Goal: Task Accomplishment & Management: Manage account settings

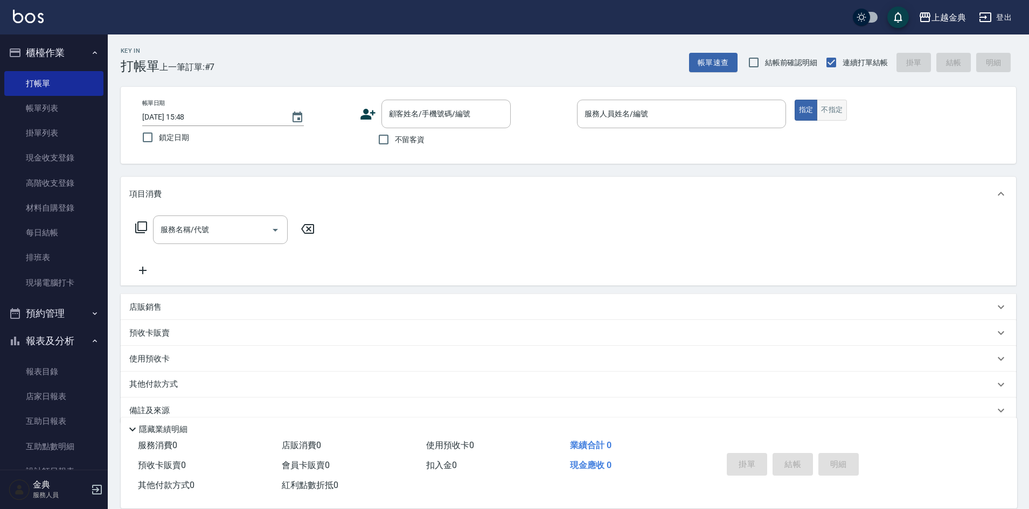
drag, startPoint x: 0, startPoint y: 0, endPoint x: 833, endPoint y: 113, distance: 840.4
click at [833, 113] on button "不指定" at bounding box center [832, 110] width 30 height 21
click at [658, 124] on div "服務人員姓名/編號" at bounding box center [681, 114] width 209 height 29
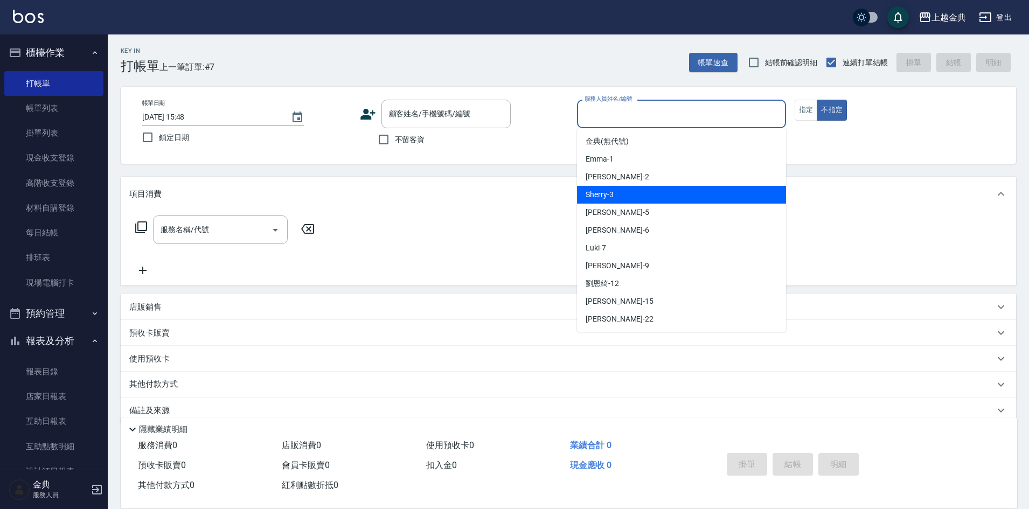
click at [618, 187] on div "Sherry -3" at bounding box center [681, 195] width 209 height 18
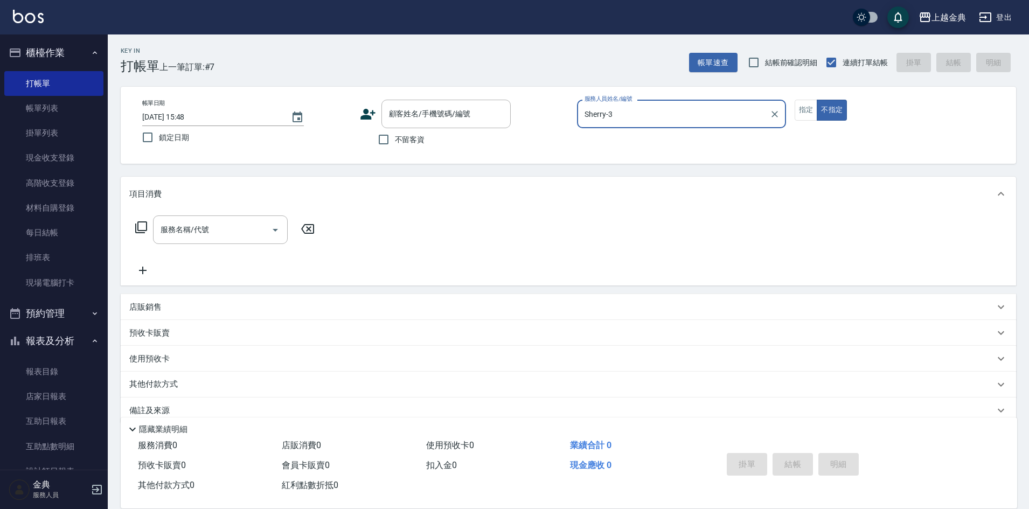
click at [612, 101] on label "服務人員姓名/編號" at bounding box center [607, 99] width 47 height 8
click at [612, 104] on input "Sherry-3" at bounding box center [673, 113] width 183 height 19
click at [615, 113] on input "Sherry-3" at bounding box center [673, 113] width 183 height 19
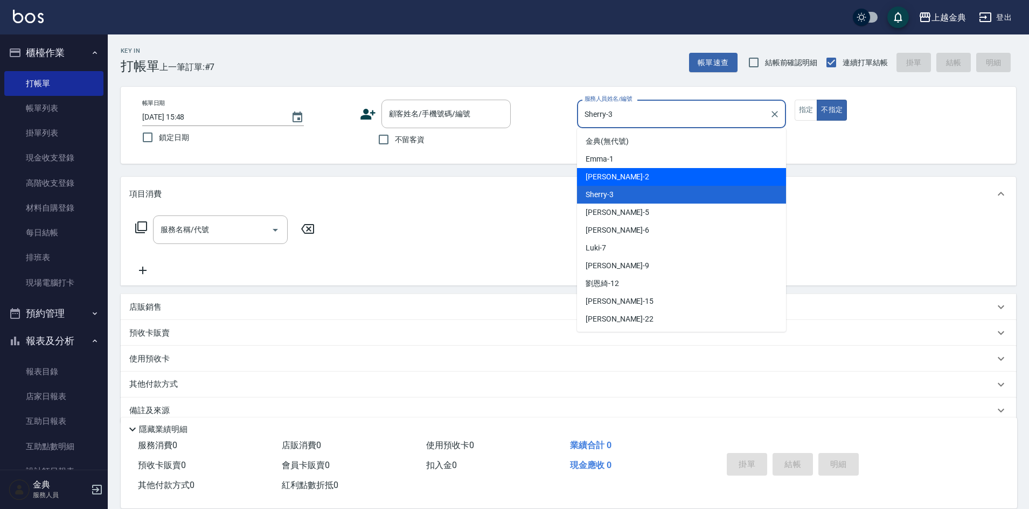
click at [624, 175] on div "Cindy -2" at bounding box center [681, 177] width 209 height 18
type input "Cindy-2"
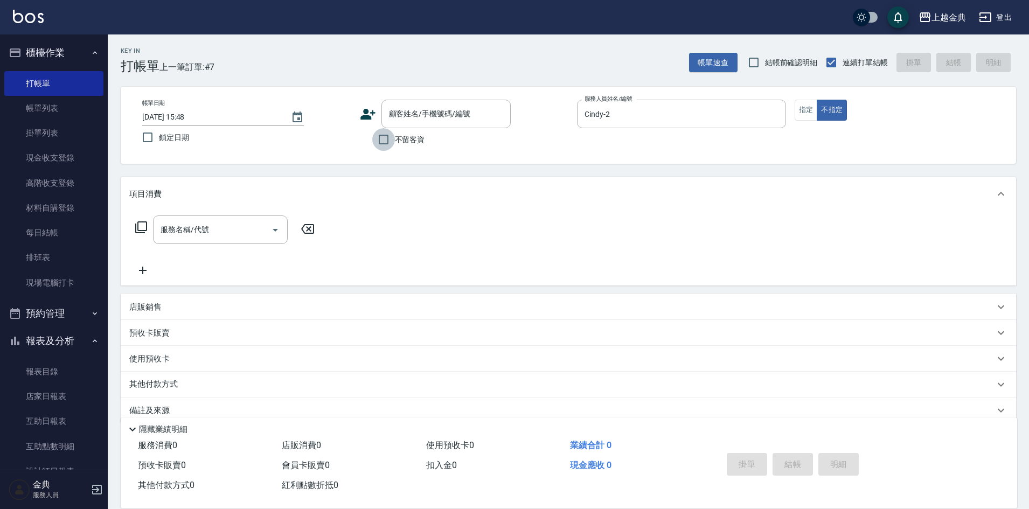
click at [377, 138] on input "不留客資" at bounding box center [383, 139] width 23 height 23
checkbox input "true"
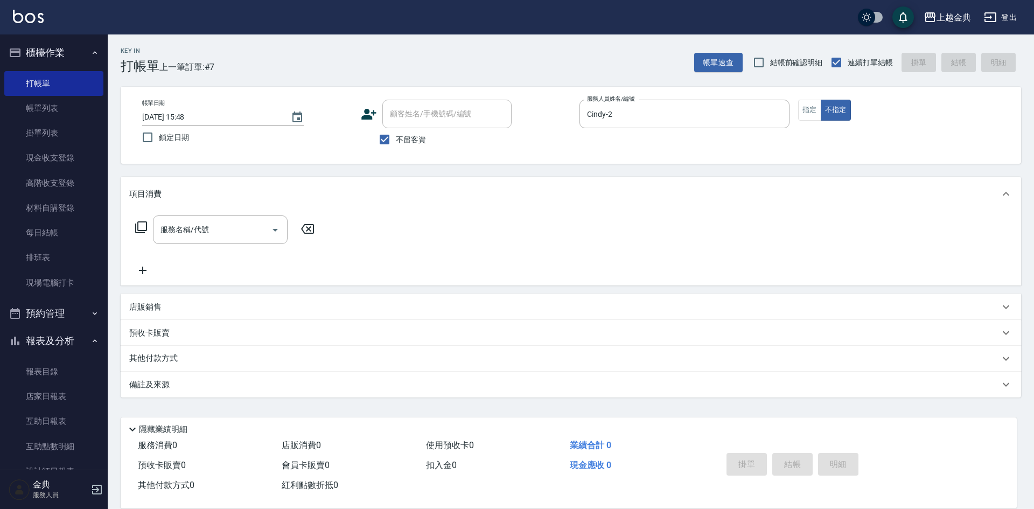
click at [143, 226] on icon at bounding box center [141, 227] width 13 height 13
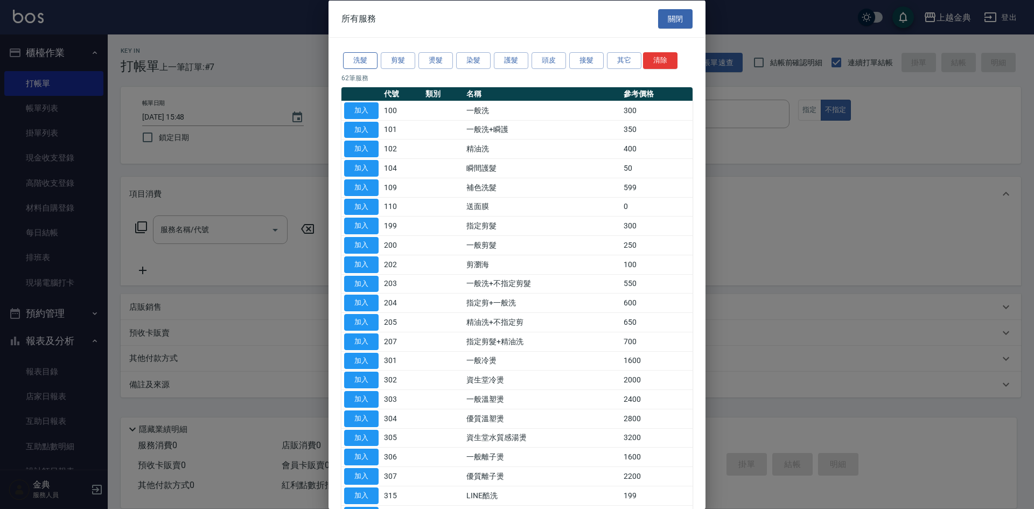
click at [353, 61] on button "洗髮" at bounding box center [360, 60] width 34 height 17
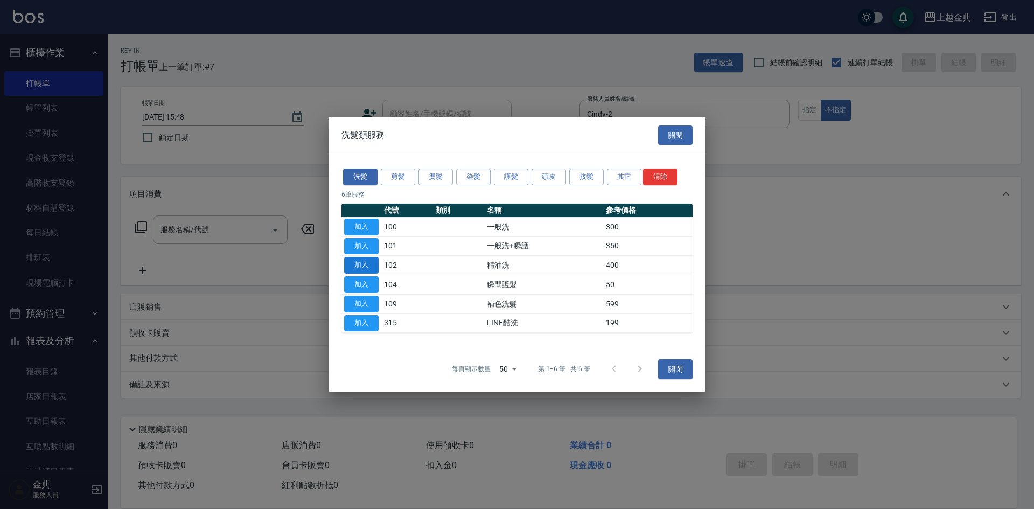
click at [353, 263] on button "加入" at bounding box center [361, 265] width 34 height 17
type input "精油洗(102)"
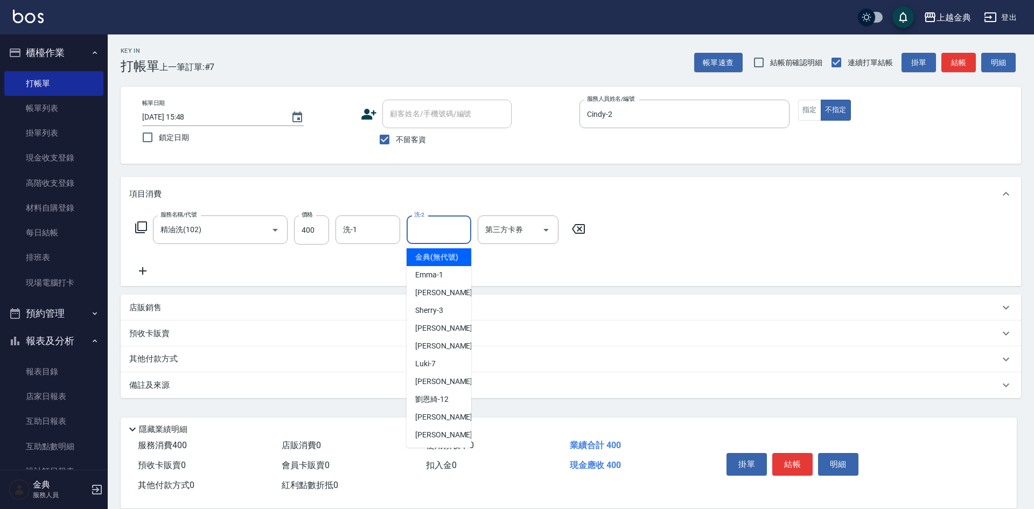
click at [423, 232] on input "洗-2" at bounding box center [439, 229] width 55 height 19
click at [444, 408] on div "[PERSON_NAME]-12" at bounding box center [439, 400] width 65 height 18
type input "[PERSON_NAME]-12"
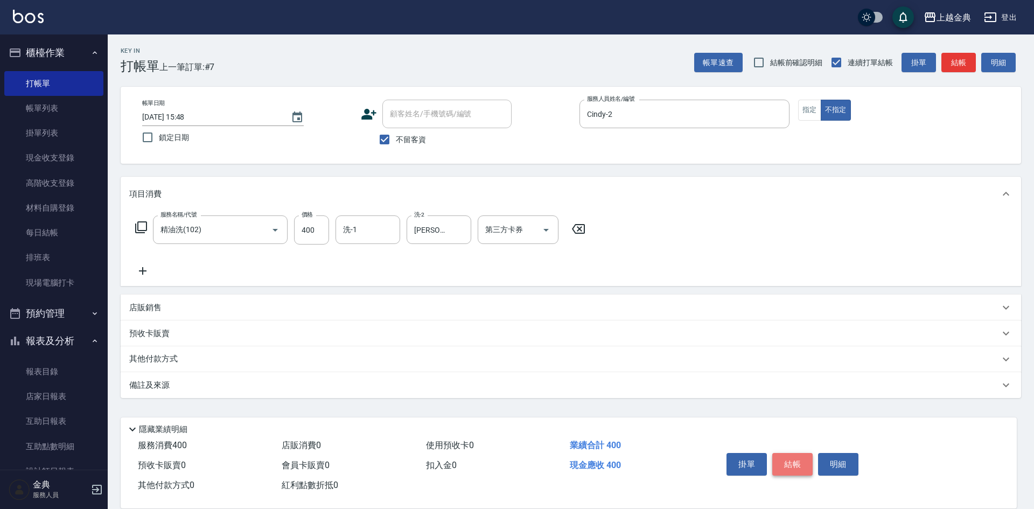
click at [803, 458] on button "結帳" at bounding box center [792, 464] width 40 height 23
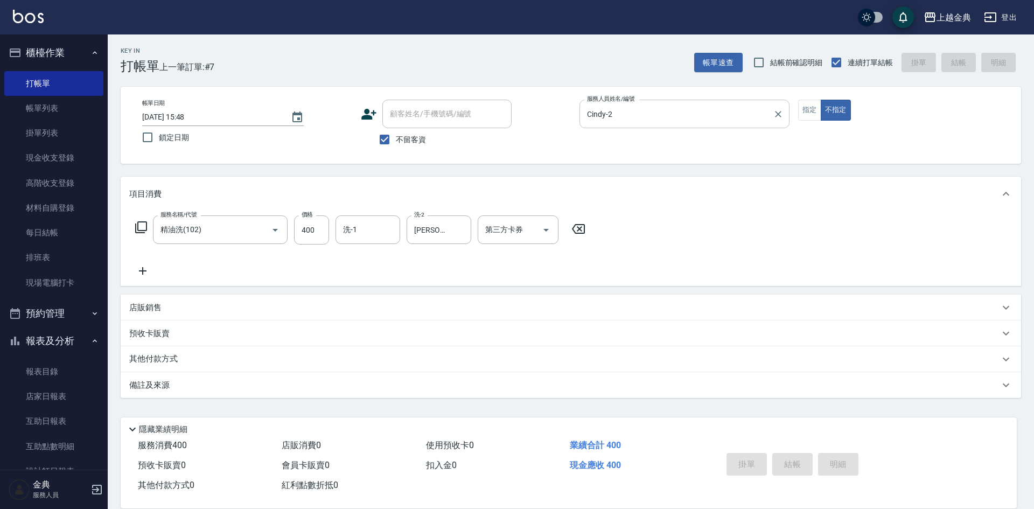
click at [702, 106] on input "Cindy-2" at bounding box center [676, 113] width 184 height 19
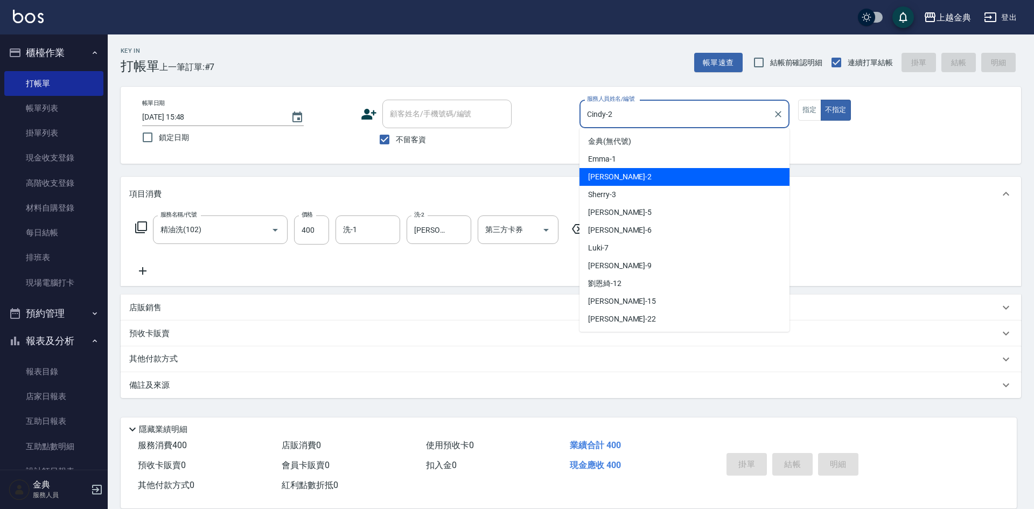
type input "[DATE] 17:09"
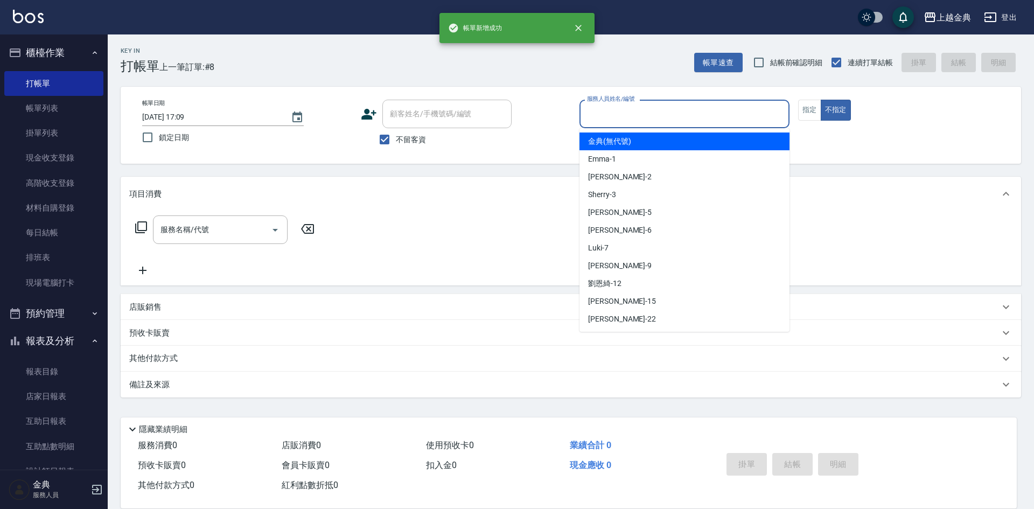
click at [678, 152] on ul "金典 (無代號) [PERSON_NAME] -1 Cindy -2 Sherry -3 [PERSON_NAME] -5 [PERSON_NAME] -6 …" at bounding box center [685, 230] width 210 height 204
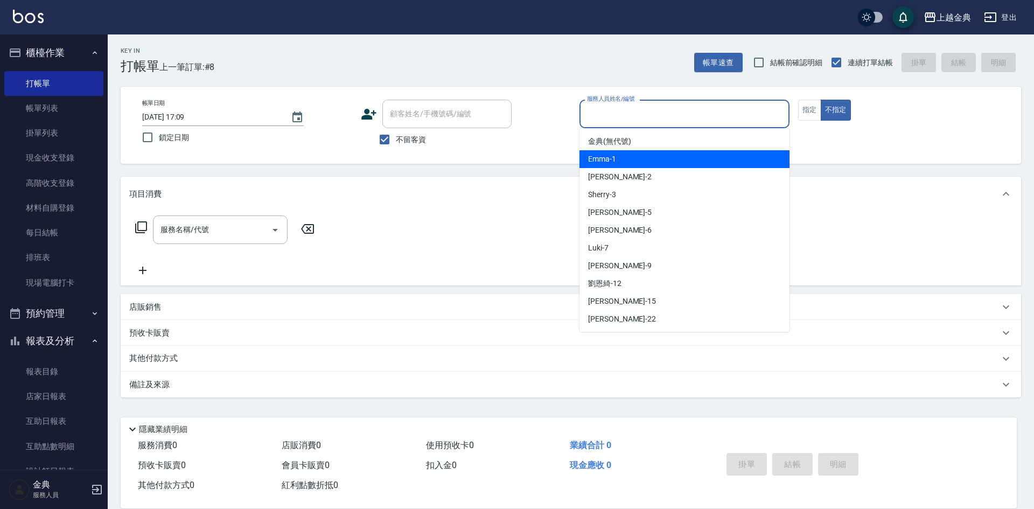
click at [674, 158] on div "Emma -1" at bounding box center [685, 159] width 210 height 18
type input "Emma-1"
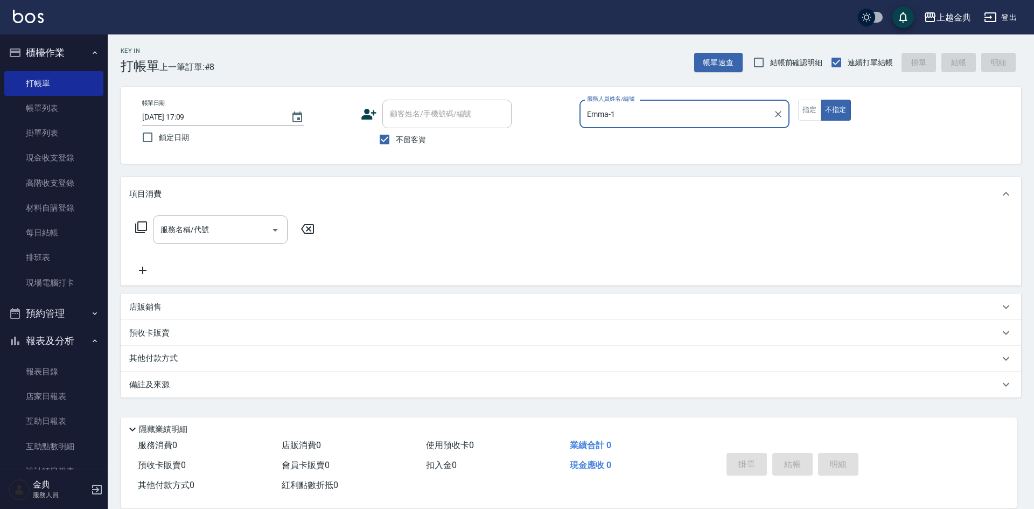
click at [142, 226] on icon at bounding box center [141, 227] width 13 height 13
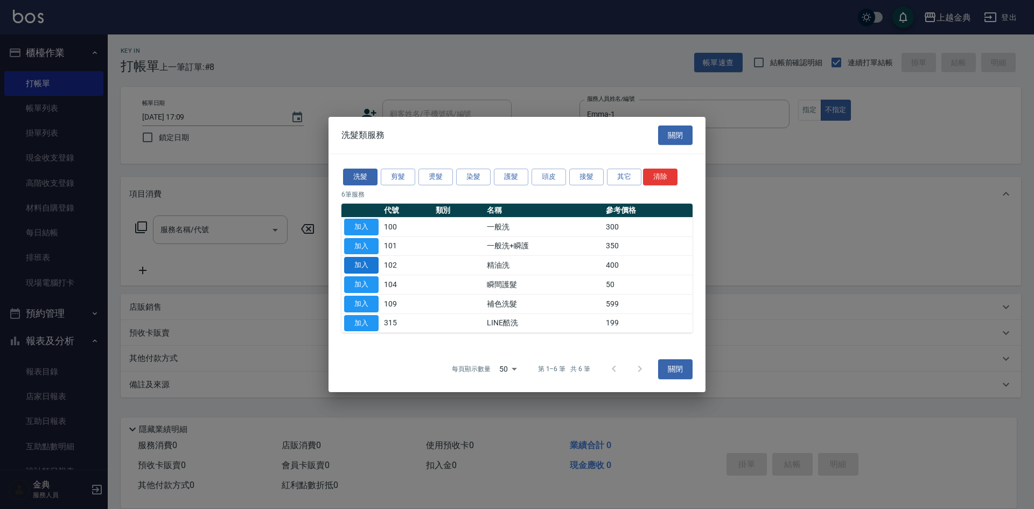
click at [363, 267] on button "加入" at bounding box center [361, 265] width 34 height 17
type input "精油洗(102)"
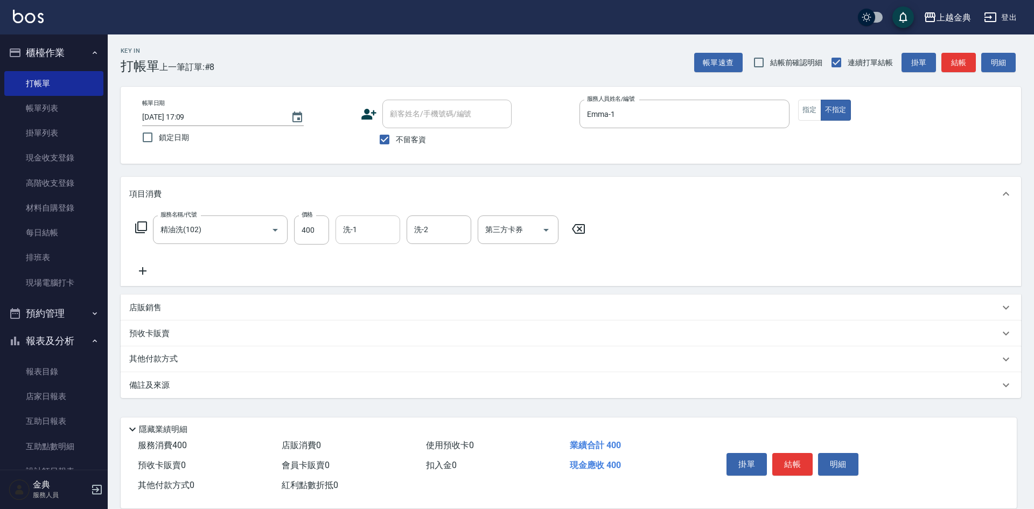
click at [358, 242] on div "洗-1" at bounding box center [368, 229] width 65 height 29
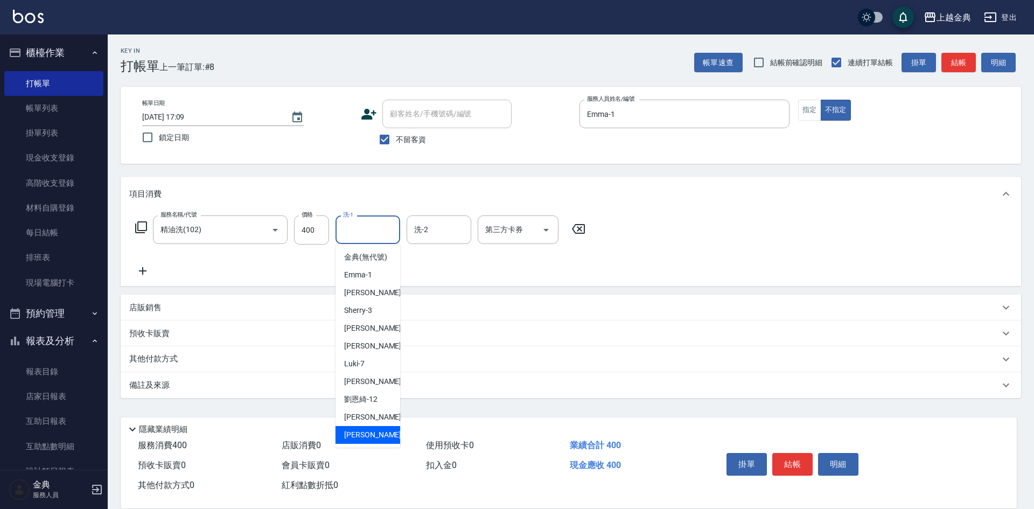
click at [360, 440] on div "[PERSON_NAME] -22" at bounding box center [368, 435] width 65 height 18
type input "[PERSON_NAME]-22"
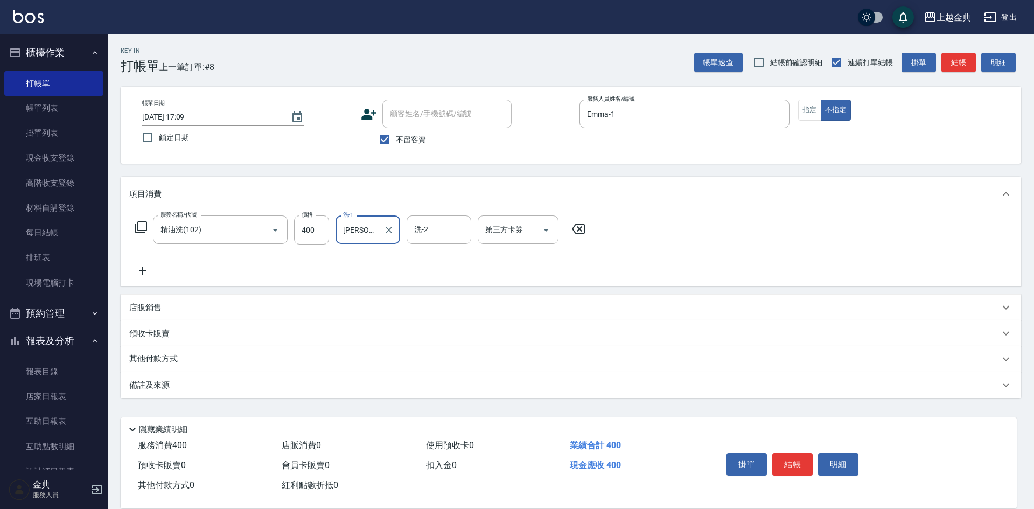
click at [803, 454] on button "結帳" at bounding box center [792, 464] width 40 height 23
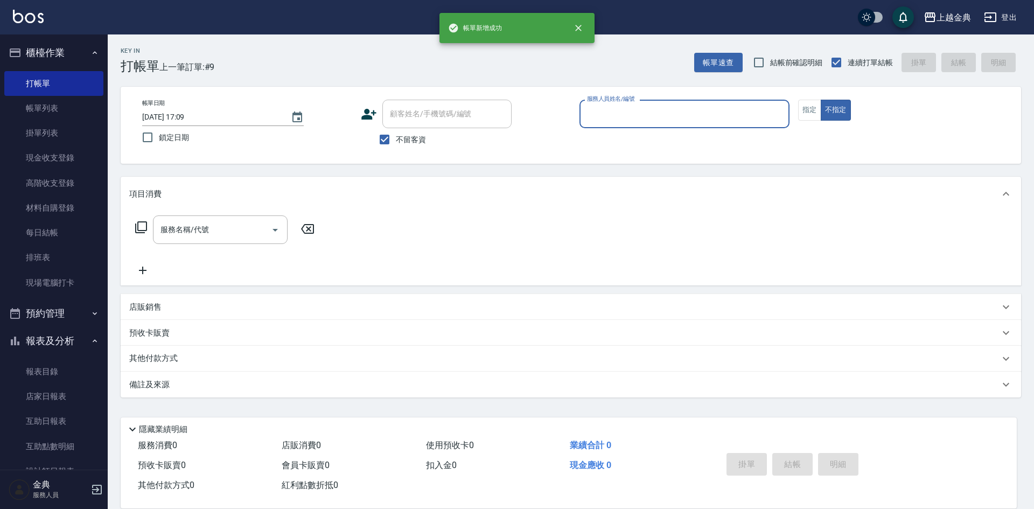
click at [738, 110] on input "服務人員姓名/編號" at bounding box center [684, 113] width 200 height 19
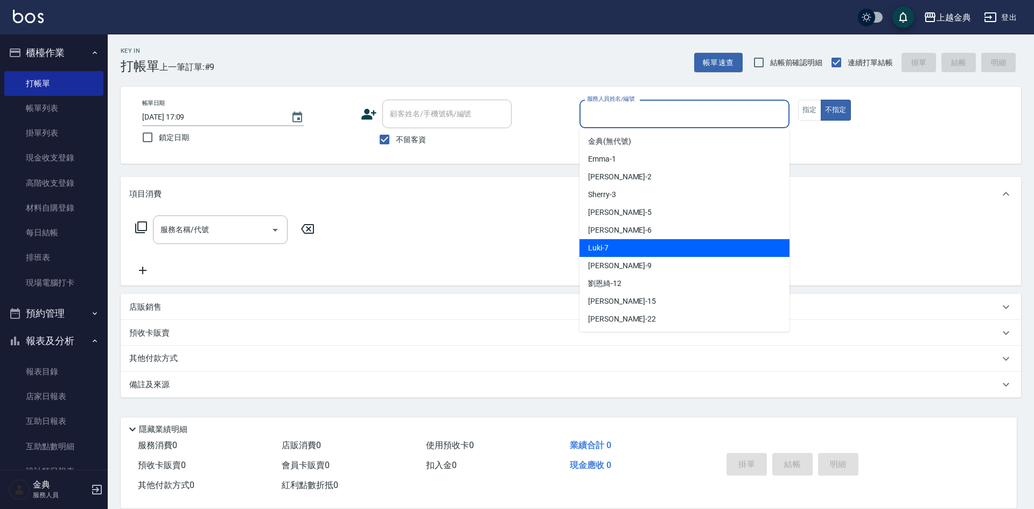
click at [679, 244] on div "Luki -7" at bounding box center [685, 248] width 210 height 18
type input "Luki-7"
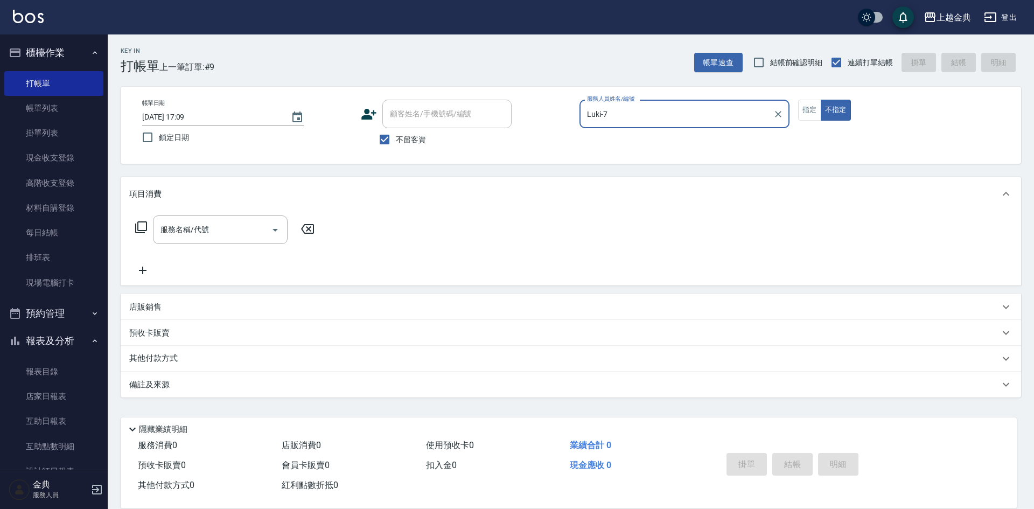
click at [145, 224] on icon at bounding box center [141, 227] width 13 height 13
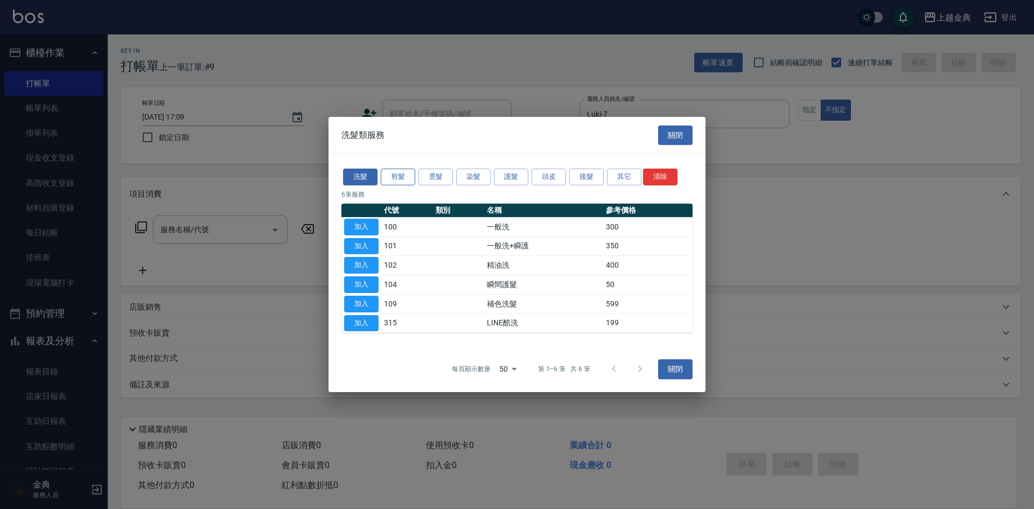
click at [395, 176] on button "剪髮" at bounding box center [398, 177] width 34 height 17
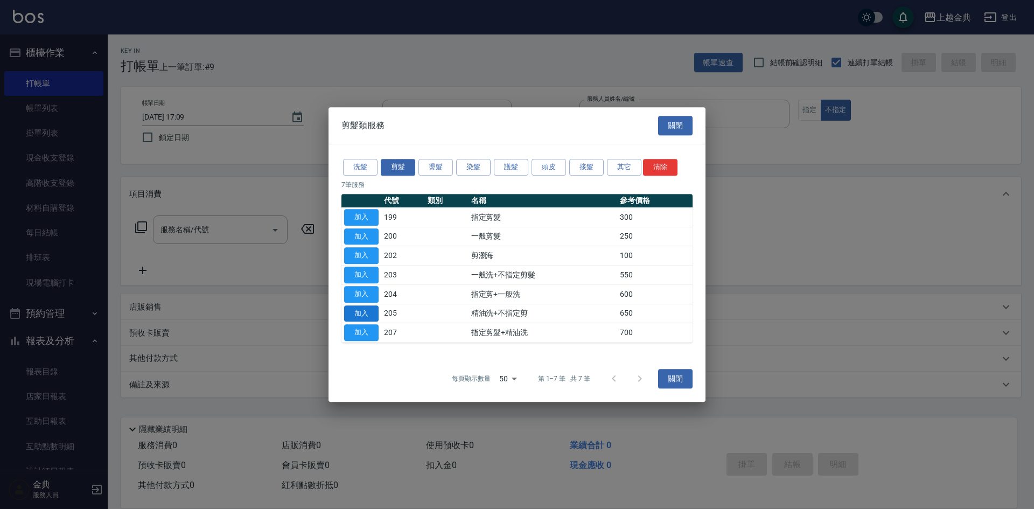
click at [369, 314] on button "加入" at bounding box center [361, 313] width 34 height 17
type input "精油洗+不指定剪(205)"
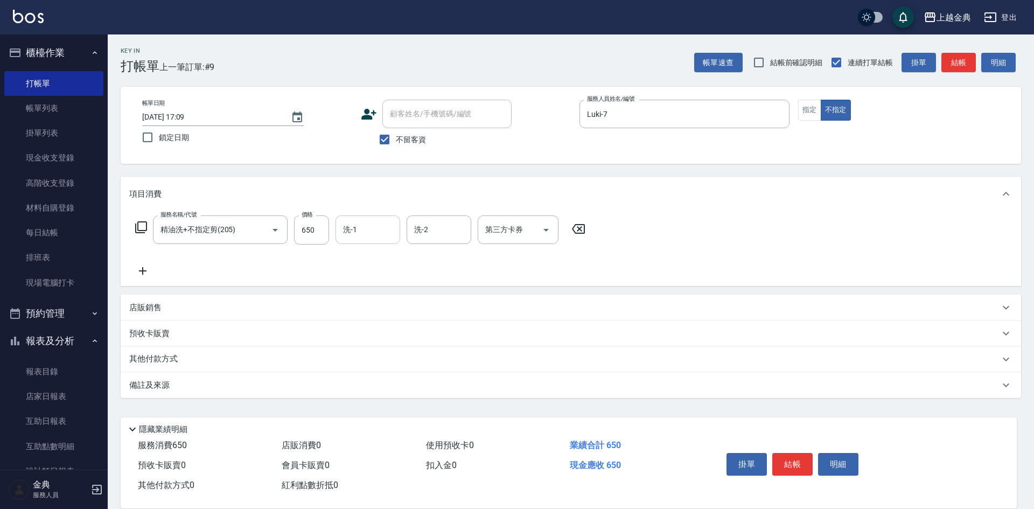
click at [370, 230] on input "洗-1" at bounding box center [367, 229] width 55 height 19
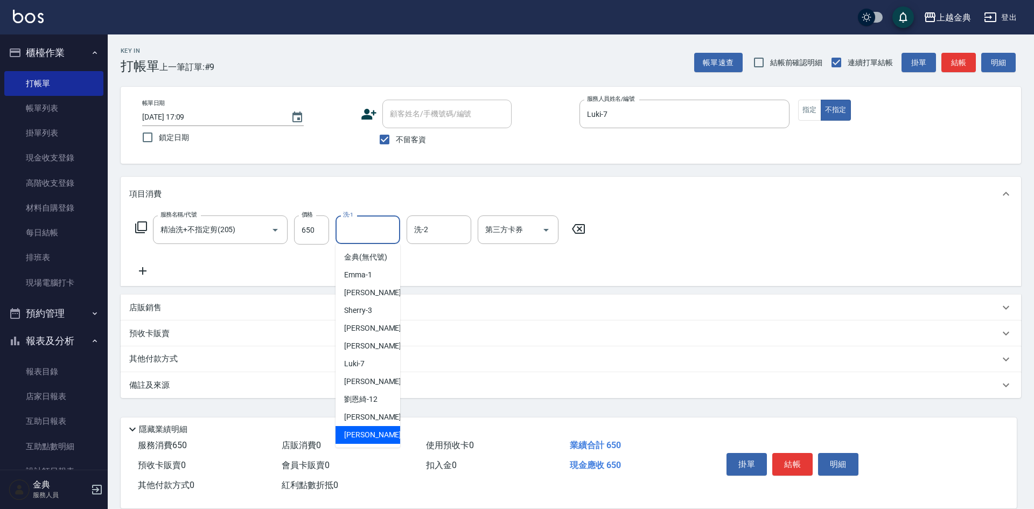
click at [367, 444] on div "[PERSON_NAME] -22" at bounding box center [368, 435] width 65 height 18
type input "[PERSON_NAME]-22"
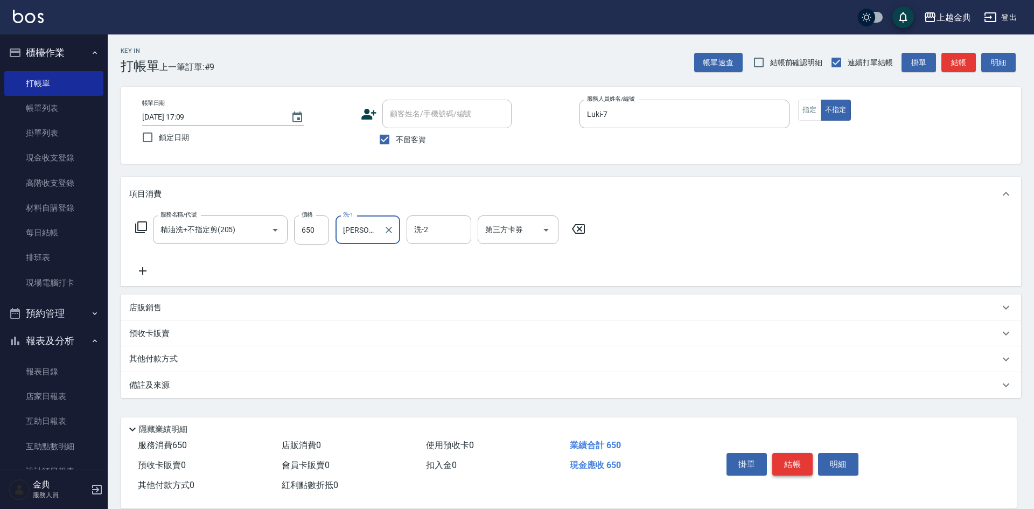
click at [792, 459] on button "結帳" at bounding box center [792, 464] width 40 height 23
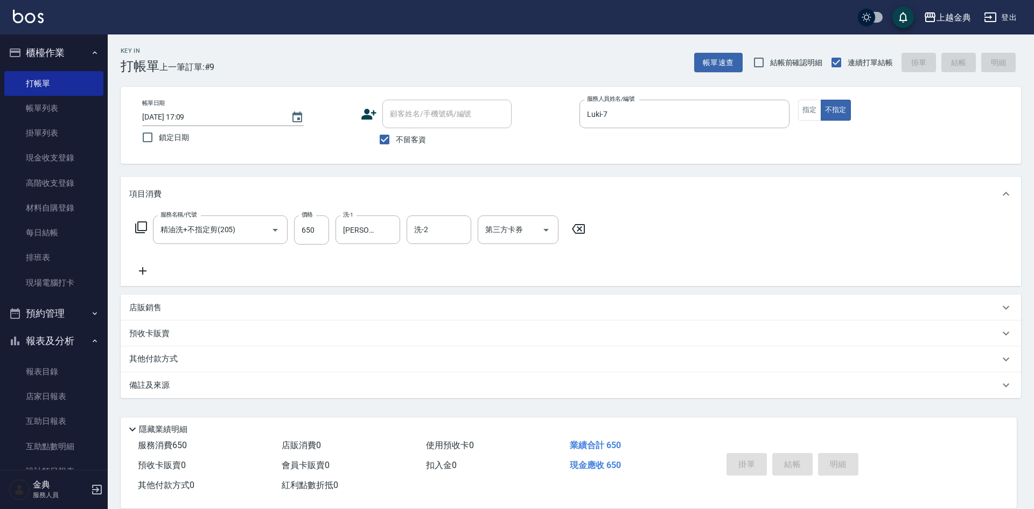
type input "[DATE] 17:10"
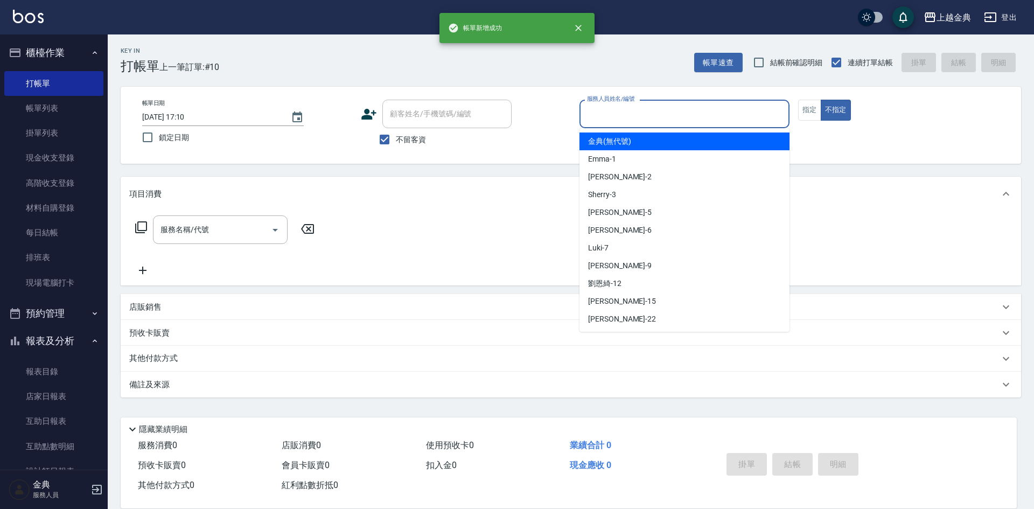
click at [611, 113] on input "服務人員姓名/編號" at bounding box center [684, 113] width 200 height 19
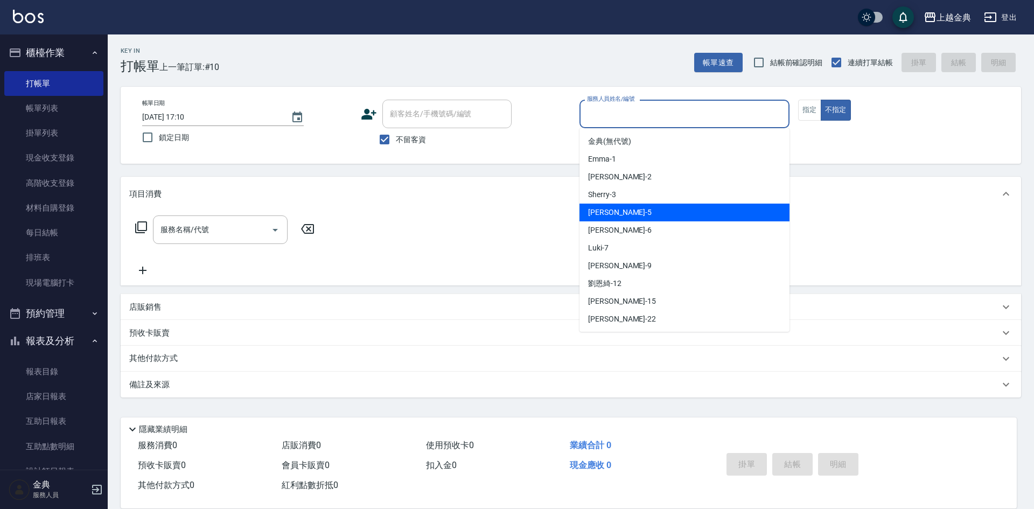
click at [628, 216] on div "[PERSON_NAME] -5" at bounding box center [685, 213] width 210 height 18
type input "[PERSON_NAME]-5"
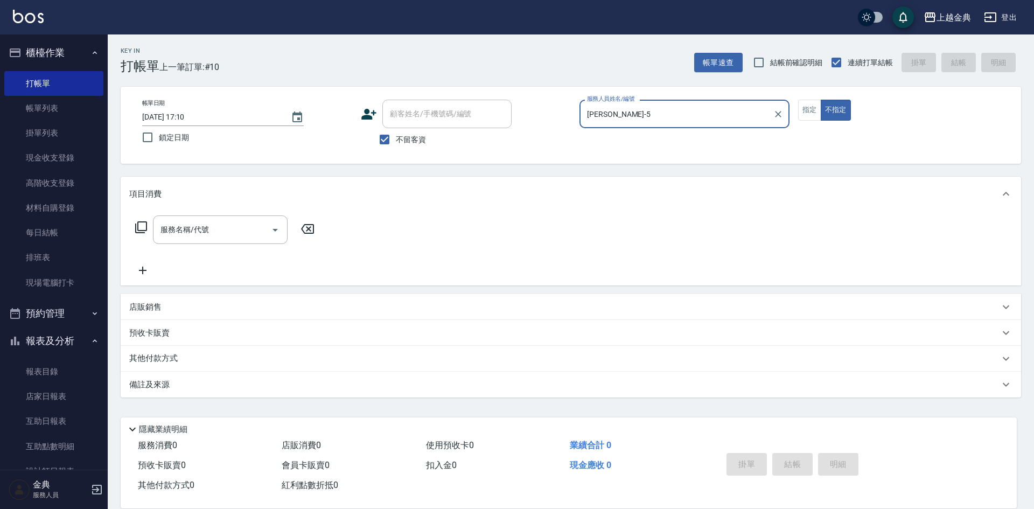
click at [145, 226] on icon at bounding box center [141, 227] width 13 height 13
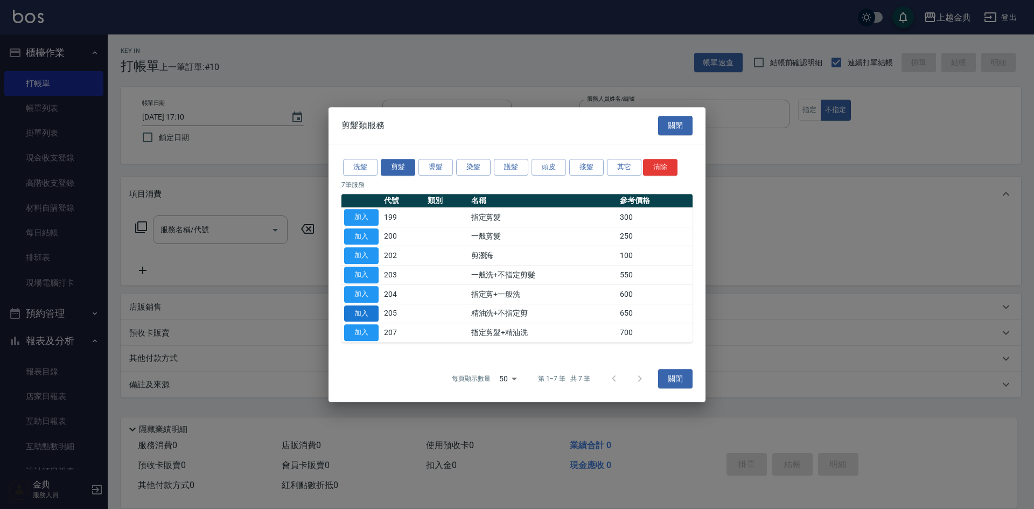
click at [350, 314] on button "加入" at bounding box center [361, 313] width 34 height 17
type input "精油洗+不指定剪(205)"
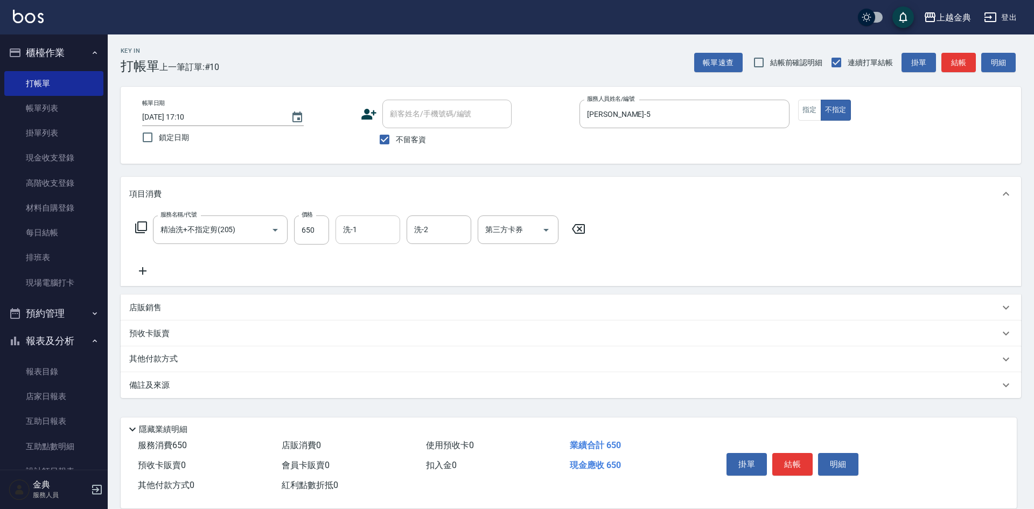
click at [370, 242] on div "洗-1" at bounding box center [368, 229] width 65 height 29
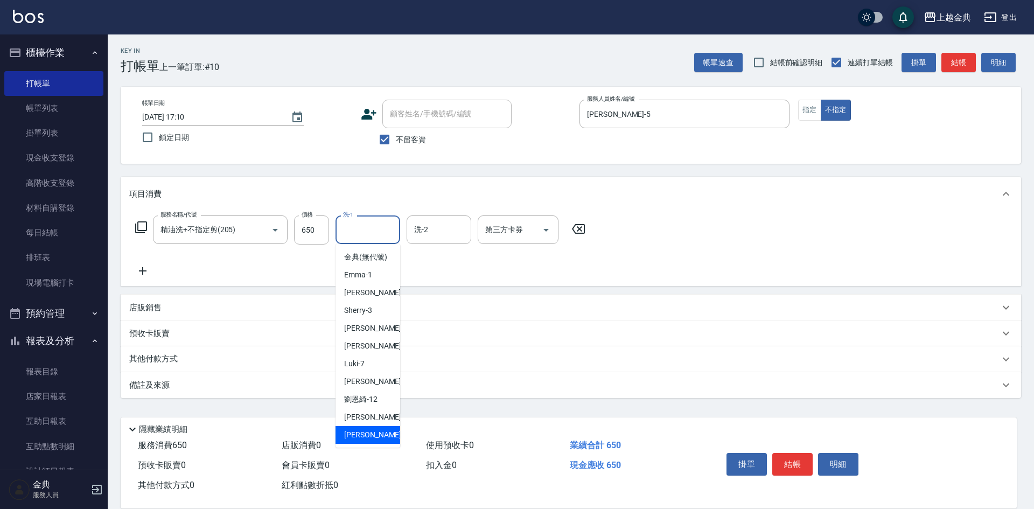
click at [357, 441] on span "[PERSON_NAME] -22" at bounding box center [378, 434] width 68 height 11
type input "[PERSON_NAME]-22"
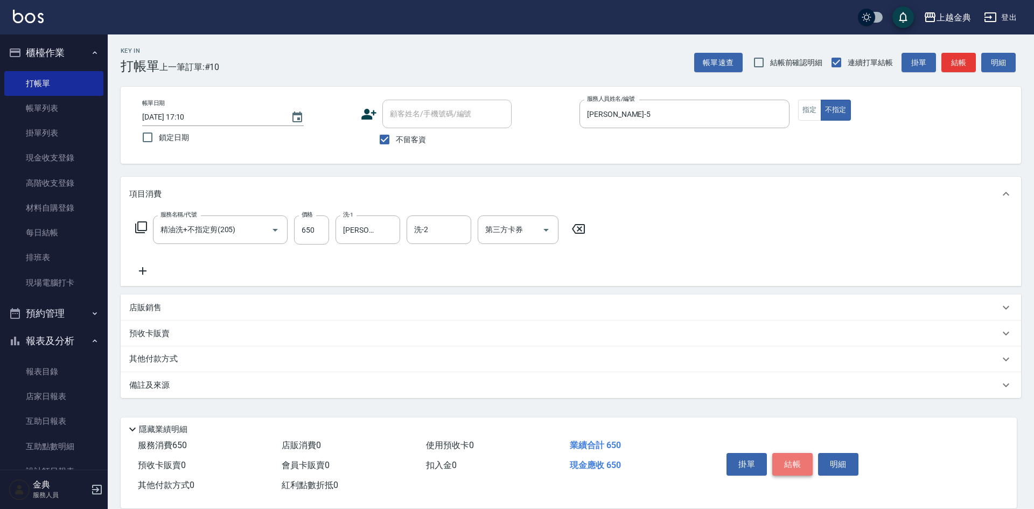
click at [794, 461] on button "結帳" at bounding box center [792, 464] width 40 height 23
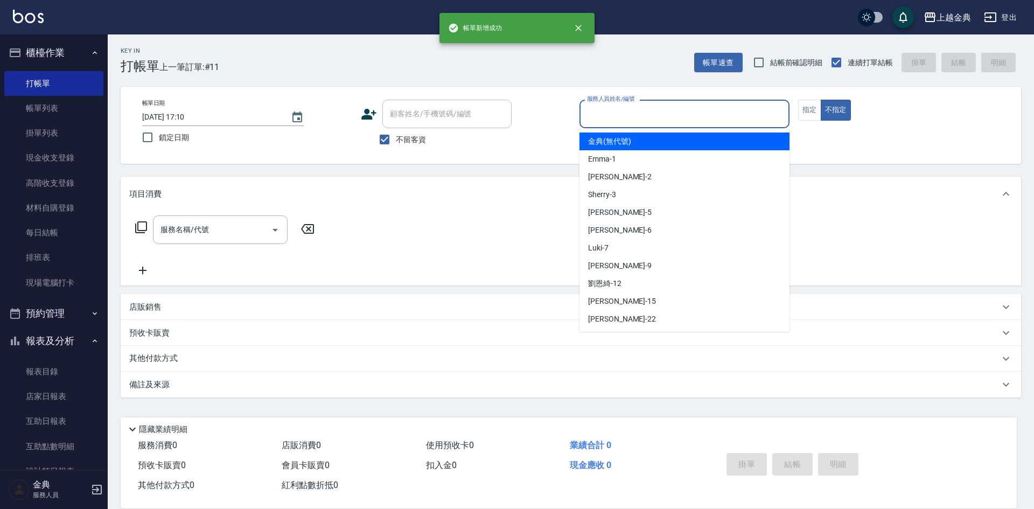
click at [683, 106] on input "服務人員姓名/編號" at bounding box center [684, 113] width 200 height 19
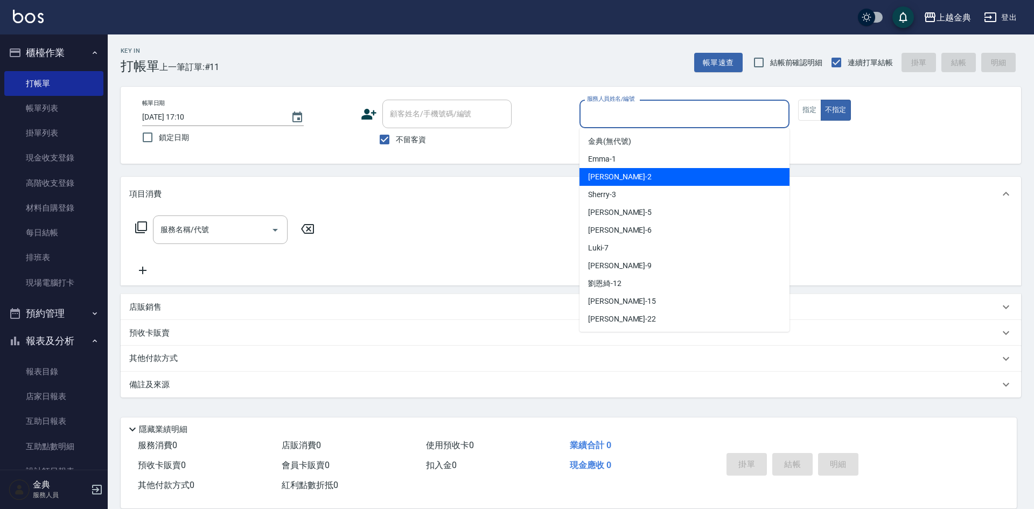
click at [654, 179] on div "Cindy -2" at bounding box center [685, 177] width 210 height 18
type input "Cindy-2"
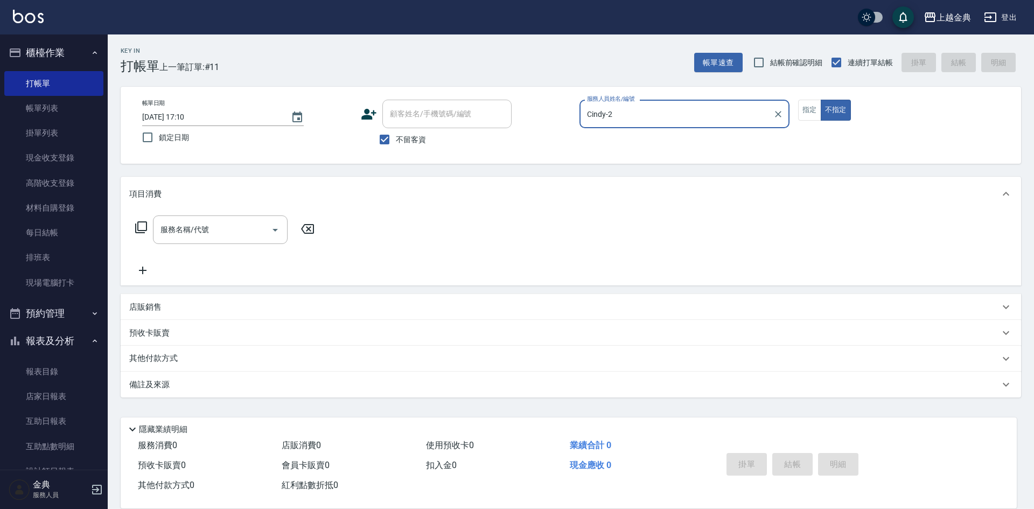
click at [134, 224] on div "服務名稱/代號 服務名稱/代號" at bounding box center [225, 229] width 192 height 29
click at [141, 228] on icon at bounding box center [141, 227] width 13 height 13
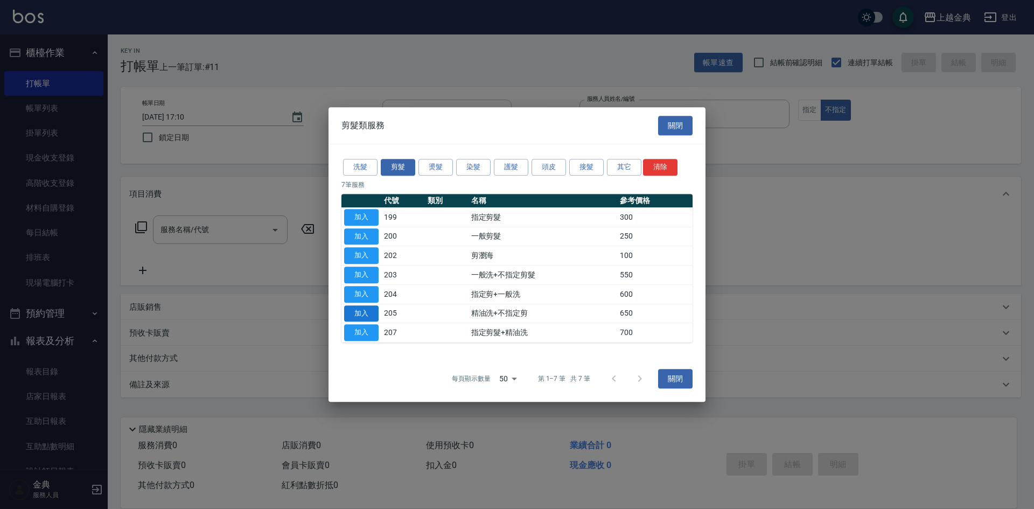
click at [357, 315] on button "加入" at bounding box center [361, 313] width 34 height 17
type input "精油洗+不指定剪(205)"
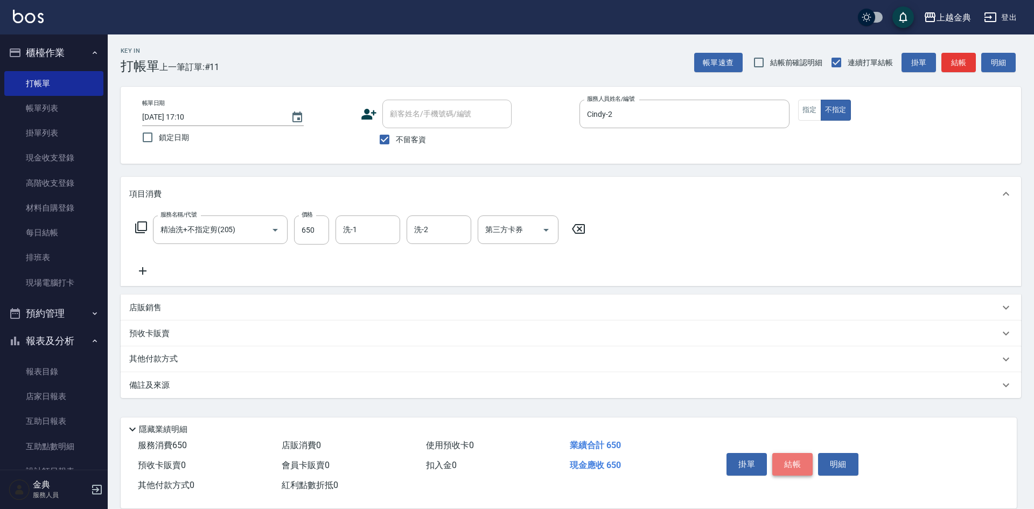
click at [797, 459] on button "結帳" at bounding box center [792, 464] width 40 height 23
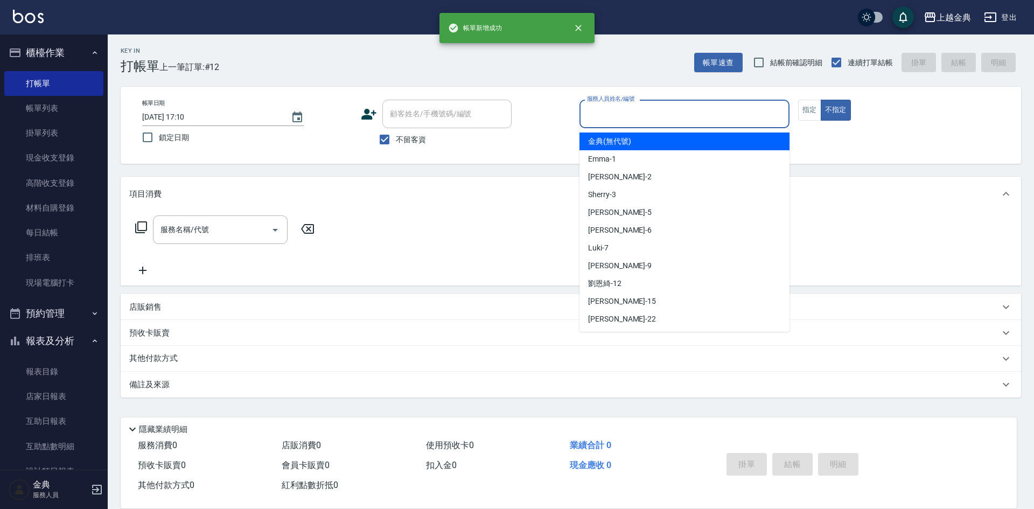
drag, startPoint x: 621, startPoint y: 113, endPoint x: 636, endPoint y: 172, distance: 61.8
click at [621, 113] on input "服務人員姓名/編號" at bounding box center [684, 113] width 200 height 19
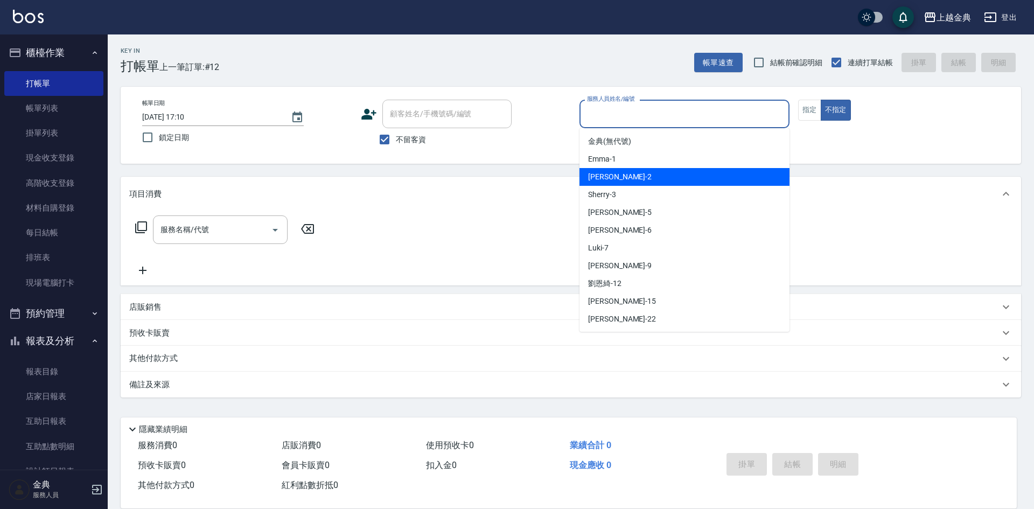
drag, startPoint x: 635, startPoint y: 176, endPoint x: 508, endPoint y: 169, distance: 127.3
click at [633, 176] on div "Cindy -2" at bounding box center [685, 177] width 210 height 18
type input "Cindy-2"
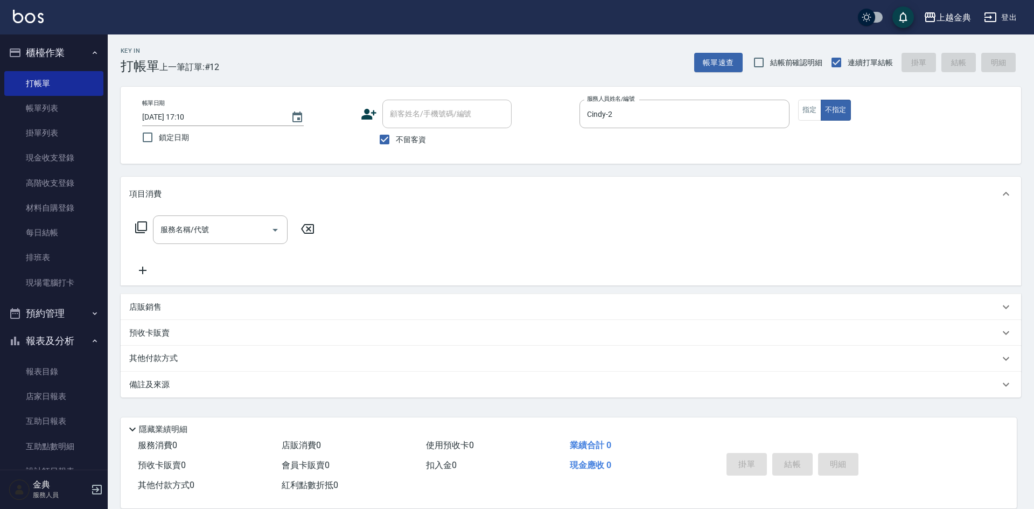
click at [140, 234] on icon at bounding box center [141, 227] width 13 height 13
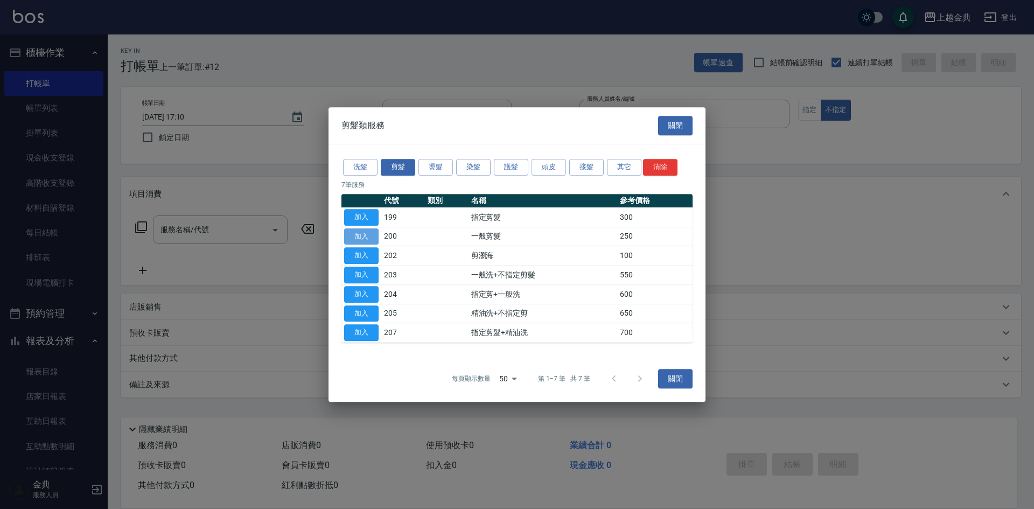
click at [374, 236] on button "加入" at bounding box center [361, 236] width 34 height 17
type input "一般剪髮(200)"
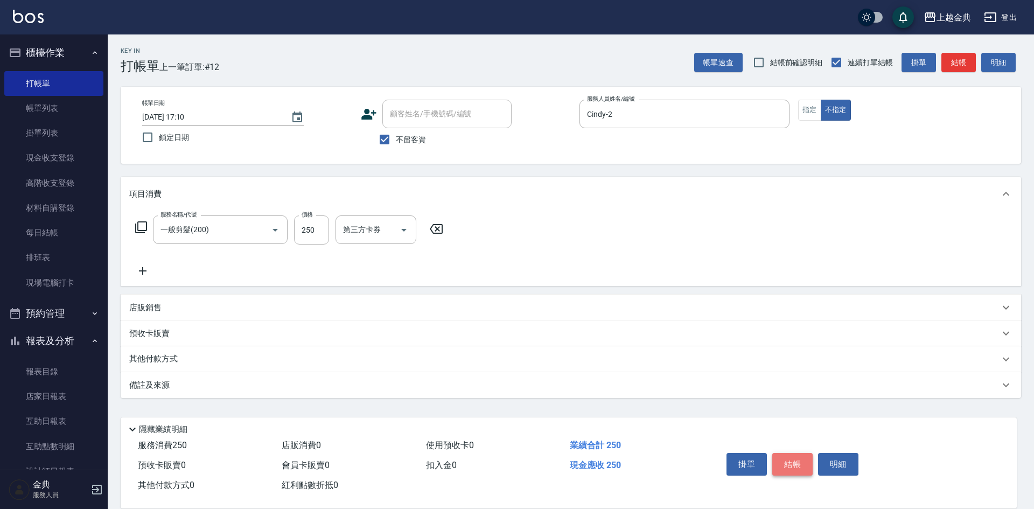
click at [795, 453] on button "結帳" at bounding box center [792, 464] width 40 height 23
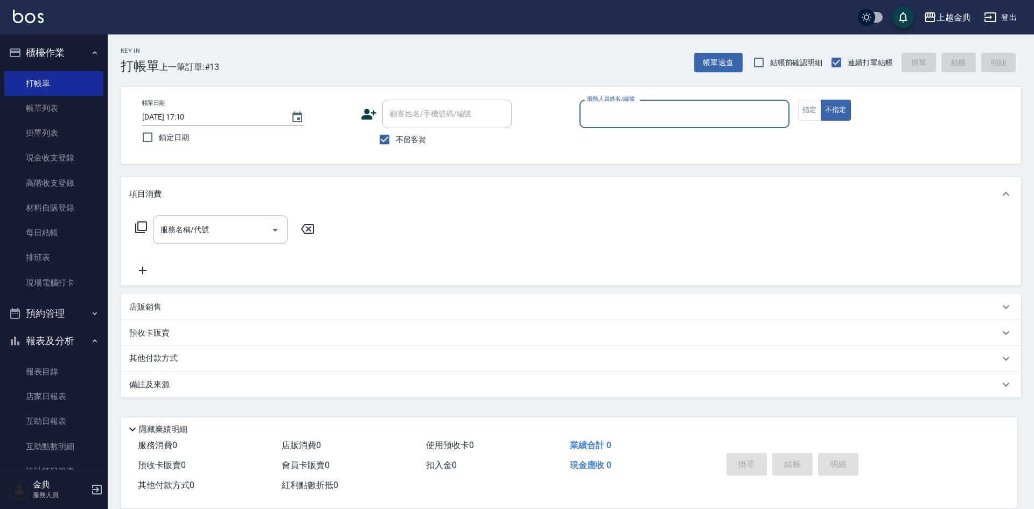
click at [643, 100] on div "服務人員姓名/編號" at bounding box center [685, 114] width 210 height 29
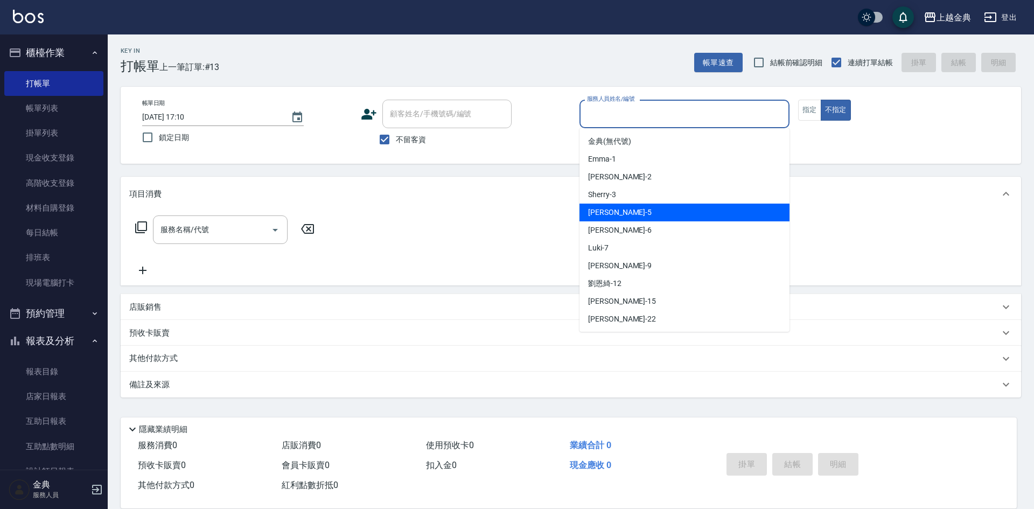
click at [653, 208] on div "[PERSON_NAME] -5" at bounding box center [685, 213] width 210 height 18
type input "[PERSON_NAME]-5"
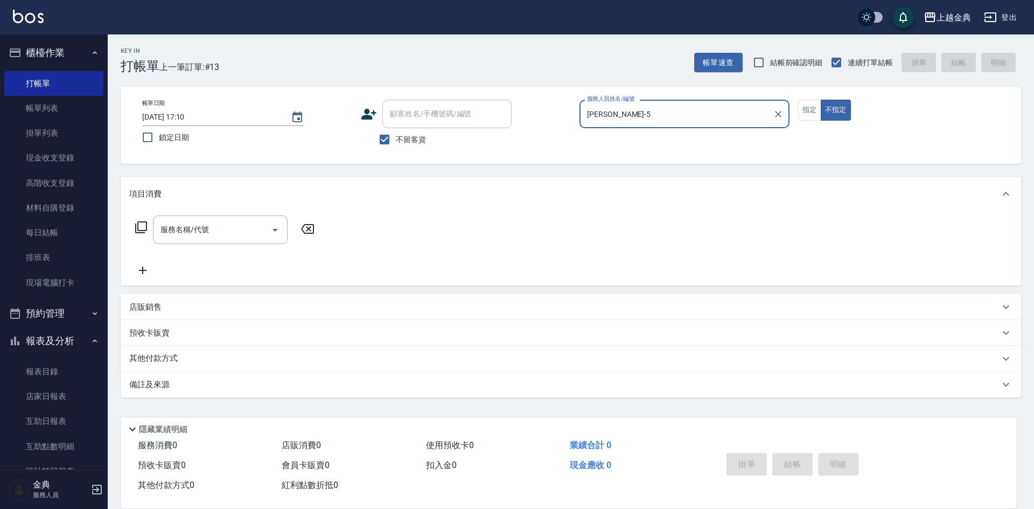
click at [137, 227] on icon at bounding box center [141, 227] width 13 height 13
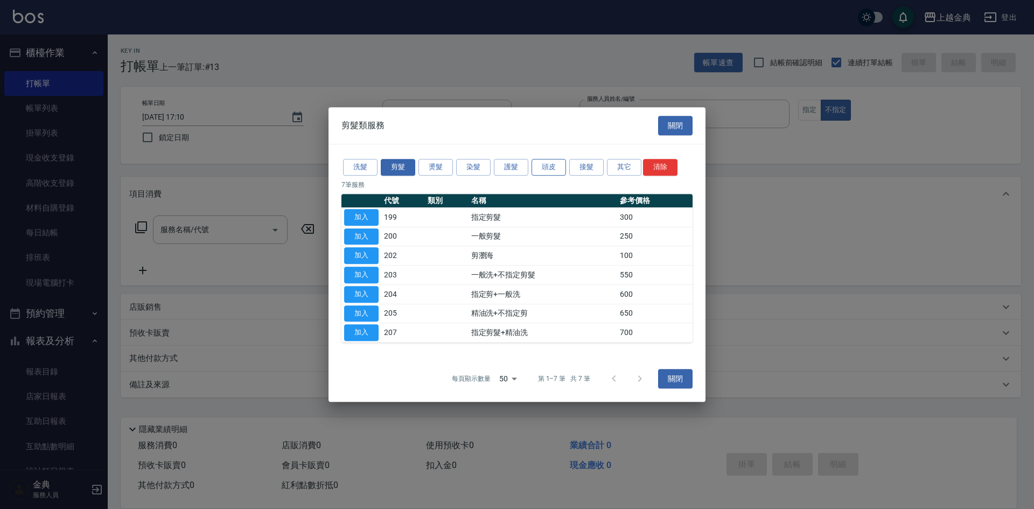
click at [544, 163] on button "頭皮" at bounding box center [549, 167] width 34 height 17
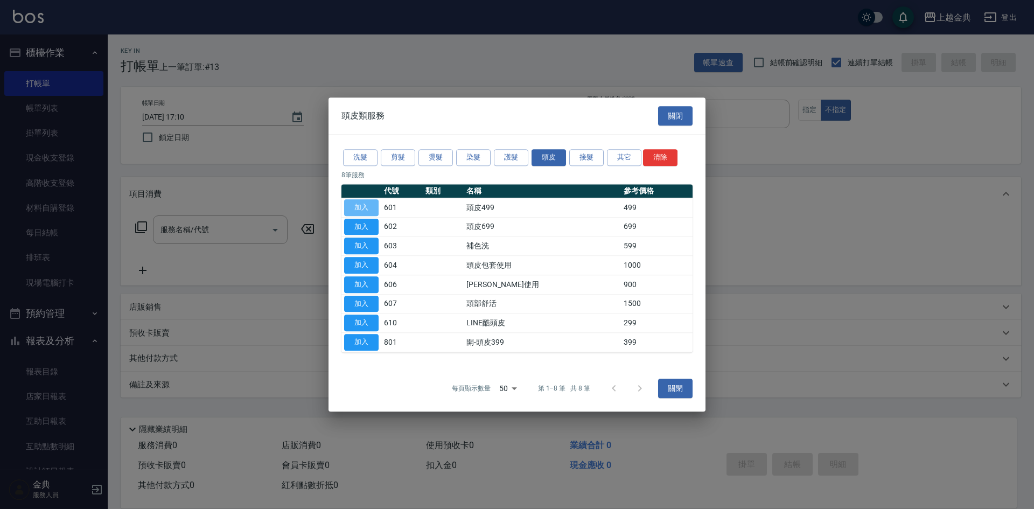
click at [358, 205] on button "加入" at bounding box center [361, 207] width 34 height 17
type input "頭皮499(601)"
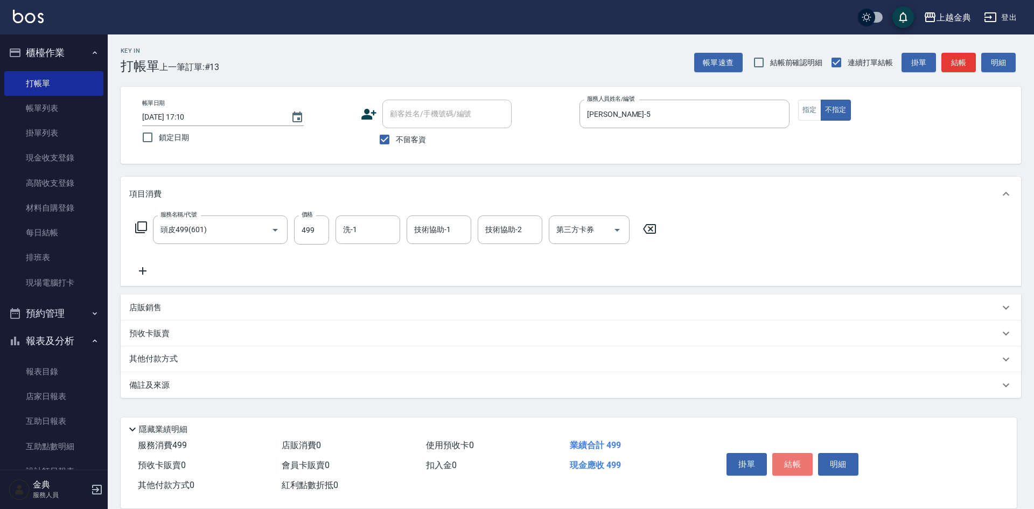
drag, startPoint x: 807, startPoint y: 460, endPoint x: 798, endPoint y: 455, distance: 10.6
click at [803, 458] on button "結帳" at bounding box center [792, 464] width 40 height 23
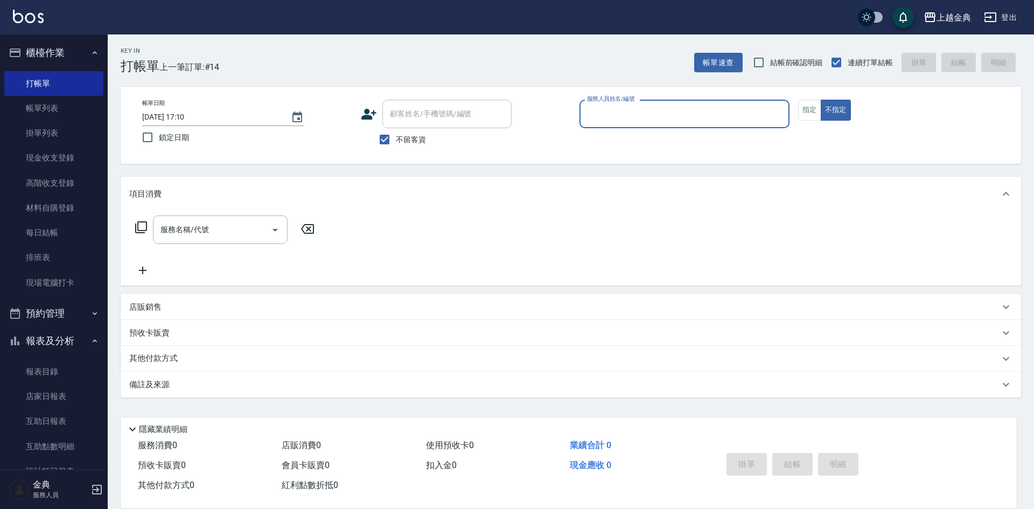
click at [622, 101] on label "服務人員姓名/編號" at bounding box center [610, 99] width 47 height 8
click at [622, 104] on input "服務人員姓名/編號" at bounding box center [684, 113] width 200 height 19
click at [626, 114] on input "服務人員姓名/編號" at bounding box center [684, 113] width 200 height 19
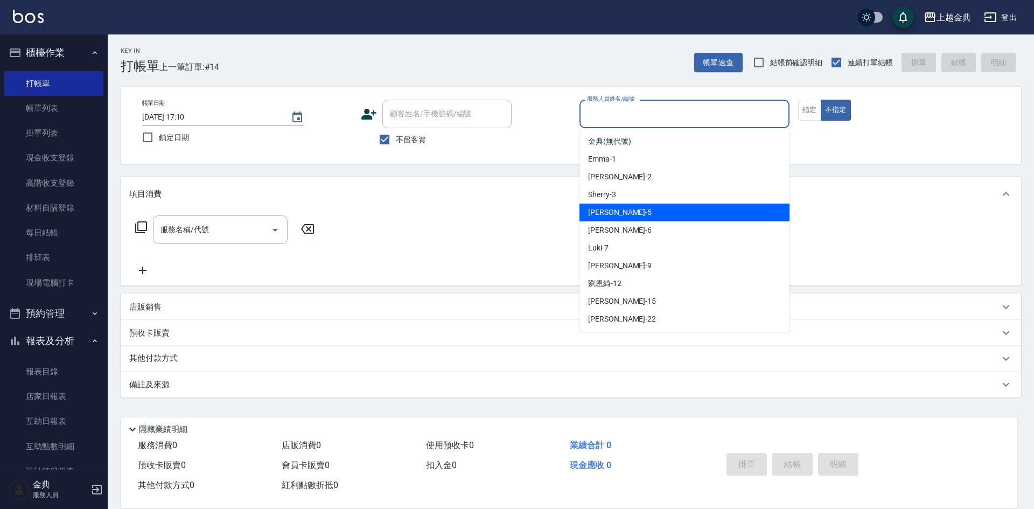
drag, startPoint x: 629, startPoint y: 210, endPoint x: 169, endPoint y: 212, distance: 460.0
click at [628, 210] on div "[PERSON_NAME] -5" at bounding box center [685, 213] width 210 height 18
type input "[PERSON_NAME]-5"
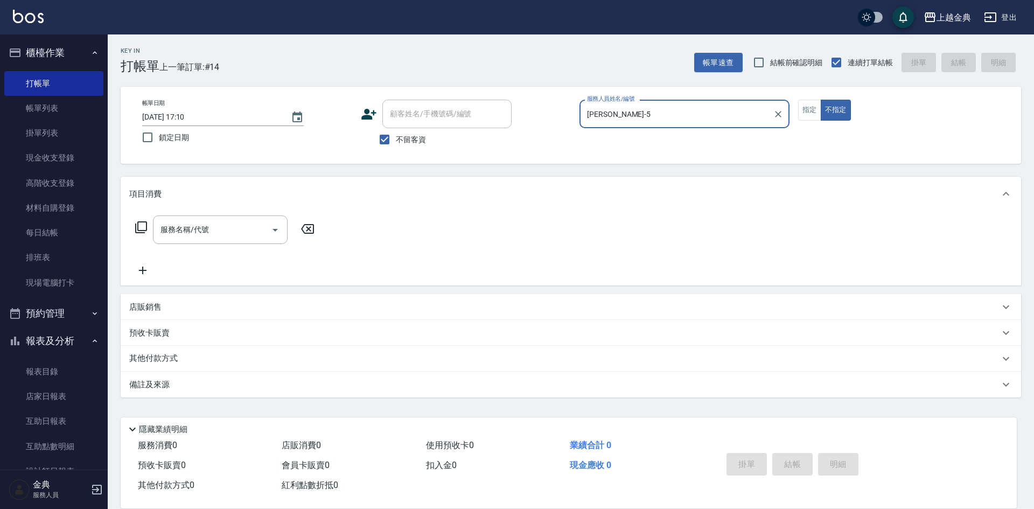
click at [138, 224] on icon at bounding box center [141, 227] width 12 height 12
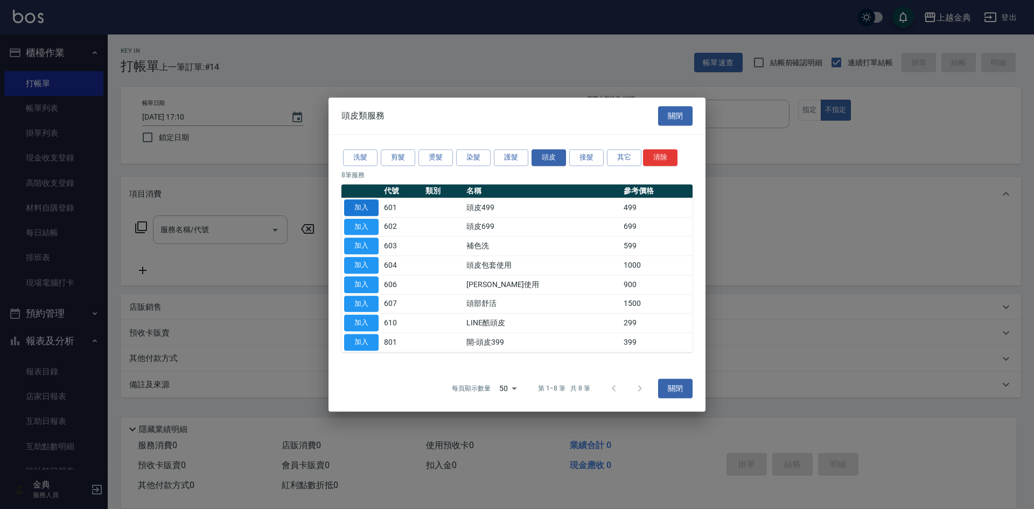
click at [364, 203] on button "加入" at bounding box center [361, 207] width 34 height 17
type input "頭皮499(601)"
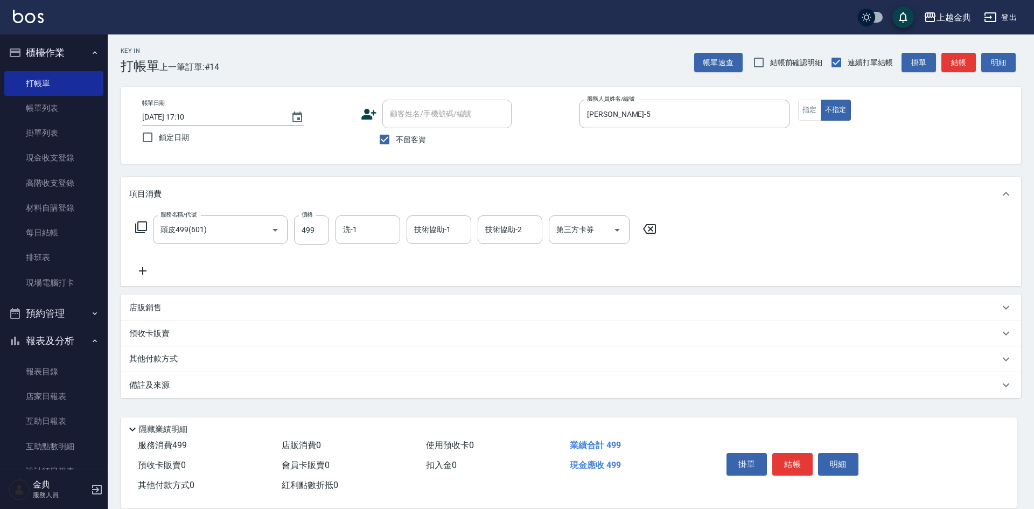
drag, startPoint x: 133, startPoint y: 225, endPoint x: 147, endPoint y: 227, distance: 13.6
click at [135, 225] on div "服務名稱/代號 頭皮499(601) 服務名稱/代號 價格 499 價格 洗-1 洗-1 技術協助-1 技術協助-1 技術協助-2 技術協助-2 第三方卡券 …" at bounding box center [396, 229] width 534 height 29
click at [147, 227] on icon at bounding box center [141, 227] width 12 height 12
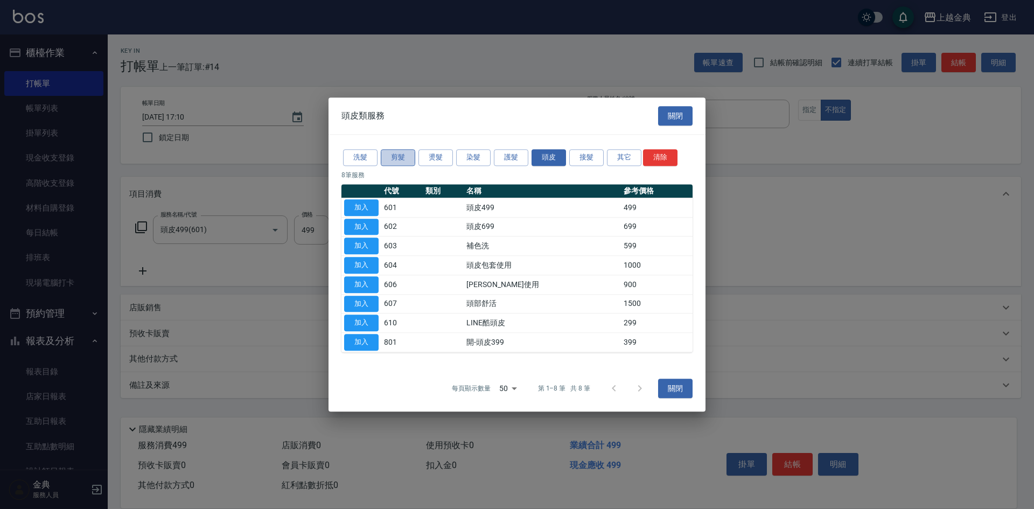
click at [389, 161] on button "剪髮" at bounding box center [398, 157] width 34 height 17
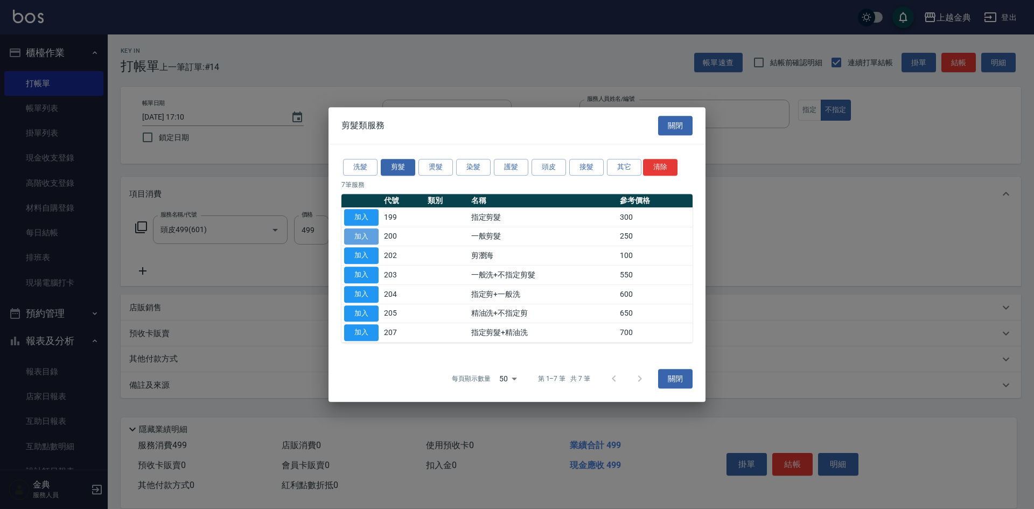
click at [368, 235] on button "加入" at bounding box center [361, 236] width 34 height 17
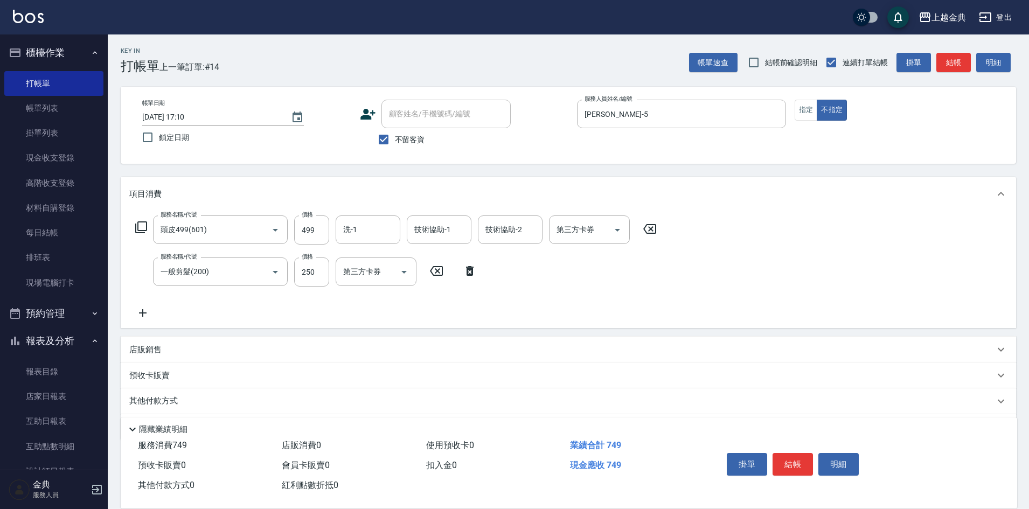
click at [150, 401] on p "其他付款方式" at bounding box center [156, 401] width 54 height 12
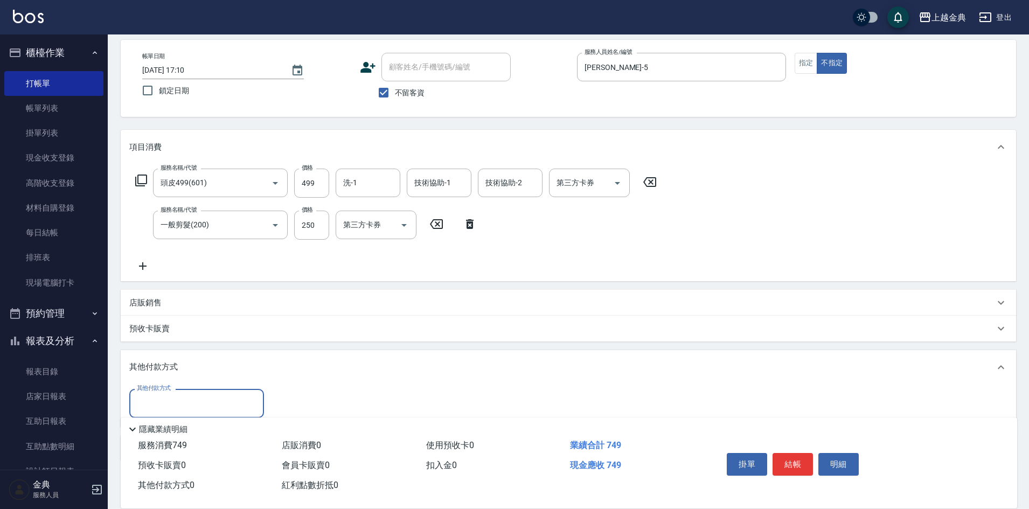
scroll to position [102, 0]
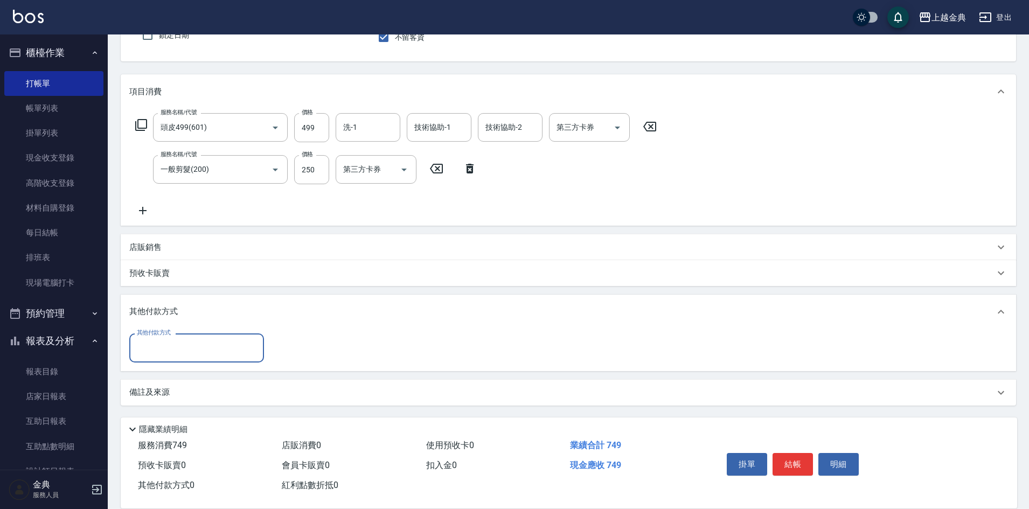
click at [159, 342] on input "其他付款方式" at bounding box center [196, 347] width 125 height 19
click at [163, 431] on span "轉帳" at bounding box center [196, 429] width 135 height 18
type input "轉帳"
type input "749"
click at [790, 457] on button "結帳" at bounding box center [792, 464] width 40 height 23
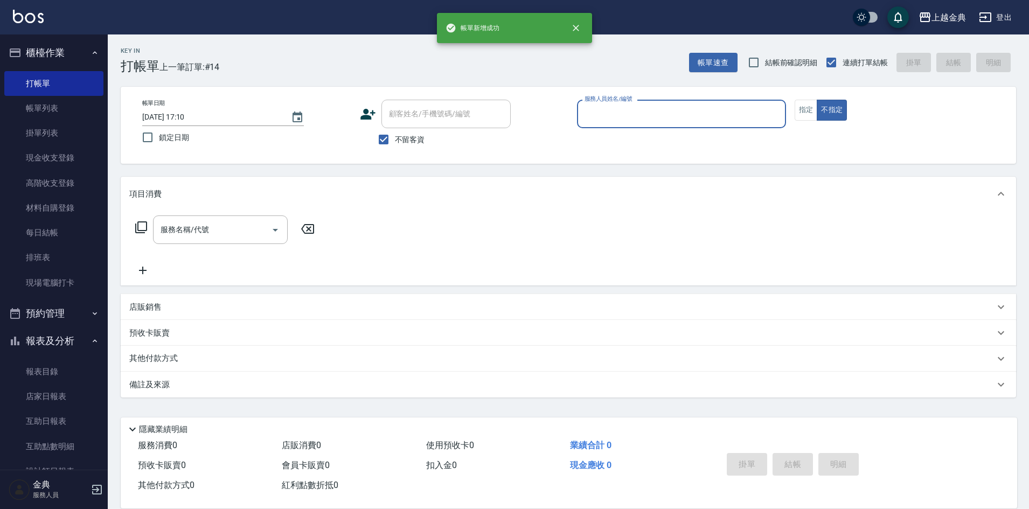
scroll to position [0, 0]
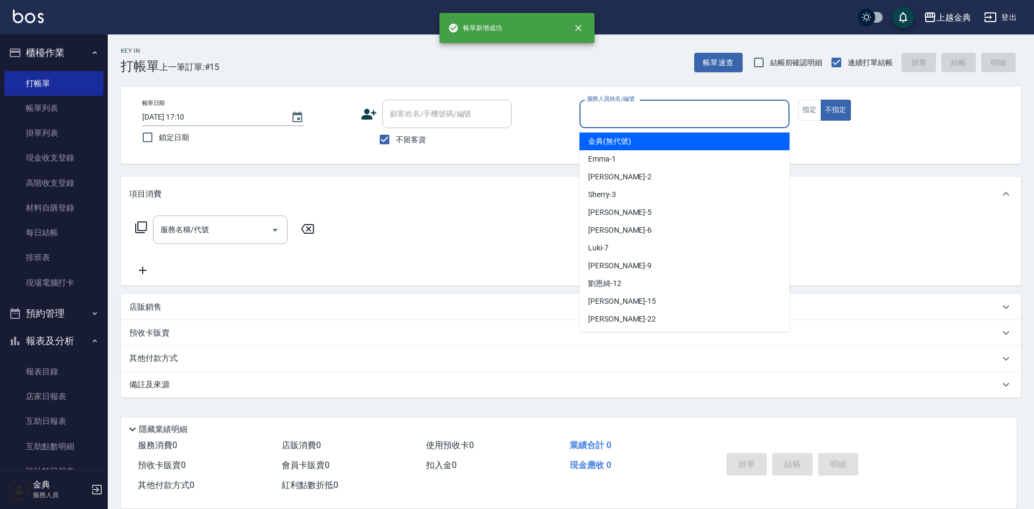
click at [674, 112] on input "服務人員姓名/編號" at bounding box center [684, 113] width 200 height 19
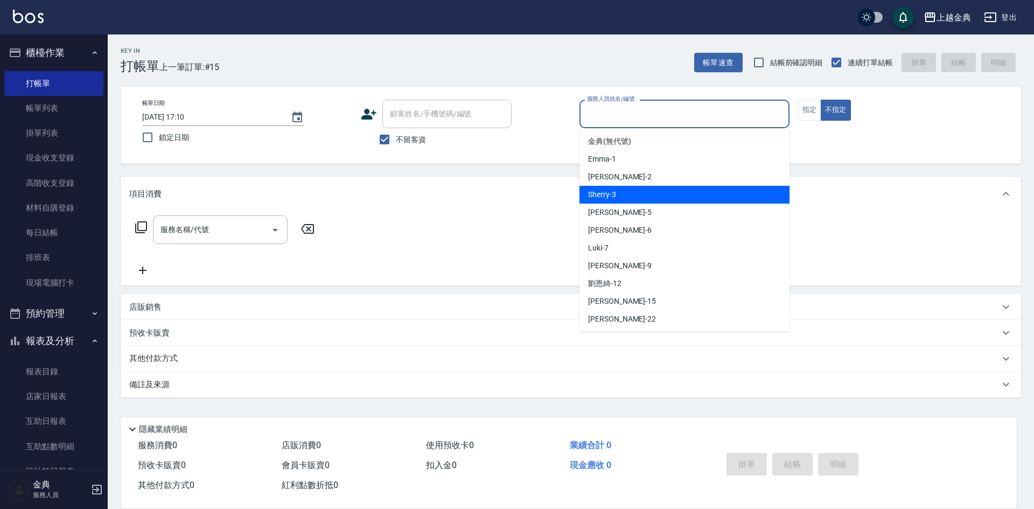
click at [669, 189] on div "Sherry -3" at bounding box center [685, 195] width 210 height 18
type input "Sherry-3"
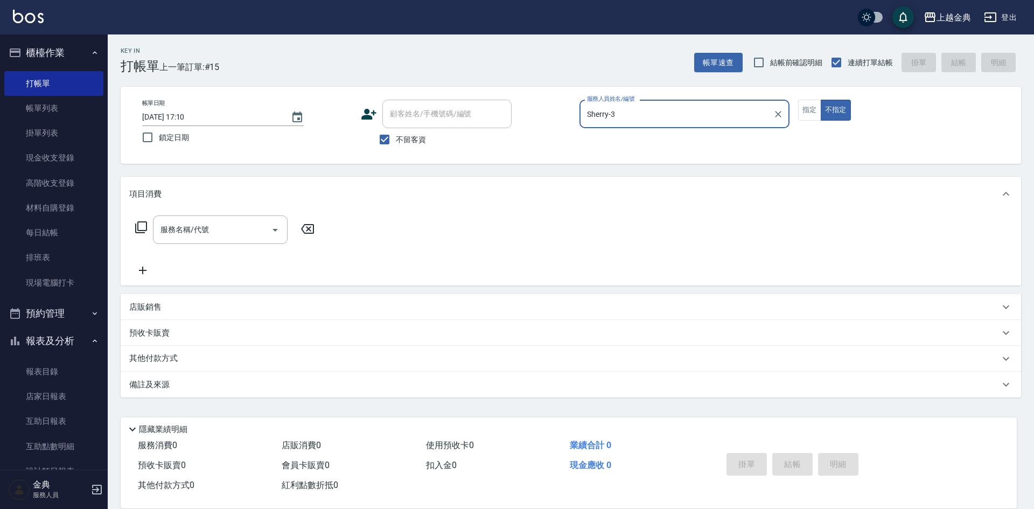
click at [140, 230] on icon at bounding box center [141, 227] width 13 height 13
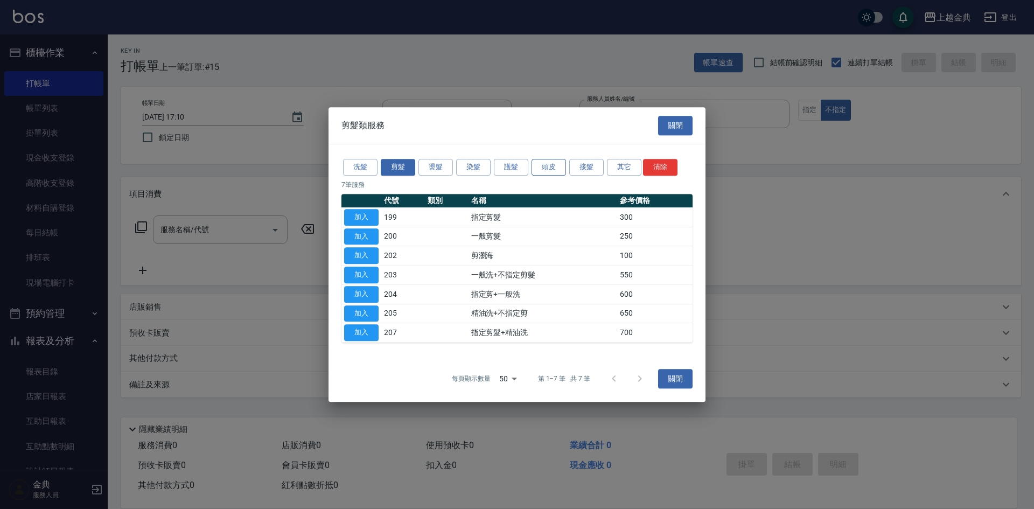
drag, startPoint x: 537, startPoint y: 161, endPoint x: 541, endPoint y: 166, distance: 7.2
click at [537, 162] on div "洗髮 剪髮 燙髮 染髮 護髮 頭皮 接髮 其它 清除 7 筆服務 代號 類別 名稱 參考價格 加入 199 指定剪髮 300 加入 200 一般剪髮 250 …" at bounding box center [517, 249] width 377 height 211
click at [542, 168] on button "頭皮" at bounding box center [549, 167] width 34 height 17
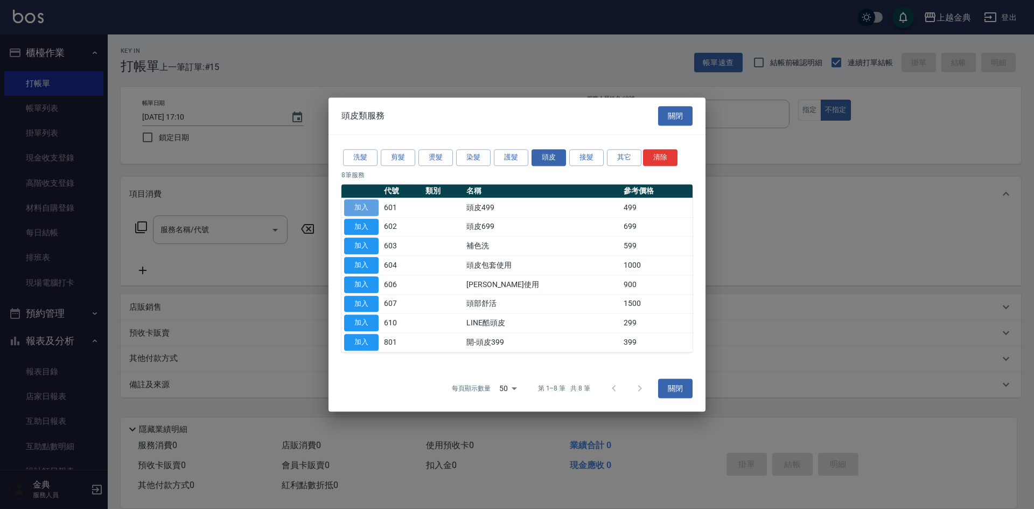
click at [362, 206] on button "加入" at bounding box center [361, 207] width 34 height 17
type input "頭皮499(601)"
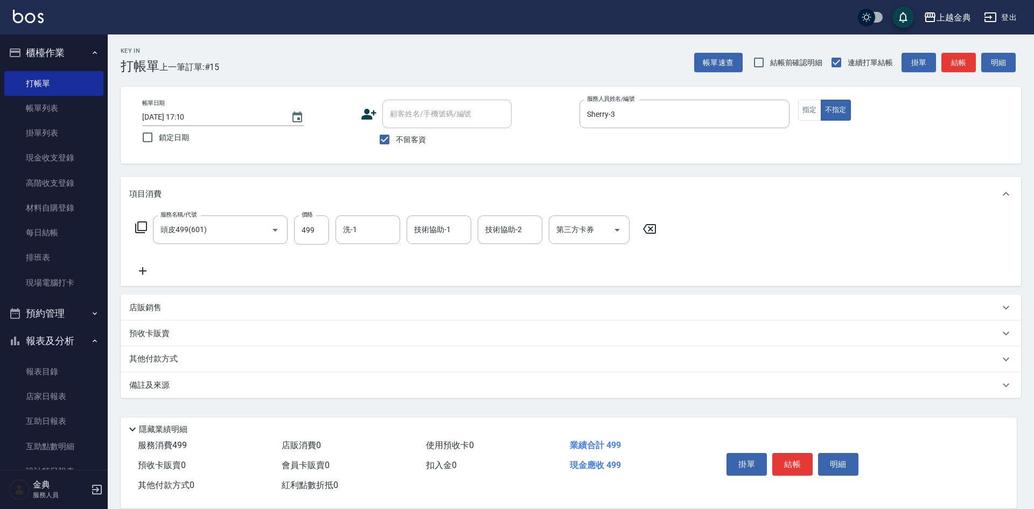
click at [142, 227] on icon at bounding box center [141, 227] width 13 height 13
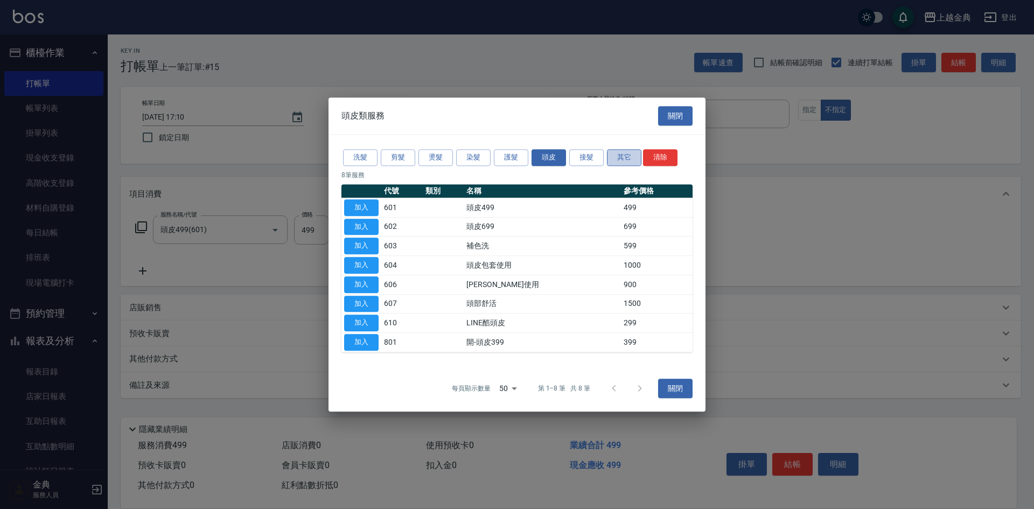
click at [625, 154] on button "其它" at bounding box center [624, 157] width 34 height 17
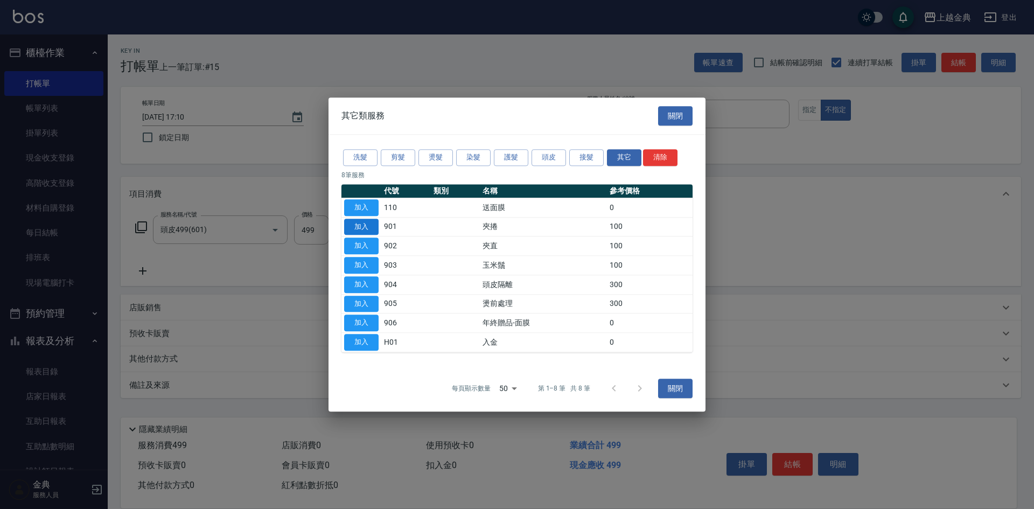
click at [369, 229] on button "加入" at bounding box center [361, 227] width 34 height 17
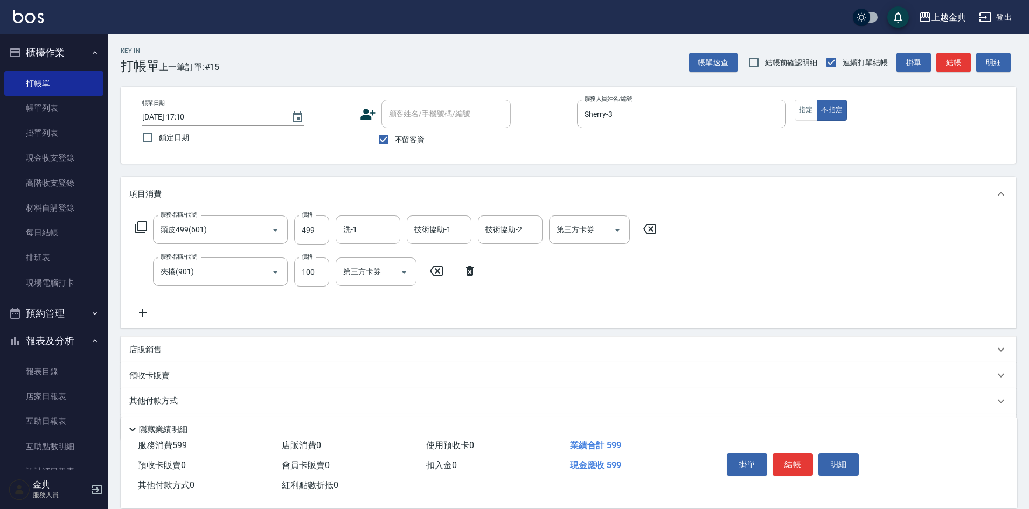
click at [139, 227] on icon at bounding box center [141, 227] width 13 height 13
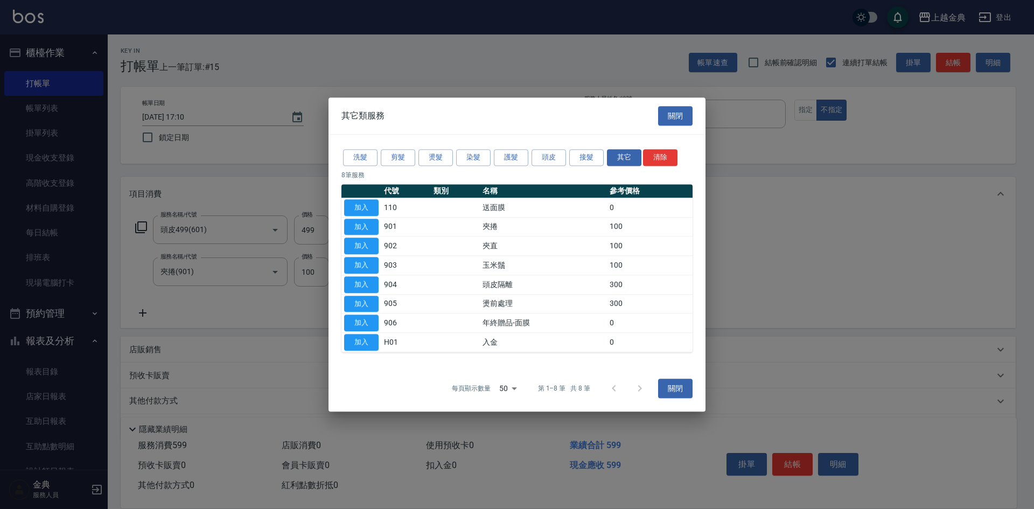
click at [398, 146] on div "洗髮 剪髮 燙髮 染髮 護髮 頭皮 接髮 其它 清除 8 筆服務 代號 類別 名稱 參考價格 加入 110 送面膜 0 加入 901 夾捲 100 加入 90…" at bounding box center [517, 250] width 377 height 231
drag, startPoint x: 395, startPoint y: 150, endPoint x: 405, endPoint y: 169, distance: 21.5
click at [396, 152] on button "剪髮" at bounding box center [398, 157] width 34 height 17
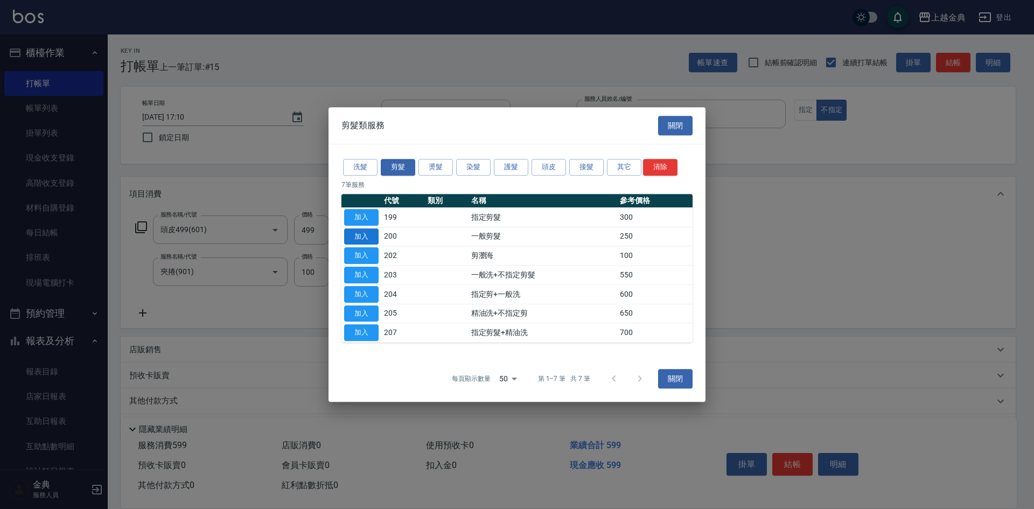
click at [370, 231] on button "加入" at bounding box center [361, 236] width 34 height 17
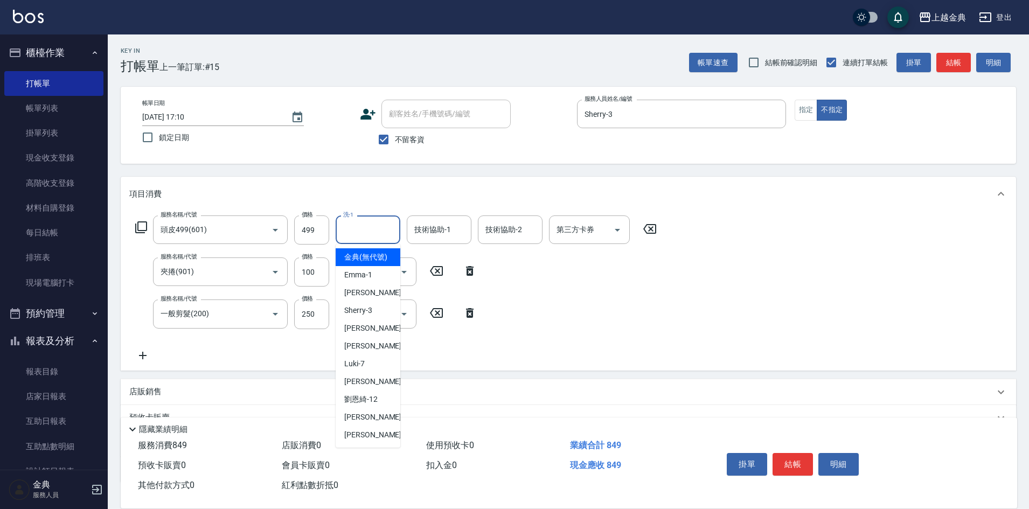
click at [350, 221] on div "洗-1 洗-1" at bounding box center [368, 229] width 65 height 29
click at [363, 405] on span "[PERSON_NAME]-12" at bounding box center [360, 399] width 33 height 11
type input "[PERSON_NAME]-12"
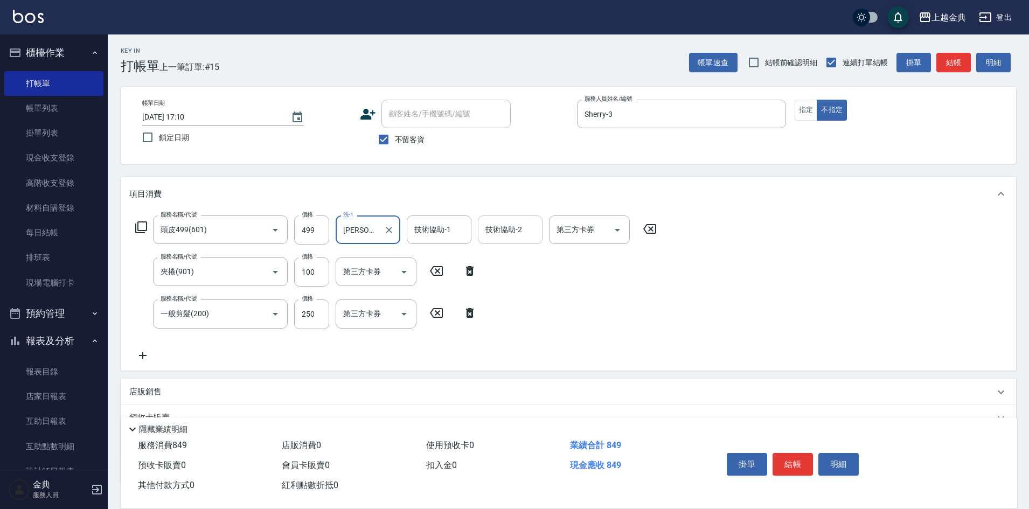
click at [528, 227] on input "技術協助-2" at bounding box center [510, 229] width 55 height 19
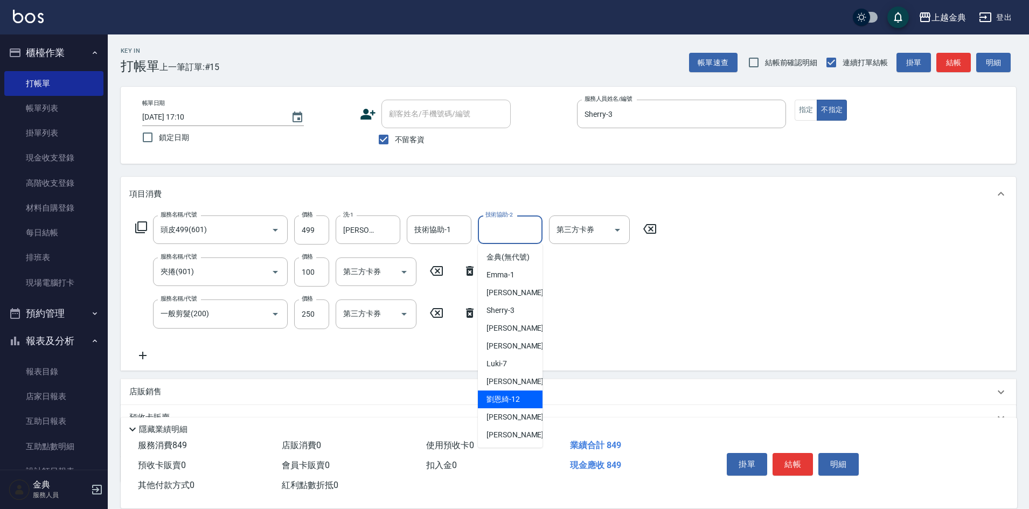
click at [514, 405] on span "[PERSON_NAME]-12" at bounding box center [502, 399] width 33 height 11
type input "[PERSON_NAME]-12"
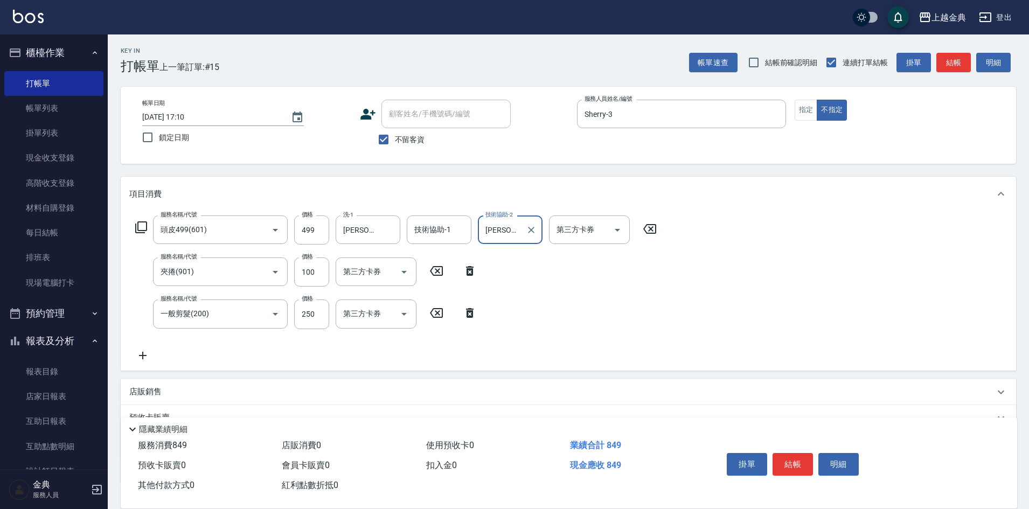
click at [798, 454] on button "結帳" at bounding box center [792, 464] width 40 height 23
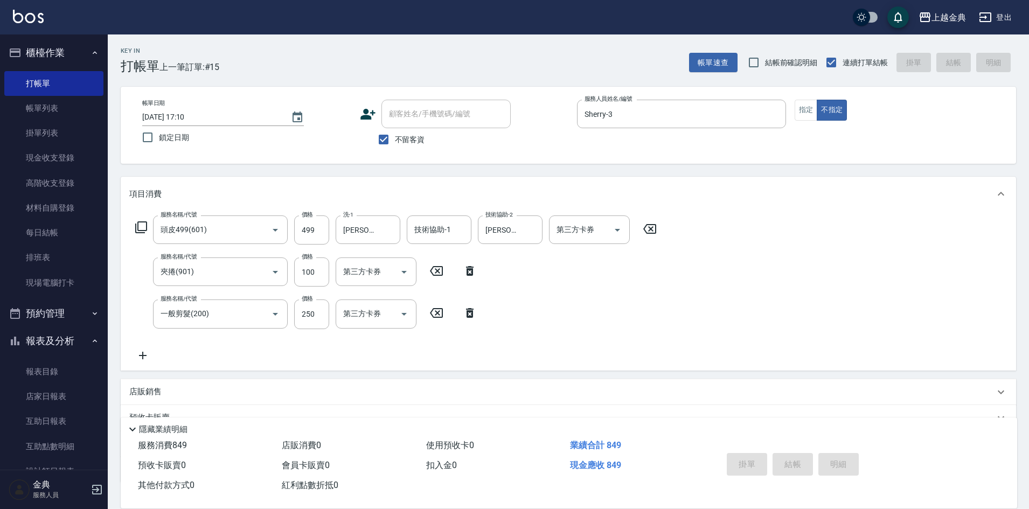
type input "[DATE] 17:11"
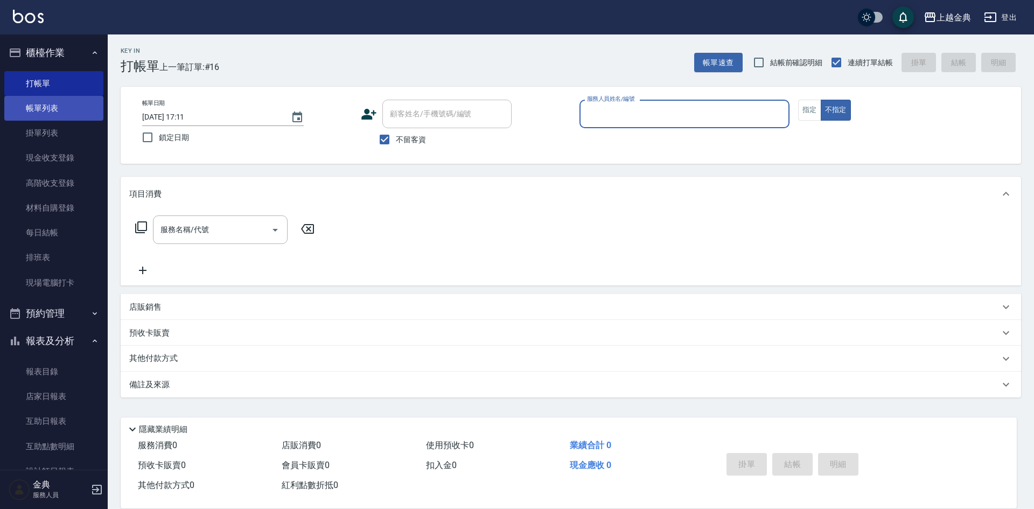
click at [34, 113] on link "帳單列表" at bounding box center [53, 108] width 99 height 25
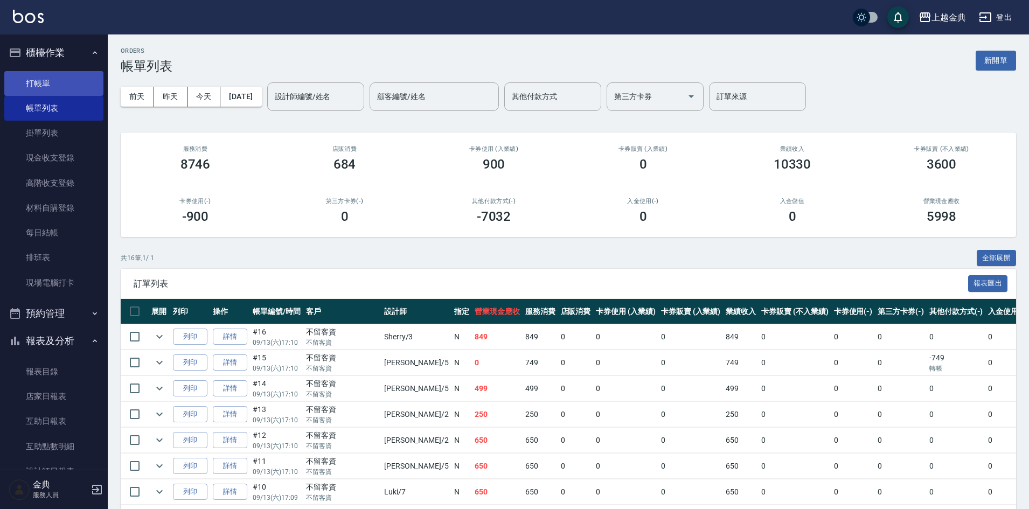
click at [30, 88] on link "打帳單" at bounding box center [53, 83] width 99 height 25
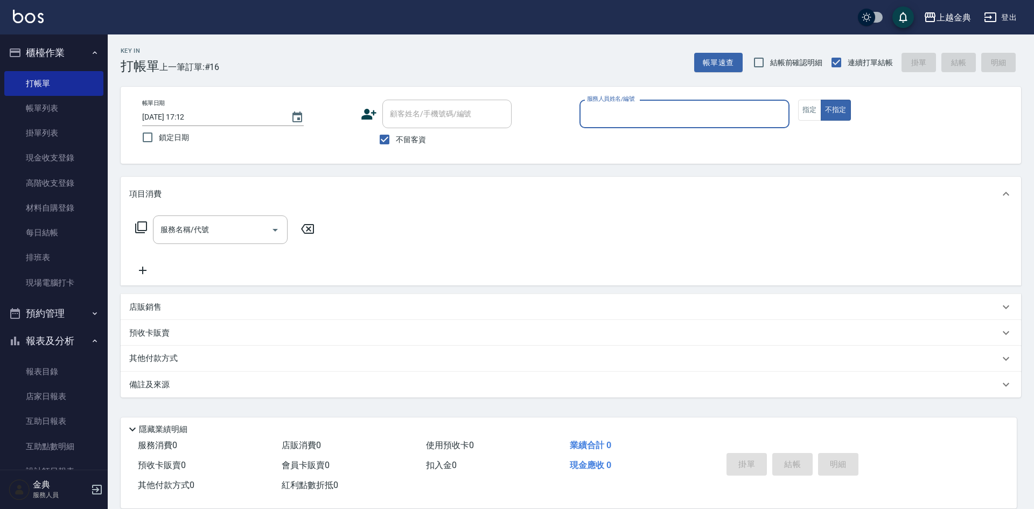
click at [644, 115] on input "服務人員姓名/編號" at bounding box center [684, 113] width 200 height 19
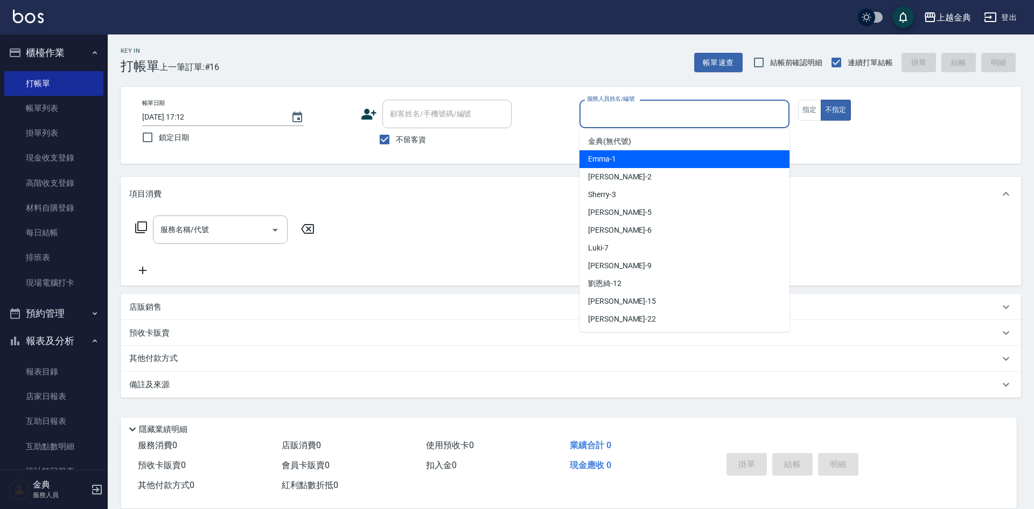
click at [629, 153] on div "Emma -1" at bounding box center [685, 159] width 210 height 18
type input "Emma-1"
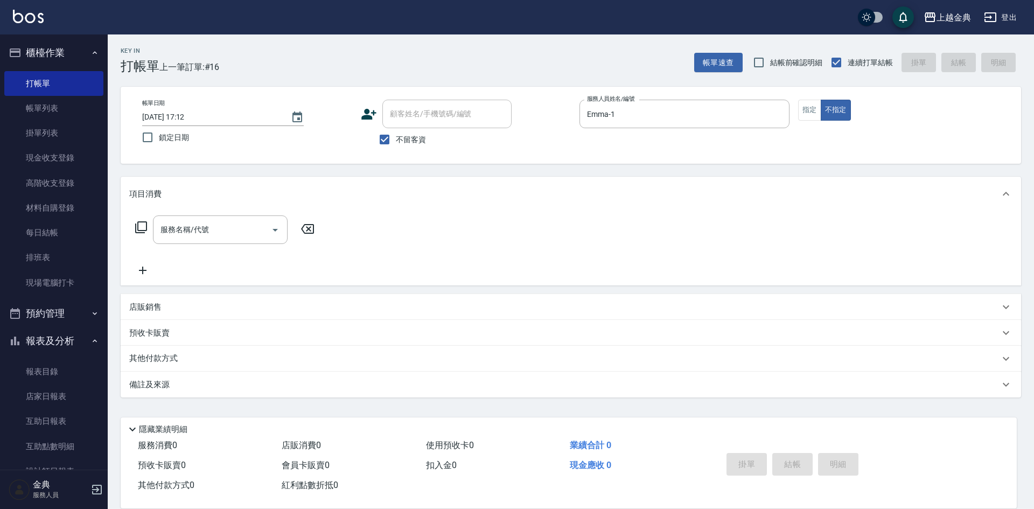
click at [141, 225] on icon at bounding box center [141, 227] width 13 height 13
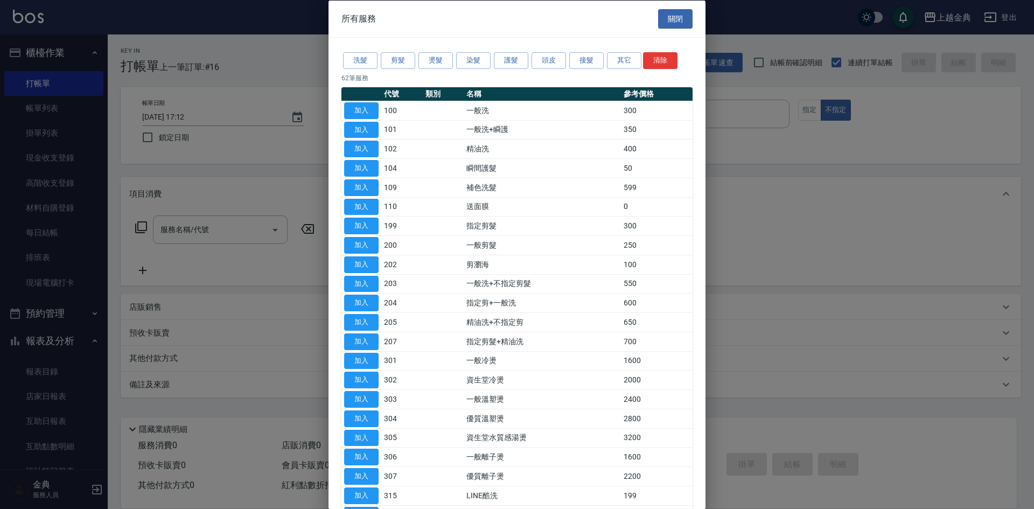
click at [567, 66] on div "洗髮 剪髮 燙髮 染髮 護髮 頭皮 接髮 其它 清除" at bounding box center [517, 61] width 351 height 20
click at [561, 63] on button "頭皮" at bounding box center [549, 60] width 34 height 17
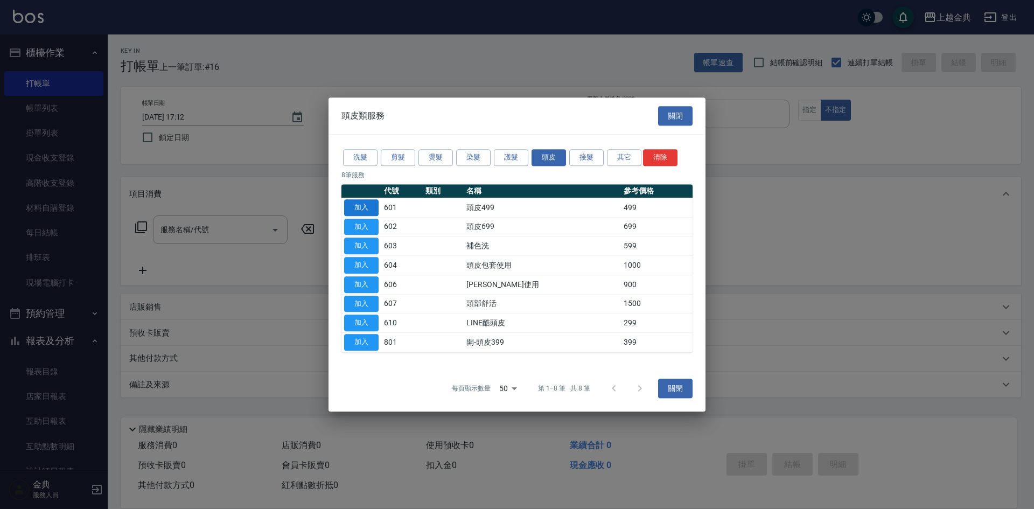
click at [350, 207] on button "加入" at bounding box center [361, 207] width 34 height 17
type input "頭皮499(601)"
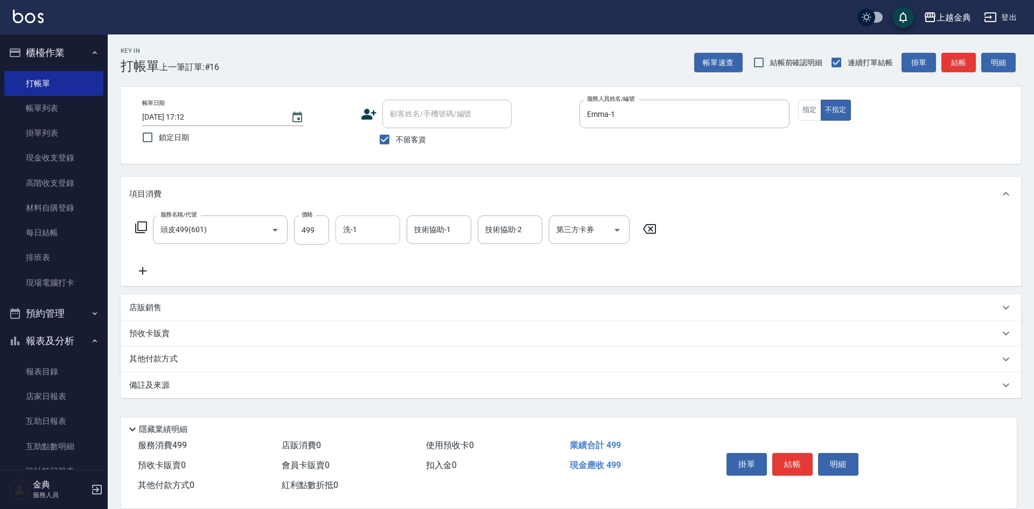
click at [374, 236] on input "洗-1" at bounding box center [367, 229] width 55 height 19
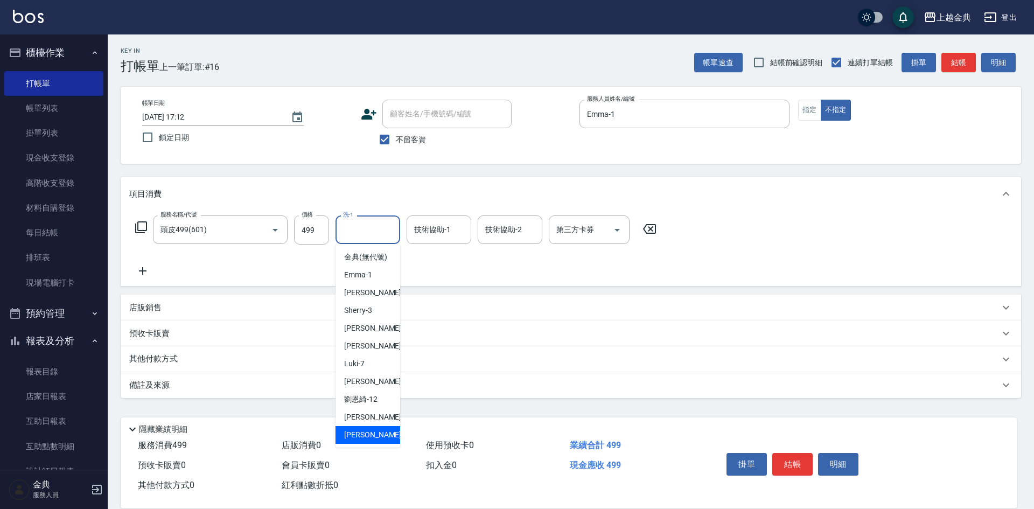
click at [369, 441] on div "[PERSON_NAME] -22" at bounding box center [368, 435] width 65 height 18
type input "[PERSON_NAME]-22"
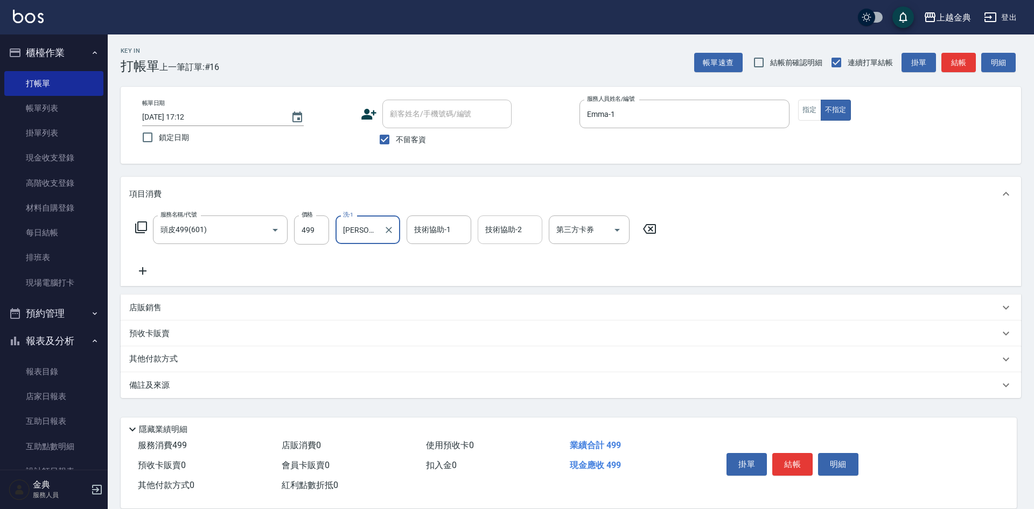
click at [518, 234] on input "技術協助-2" at bounding box center [510, 229] width 55 height 19
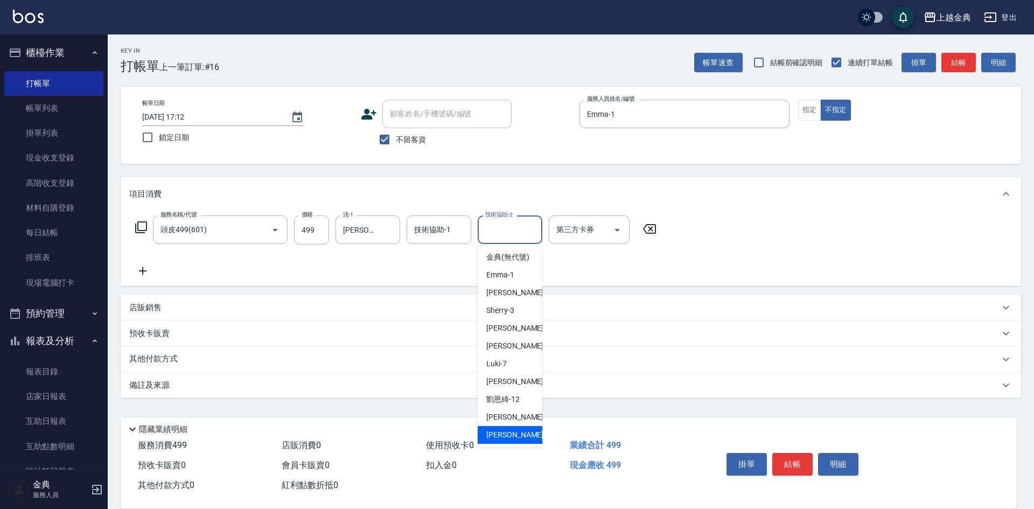
click at [500, 441] on span "[PERSON_NAME] -22" at bounding box center [520, 434] width 68 height 11
type input "[PERSON_NAME]-22"
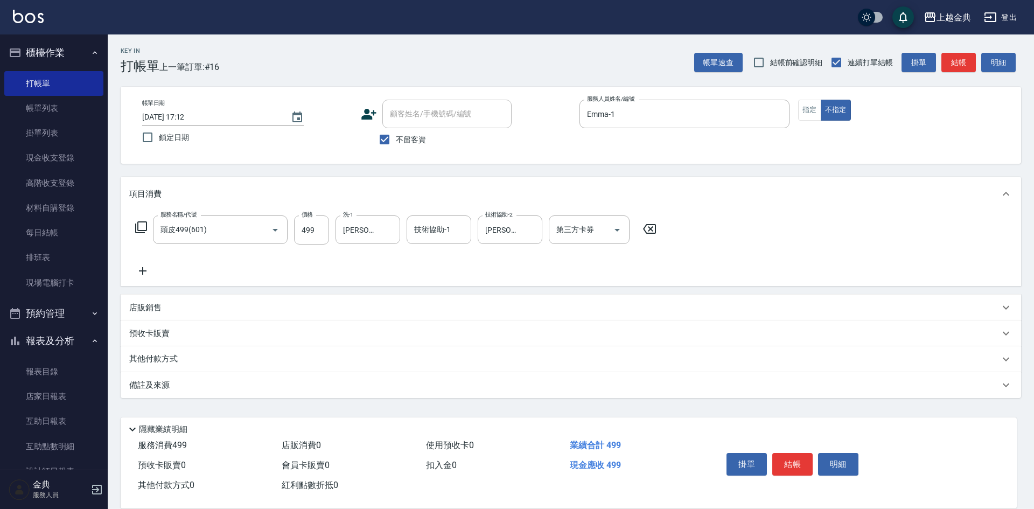
click at [140, 224] on icon at bounding box center [141, 227] width 13 height 13
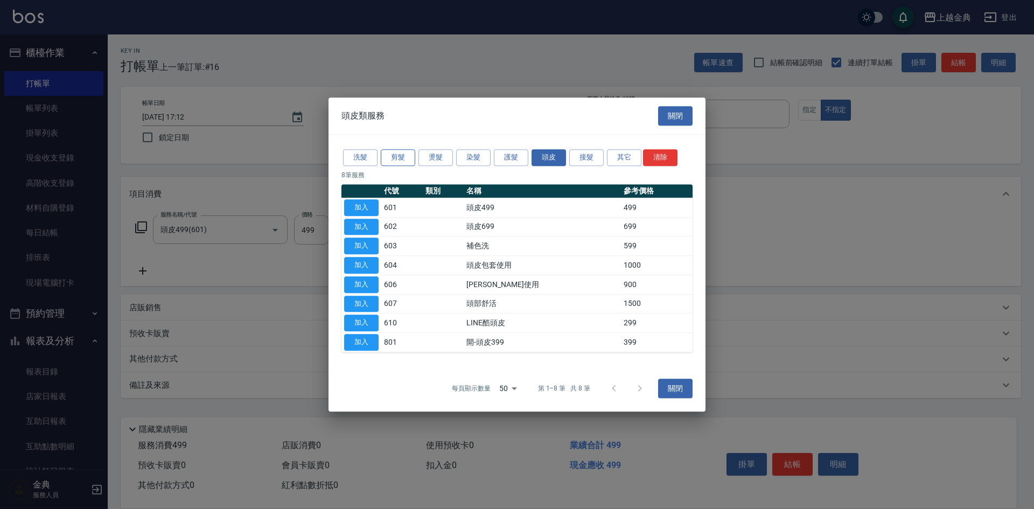
click at [395, 157] on button "剪髮" at bounding box center [398, 157] width 34 height 17
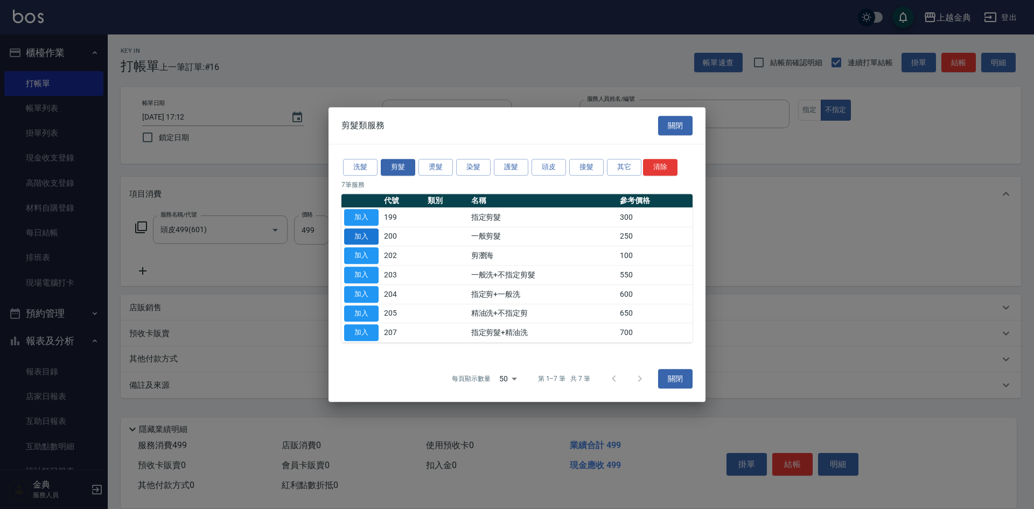
click at [365, 233] on button "加入" at bounding box center [361, 236] width 34 height 17
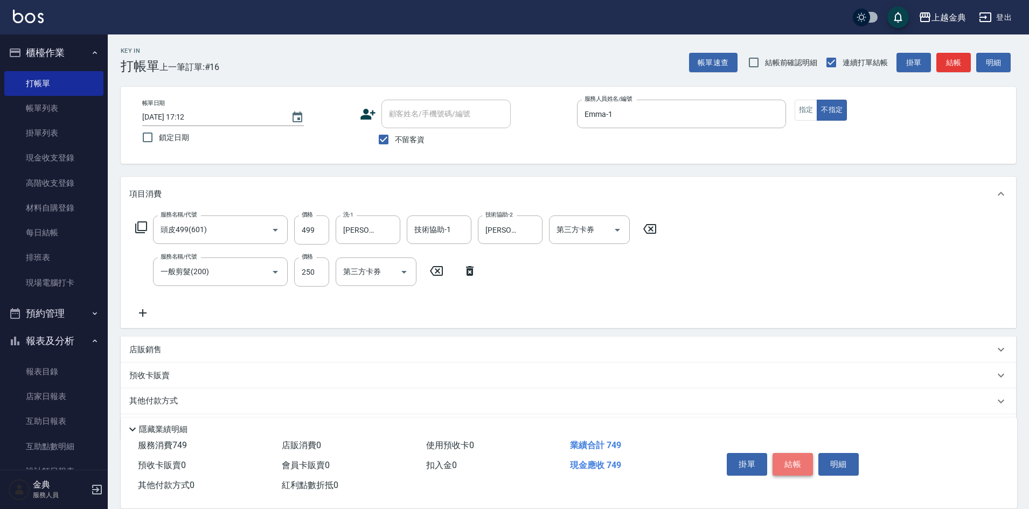
click at [785, 454] on button "結帳" at bounding box center [792, 464] width 40 height 23
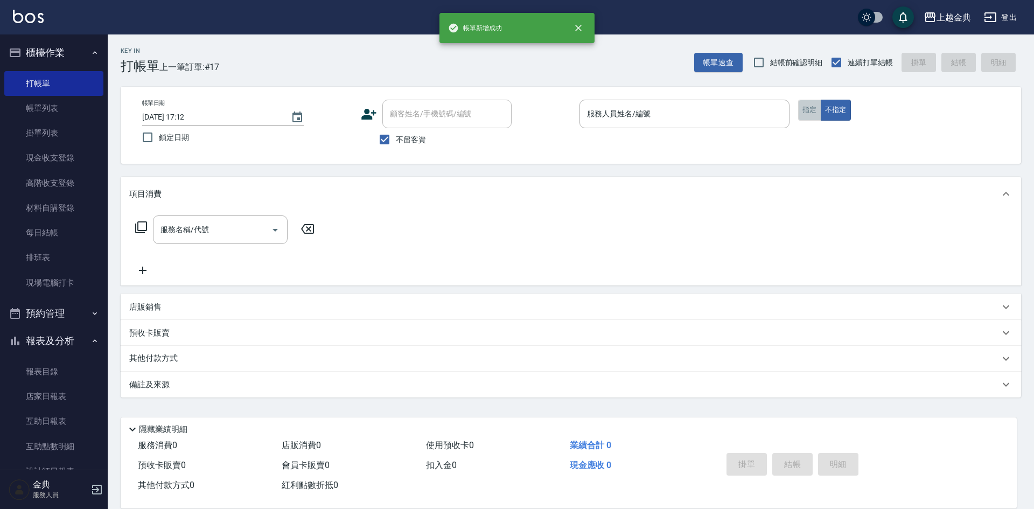
click at [811, 104] on button "指定" at bounding box center [809, 110] width 23 height 21
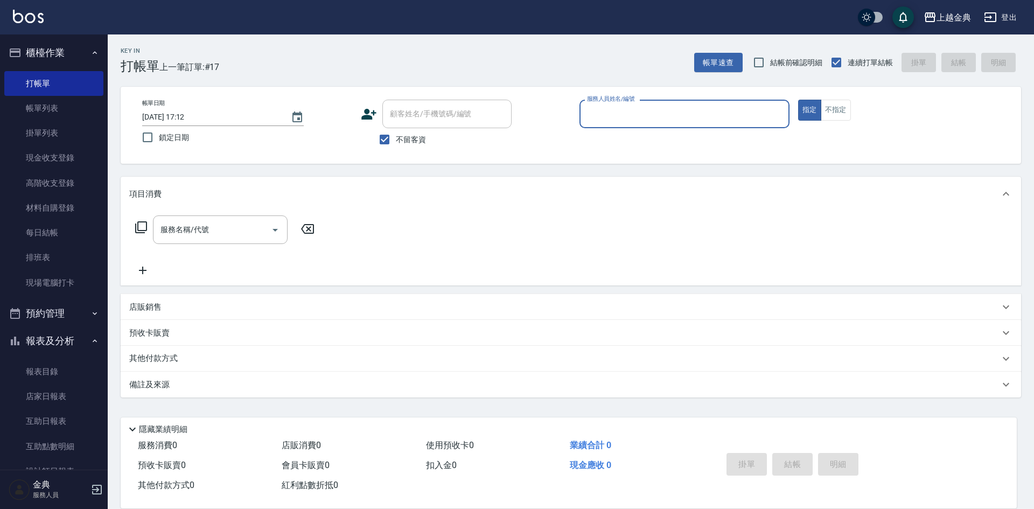
click at [726, 104] on div "服務人員姓名/編號" at bounding box center [685, 114] width 210 height 29
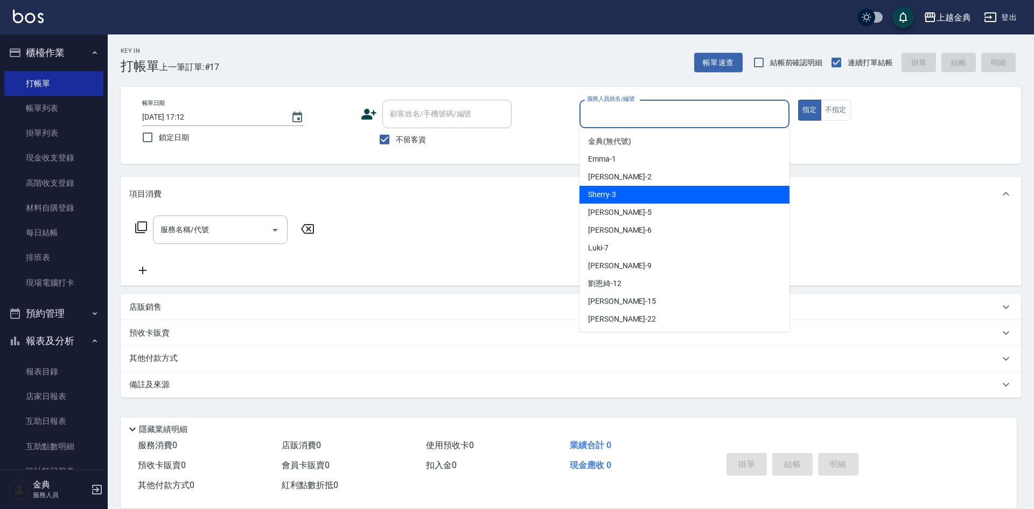
click at [679, 188] on div "Sherry -3" at bounding box center [685, 195] width 210 height 18
type input "Sherry-3"
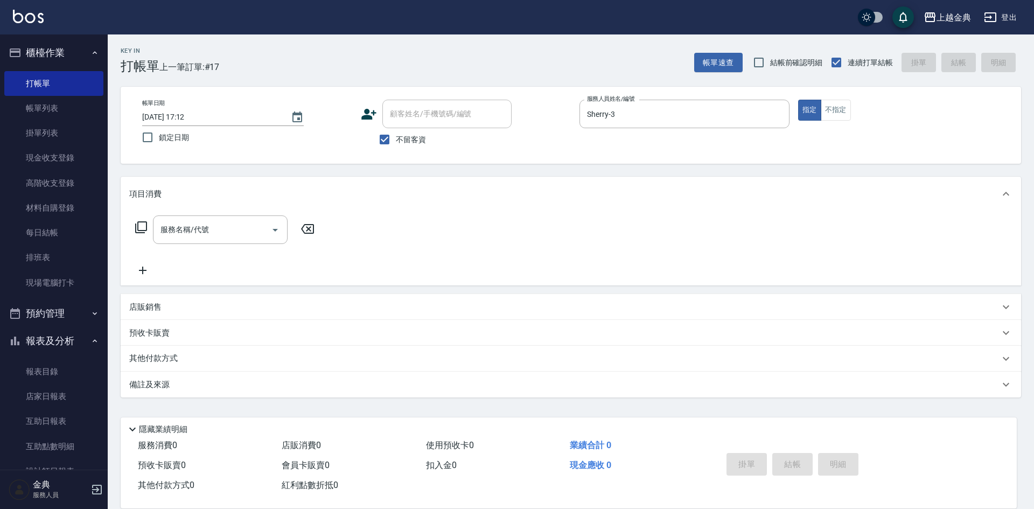
click at [144, 231] on icon at bounding box center [141, 227] width 12 height 12
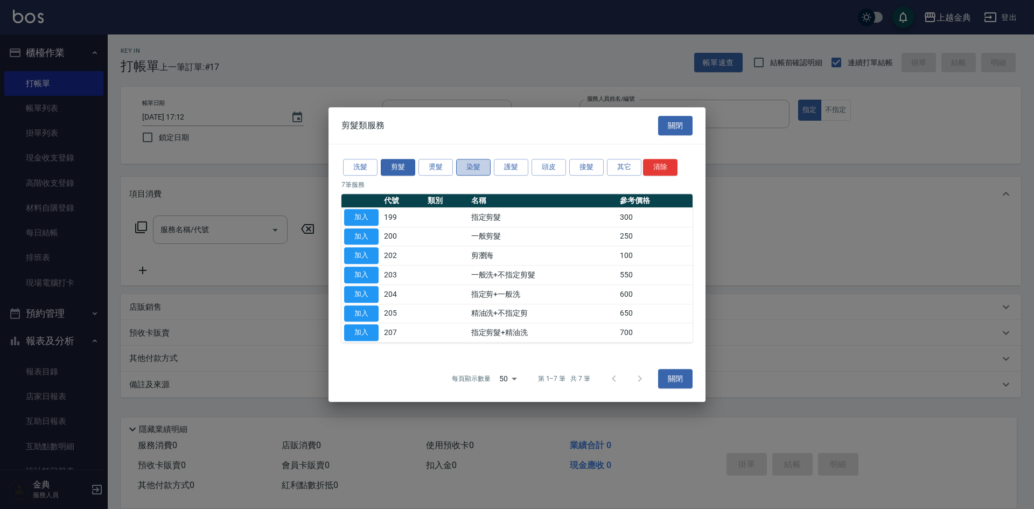
click at [472, 166] on button "染髮" at bounding box center [473, 167] width 34 height 17
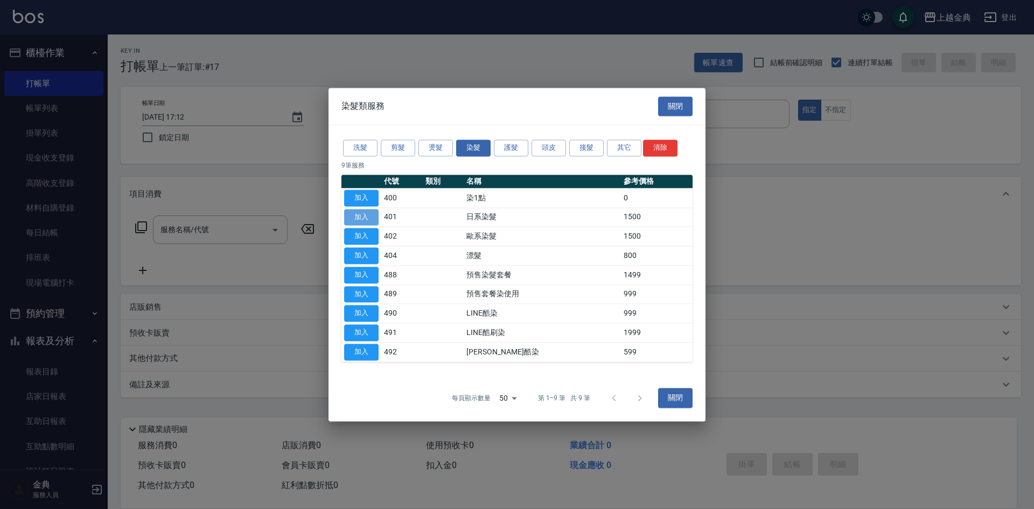
click at [359, 219] on button "加入" at bounding box center [361, 217] width 34 height 17
type input "日系染髮(401)"
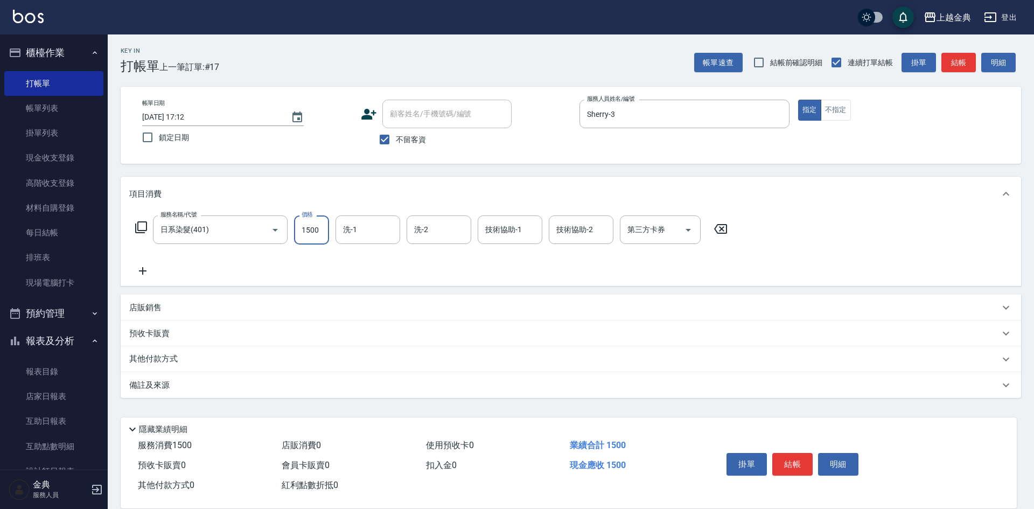
click at [309, 233] on input "1500" at bounding box center [311, 229] width 35 height 29
type input "1200"
click at [366, 224] on input "洗-1" at bounding box center [367, 229] width 55 height 19
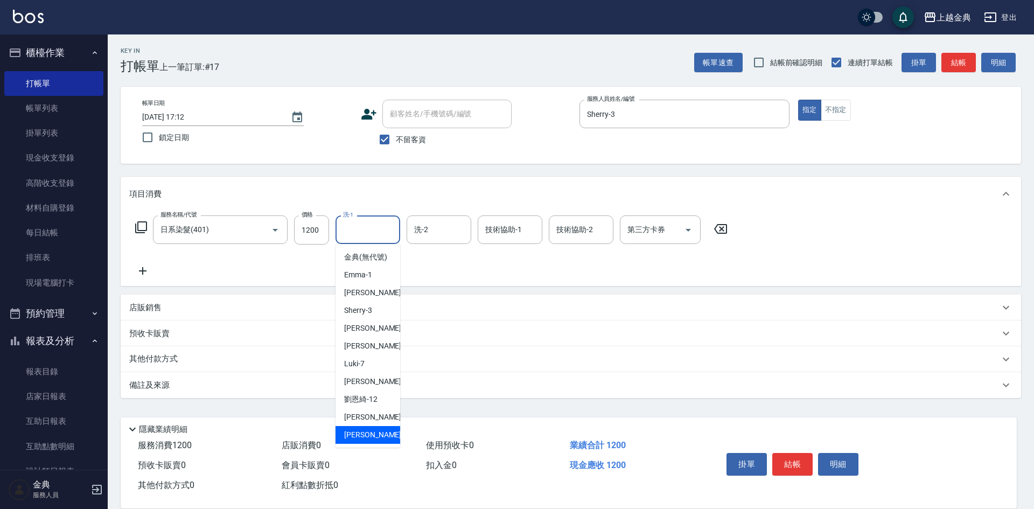
click at [374, 441] on div "[PERSON_NAME] -22" at bounding box center [368, 435] width 65 height 18
type input "[PERSON_NAME]-22"
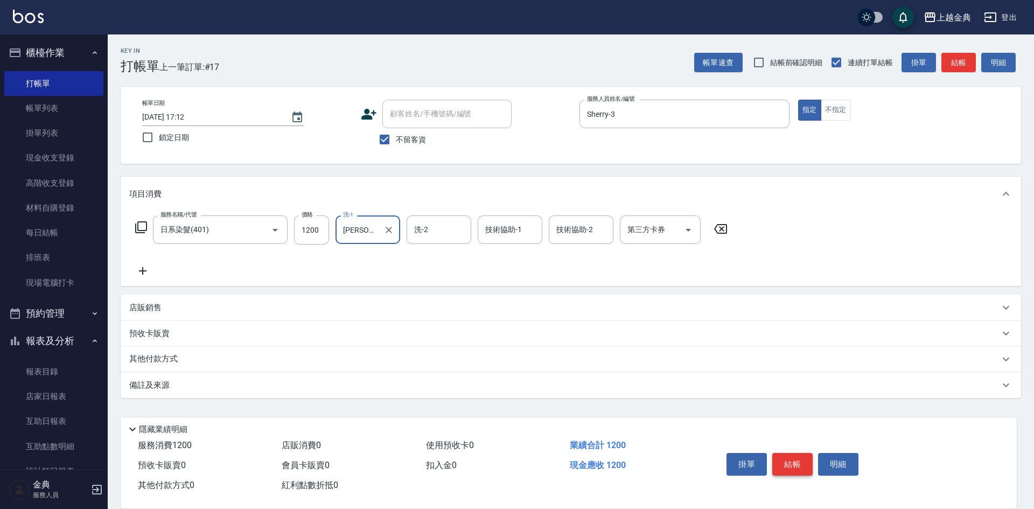
click at [790, 457] on button "結帳" at bounding box center [792, 464] width 40 height 23
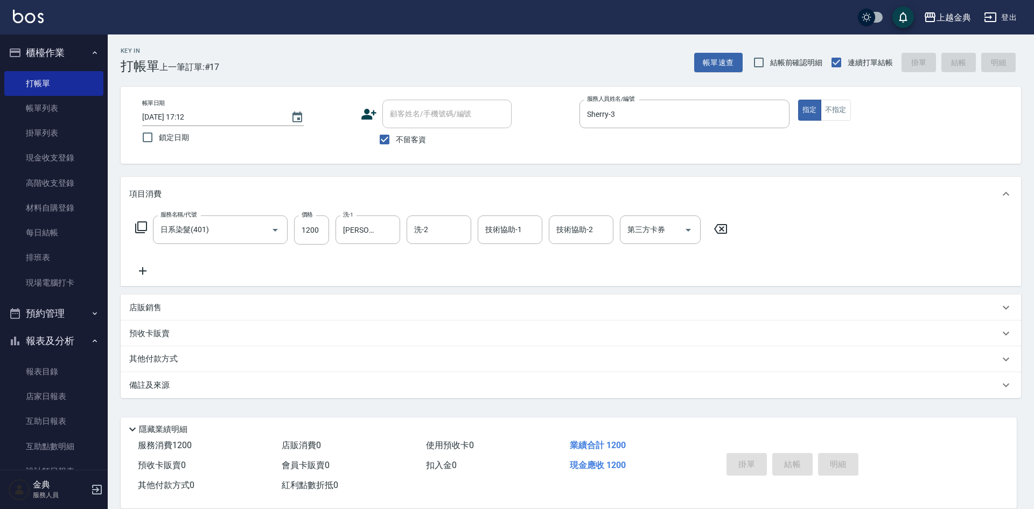
type input "[DATE] 17:13"
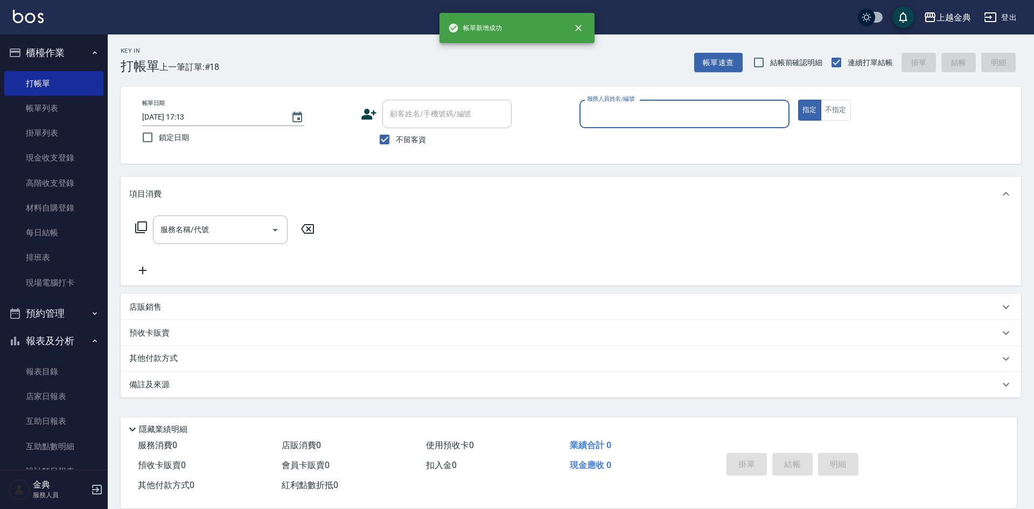
click at [666, 100] on div "服務人員姓名/編號" at bounding box center [685, 114] width 210 height 29
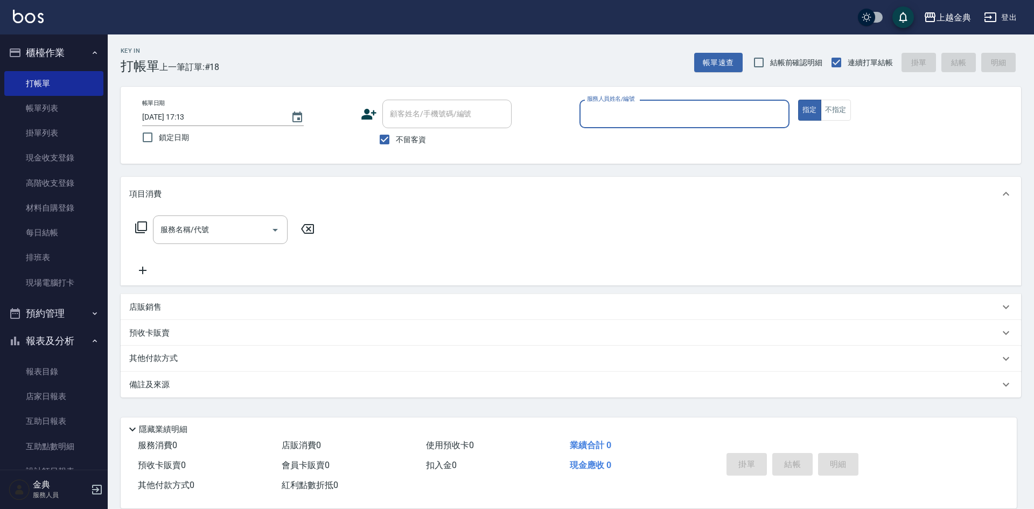
click at [665, 115] on input "服務人員姓名/編號" at bounding box center [684, 113] width 200 height 19
click at [663, 119] on input "服務人員姓名/編號" at bounding box center [684, 113] width 200 height 19
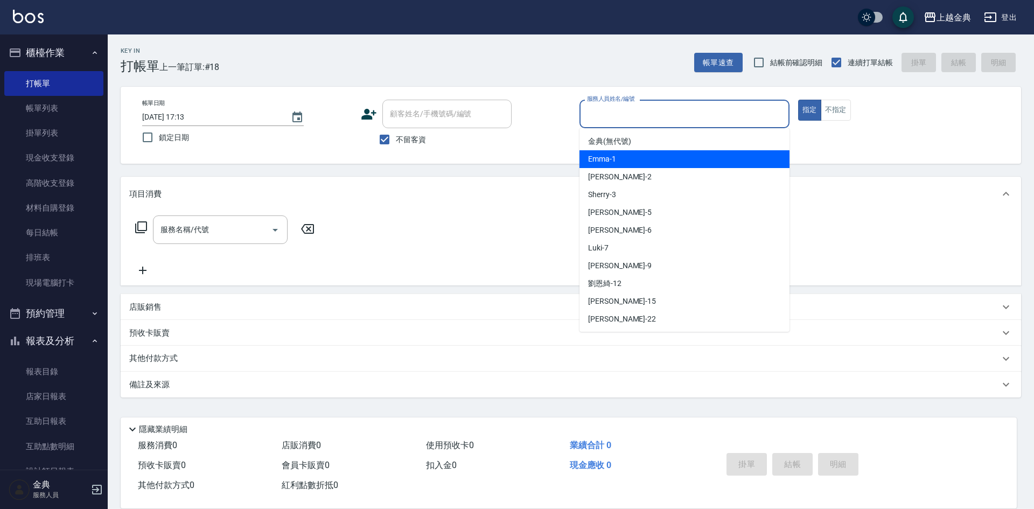
click at [654, 164] on div "Emma -1" at bounding box center [685, 159] width 210 height 18
type input "Emma-1"
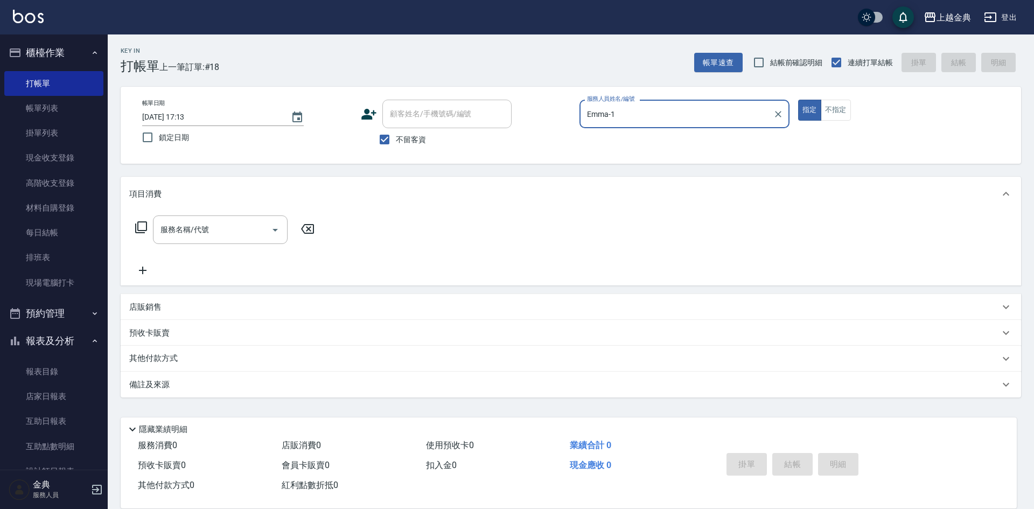
click at [137, 226] on icon at bounding box center [141, 227] width 13 height 13
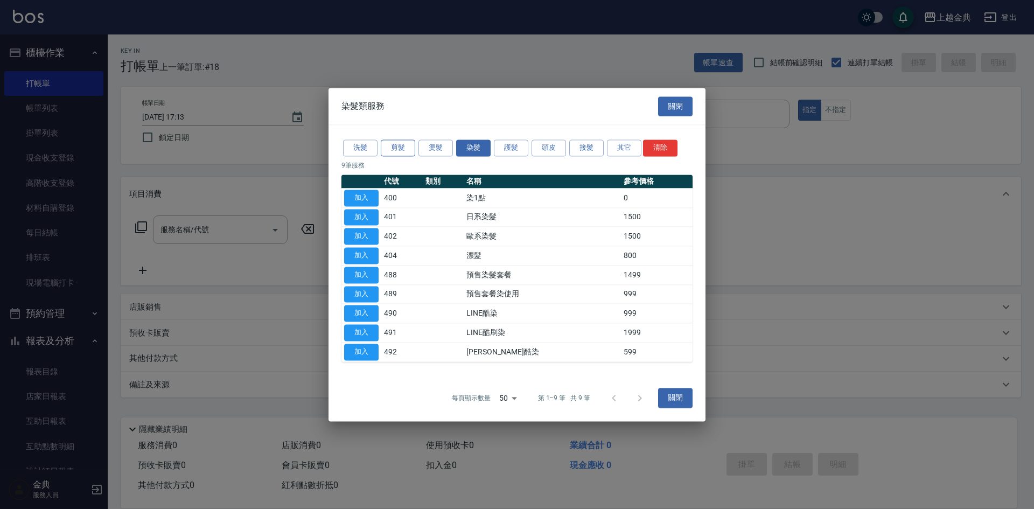
click at [396, 150] on button "剪髮" at bounding box center [398, 148] width 34 height 17
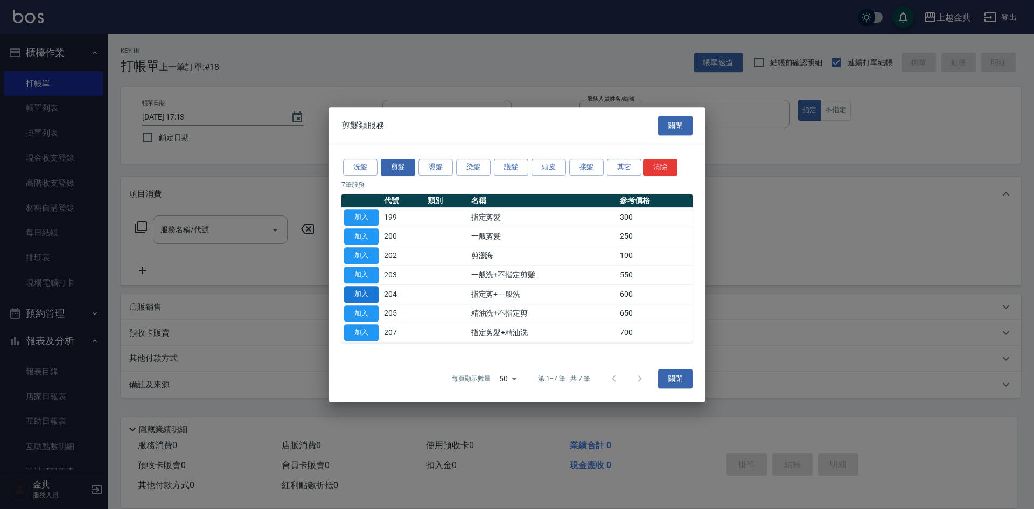
drag, startPoint x: 380, startPoint y: 293, endPoint x: 367, endPoint y: 293, distance: 12.9
click at [371, 293] on td "加入" at bounding box center [362, 293] width 40 height 19
click at [355, 292] on button "加入" at bounding box center [361, 294] width 34 height 17
type input "指定剪+一般洗(204)"
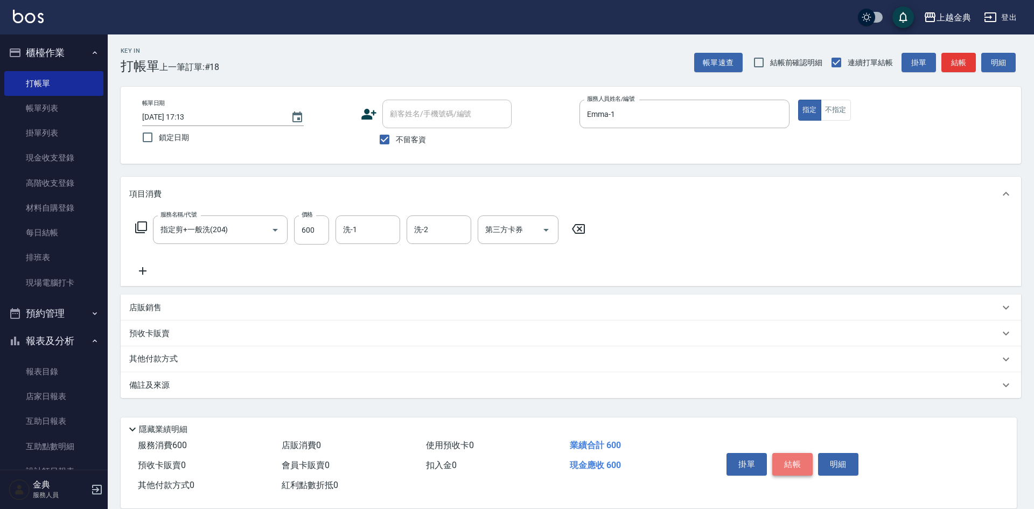
click at [795, 457] on button "結帳" at bounding box center [792, 464] width 40 height 23
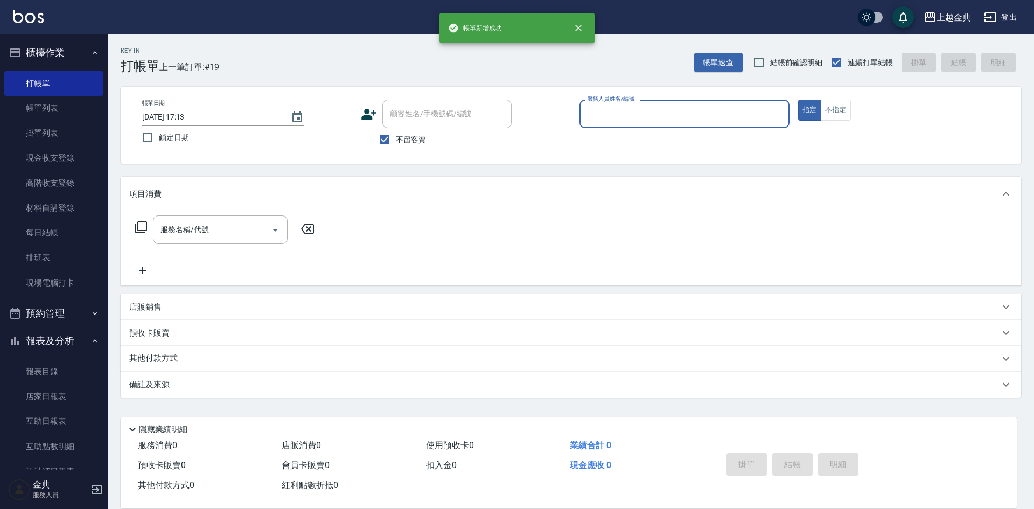
click at [652, 108] on input "服務人員姓名/編號" at bounding box center [684, 113] width 200 height 19
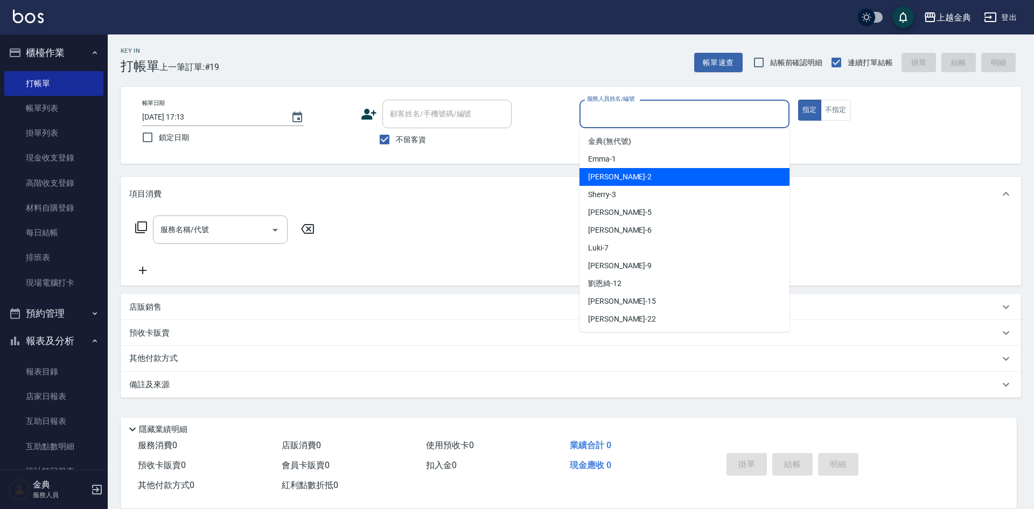
drag, startPoint x: 647, startPoint y: 186, endPoint x: 645, endPoint y: 193, distance: 7.8
click at [646, 186] on div "Sherry -3" at bounding box center [685, 195] width 210 height 18
type input "Sherry-3"
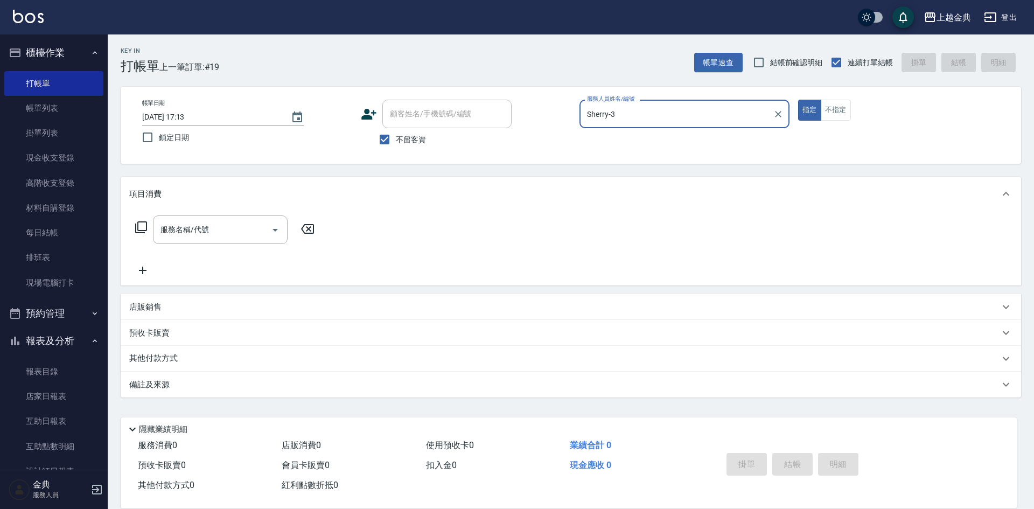
click at [143, 226] on icon at bounding box center [141, 227] width 13 height 13
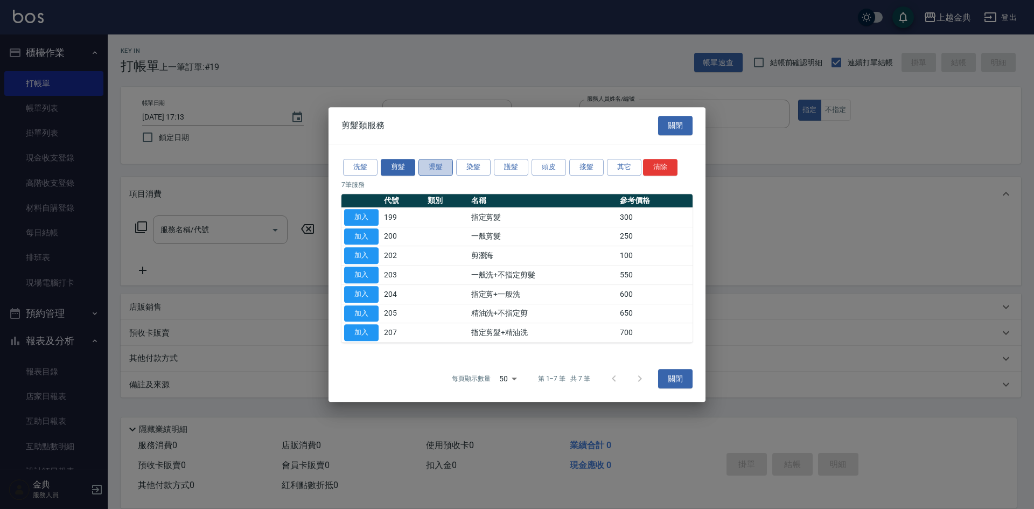
click at [425, 168] on button "燙髮" at bounding box center [436, 167] width 34 height 17
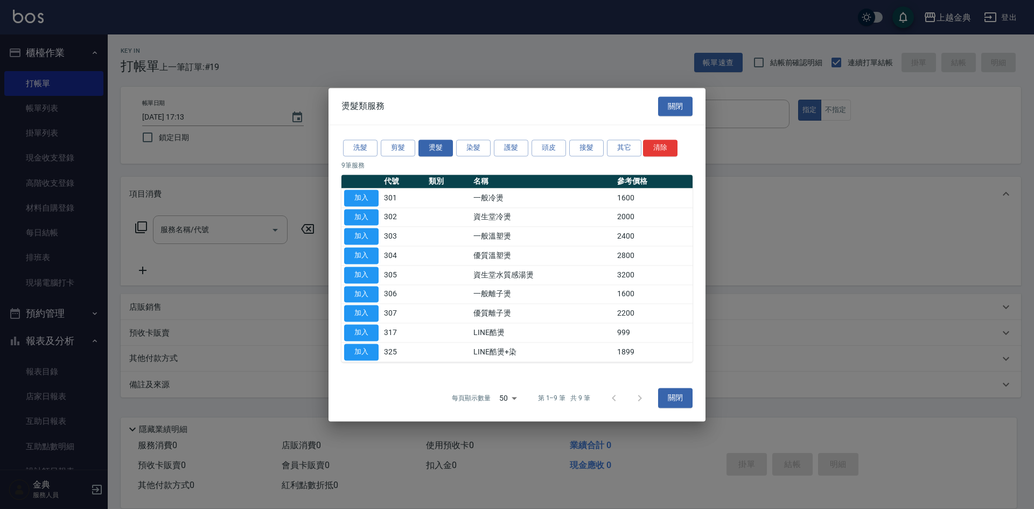
drag, startPoint x: 360, startPoint y: 257, endPoint x: 325, endPoint y: 249, distance: 36.1
click at [359, 257] on button "加入" at bounding box center [361, 255] width 34 height 17
type input "優質溫塑燙(304)"
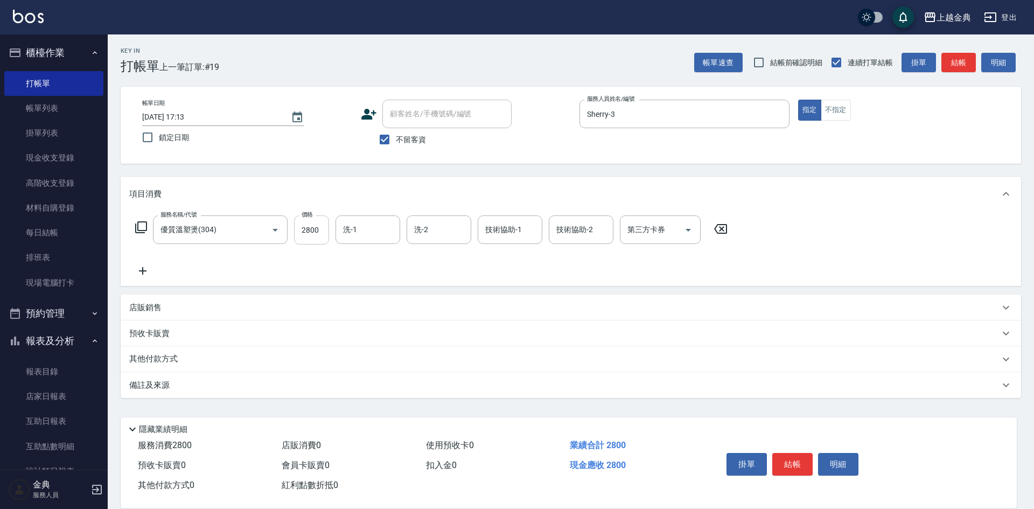
click at [315, 234] on input "2800" at bounding box center [311, 229] width 35 height 29
type input "3099"
click at [155, 360] on p "其他付款方式" at bounding box center [156, 359] width 54 height 12
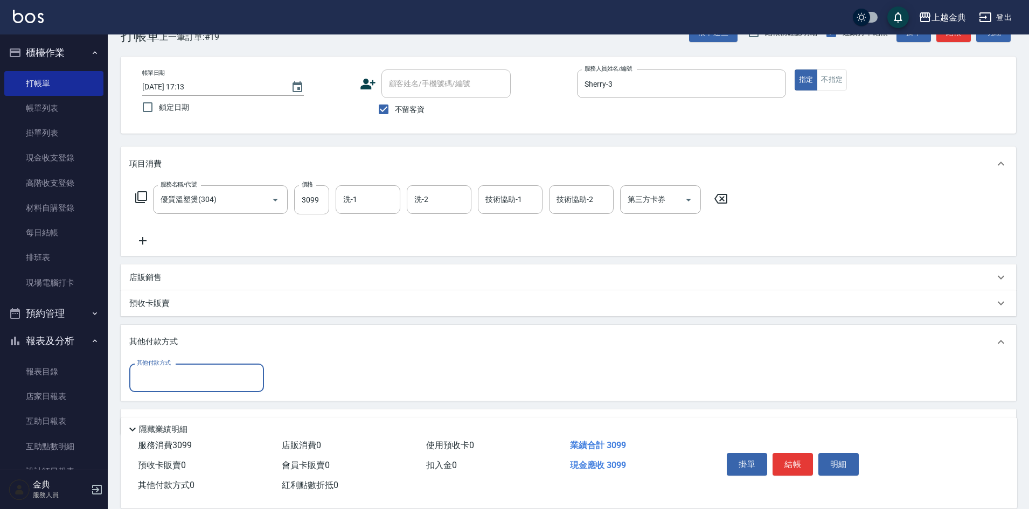
scroll to position [60, 0]
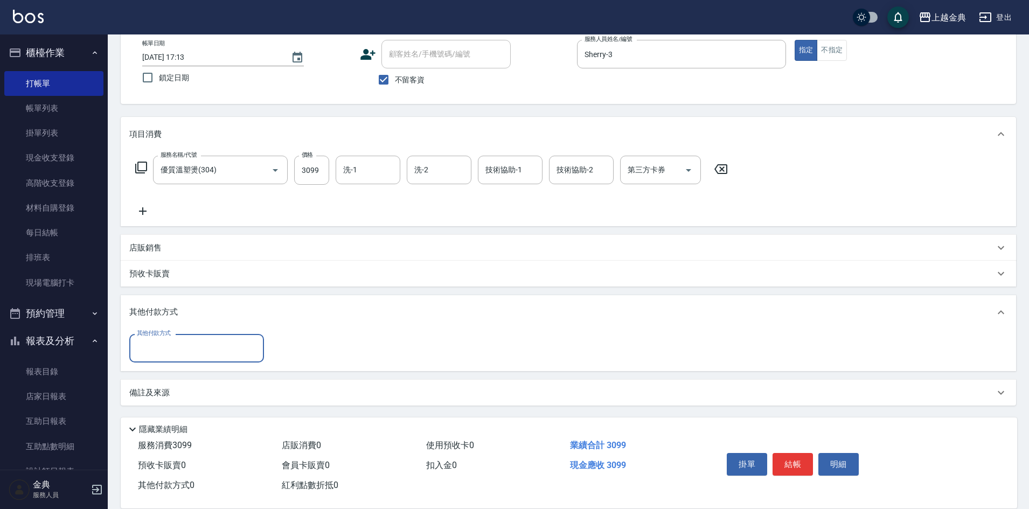
click at [188, 353] on input "其他付款方式" at bounding box center [196, 348] width 125 height 19
click at [183, 421] on span "轉帳" at bounding box center [196, 429] width 135 height 18
type input "轉帳"
click at [297, 349] on input "0" at bounding box center [310, 348] width 81 height 29
type input "3099"
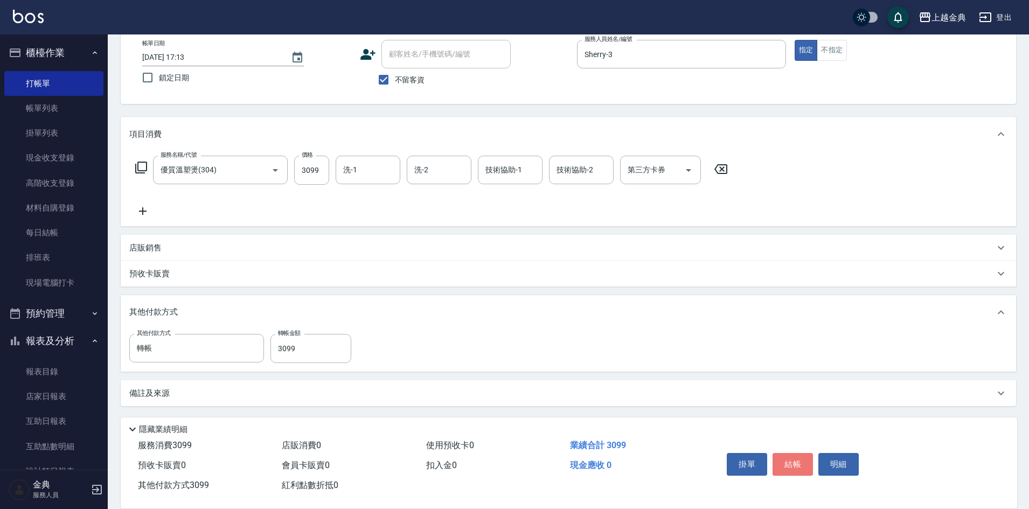
drag, startPoint x: 793, startPoint y: 452, endPoint x: 767, endPoint y: 438, distance: 29.7
click at [793, 453] on button "結帳" at bounding box center [792, 464] width 40 height 23
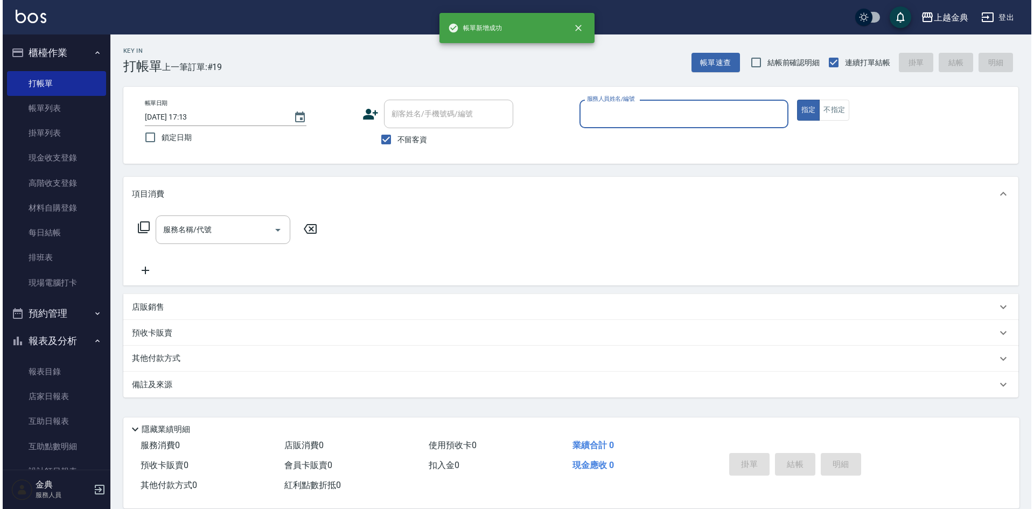
scroll to position [0, 0]
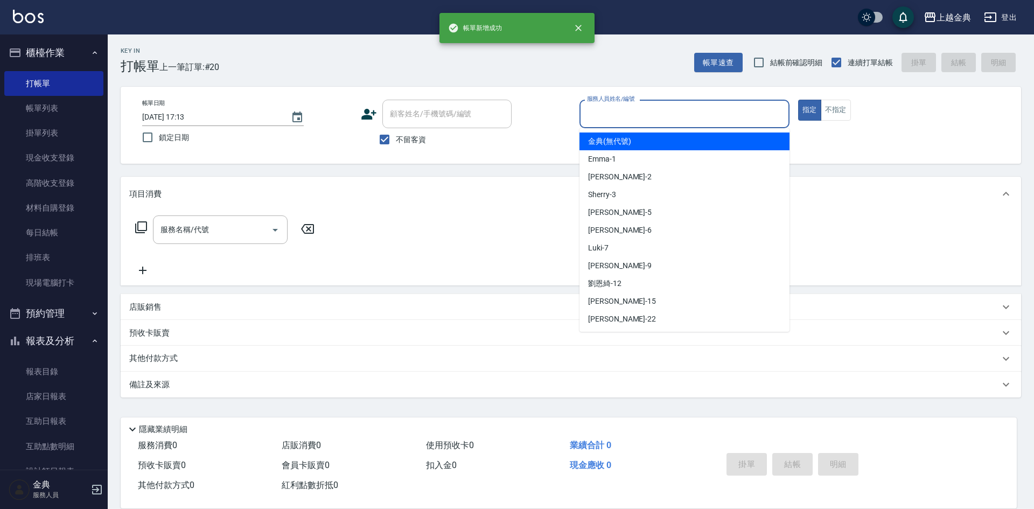
click at [619, 115] on input "服務人員姓名/編號" at bounding box center [684, 113] width 200 height 19
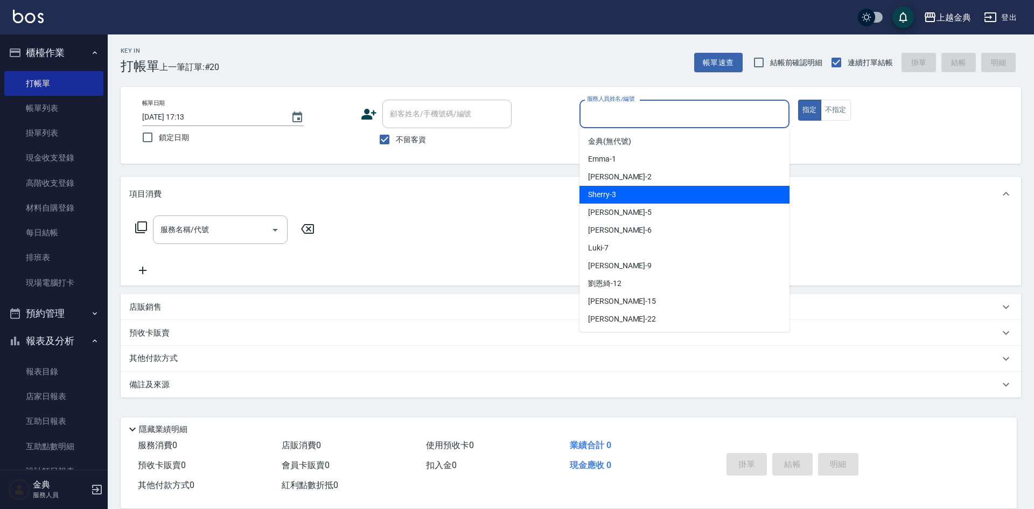
click at [629, 201] on div "Sherry -3" at bounding box center [685, 195] width 210 height 18
type input "Sherry-3"
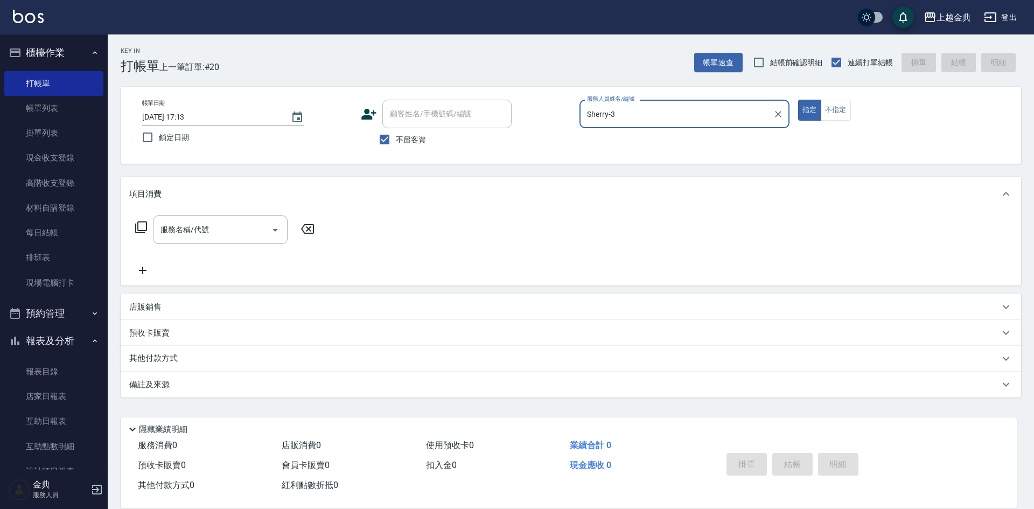
click at [146, 224] on icon at bounding box center [141, 227] width 12 height 12
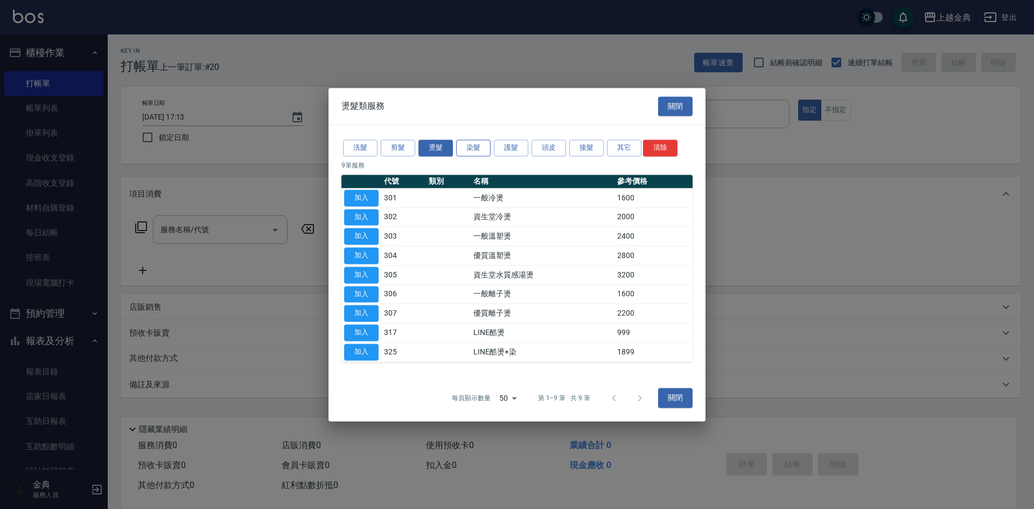
click at [476, 150] on button "染髮" at bounding box center [473, 148] width 34 height 17
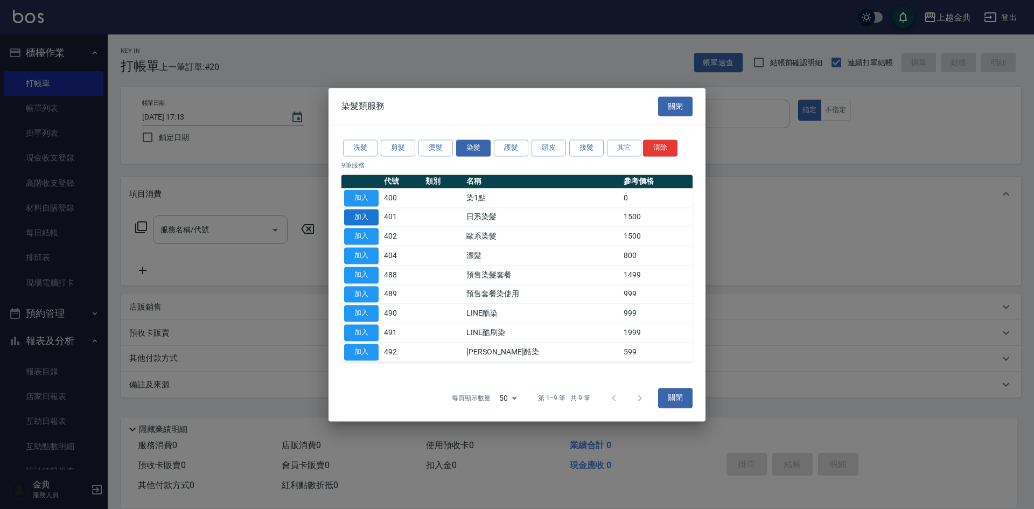
click at [370, 217] on button "加入" at bounding box center [361, 217] width 34 height 17
type input "日系染髮(401)"
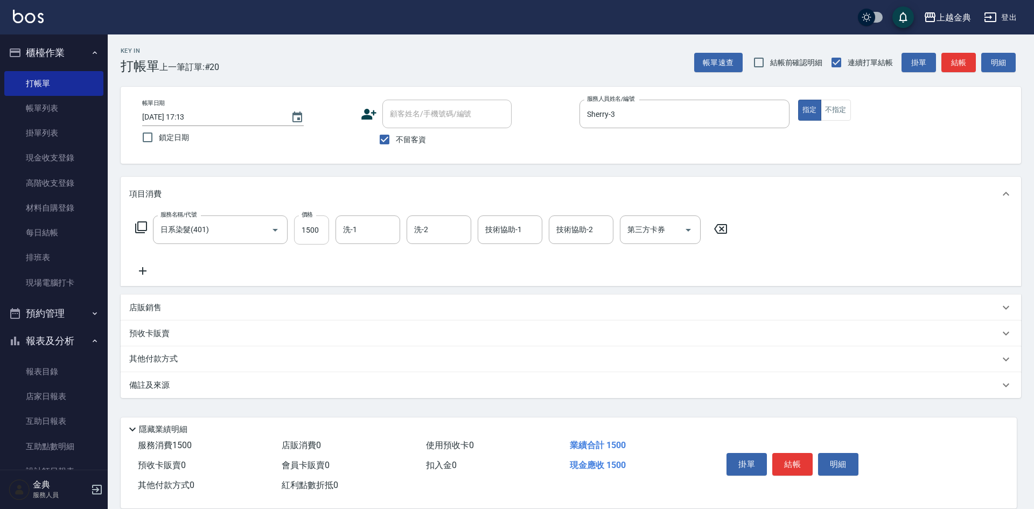
click at [316, 224] on input "1500" at bounding box center [311, 229] width 35 height 29
click at [355, 217] on div "洗-1" at bounding box center [368, 229] width 65 height 29
type input "1740"
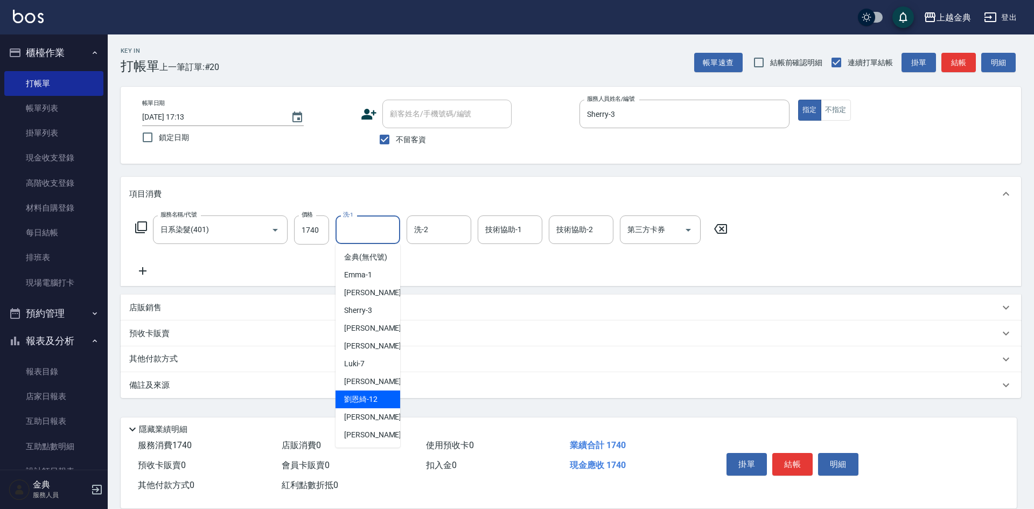
drag, startPoint x: 368, startPoint y: 412, endPoint x: 133, endPoint y: 372, distance: 238.7
click at [367, 405] on span "[PERSON_NAME]-12" at bounding box center [360, 399] width 33 height 11
type input "[PERSON_NAME]-12"
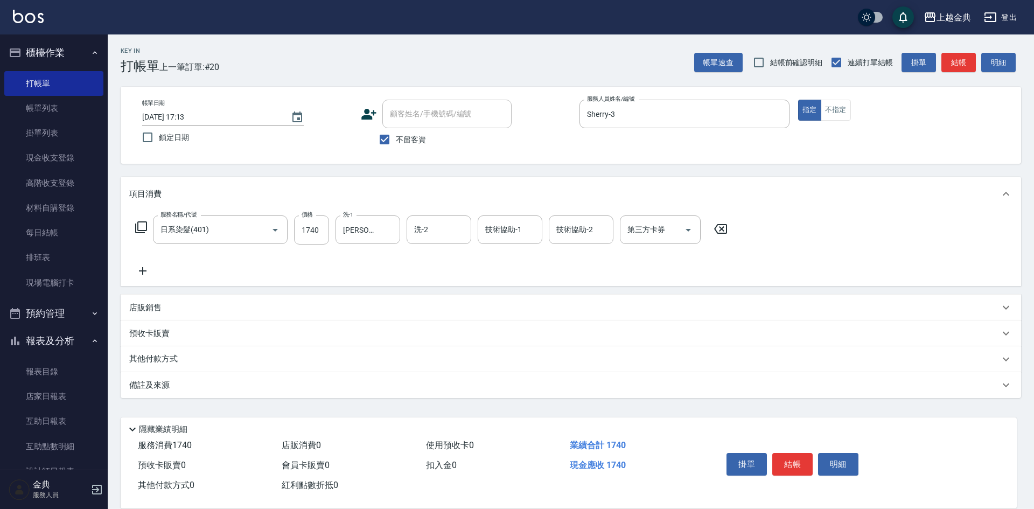
click at [134, 353] on div "其他付款方式" at bounding box center [571, 359] width 901 height 26
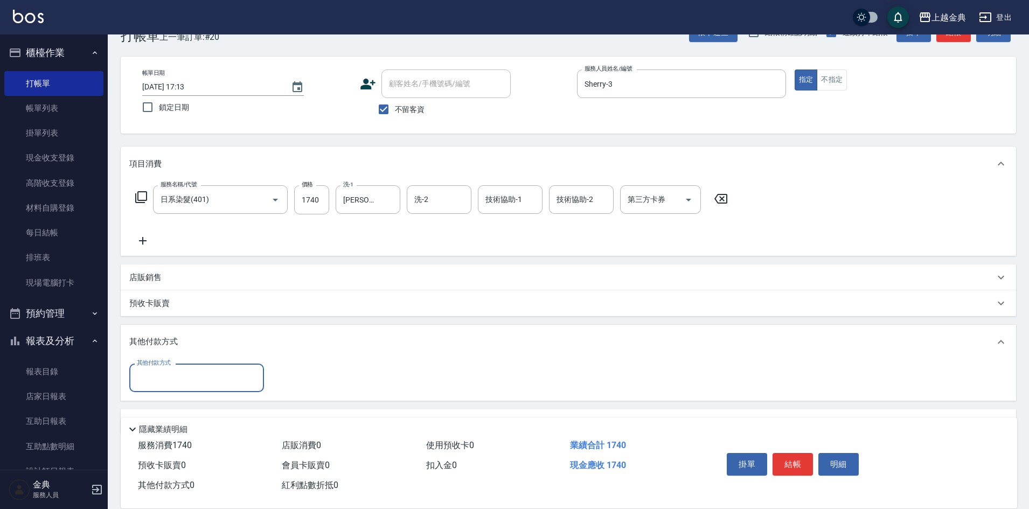
scroll to position [60, 0]
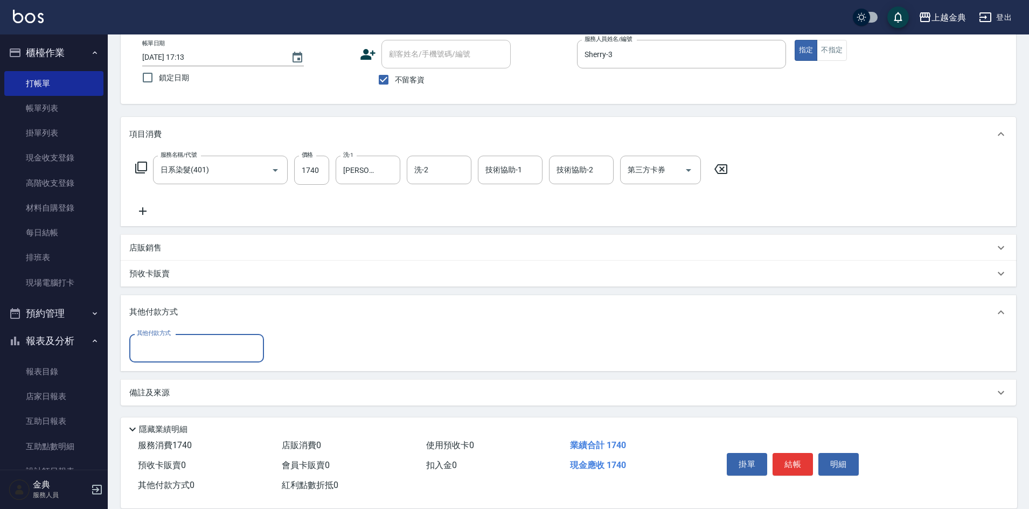
click at [158, 336] on label "其他付款方式" at bounding box center [154, 333] width 34 height 8
click at [158, 339] on input "其他付款方式" at bounding box center [196, 348] width 125 height 19
drag, startPoint x: 162, startPoint y: 350, endPoint x: 163, endPoint y: 358, distance: 7.6
click at [163, 352] on input "其他付款方式" at bounding box center [196, 348] width 125 height 19
drag, startPoint x: 164, startPoint y: 423, endPoint x: 227, endPoint y: 402, distance: 66.8
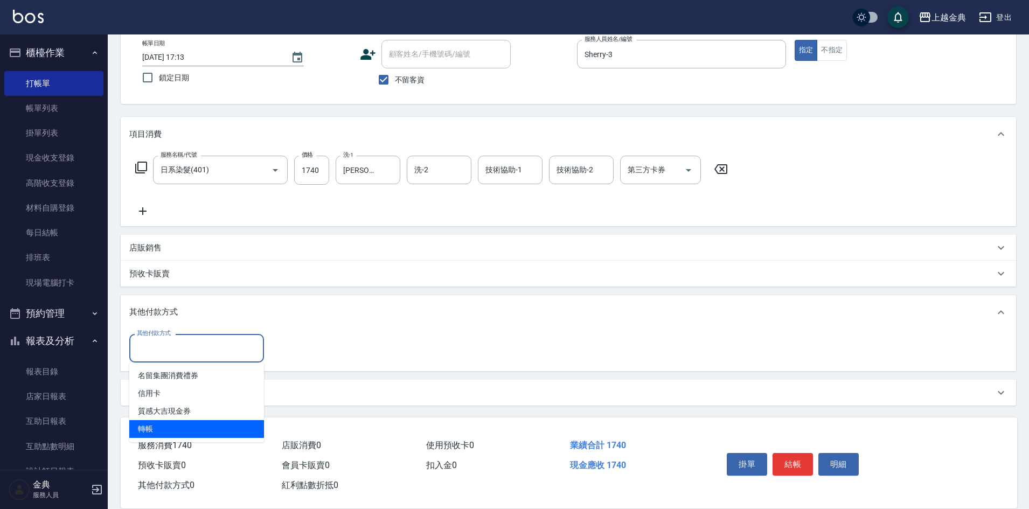
click at [168, 423] on span "轉帳" at bounding box center [196, 429] width 135 height 18
type input "轉帳"
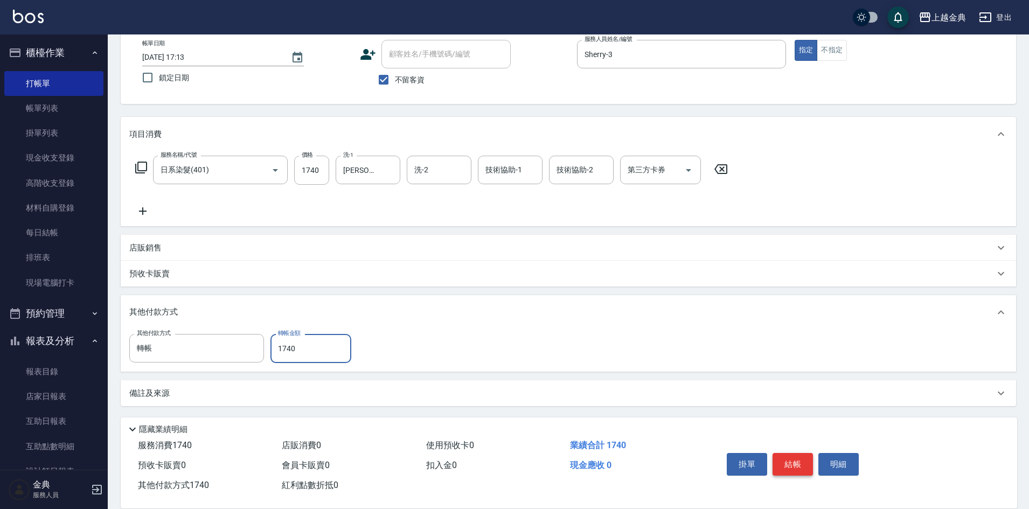
type input "1740"
click at [798, 463] on button "結帳" at bounding box center [792, 464] width 40 height 23
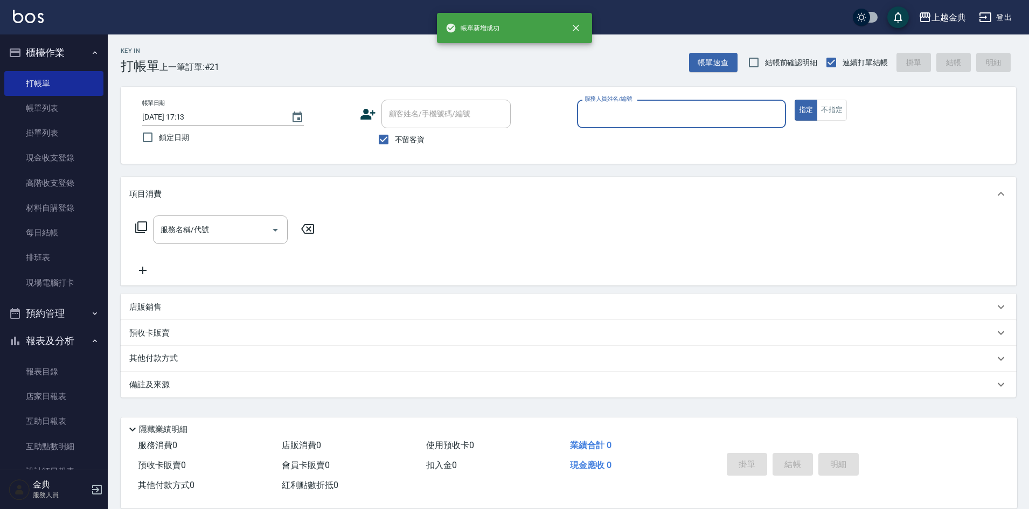
scroll to position [0, 0]
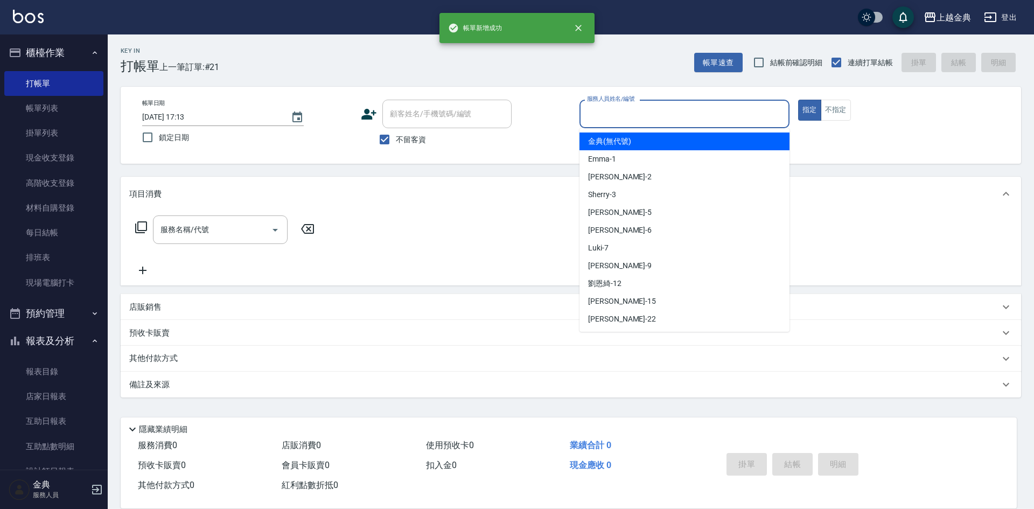
click at [716, 113] on input "服務人員姓名/編號" at bounding box center [684, 113] width 200 height 19
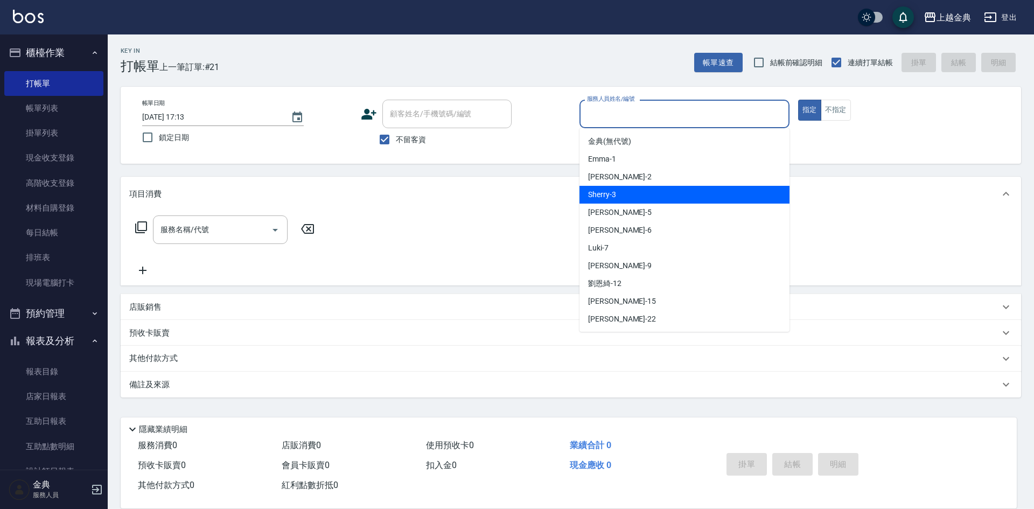
click at [673, 193] on div "Sherry -3" at bounding box center [685, 195] width 210 height 18
type input "Sherry-3"
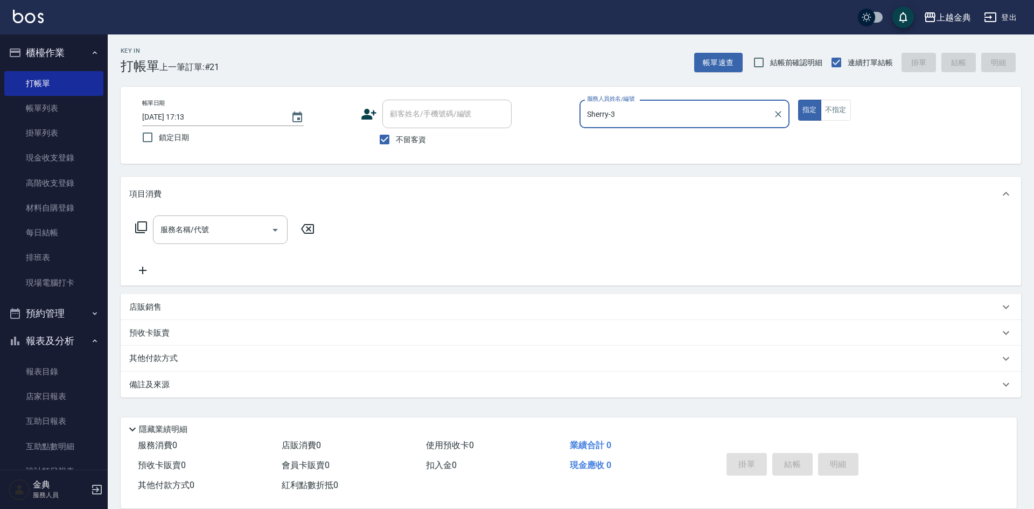
drag, startPoint x: 134, startPoint y: 225, endPoint x: 141, endPoint y: 225, distance: 7.0
click at [137, 225] on div "服務名稱/代號 服務名稱/代號" at bounding box center [225, 229] width 192 height 29
click at [148, 226] on div "服務名稱/代號 服務名稱/代號" at bounding box center [225, 229] width 192 height 29
click at [139, 230] on icon at bounding box center [141, 227] width 13 height 13
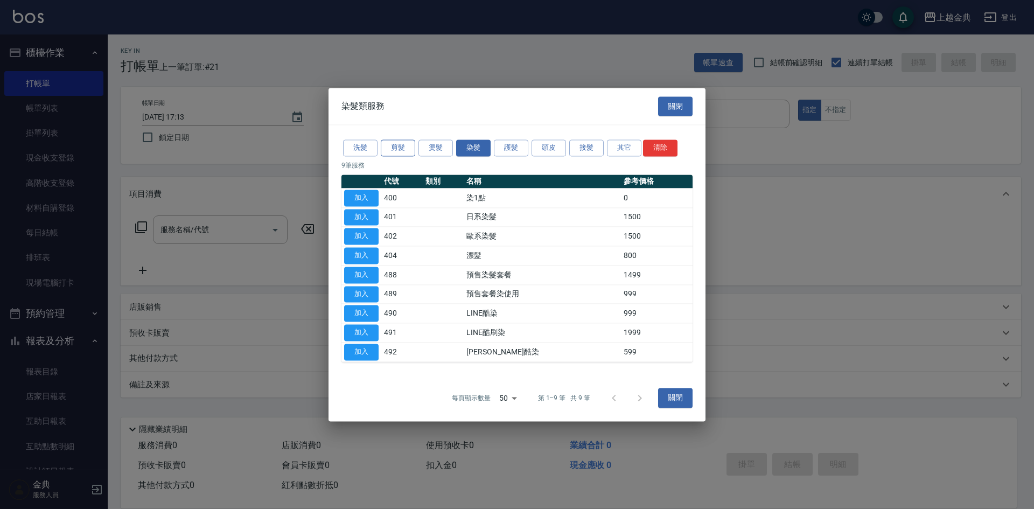
click at [393, 154] on button "剪髮" at bounding box center [398, 148] width 34 height 17
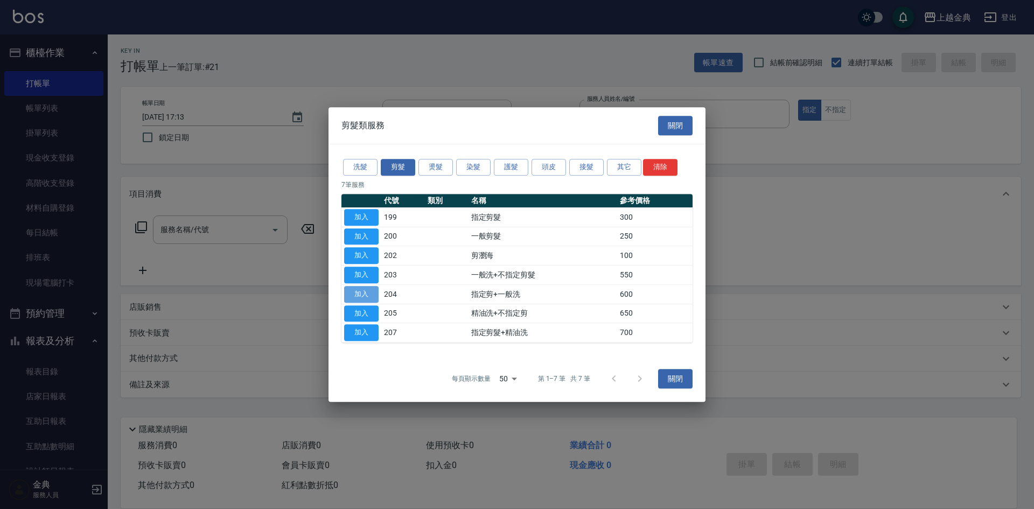
click at [349, 291] on button "加入" at bounding box center [361, 294] width 34 height 17
type input "指定剪+一般洗(204)"
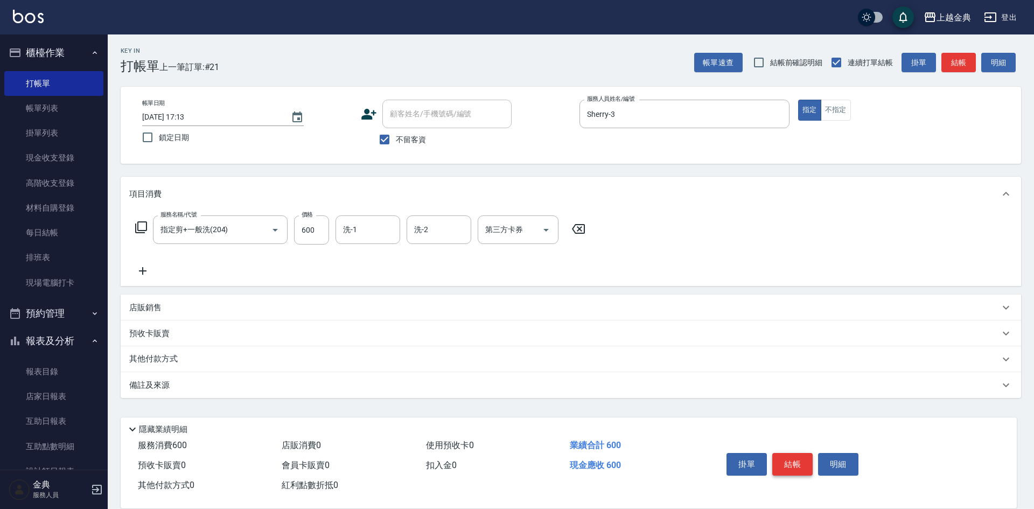
click at [789, 457] on button "結帳" at bounding box center [792, 464] width 40 height 23
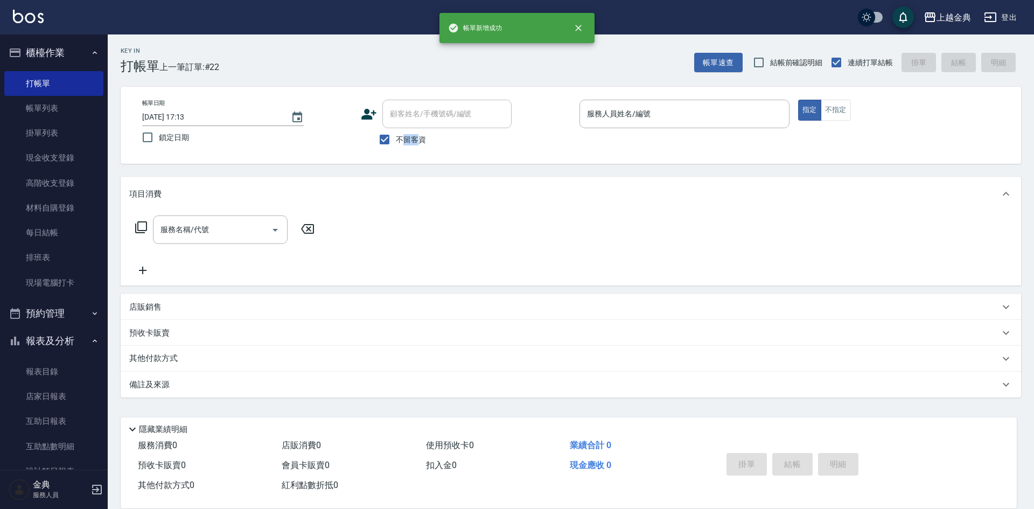
drag, startPoint x: 414, startPoint y: 133, endPoint x: 405, endPoint y: 138, distance: 10.2
click at [405, 138] on label "不留客資" at bounding box center [399, 139] width 53 height 23
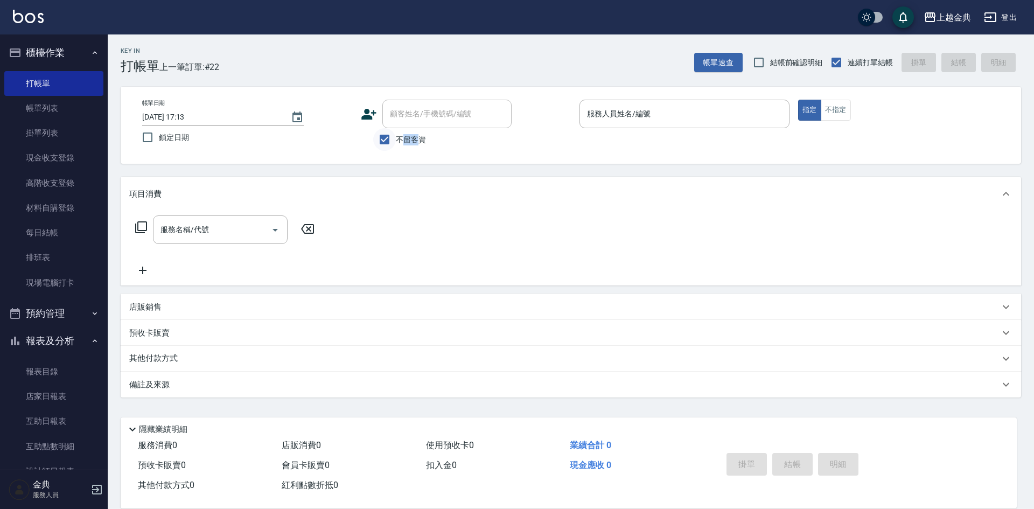
click at [386, 135] on input "不留客資" at bounding box center [384, 139] width 23 height 23
checkbox input "false"
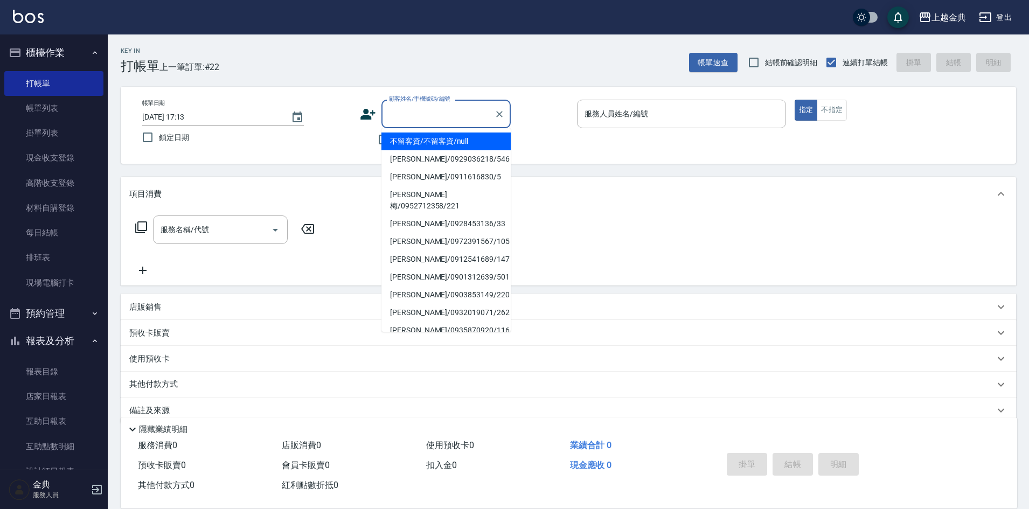
click at [416, 107] on input "顧客姓名/手機號碼/編號" at bounding box center [437, 113] width 103 height 19
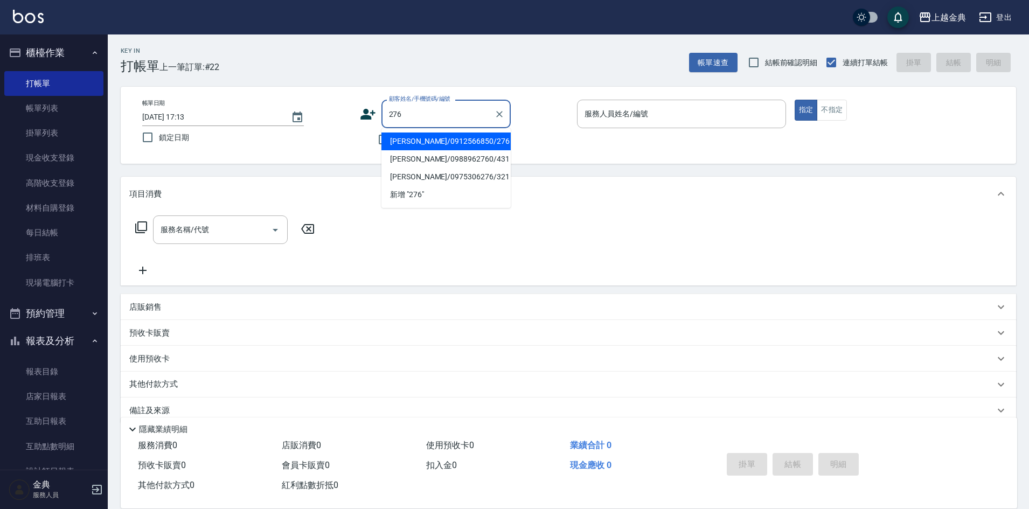
click at [416, 141] on li "[PERSON_NAME]/0912566850/276" at bounding box center [445, 142] width 129 height 18
type input "[PERSON_NAME]/0912566850/276"
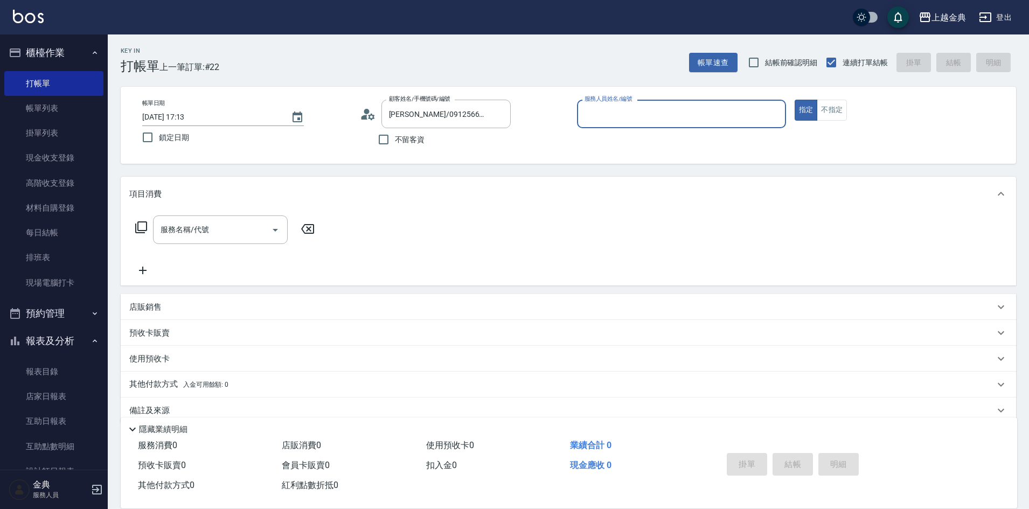
type input "Luki-7"
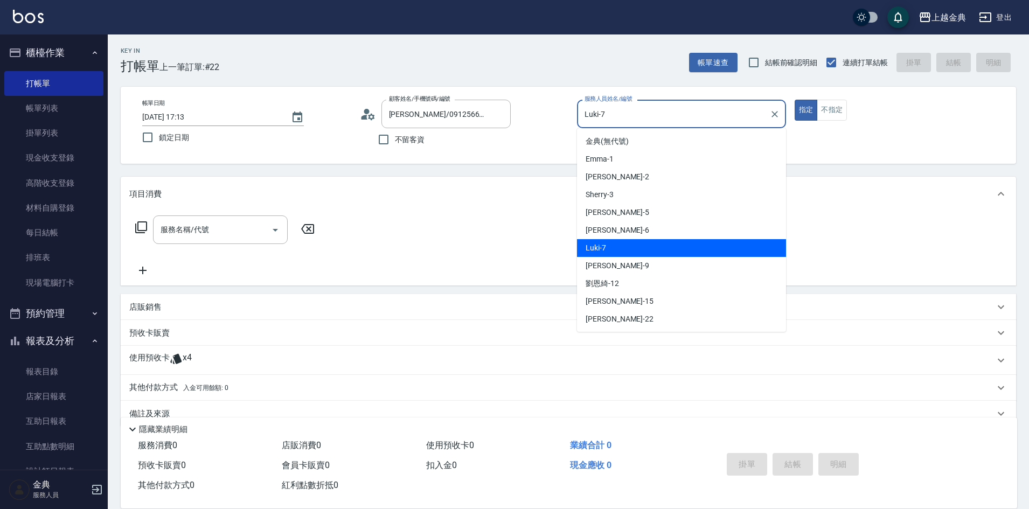
click at [617, 117] on input "Luki-7" at bounding box center [673, 113] width 183 height 19
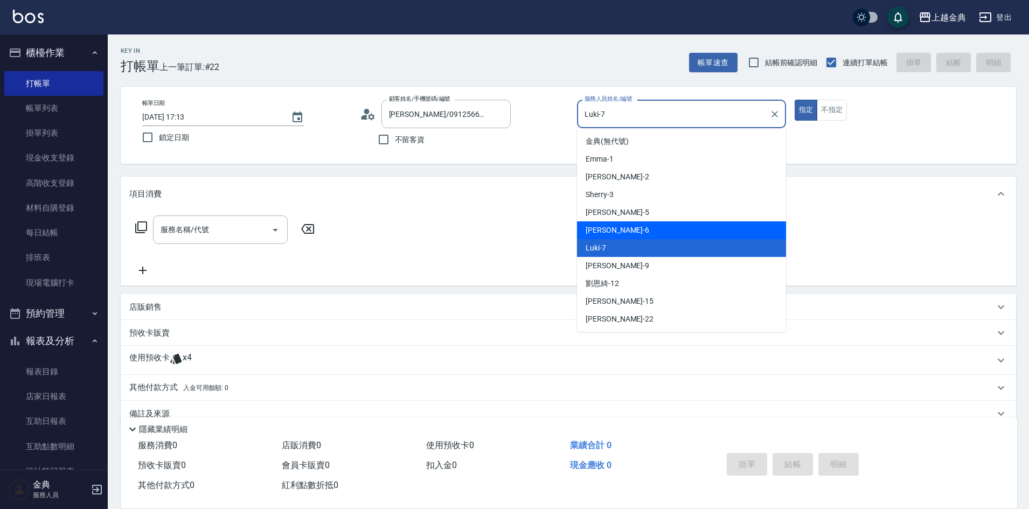
click at [157, 356] on p "使用預收卡" at bounding box center [149, 360] width 40 height 16
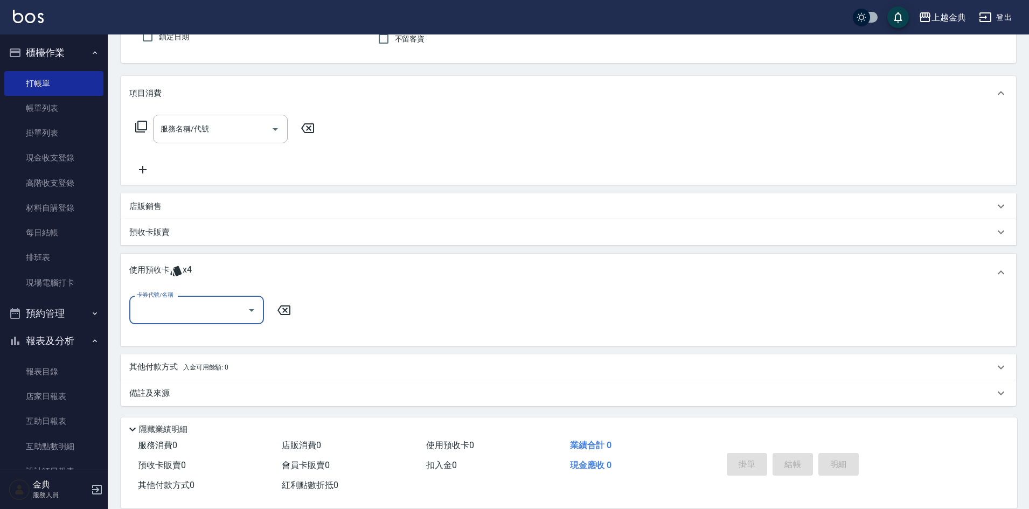
scroll to position [101, 0]
click at [167, 306] on input "卡券代號/名稱" at bounding box center [188, 309] width 109 height 19
click at [183, 359] on div "頭皮3次 剩餘1張" at bounding box center [196, 355] width 135 height 18
type input "頭皮3次"
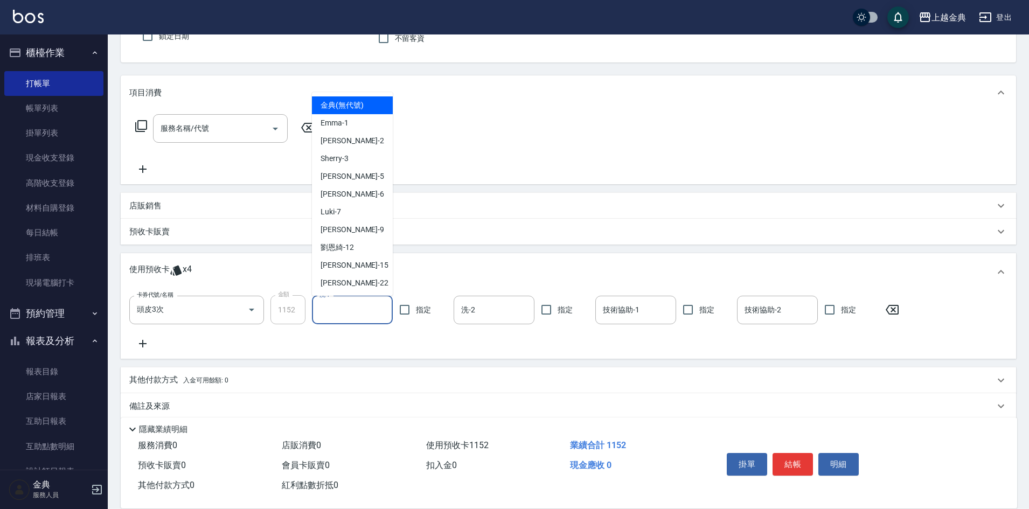
click at [331, 305] on input "洗-1" at bounding box center [352, 310] width 71 height 19
click at [345, 276] on div "[PERSON_NAME] -22" at bounding box center [352, 283] width 81 height 18
type input "[PERSON_NAME]-22"
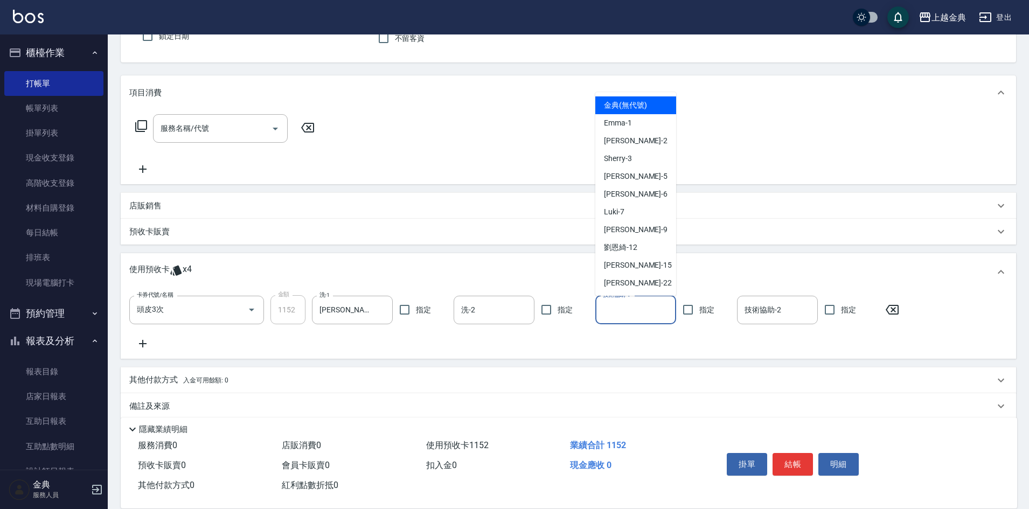
click at [625, 309] on input "技術協助-1" at bounding box center [635, 310] width 71 height 19
drag, startPoint x: 622, startPoint y: 283, endPoint x: 174, endPoint y: 149, distance: 467.3
click at [621, 282] on span "[PERSON_NAME] -22" at bounding box center [638, 282] width 68 height 11
type input "[PERSON_NAME]-22"
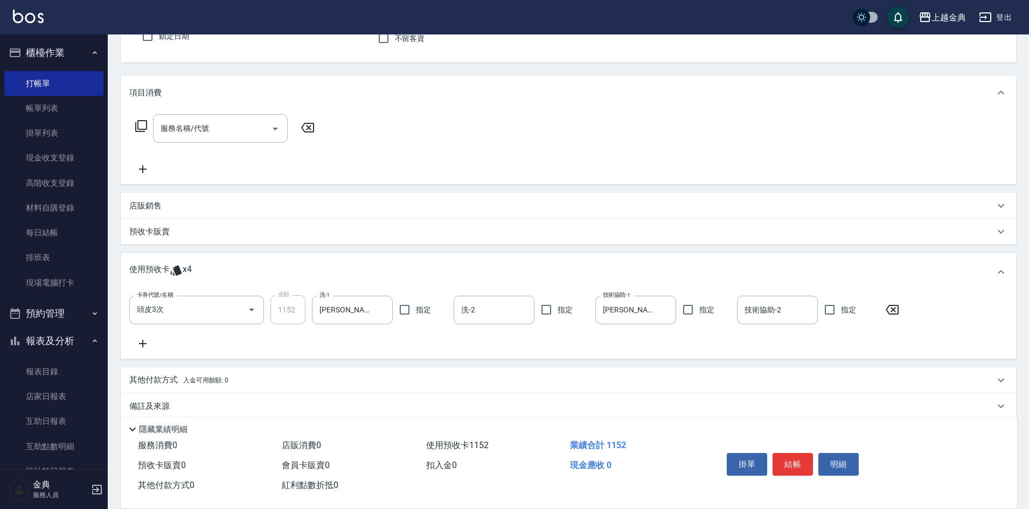
click at [143, 124] on icon at bounding box center [141, 126] width 13 height 13
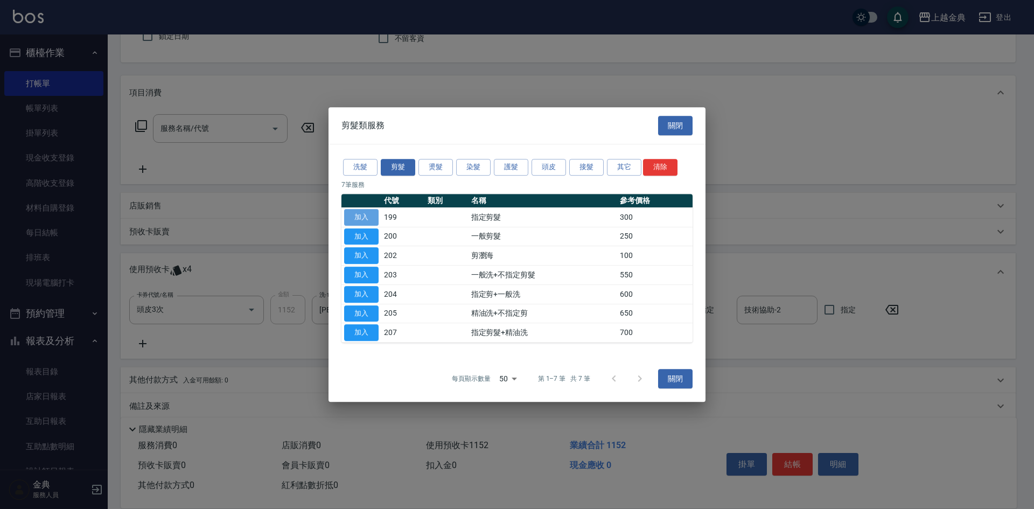
click at [354, 215] on button "加入" at bounding box center [361, 217] width 34 height 17
type input "指定剪髮(199)"
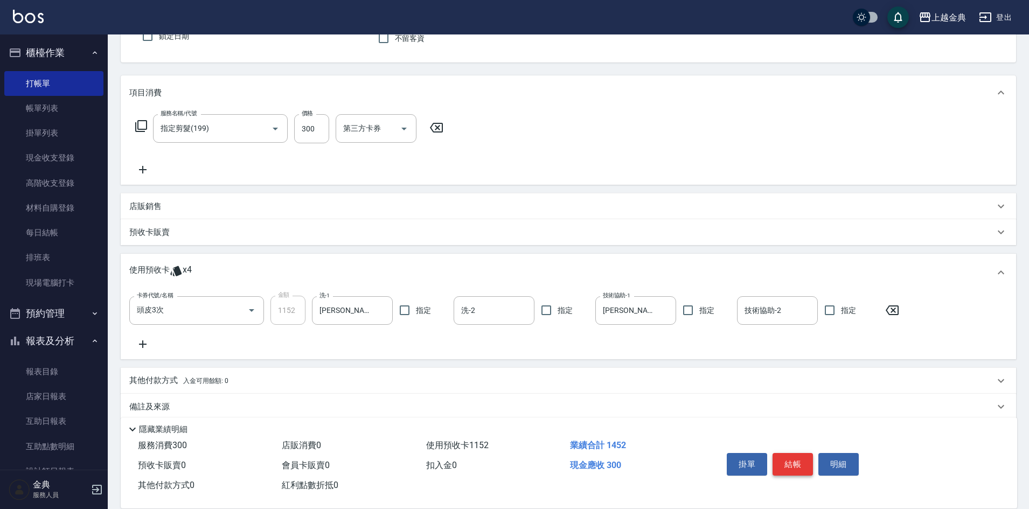
click at [783, 457] on button "結帳" at bounding box center [792, 464] width 40 height 23
type input "[DATE] 17:14"
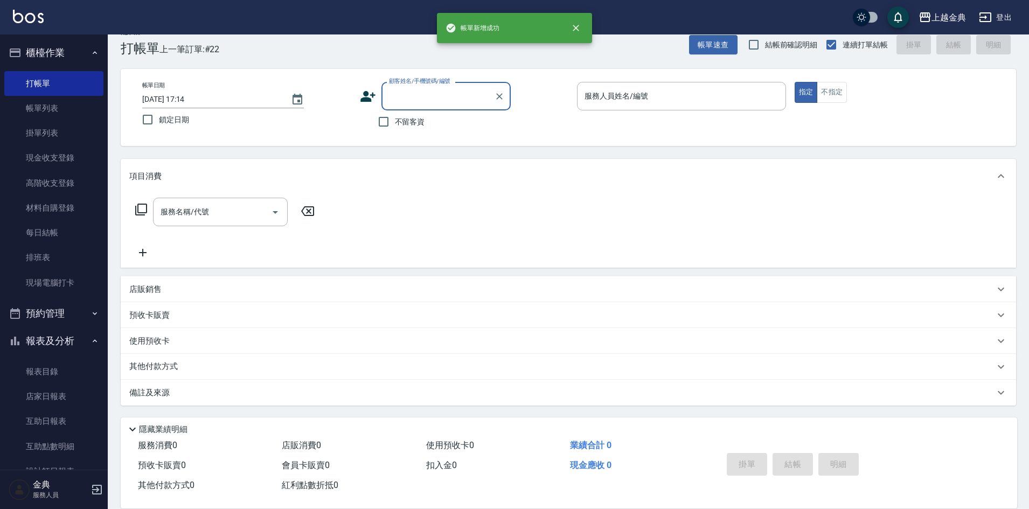
scroll to position [18, 0]
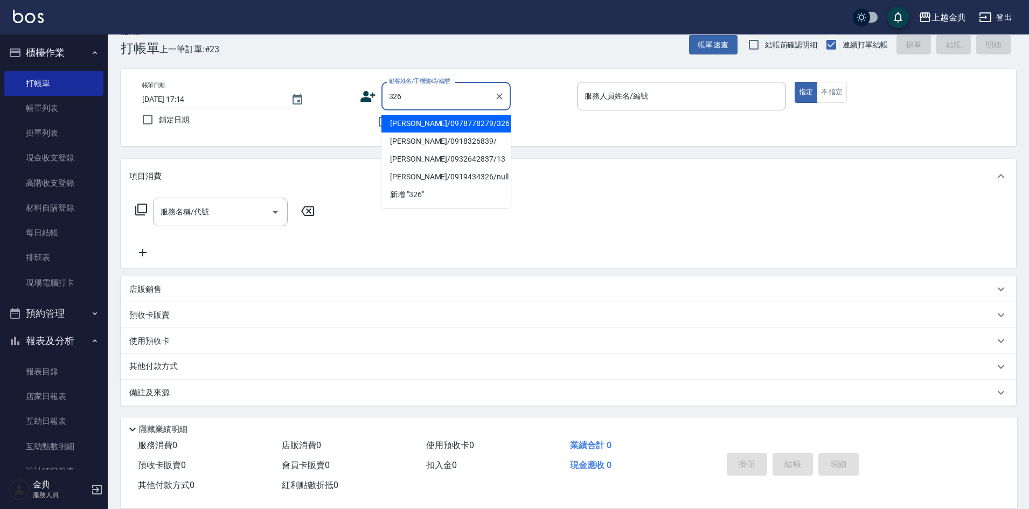
click at [416, 129] on li "[PERSON_NAME]/0978778279/326" at bounding box center [445, 124] width 129 height 18
type input "[PERSON_NAME]/0978778279/326"
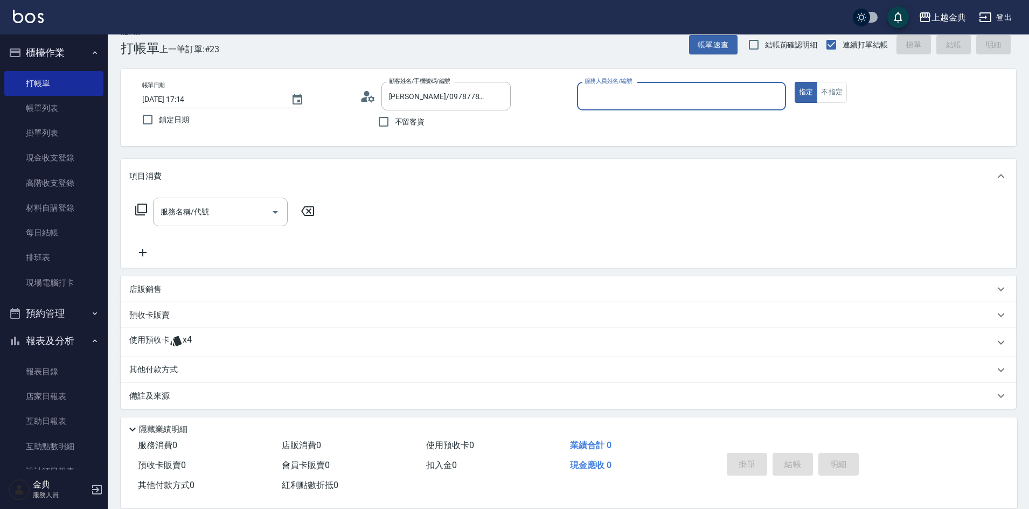
click at [620, 99] on input "服務人員姓名/編號" at bounding box center [681, 96] width 199 height 19
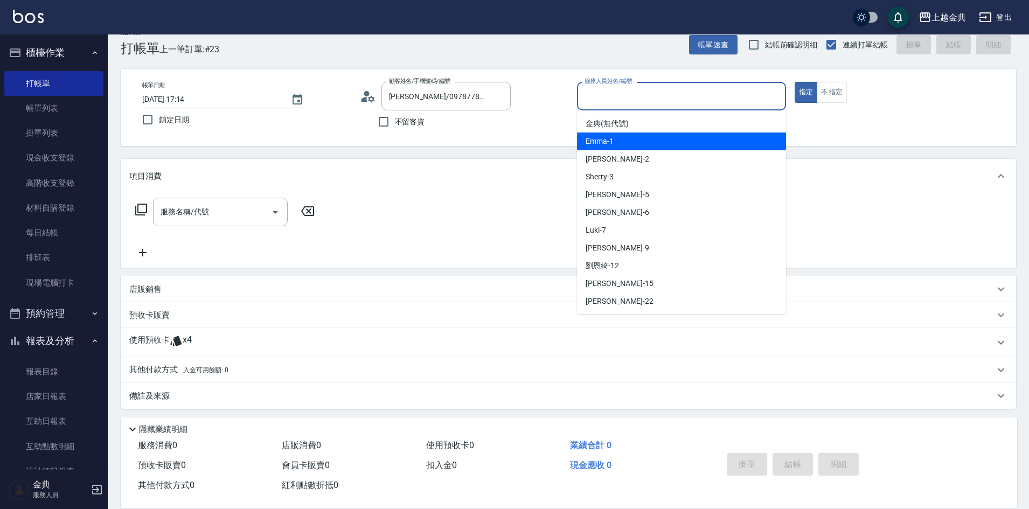
click at [631, 138] on div "Emma -1" at bounding box center [681, 142] width 209 height 18
type input "Emma-1"
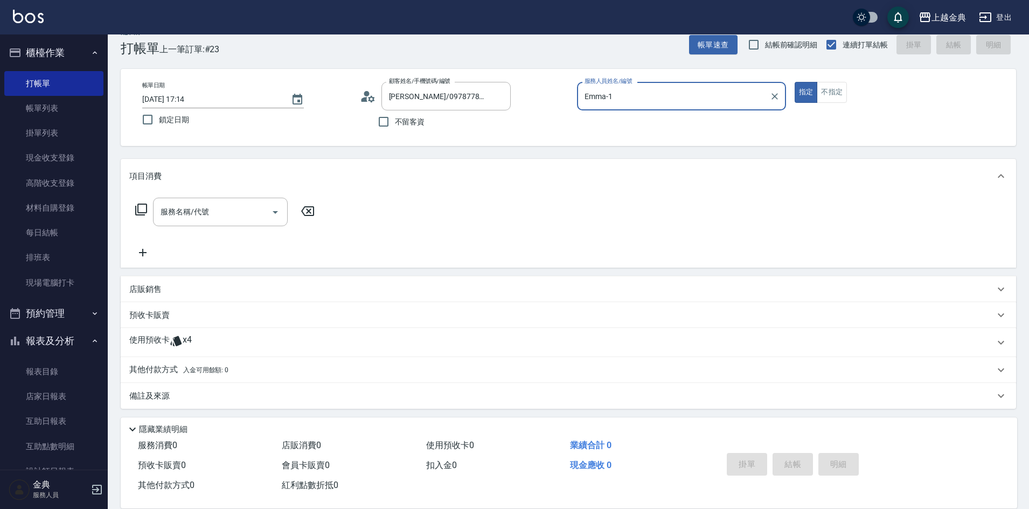
click at [204, 333] on div "使用預收卡 x4" at bounding box center [568, 342] width 895 height 29
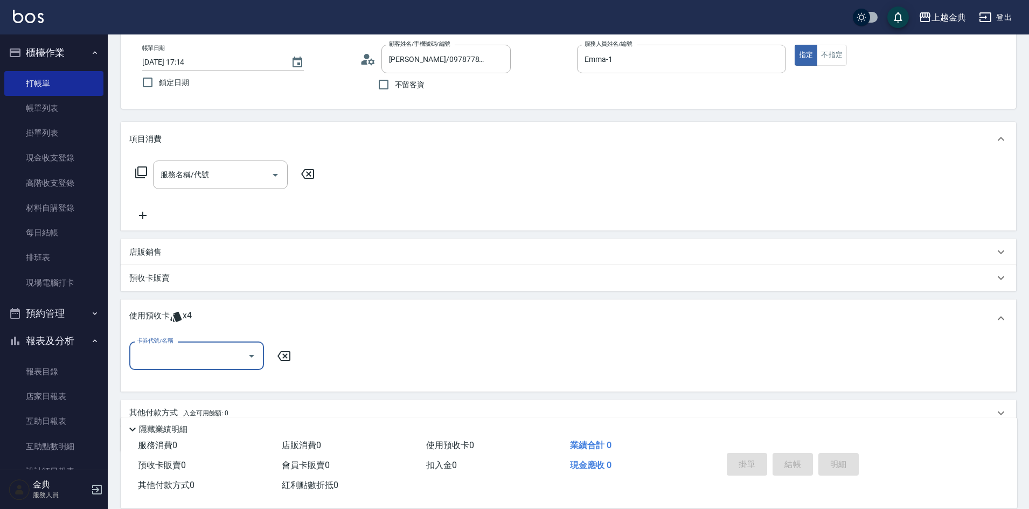
scroll to position [101, 0]
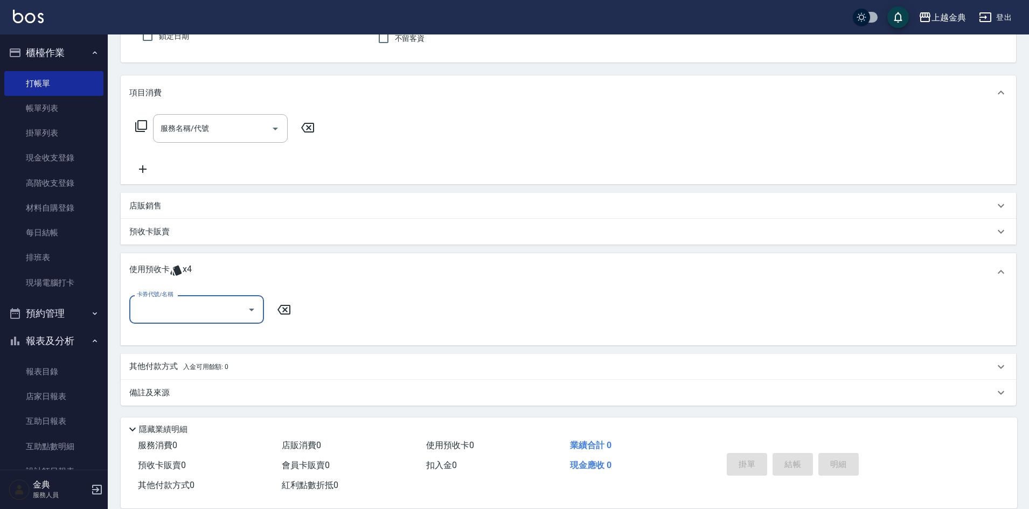
click at [191, 312] on input "卡券代號/名稱" at bounding box center [188, 309] width 109 height 19
click at [193, 339] on div "護髮包套3送1(1) 剩餘4張" at bounding box center [196, 337] width 135 height 18
type input "護髮包套3送1(1)"
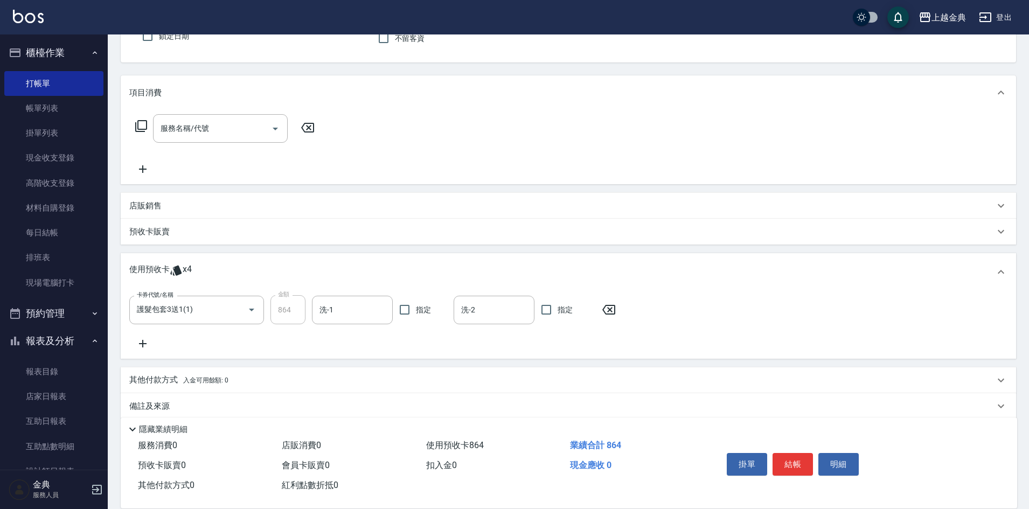
click at [144, 127] on icon at bounding box center [141, 126] width 13 height 13
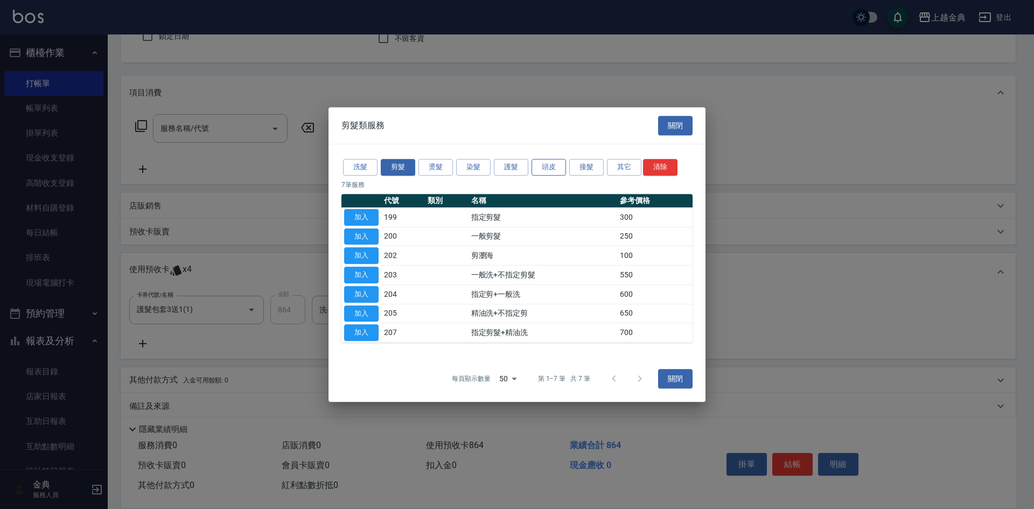
click at [556, 166] on button "頭皮" at bounding box center [549, 167] width 34 height 17
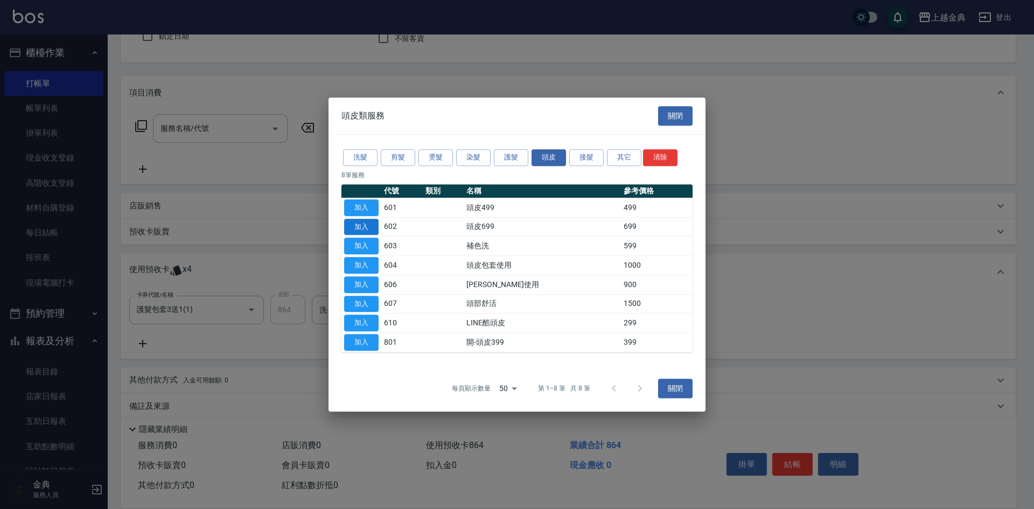
click at [374, 228] on button "加入" at bounding box center [361, 227] width 34 height 17
type input "頭皮699(602)"
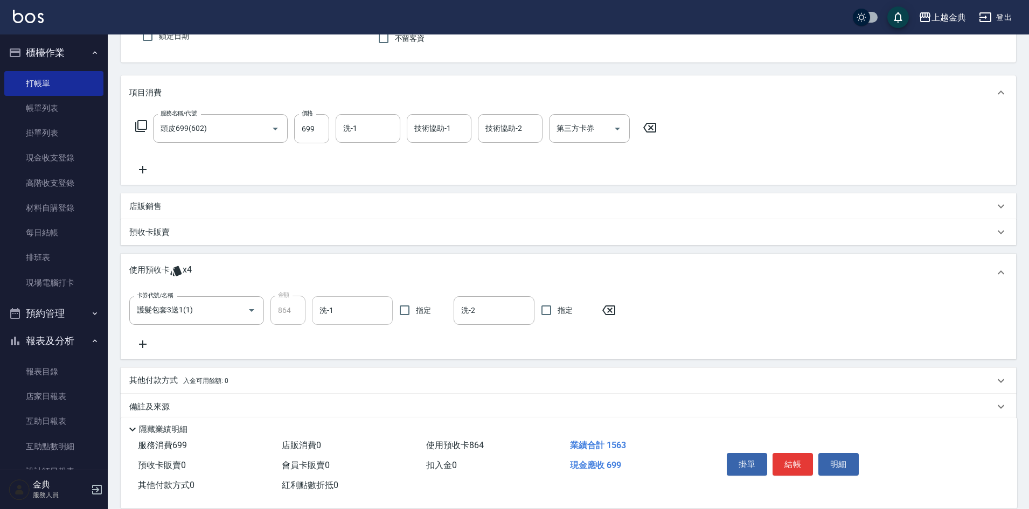
click at [337, 305] on input "洗-1" at bounding box center [352, 310] width 71 height 19
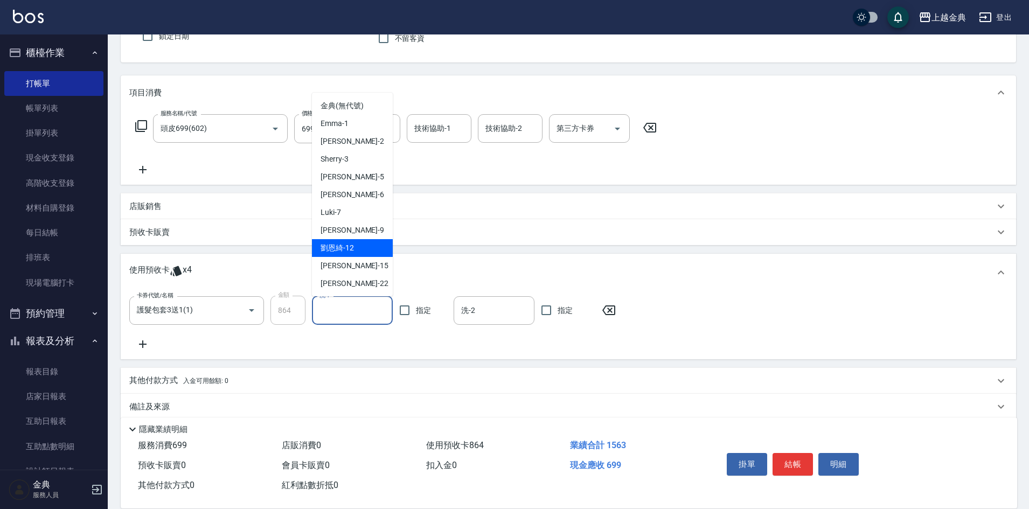
click at [344, 244] on span "[PERSON_NAME]-12" at bounding box center [336, 247] width 33 height 11
type input "[PERSON_NAME]-12"
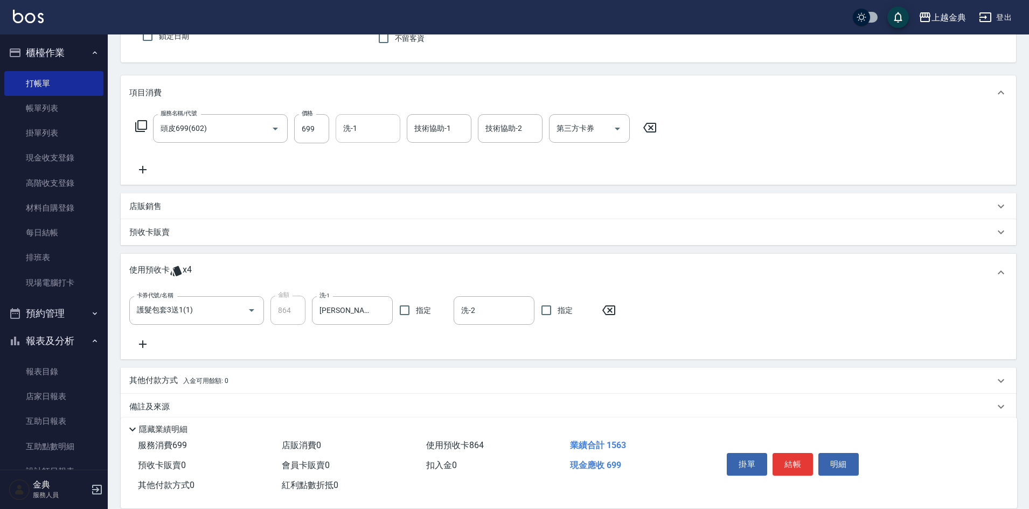
click at [352, 126] on input "洗-1" at bounding box center [367, 128] width 55 height 19
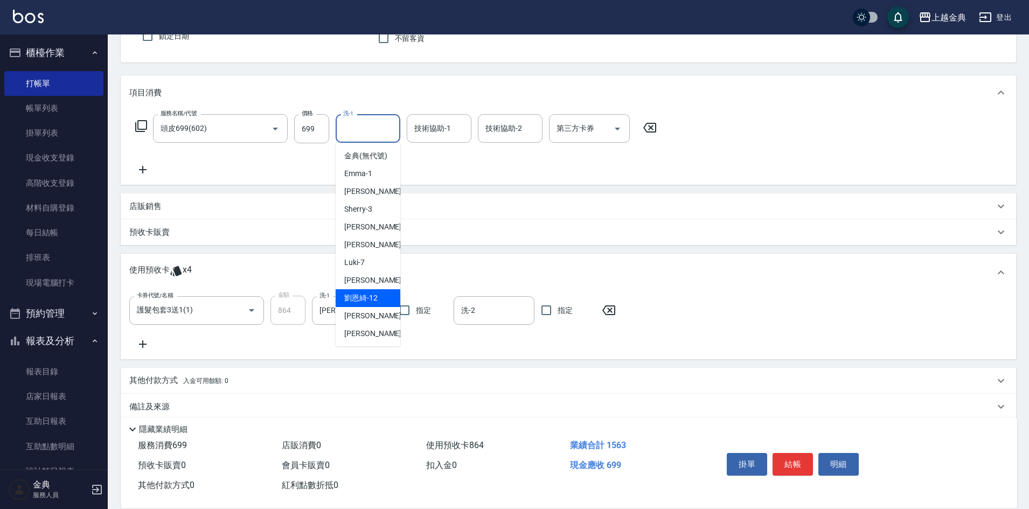
drag, startPoint x: 378, startPoint y: 308, endPoint x: 479, endPoint y: 165, distance: 174.6
click at [378, 307] on div "[PERSON_NAME]-12" at bounding box center [368, 298] width 65 height 18
type input "[PERSON_NAME]-12"
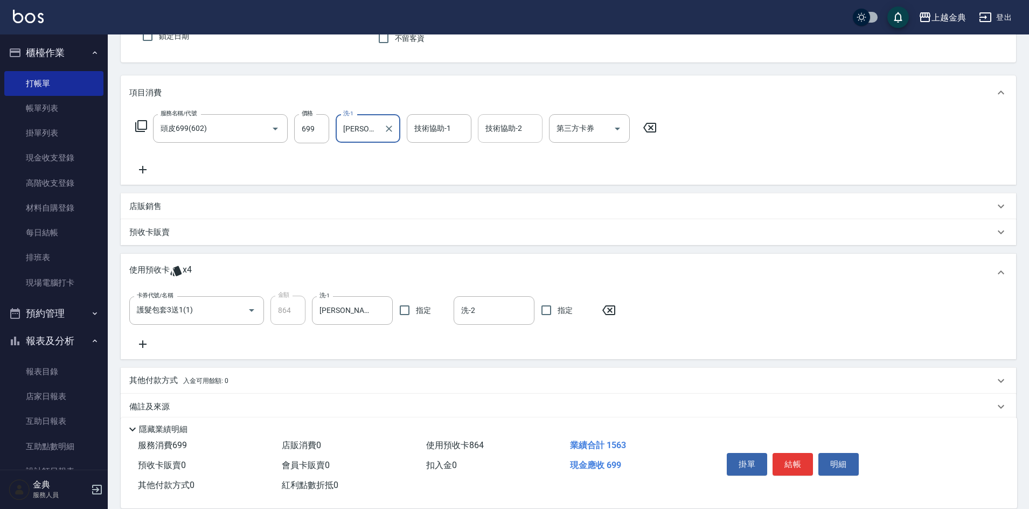
click at [500, 129] on input "技術協助-2" at bounding box center [510, 128] width 55 height 19
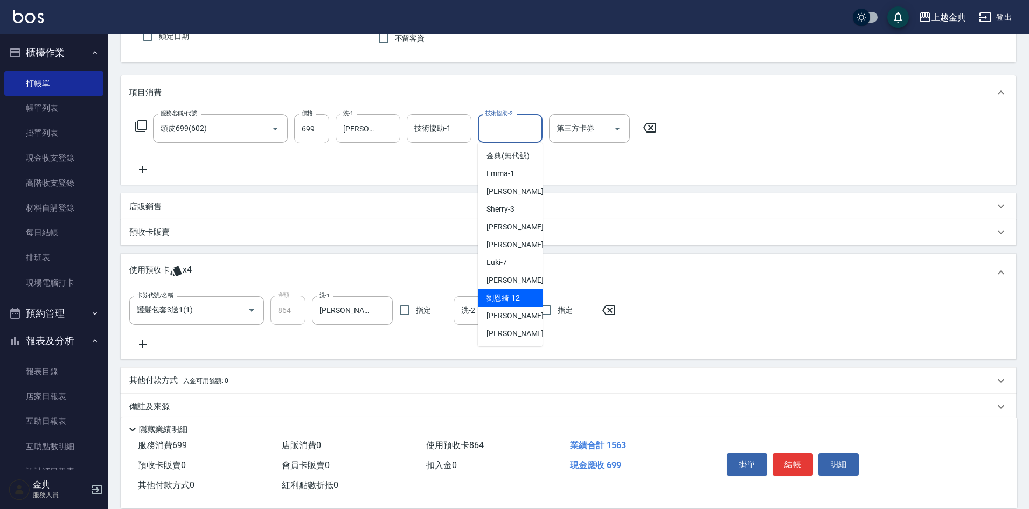
click at [512, 307] on div "[PERSON_NAME]-12" at bounding box center [510, 298] width 65 height 18
type input "[PERSON_NAME]-12"
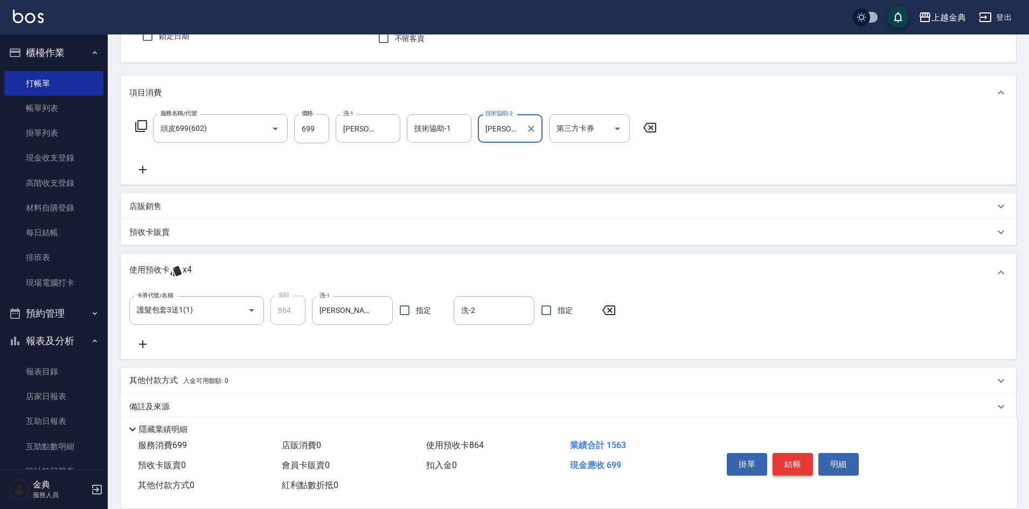
click at [787, 461] on button "結帳" at bounding box center [792, 464] width 40 height 23
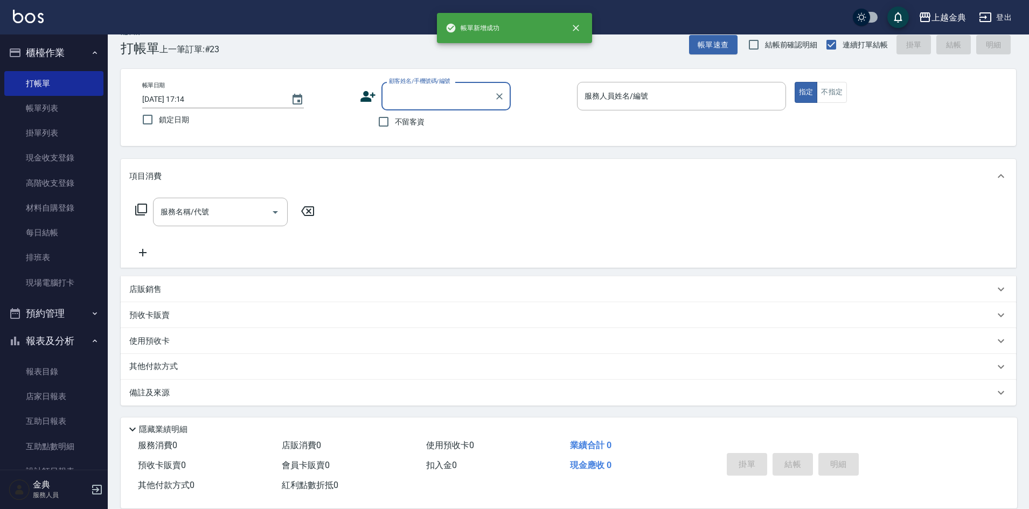
scroll to position [18, 0]
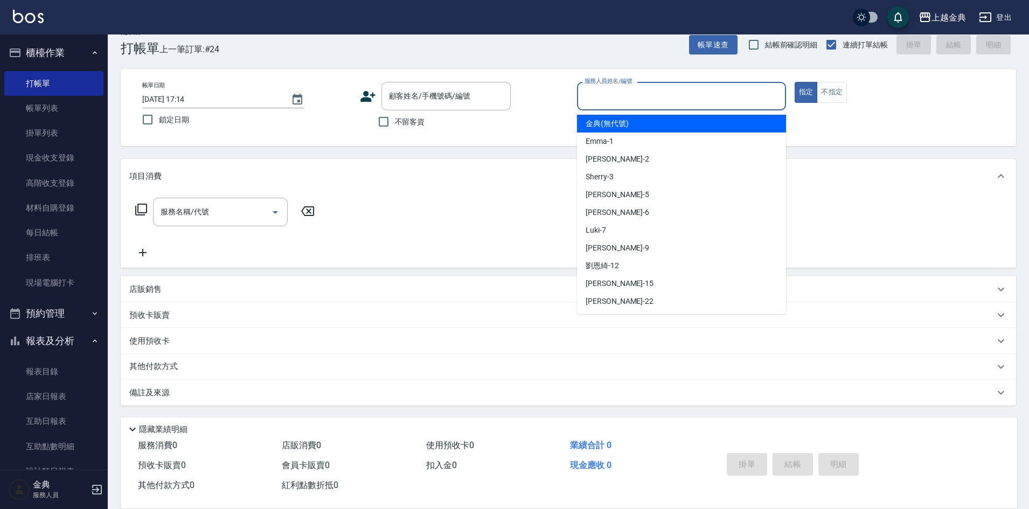
click at [680, 103] on input "服務人員姓名/編號" at bounding box center [681, 96] width 199 height 19
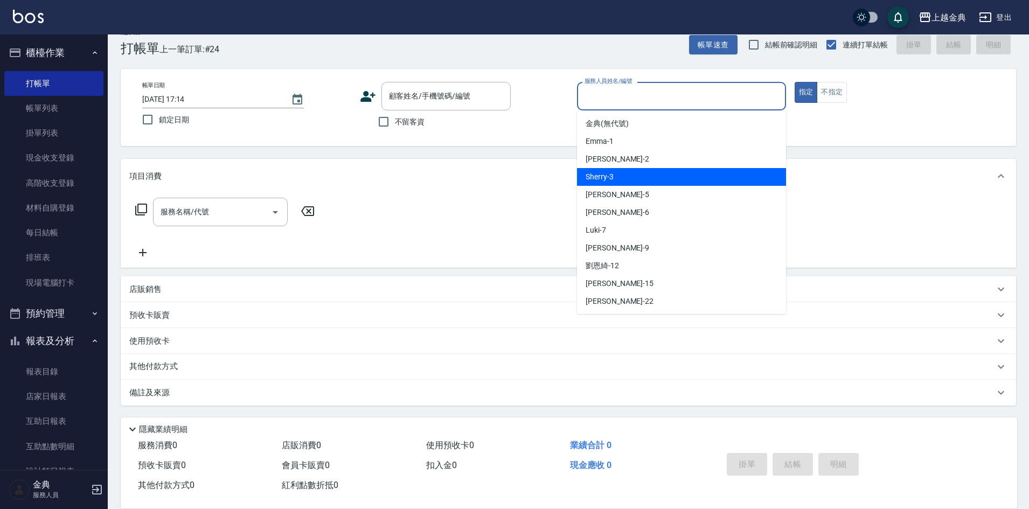
click at [657, 178] on div "Sherry -3" at bounding box center [681, 177] width 209 height 18
type input "Sherry-3"
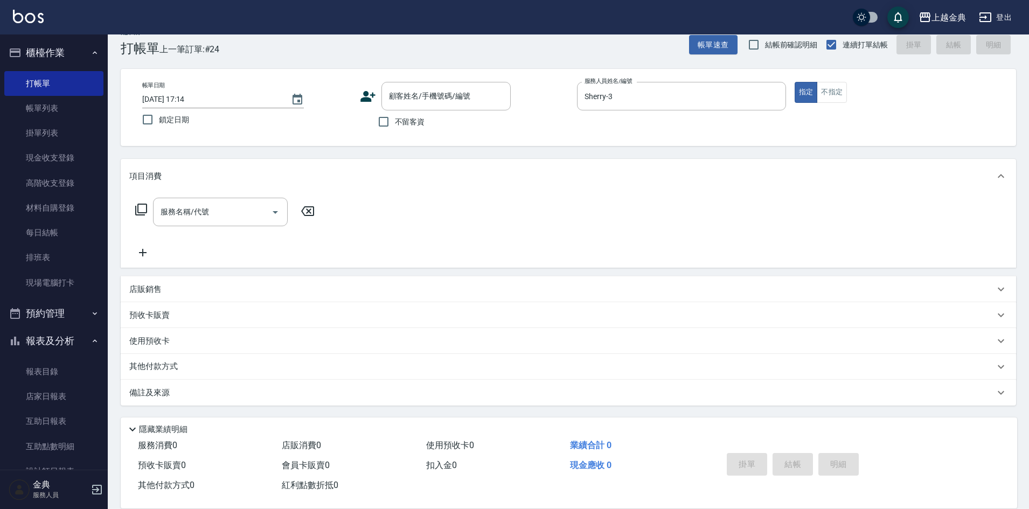
click at [395, 118] on span "不留客資" at bounding box center [410, 121] width 30 height 11
click at [395, 118] on input "不留客資" at bounding box center [383, 121] width 23 height 23
checkbox input "true"
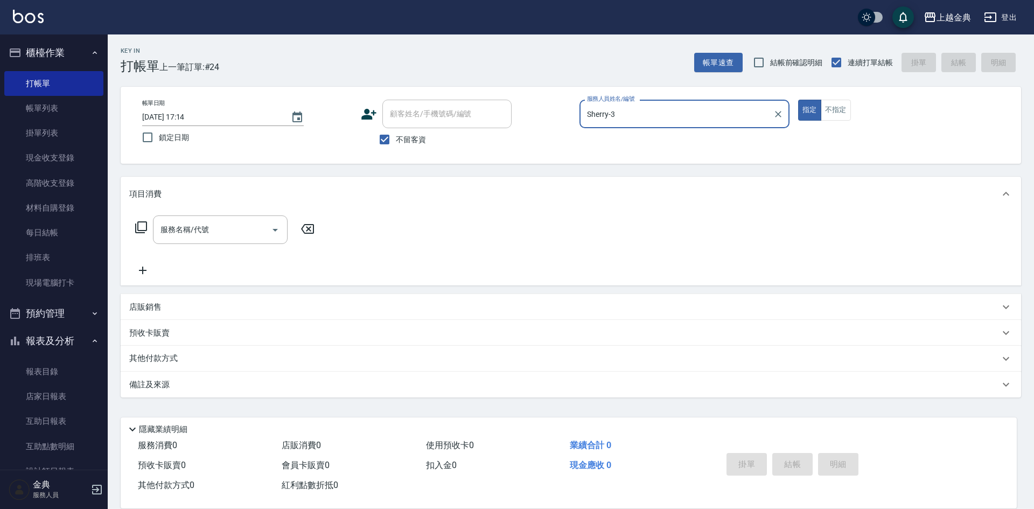
click at [143, 229] on icon at bounding box center [141, 227] width 13 height 13
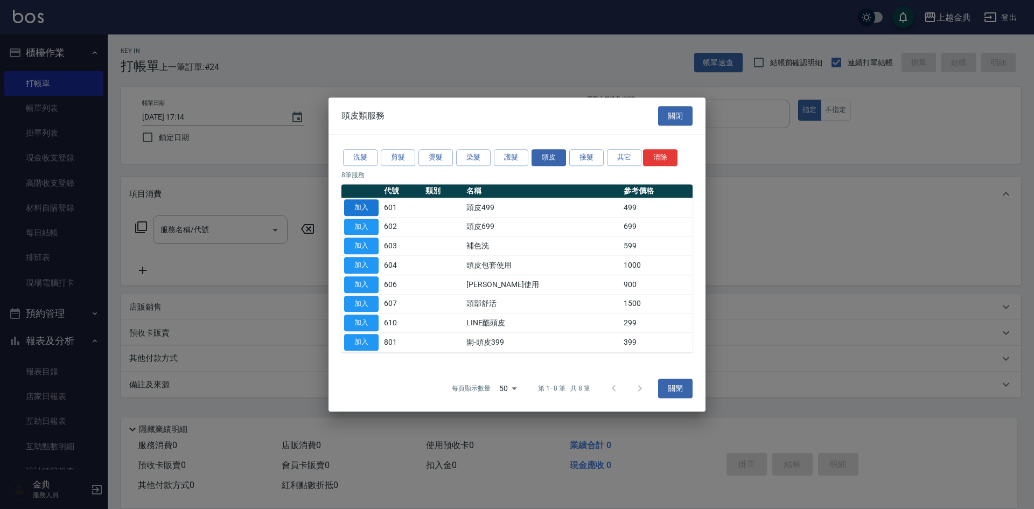
click at [356, 200] on button "加入" at bounding box center [361, 207] width 34 height 17
type input "頭皮499(601)"
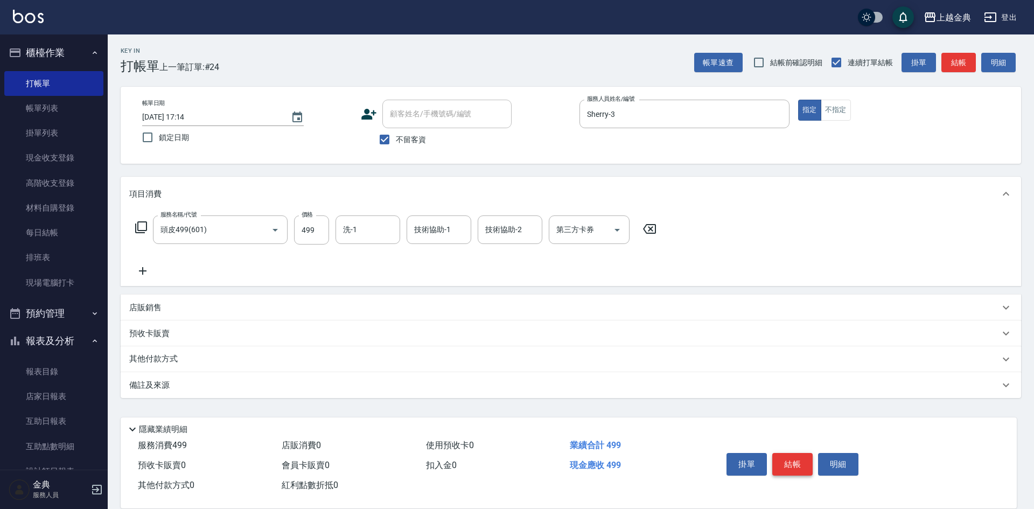
click at [790, 462] on button "結帳" at bounding box center [792, 464] width 40 height 23
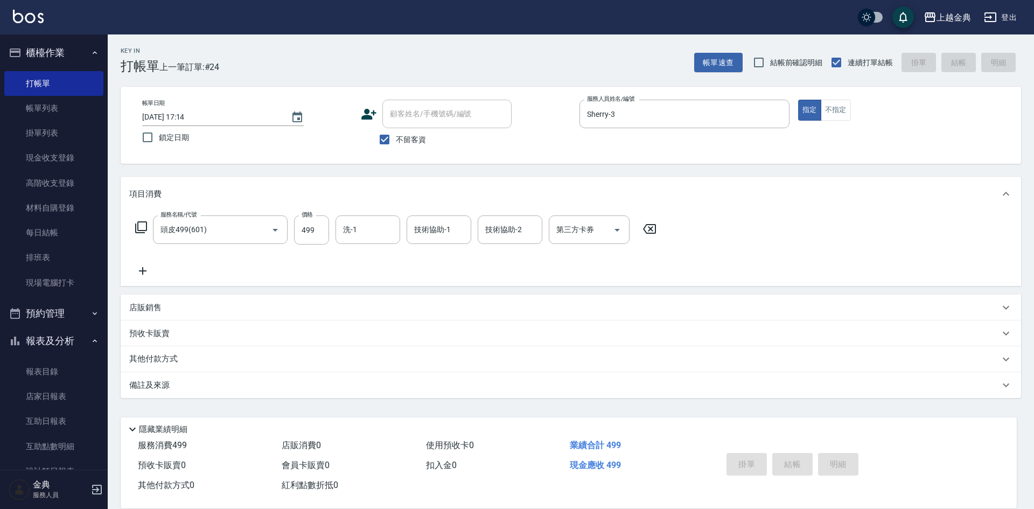
type input "[DATE] 17:15"
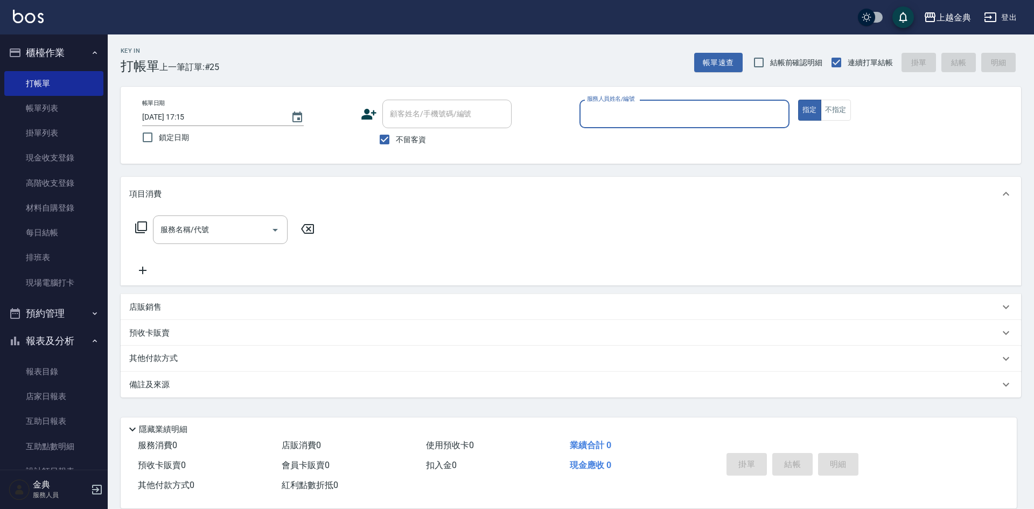
drag, startPoint x: 404, startPoint y: 142, endPoint x: 404, endPoint y: 131, distance: 10.8
click at [404, 140] on span "不留客資" at bounding box center [411, 139] width 30 height 11
click at [396, 140] on input "不留客資" at bounding box center [384, 139] width 23 height 23
checkbox input "false"
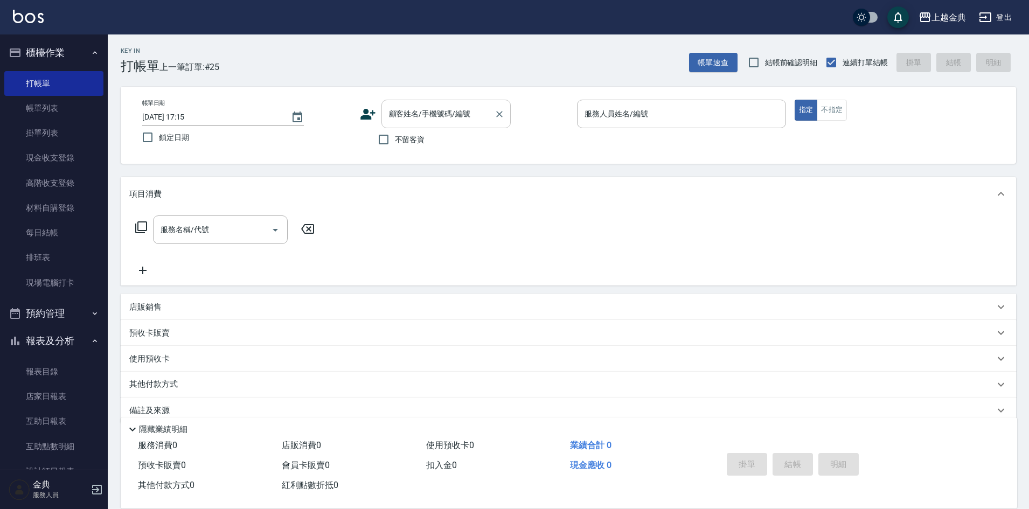
click at [413, 123] on input "顧客姓名/手機號碼/編號" at bounding box center [437, 113] width 103 height 19
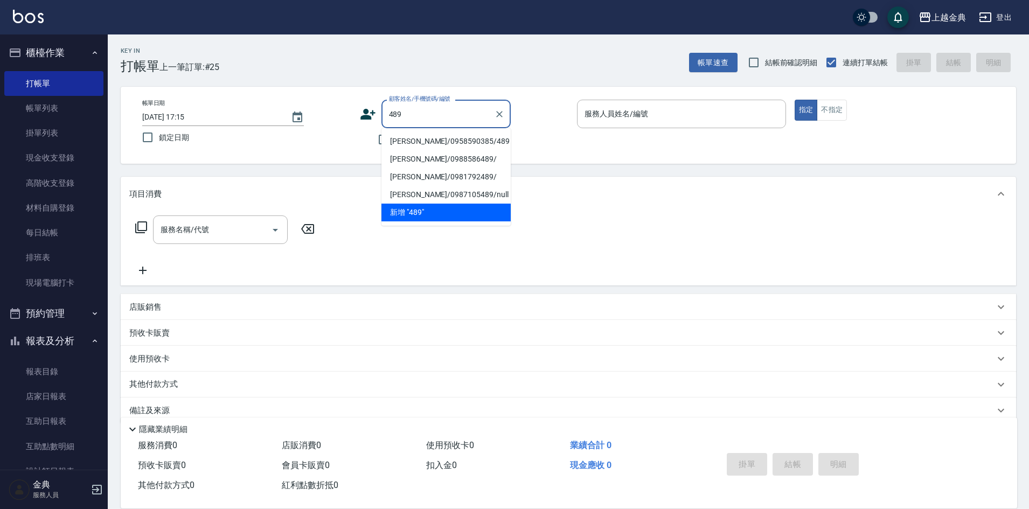
click at [421, 145] on li "[PERSON_NAME]/0958590385/489" at bounding box center [445, 142] width 129 height 18
type input "[PERSON_NAME]/0958590385/489"
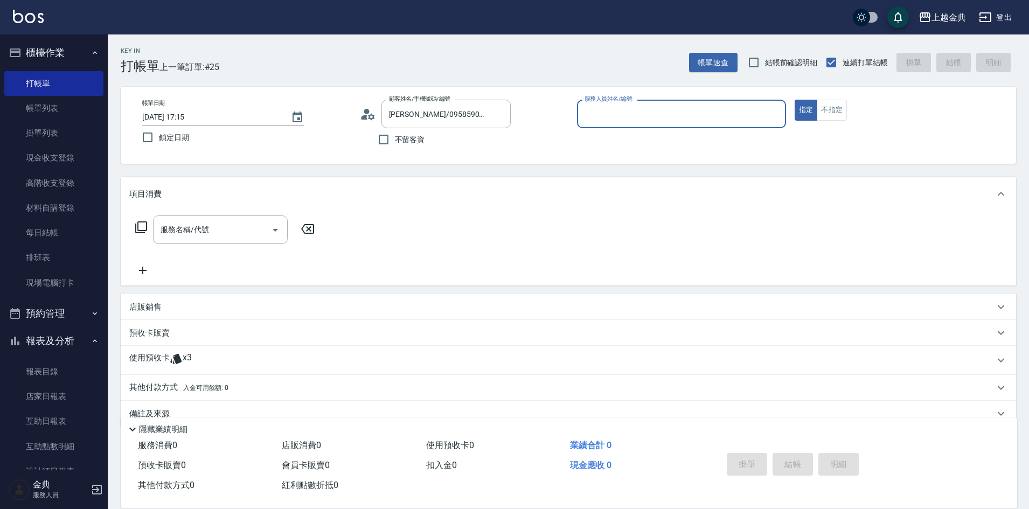
click at [689, 103] on div "服務人員姓名/編號" at bounding box center [681, 114] width 209 height 29
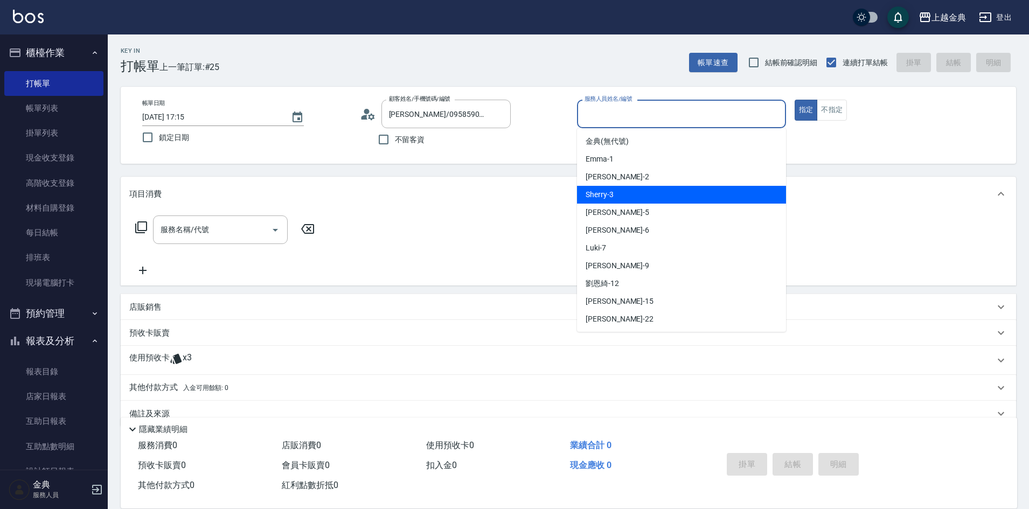
click at [643, 187] on div "Sherry -3" at bounding box center [681, 195] width 209 height 18
type input "Sherry-3"
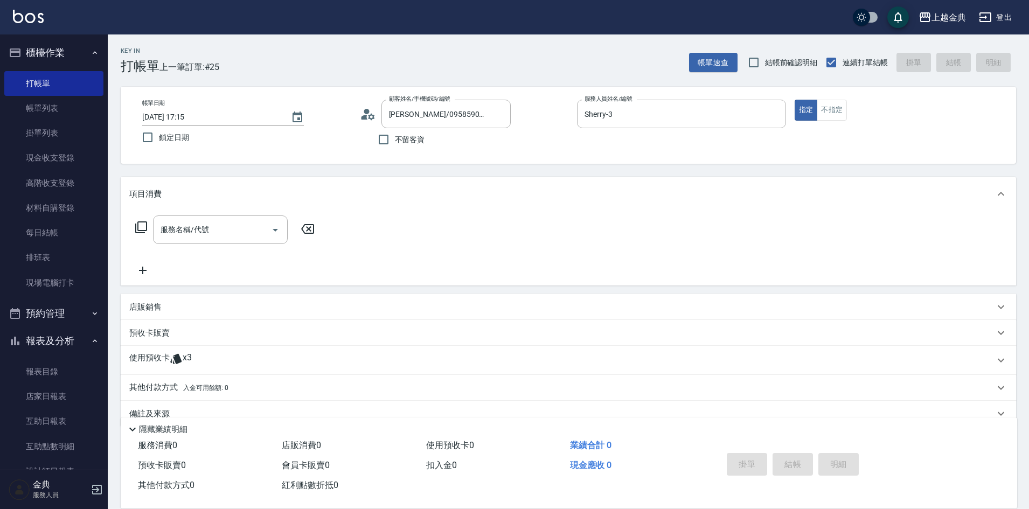
click at [133, 231] on div "服務名稱/代號 服務名稱/代號" at bounding box center [225, 229] width 192 height 29
click at [139, 226] on icon at bounding box center [141, 227] width 13 height 13
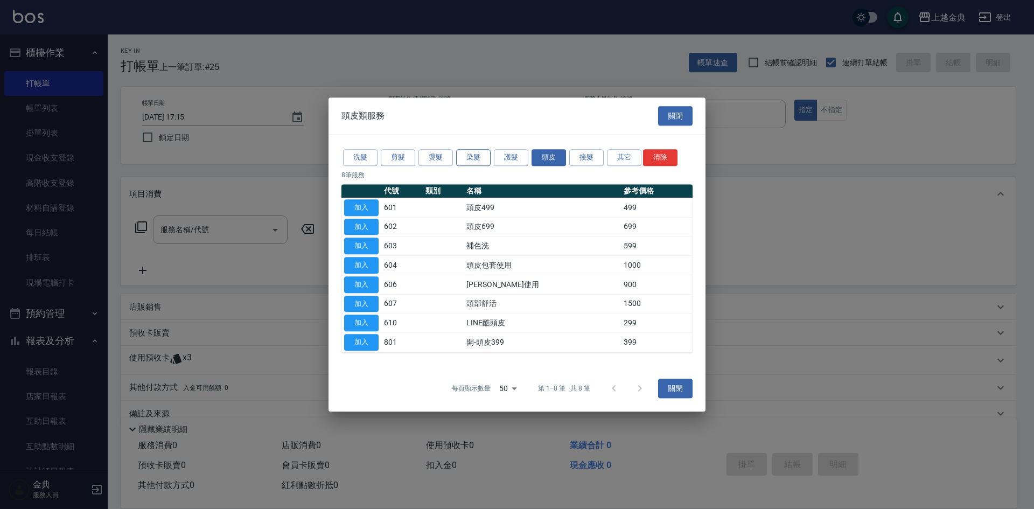
click at [479, 151] on button "染髮" at bounding box center [473, 157] width 34 height 17
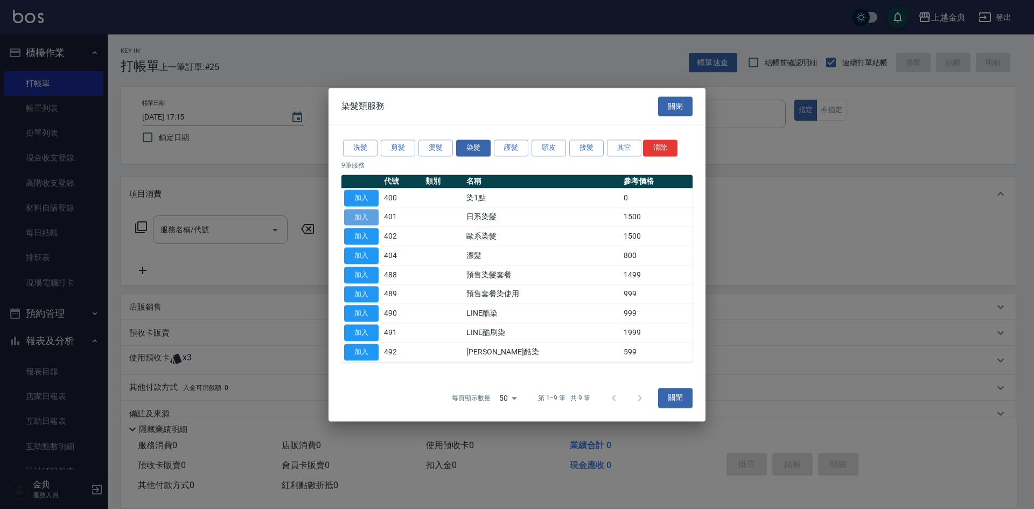
click at [351, 218] on button "加入" at bounding box center [361, 217] width 34 height 17
type input "日系染髮(401)"
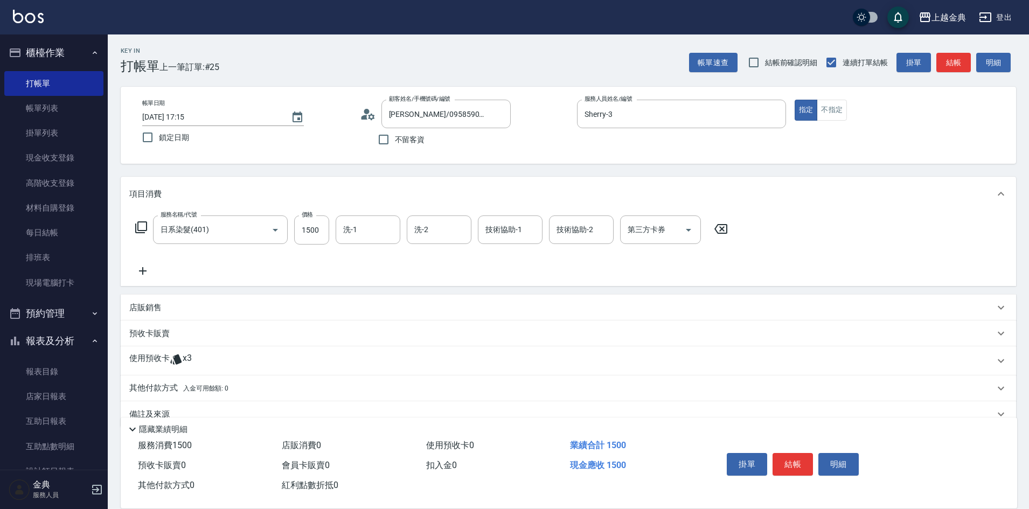
click at [162, 359] on p "使用預收卡" at bounding box center [149, 361] width 40 height 16
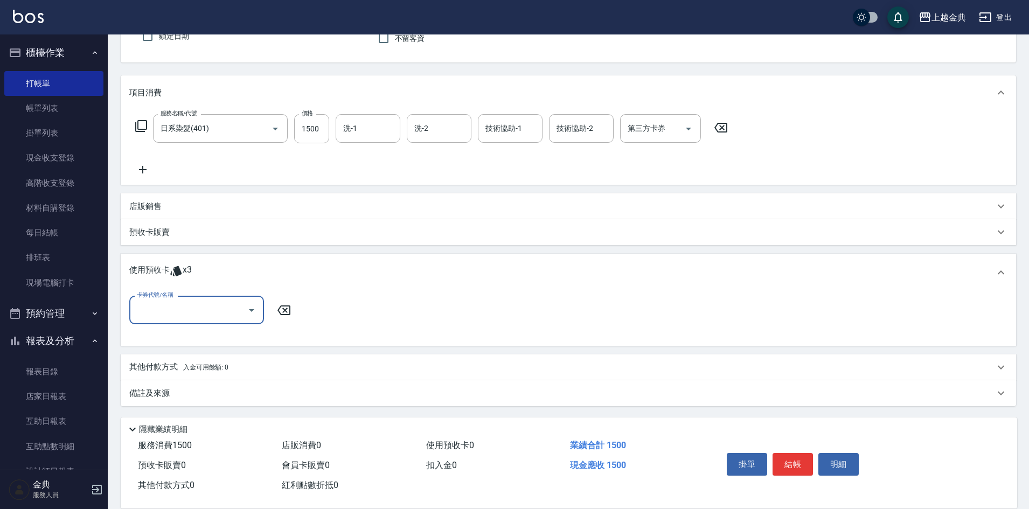
scroll to position [102, 0]
click at [178, 306] on input "卡券代號/名稱" at bounding box center [188, 309] width 109 height 19
click at [184, 335] on div "護髮包套3送1(1) 剩餘3張" at bounding box center [196, 337] width 135 height 18
type input "護髮包套3送1(1)"
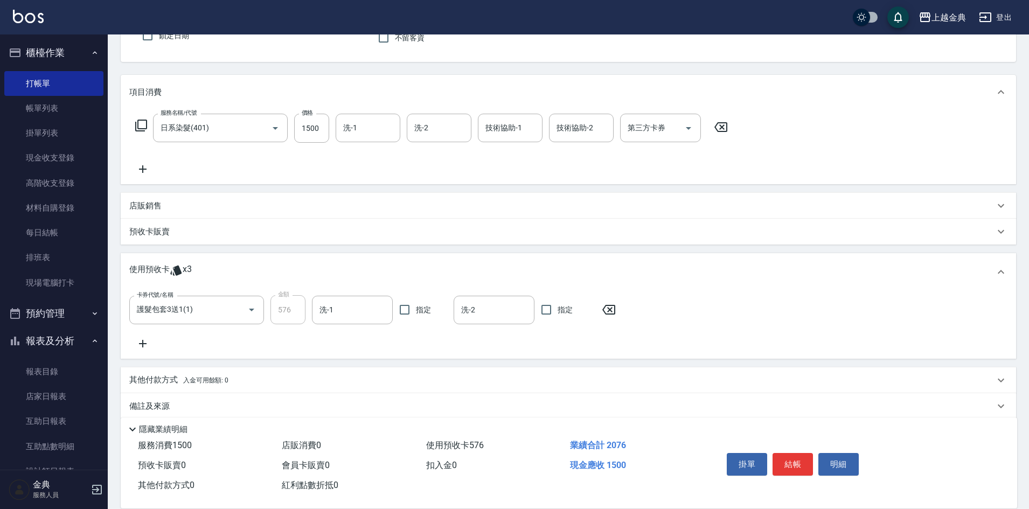
click at [147, 238] on div "預收卡販賣" at bounding box center [568, 232] width 895 height 26
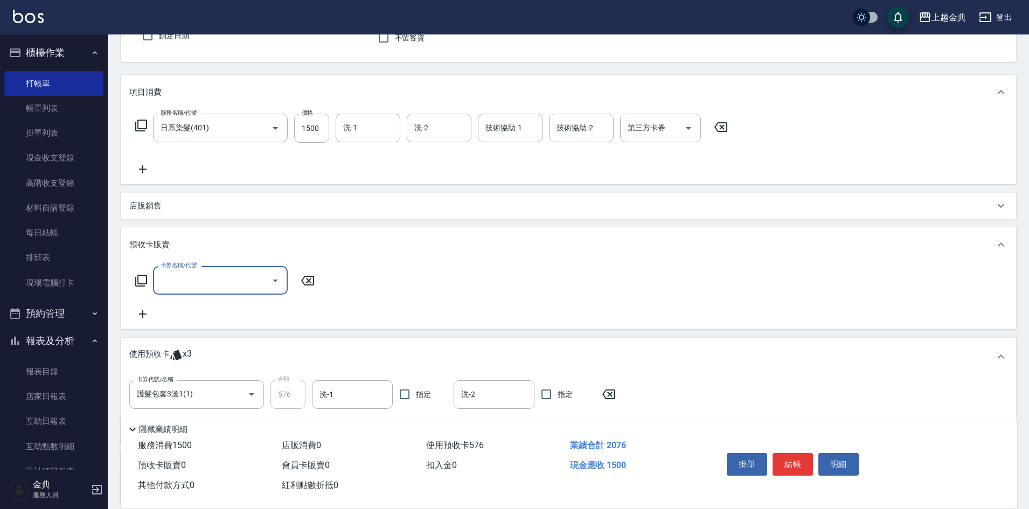
scroll to position [0, 0]
click at [142, 276] on icon at bounding box center [141, 280] width 13 height 13
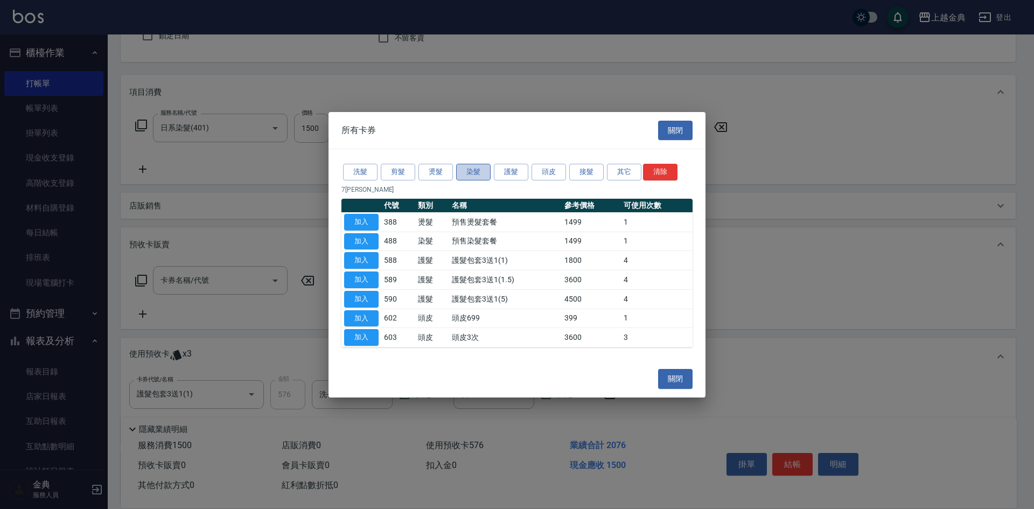
click at [461, 174] on button "染髮" at bounding box center [473, 172] width 34 height 17
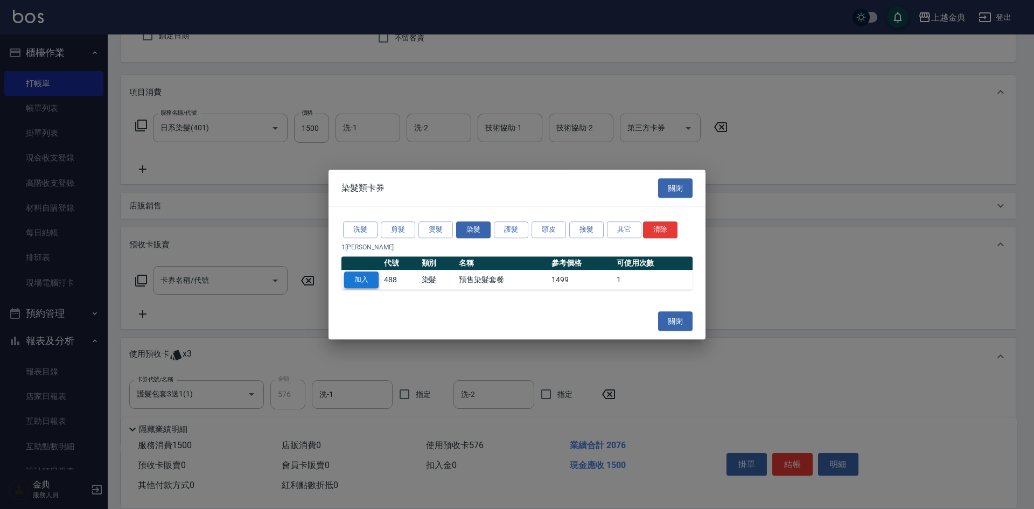
click at [350, 275] on button "加入" at bounding box center [361, 279] width 34 height 17
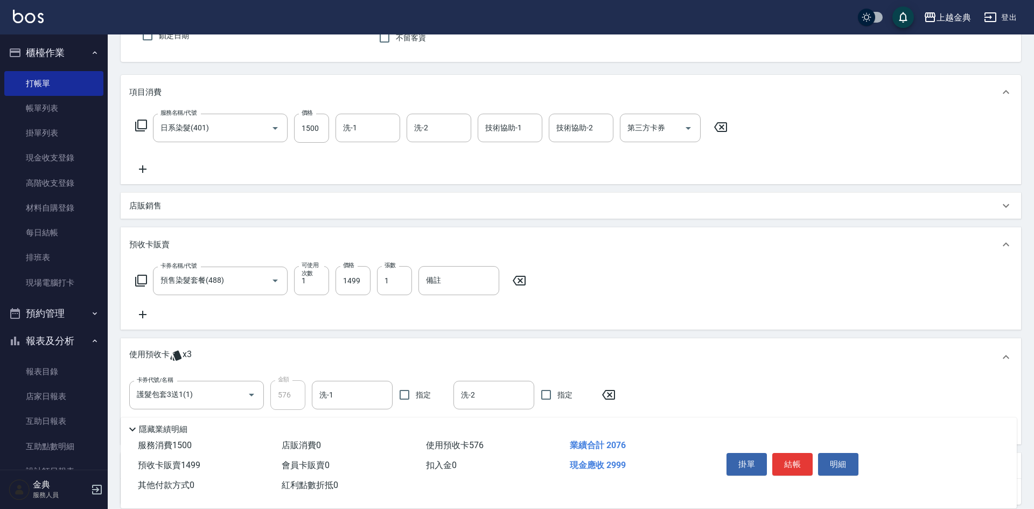
type input "預售染髮套餐(488)"
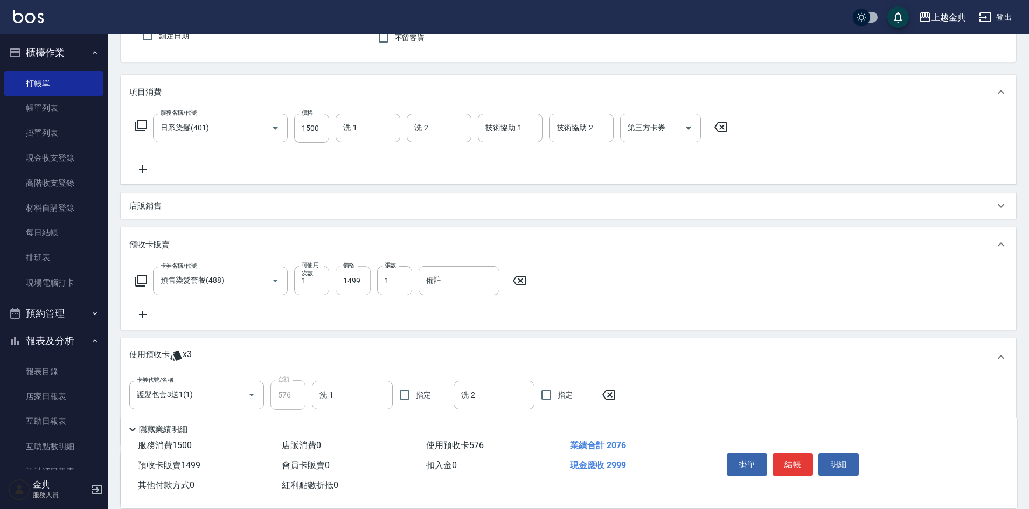
click at [349, 274] on input "1499" at bounding box center [353, 280] width 35 height 29
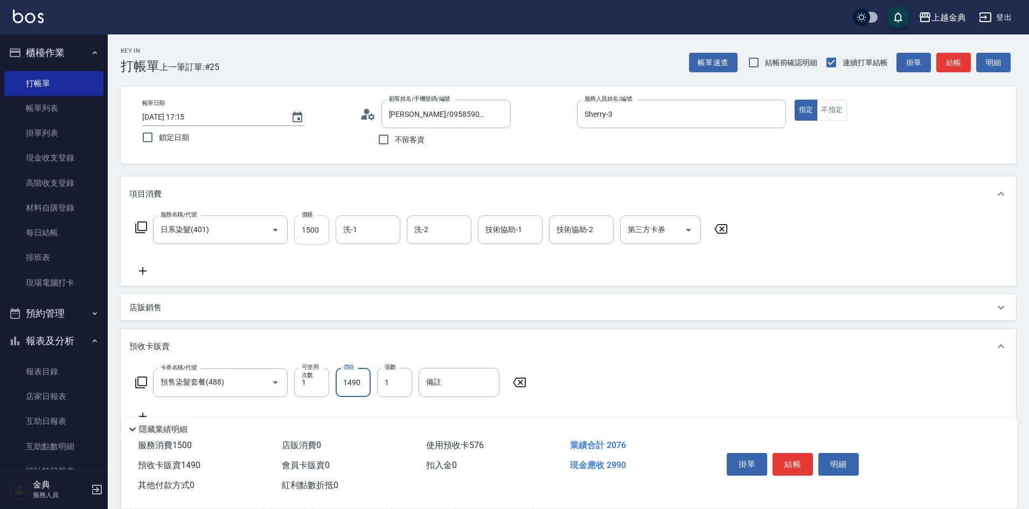
type input "1490"
click at [298, 229] on input "1500" at bounding box center [311, 229] width 35 height 29
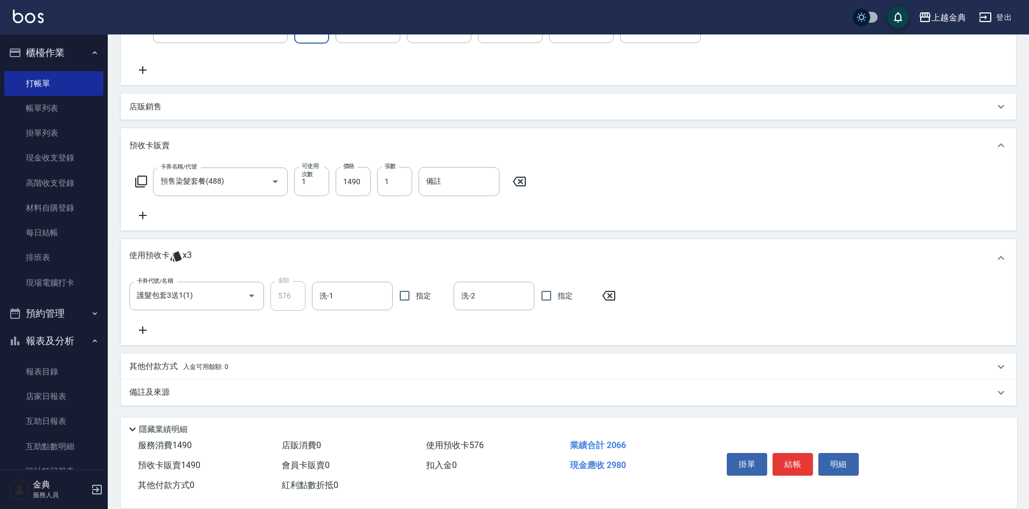
type input "1490"
click at [150, 370] on p "其他付款方式 入金可用餘額: 0" at bounding box center [178, 367] width 99 height 12
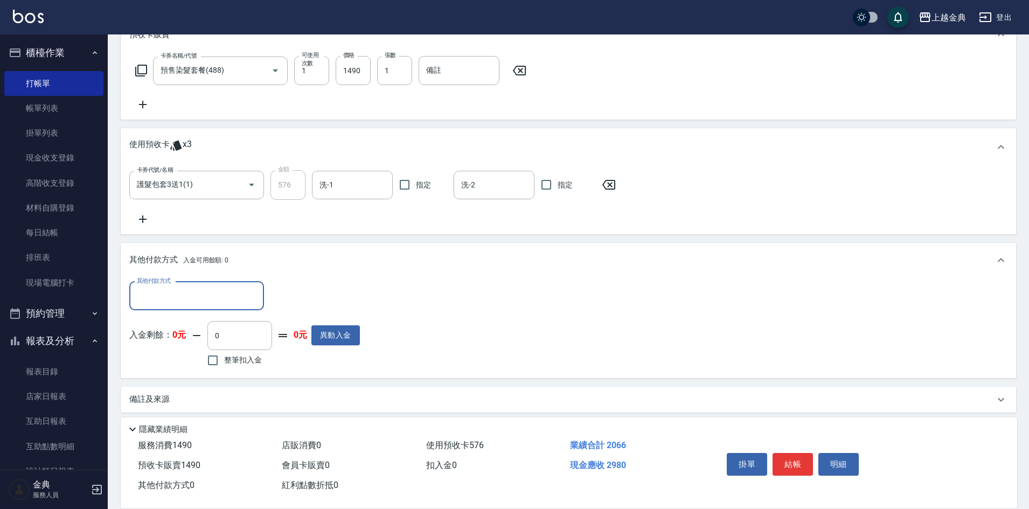
scroll to position [317, 0]
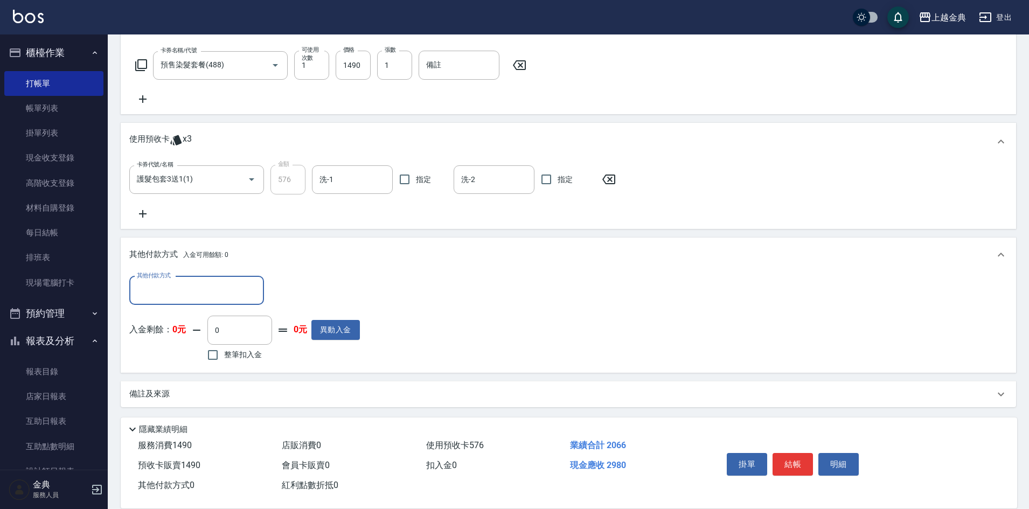
click at [173, 302] on div "其他付款方式" at bounding box center [196, 290] width 135 height 29
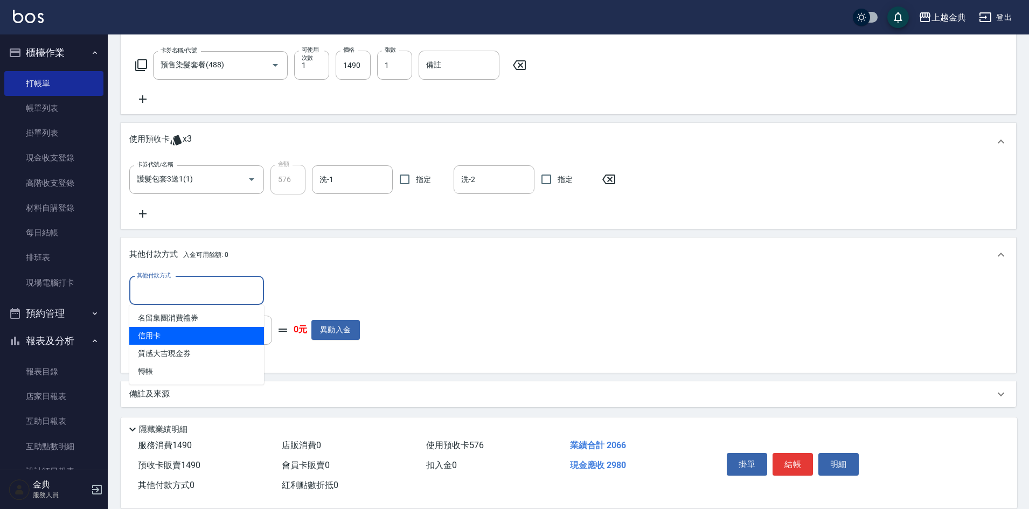
click at [158, 336] on span "信用卡" at bounding box center [196, 336] width 135 height 18
type input "信用卡"
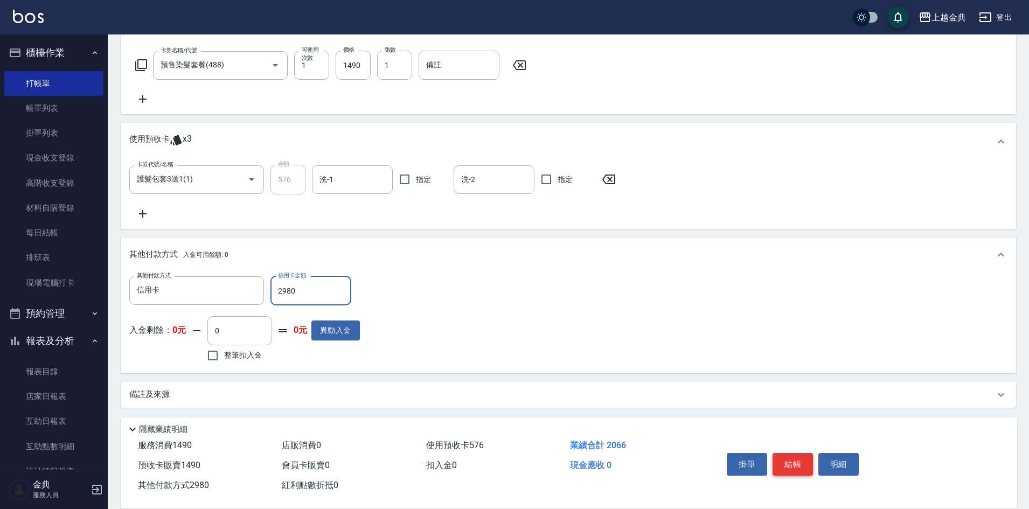
type input "2980"
click at [790, 459] on button "結帳" at bounding box center [792, 464] width 40 height 23
type input "[DATE] 17:16"
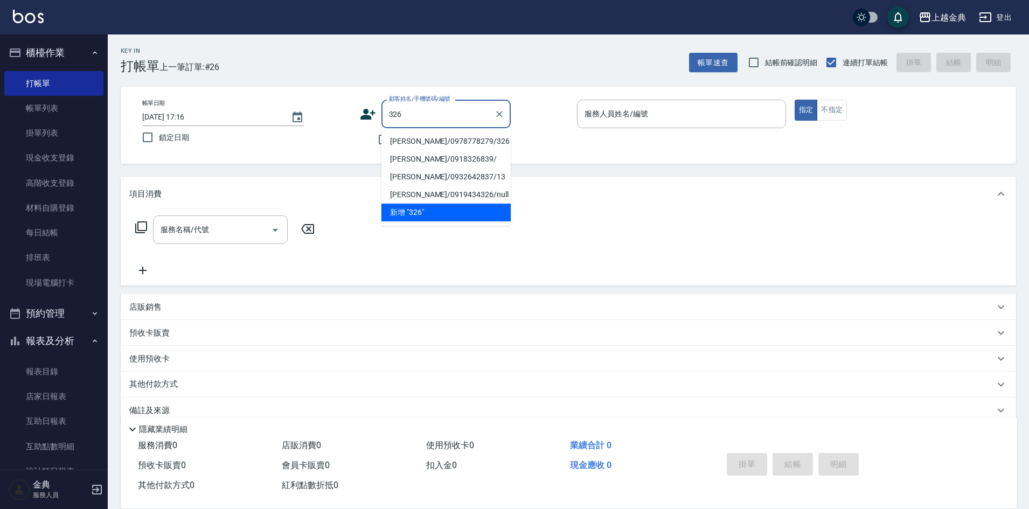
click at [420, 140] on li "[PERSON_NAME]/0978778279/326" at bounding box center [445, 142] width 129 height 18
type input "[PERSON_NAME]/0978778279/326"
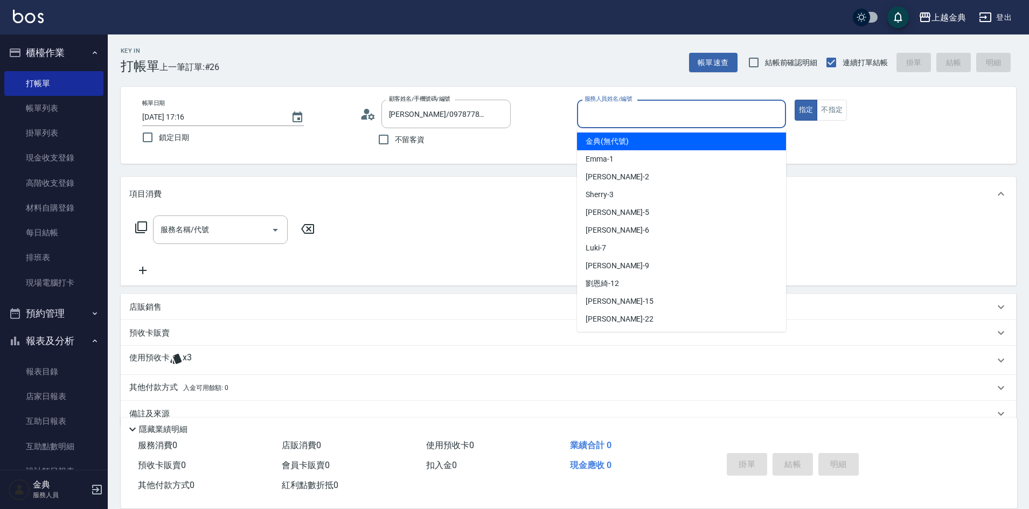
click at [617, 105] on input "服務人員姓名/編號" at bounding box center [681, 113] width 199 height 19
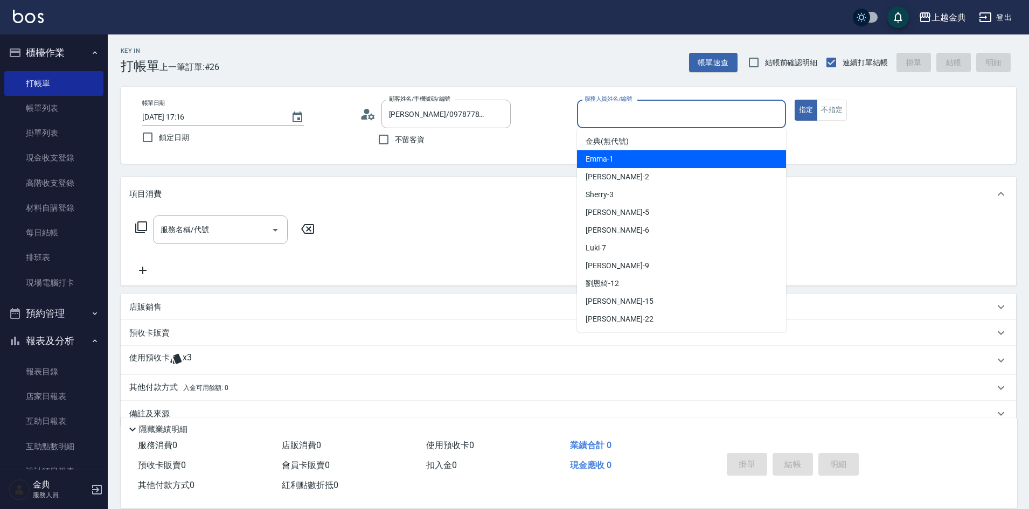
drag, startPoint x: 615, startPoint y: 162, endPoint x: 322, endPoint y: 267, distance: 311.0
click at [614, 162] on div "Emma -1" at bounding box center [681, 159] width 209 height 18
type input "Emma-1"
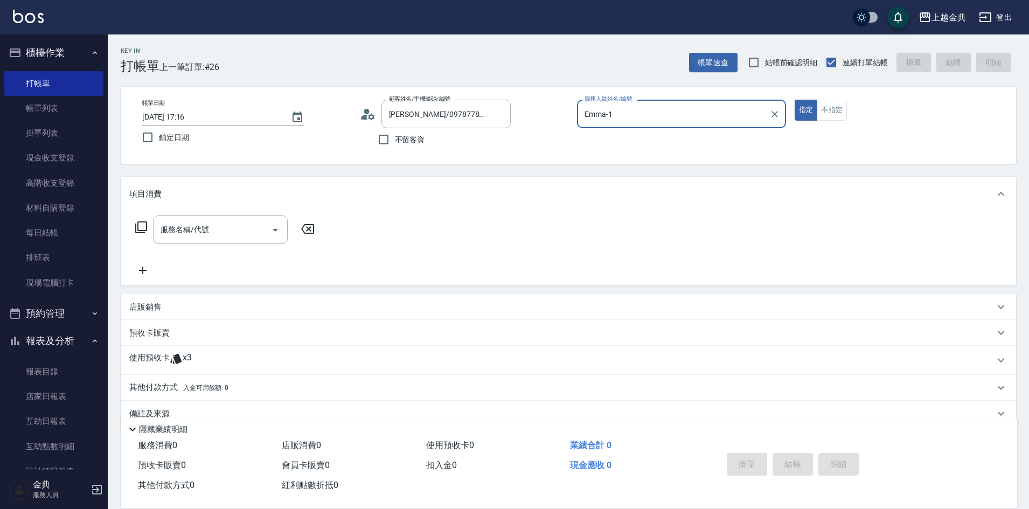
click at [181, 354] on icon at bounding box center [176, 358] width 13 height 13
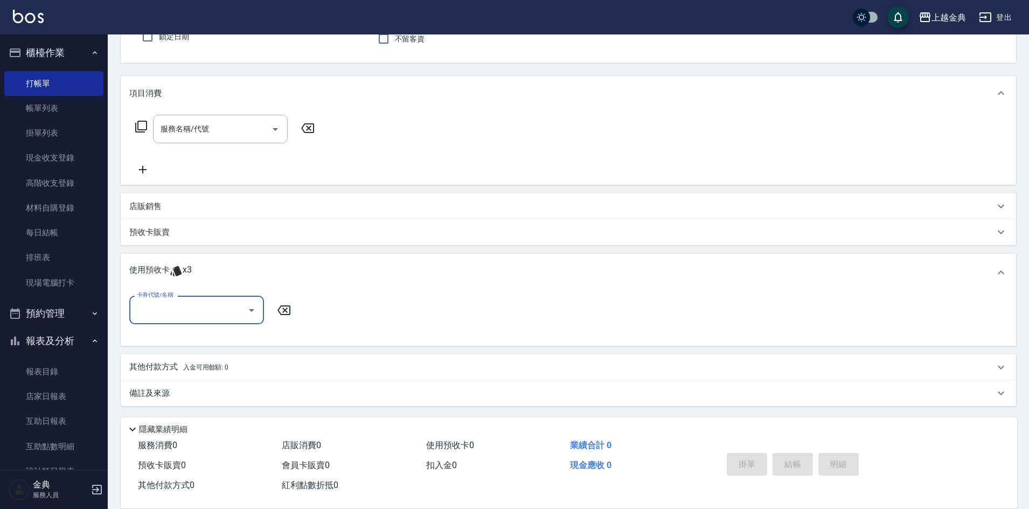
scroll to position [101, 0]
drag, startPoint x: 186, startPoint y: 308, endPoint x: 187, endPoint y: 323, distance: 15.1
click at [186, 308] on input "卡券代號/名稱" at bounding box center [188, 309] width 109 height 19
click at [185, 342] on div "護髮包套3送1(1) 剩餘3張" at bounding box center [196, 337] width 135 height 18
type input "護髮包套3送1(1)"
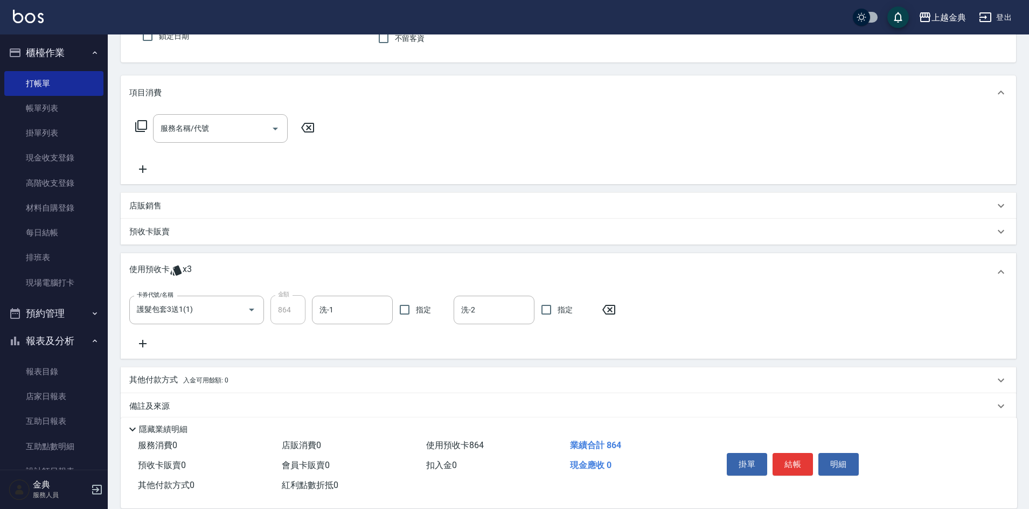
click at [136, 122] on icon at bounding box center [141, 126] width 13 height 13
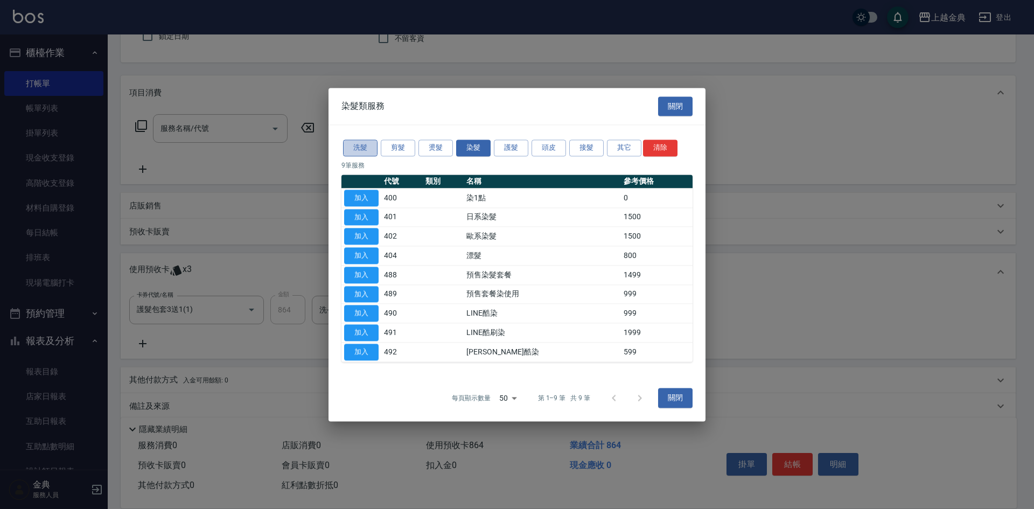
click at [360, 149] on button "洗髮" at bounding box center [360, 148] width 34 height 17
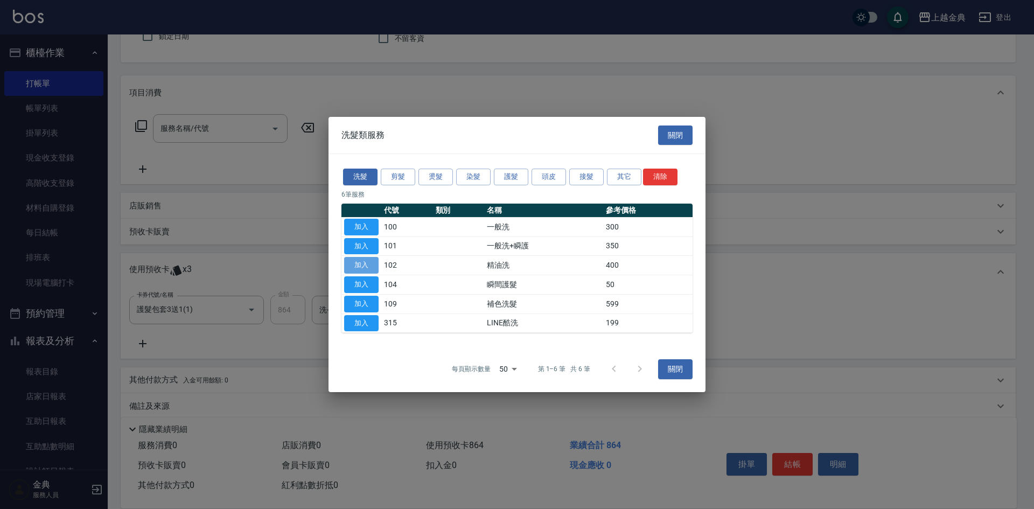
click at [357, 267] on button "加入" at bounding box center [361, 265] width 34 height 17
type input "精油洗(102)"
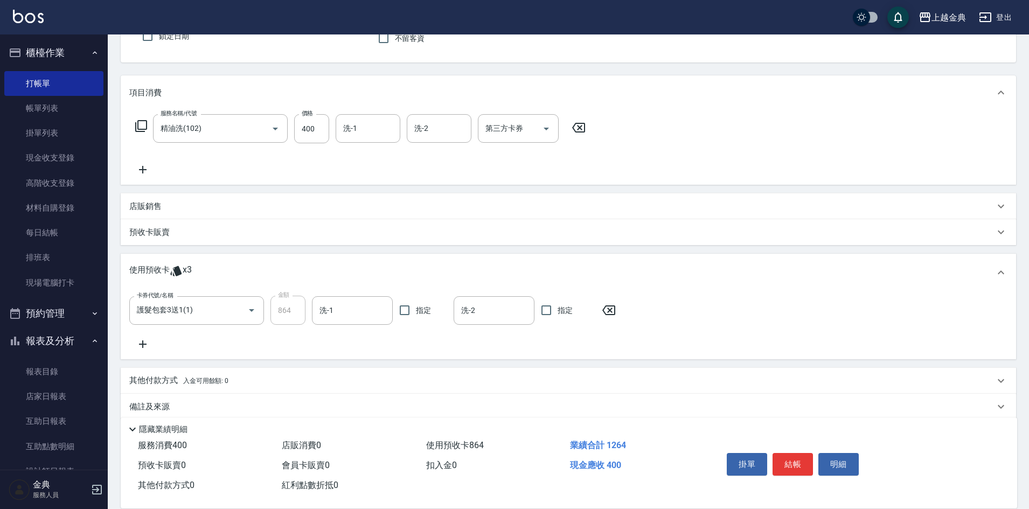
click at [147, 225] on div "預收卡販賣" at bounding box center [568, 232] width 895 height 26
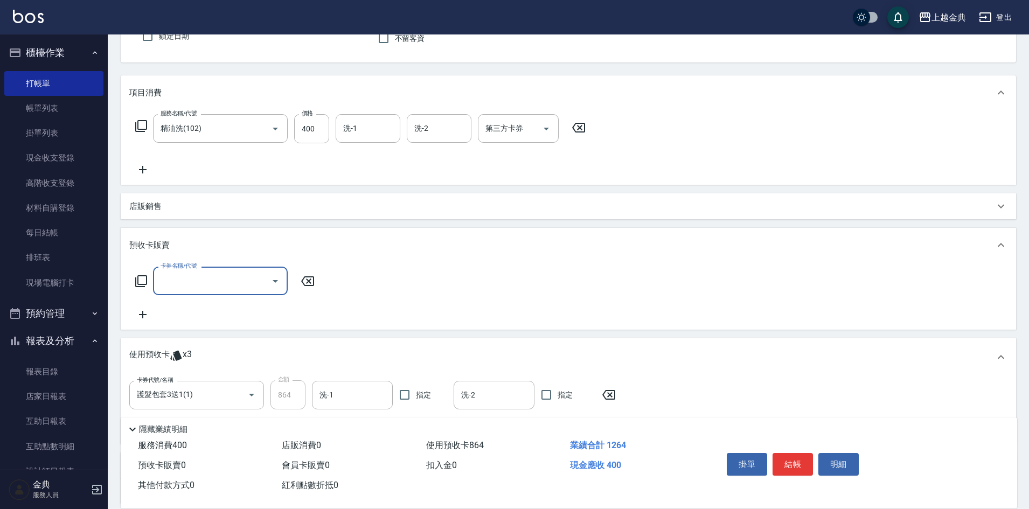
scroll to position [0, 0]
click at [142, 282] on icon at bounding box center [141, 281] width 13 height 13
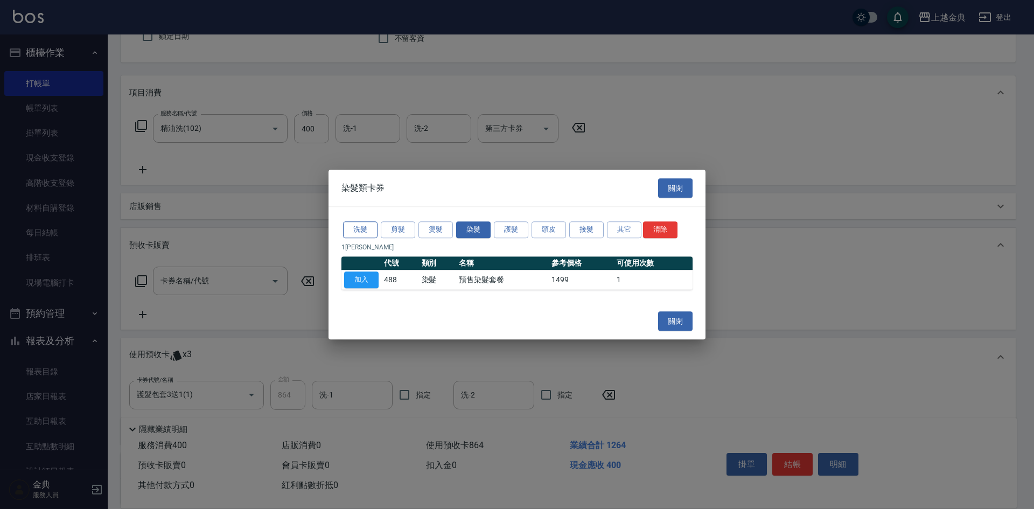
click at [359, 229] on button "洗髮" at bounding box center [360, 229] width 34 height 17
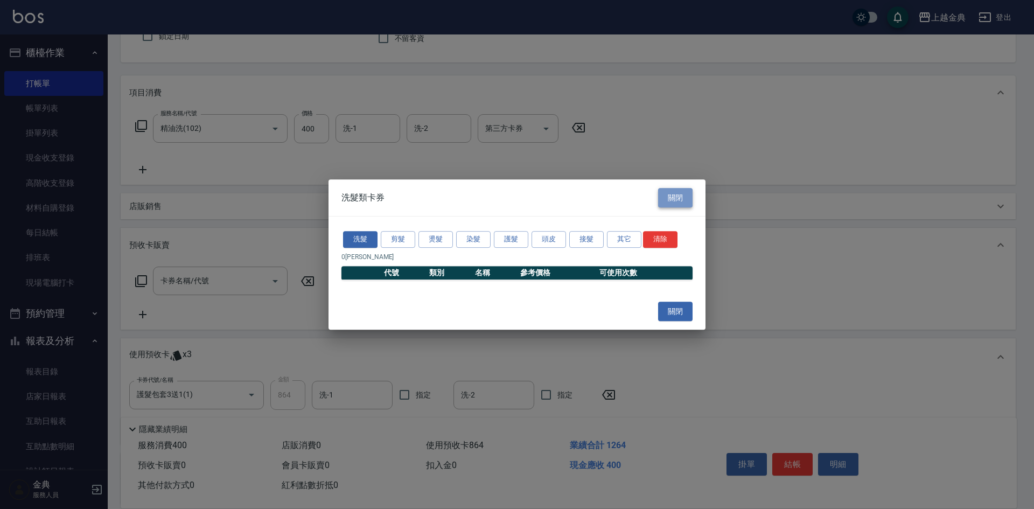
click at [675, 201] on button "關閉" at bounding box center [675, 198] width 34 height 20
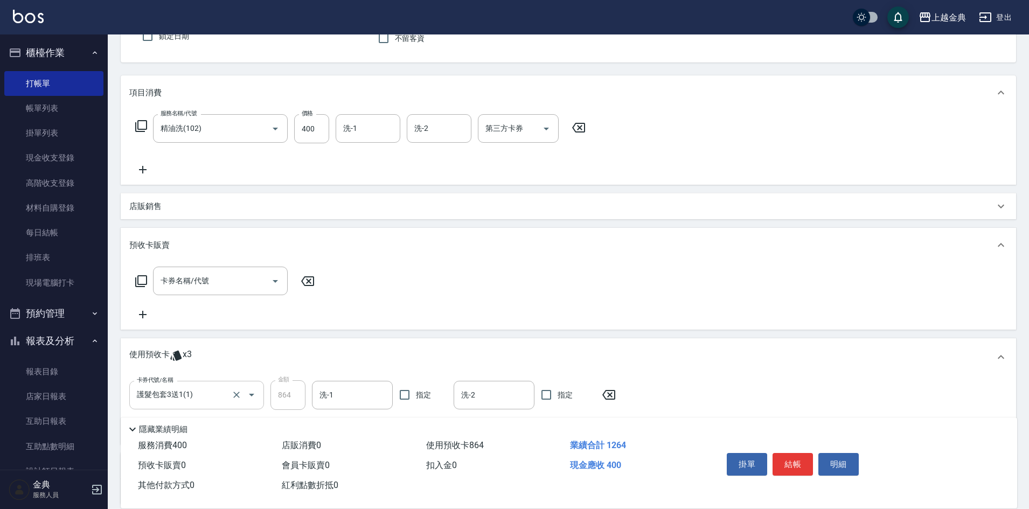
scroll to position [200, 0]
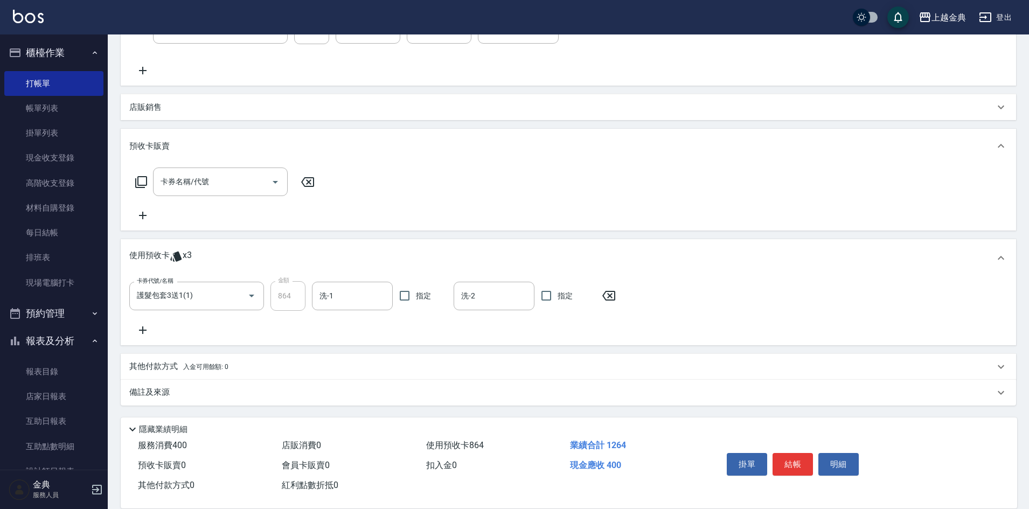
click at [135, 184] on icon at bounding box center [141, 182] width 13 height 13
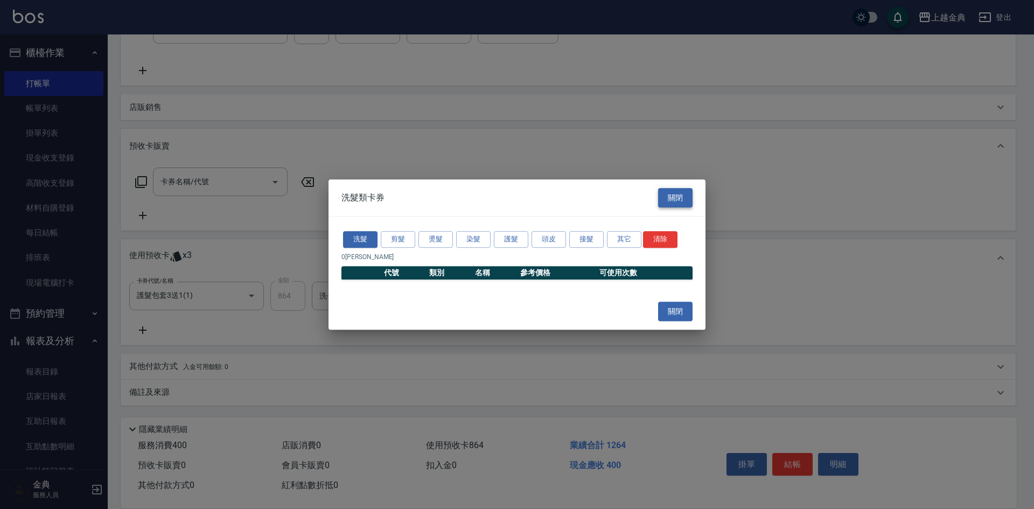
click at [672, 195] on button "關閉" at bounding box center [675, 198] width 34 height 20
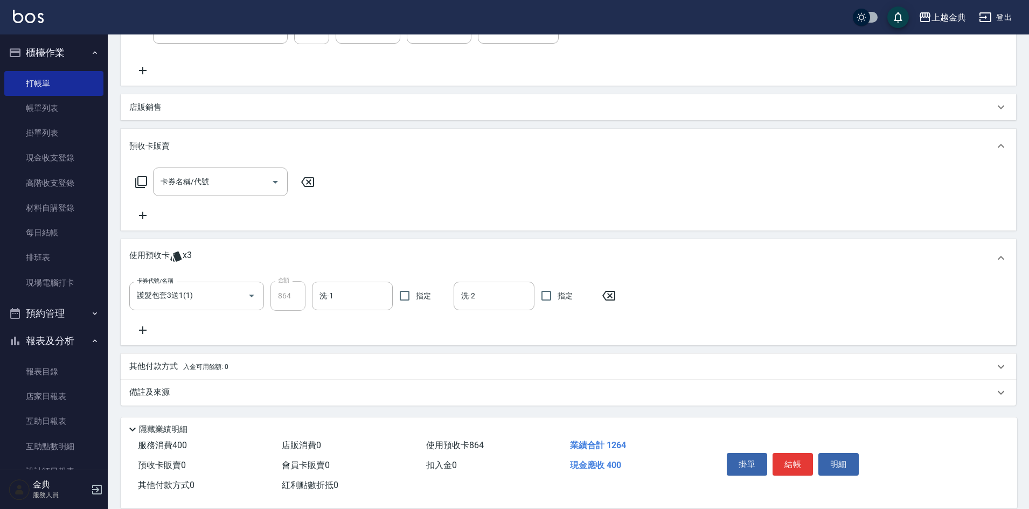
click at [187, 366] on span "入金可用餘額: 0" at bounding box center [206, 367] width 46 height 8
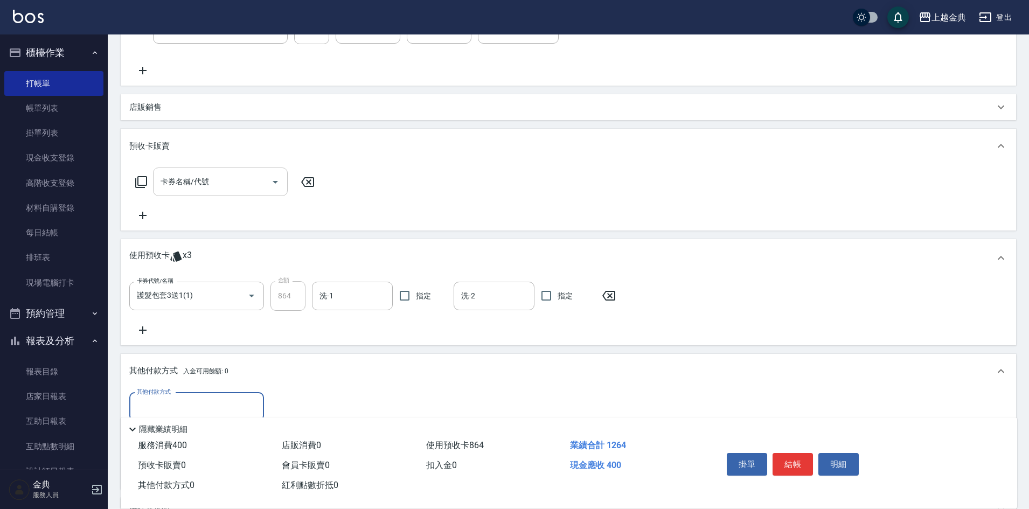
scroll to position [0, 0]
click at [140, 100] on div "店販銷售" at bounding box center [568, 107] width 895 height 26
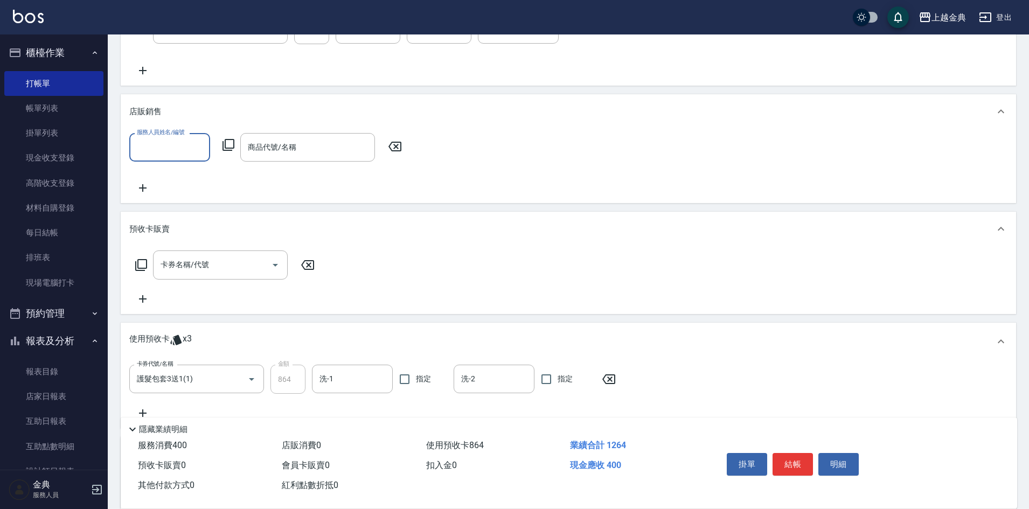
click at [170, 145] on input "服務人員姓名/編號" at bounding box center [169, 147] width 71 height 19
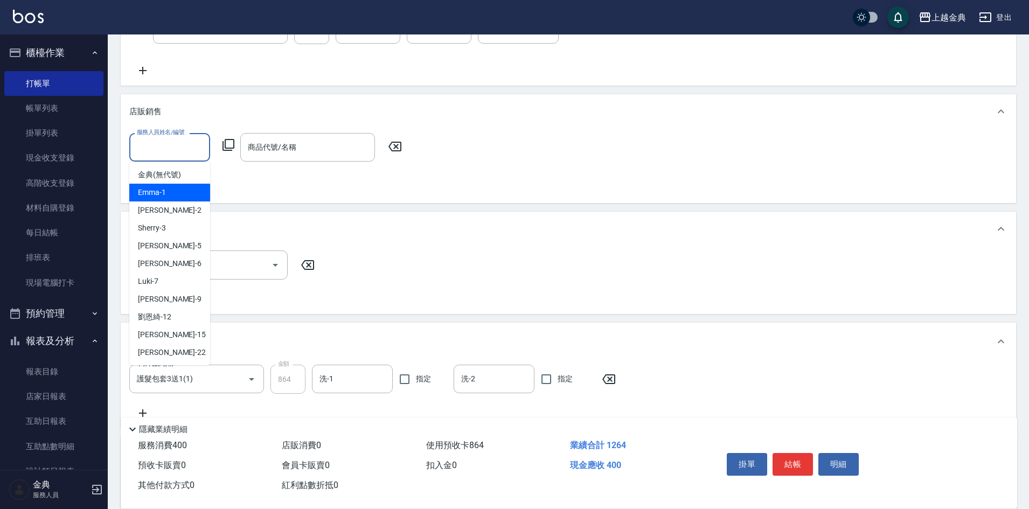
click at [166, 199] on div "Emma -1" at bounding box center [169, 193] width 81 height 18
type input "Emma-1"
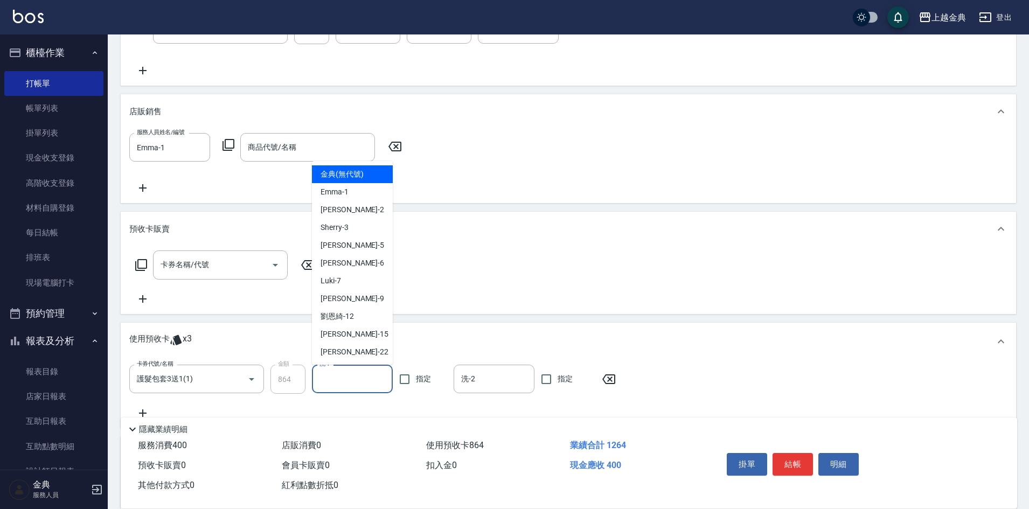
click at [339, 381] on input "洗-1" at bounding box center [352, 379] width 71 height 19
click at [347, 205] on div "Cindy -2" at bounding box center [352, 210] width 81 height 18
type input "Cindy-2"
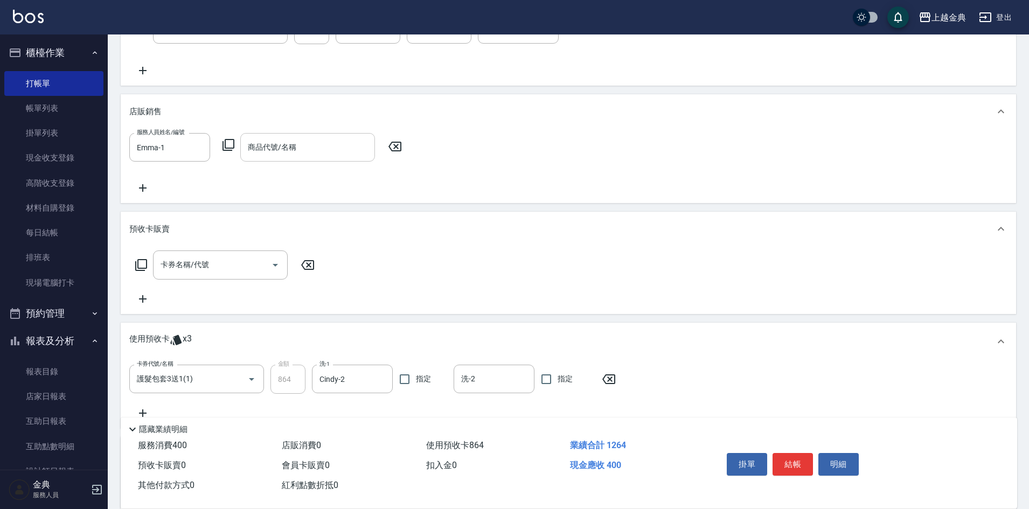
click at [290, 152] on input "商品代號/名稱" at bounding box center [307, 147] width 125 height 19
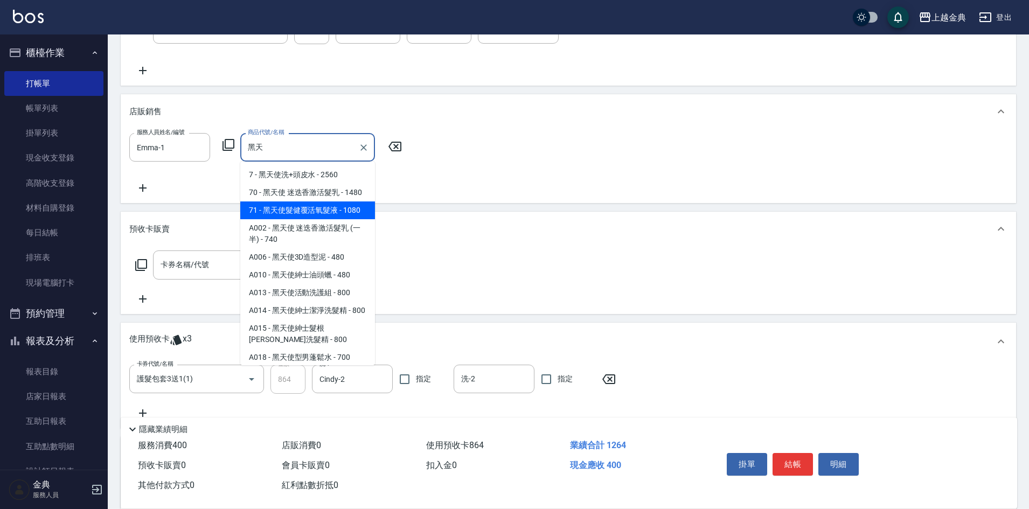
click at [297, 219] on span "71 - 黑天使髮健覆活氧髮液 - 1080" at bounding box center [307, 210] width 135 height 18
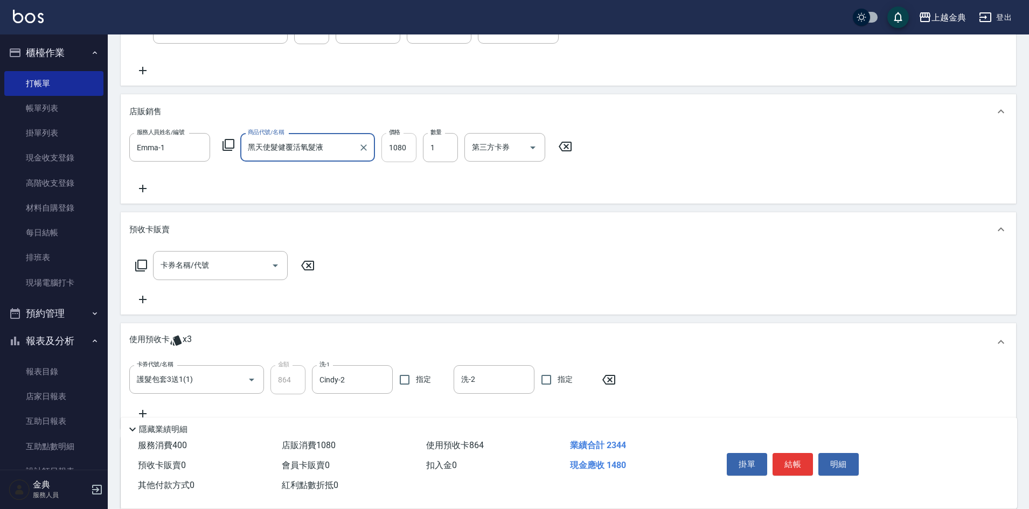
type input "黑天使髮健覆活氧髮液"
click at [386, 145] on input "1080" at bounding box center [398, 147] width 35 height 29
type input "972"
click at [790, 458] on button "結帳" at bounding box center [792, 464] width 40 height 23
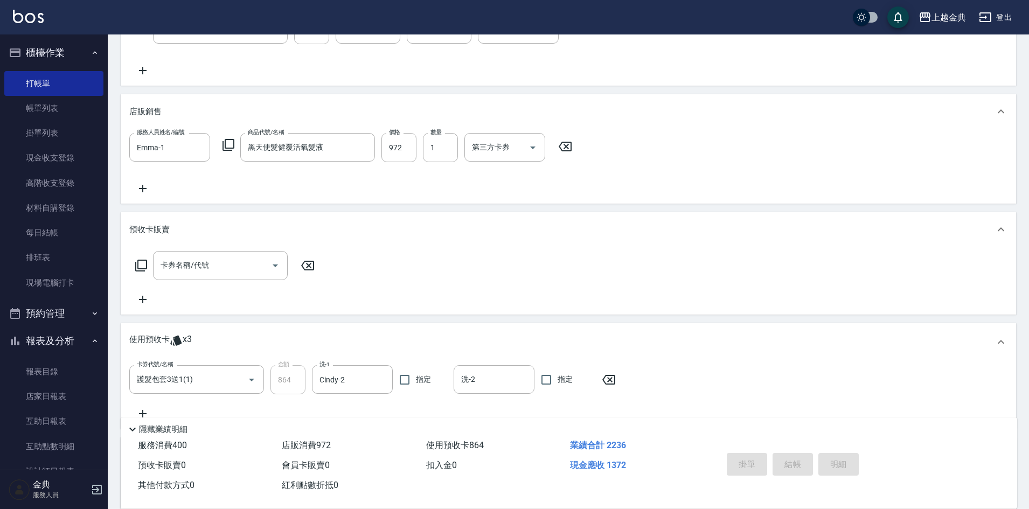
type input "[DATE] 17:18"
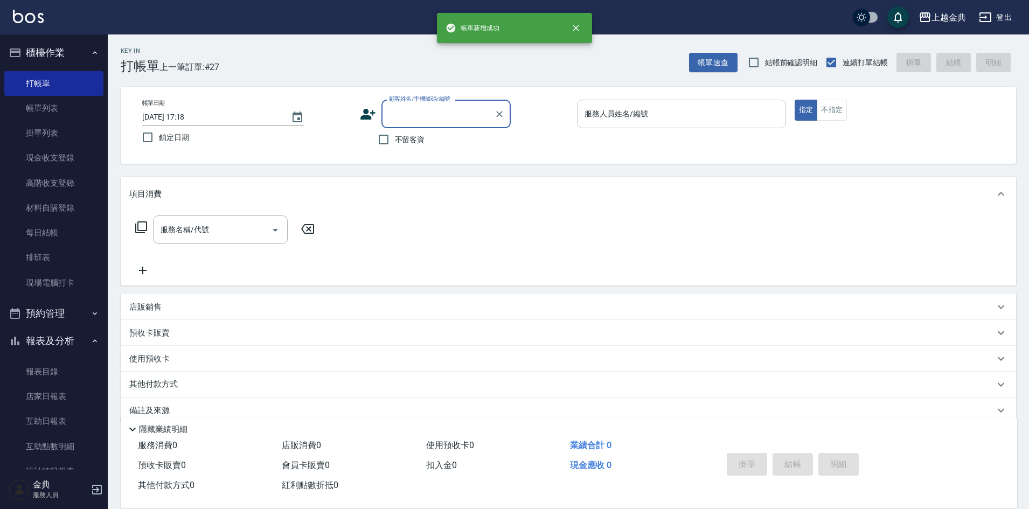
click at [672, 119] on input "服務人員姓名/編號" at bounding box center [681, 113] width 199 height 19
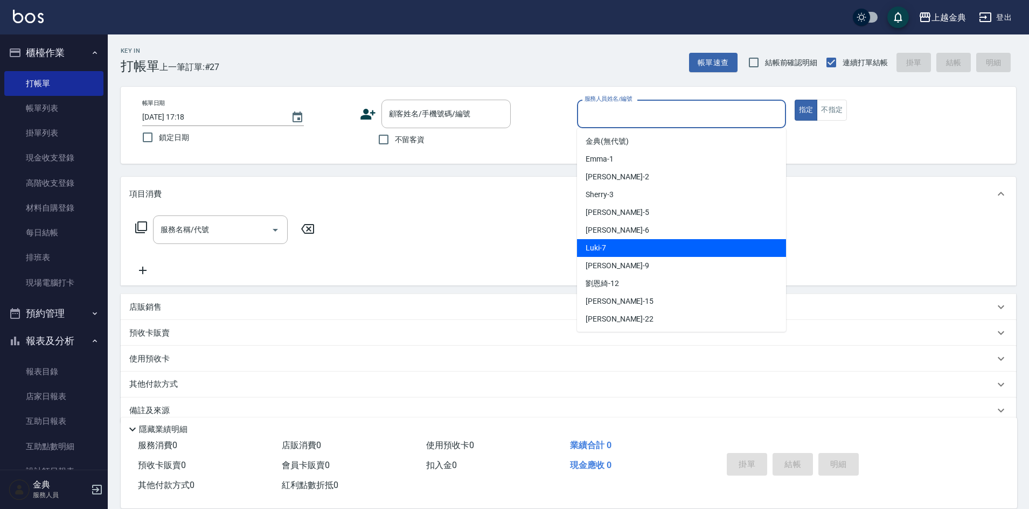
drag, startPoint x: 626, startPoint y: 253, endPoint x: 392, endPoint y: 194, distance: 242.1
click at [625, 253] on div "Luki -7" at bounding box center [681, 248] width 209 height 18
type input "Luki-7"
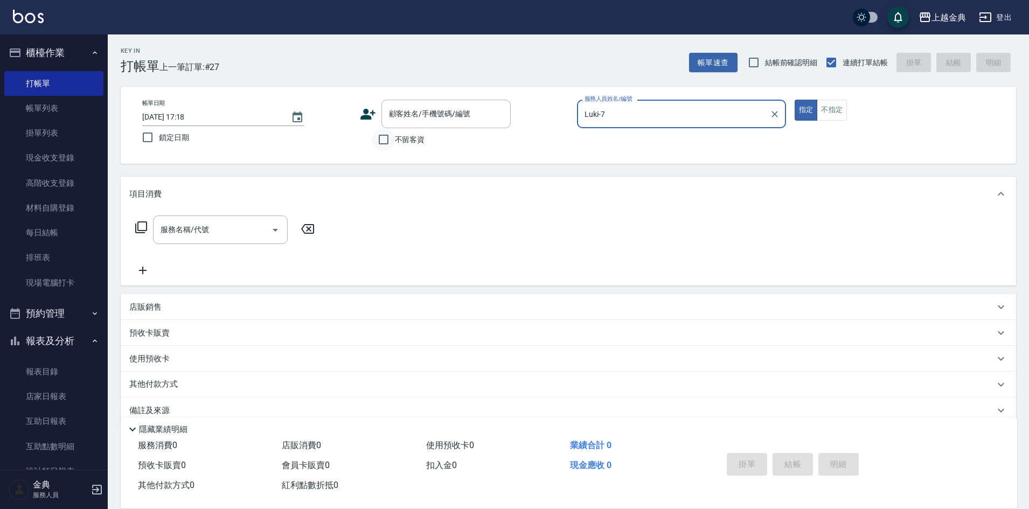
click at [384, 138] on input "不留客資" at bounding box center [383, 139] width 23 height 23
checkbox input "true"
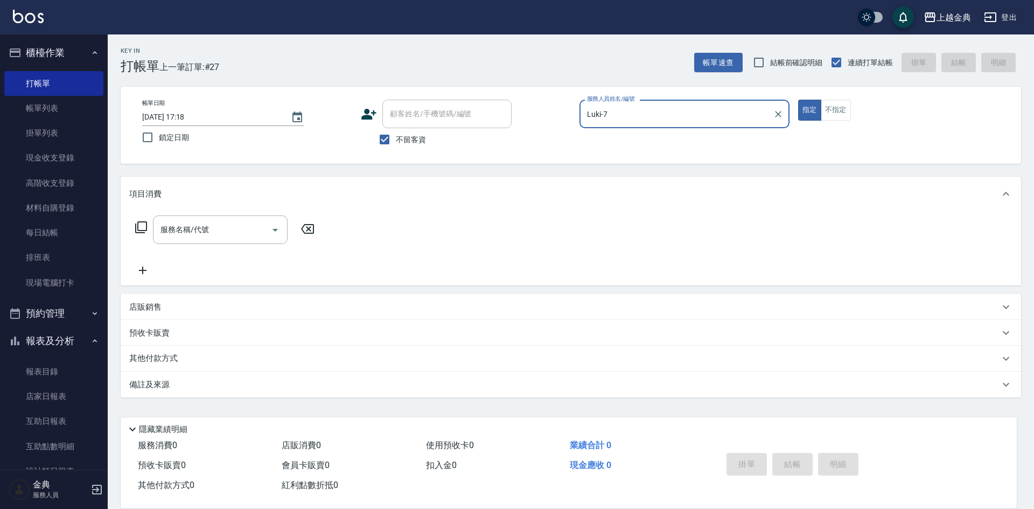
click at [145, 224] on icon at bounding box center [141, 227] width 13 height 13
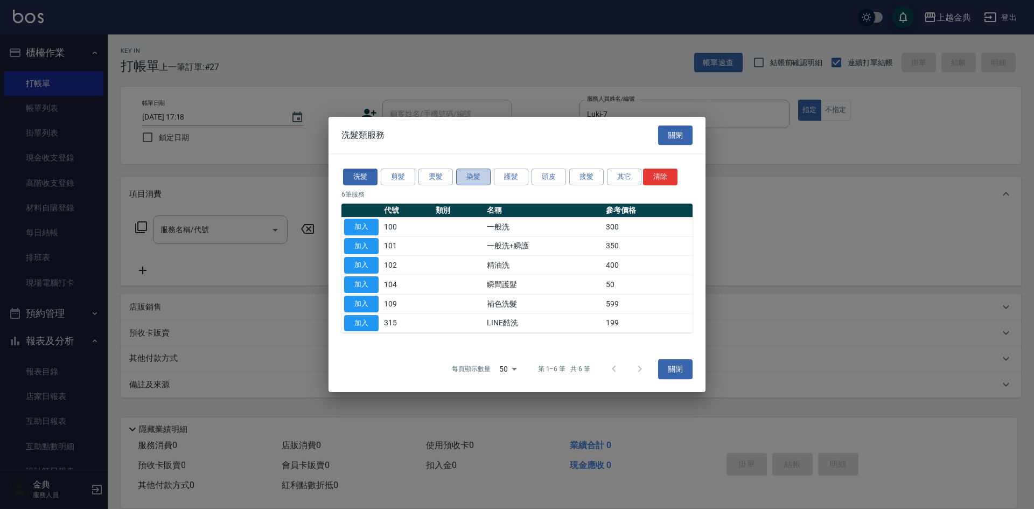
click at [473, 178] on button "染髮" at bounding box center [473, 177] width 34 height 17
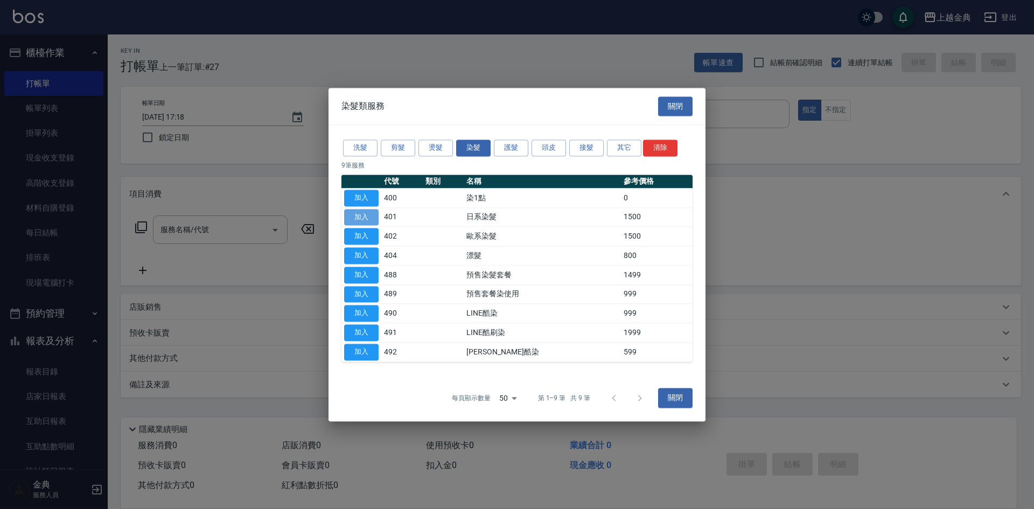
click at [347, 213] on button "加入" at bounding box center [361, 217] width 34 height 17
type input "日系染髮(401)"
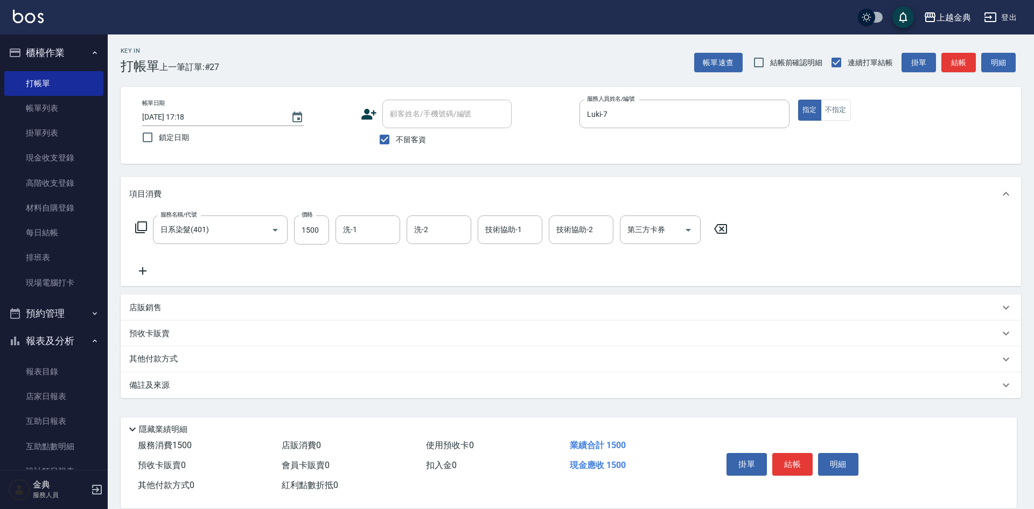
click at [304, 238] on input "1500" at bounding box center [311, 229] width 35 height 29
type input "2599"
click at [365, 210] on div "項目消費" at bounding box center [571, 194] width 901 height 34
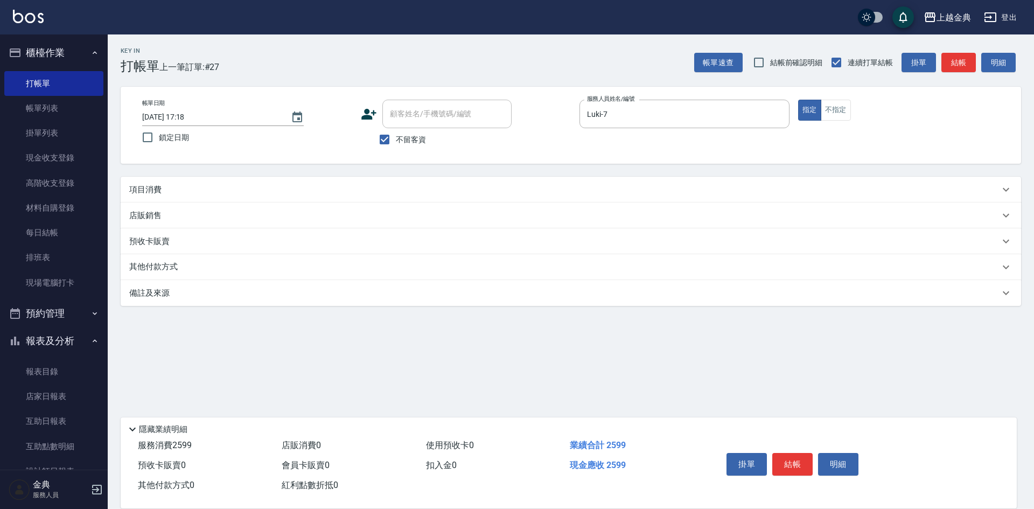
click at [361, 222] on div "店販銷售" at bounding box center [571, 216] width 901 height 26
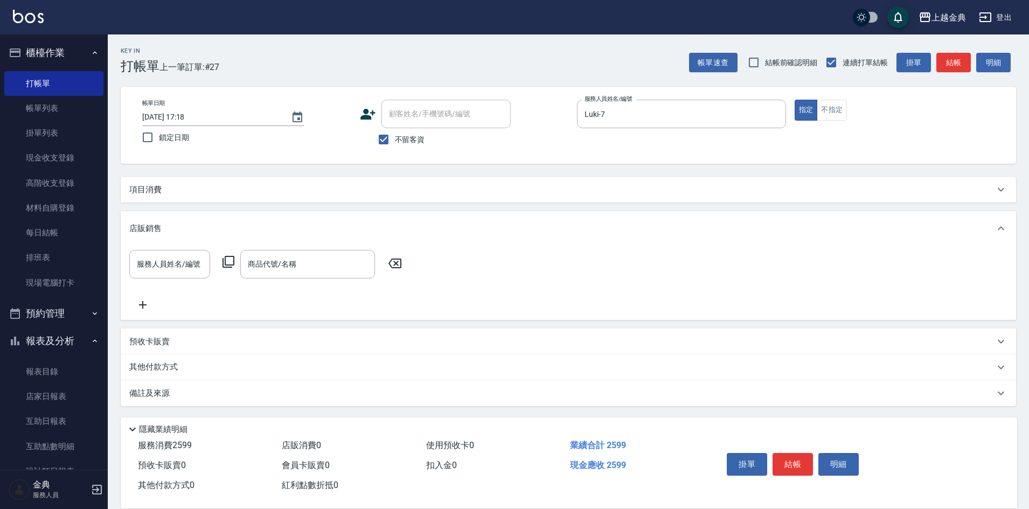
click at [360, 203] on div "項目消費 服務名稱/代號 日系染髮(401) 服務名稱/代號 價格 2599 價格 洗-1 洗-1 洗-2 洗-2 技術協助-1 技術協助-1 技術協助-2 …" at bounding box center [568, 291] width 895 height 229
click at [364, 187] on div "項目消費" at bounding box center [561, 189] width 865 height 11
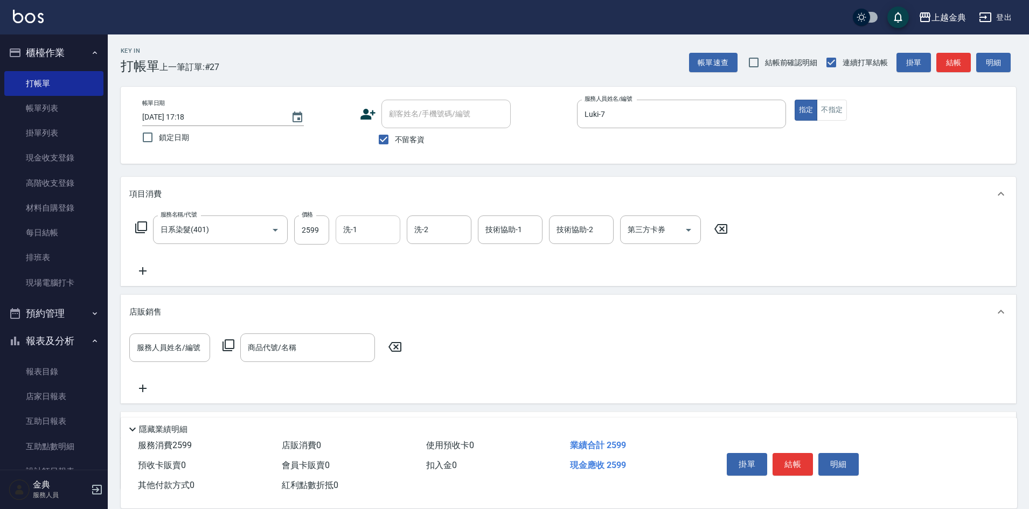
drag, startPoint x: 374, startPoint y: 244, endPoint x: 370, endPoint y: 231, distance: 13.6
click at [374, 242] on div "洗-1" at bounding box center [368, 229] width 65 height 29
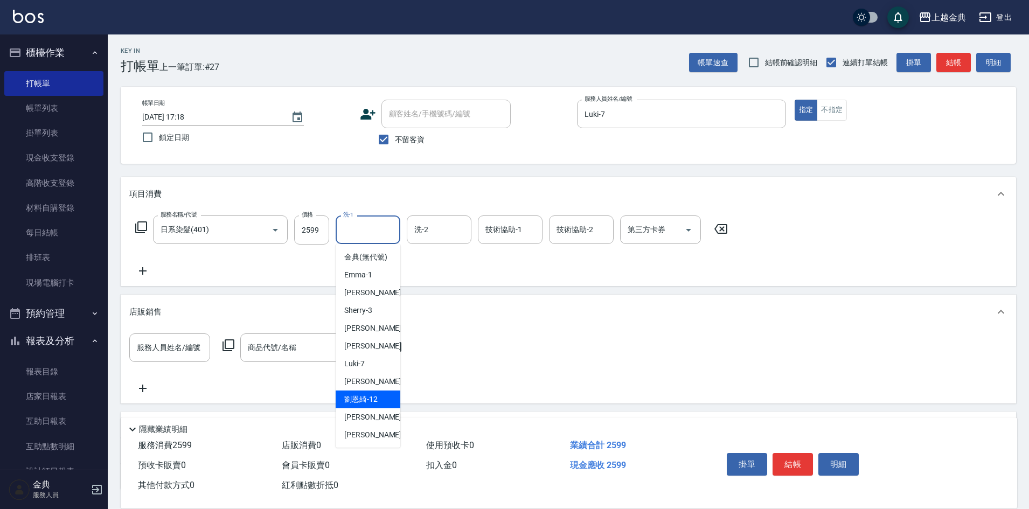
click at [380, 408] on div "[PERSON_NAME]-12" at bounding box center [368, 400] width 65 height 18
type input "[PERSON_NAME]-12"
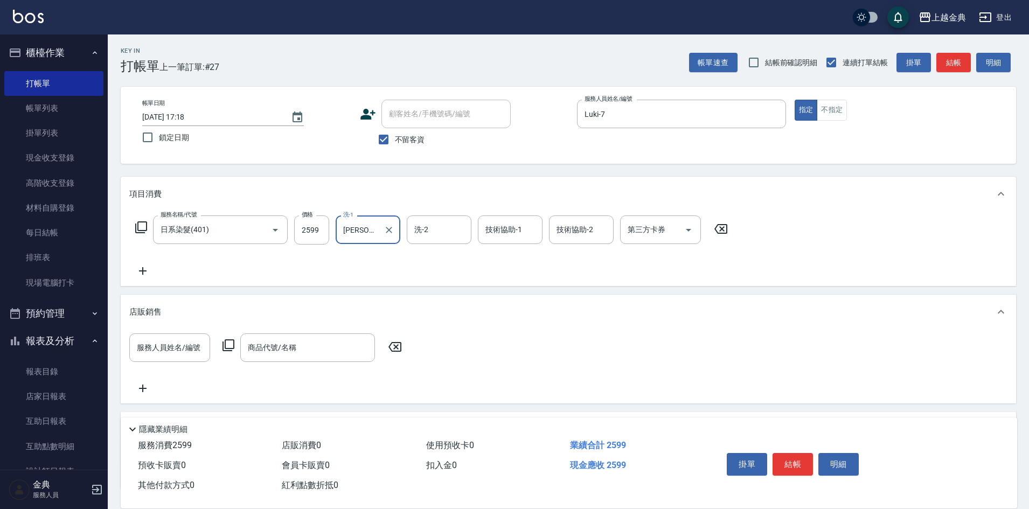
click at [140, 229] on icon at bounding box center [141, 227] width 13 height 13
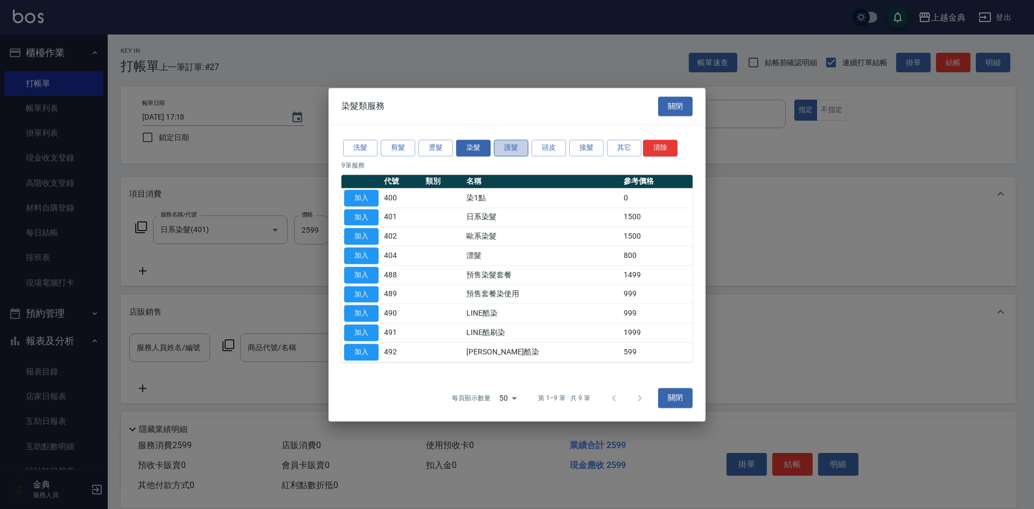
click at [519, 150] on button "護髮" at bounding box center [511, 148] width 34 height 17
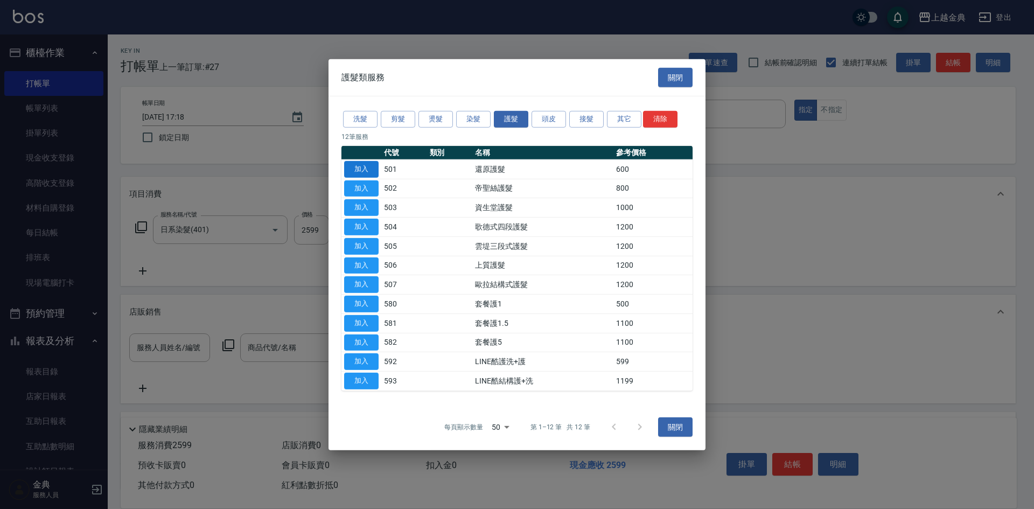
click at [351, 169] on button "加入" at bounding box center [361, 169] width 34 height 17
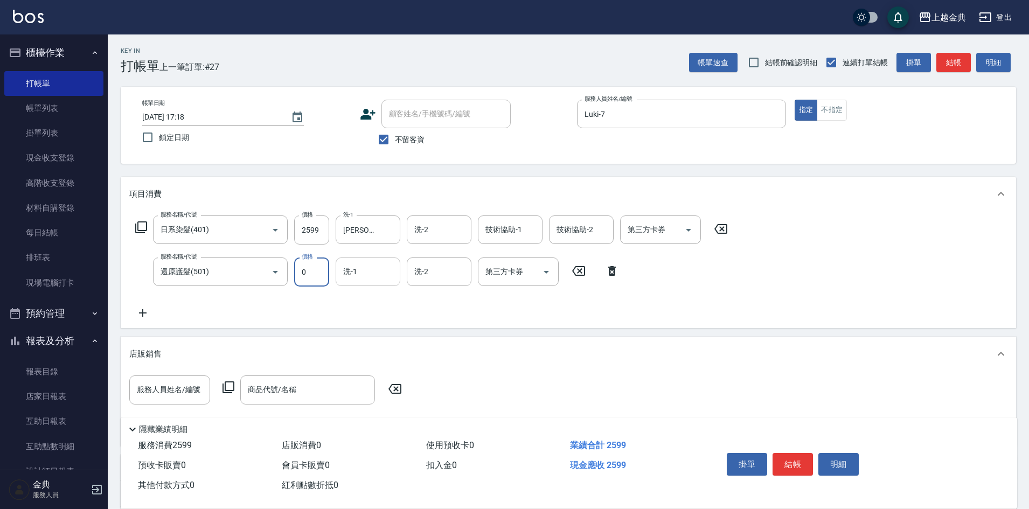
type input "0"
click at [385, 264] on input "洗-1" at bounding box center [367, 271] width 55 height 19
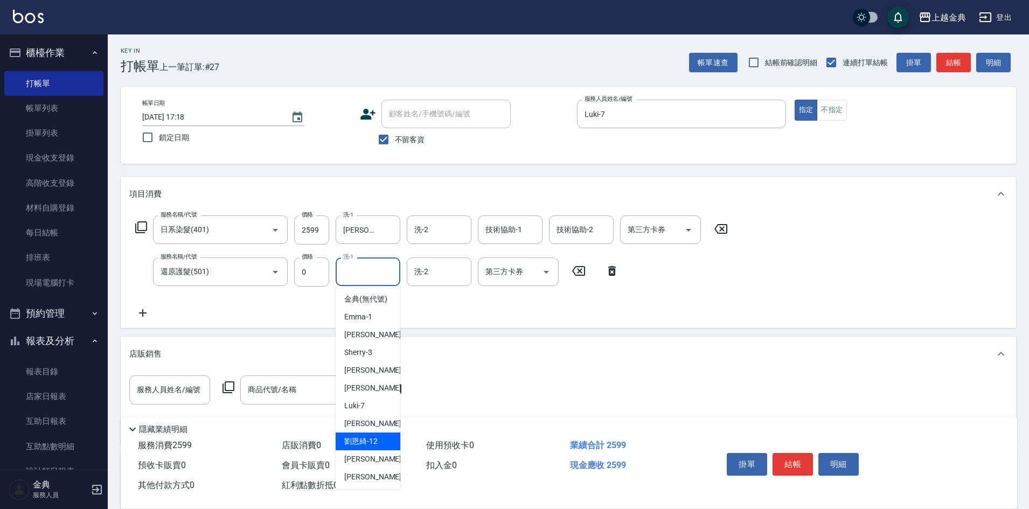
click at [378, 450] on div "[PERSON_NAME]-12" at bounding box center [368, 442] width 65 height 18
type input "[PERSON_NAME]-12"
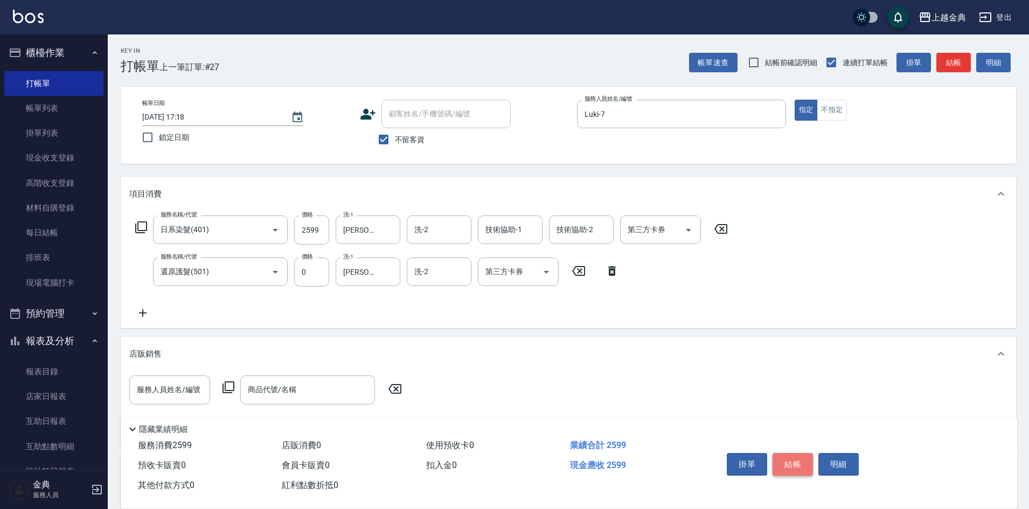
click at [792, 459] on button "結帳" at bounding box center [792, 464] width 40 height 23
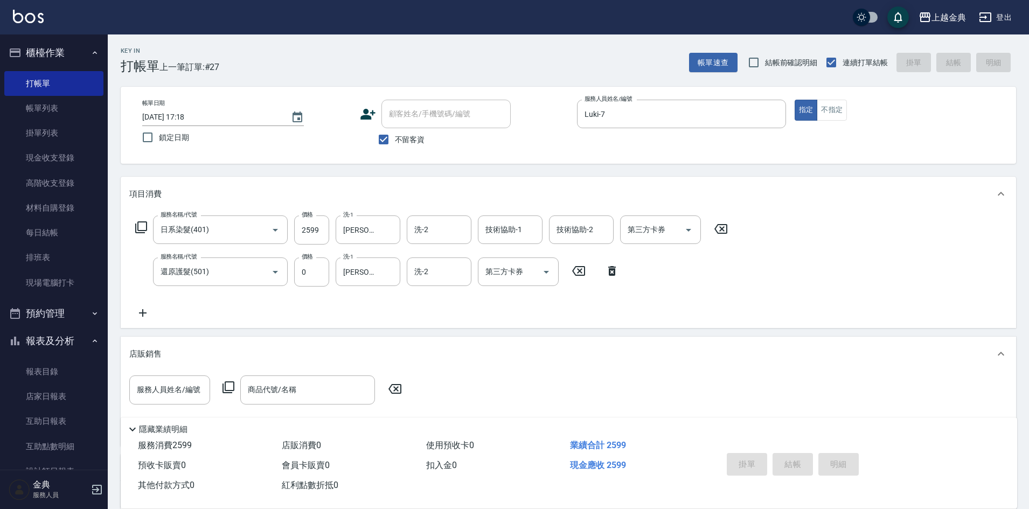
type input "[DATE] 17:19"
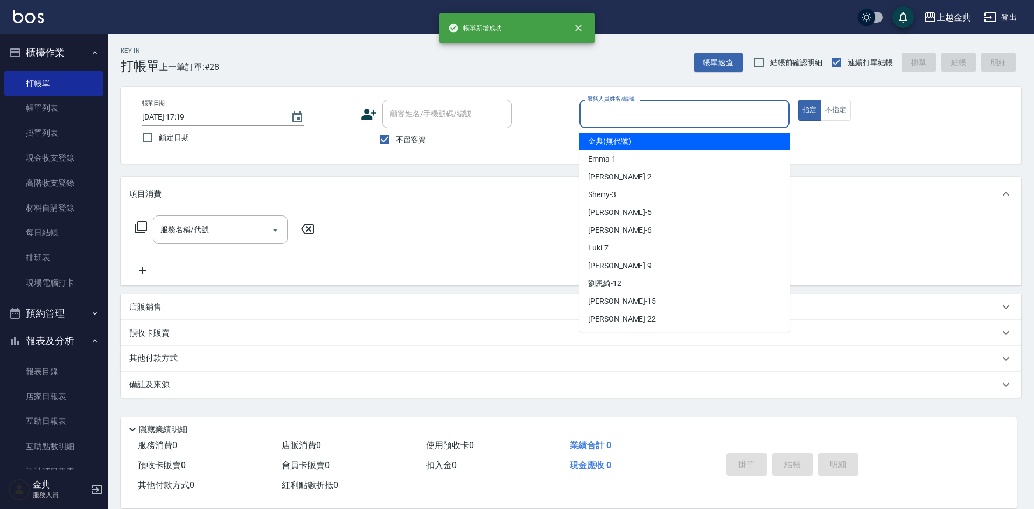
click at [659, 121] on input "服務人員姓名/編號" at bounding box center [684, 113] width 200 height 19
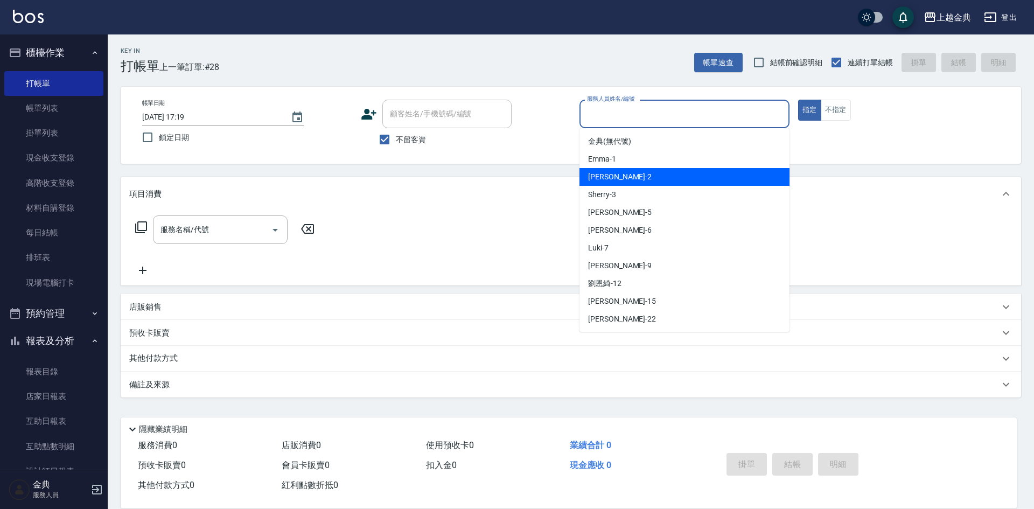
click at [644, 179] on div "Cindy -2" at bounding box center [685, 177] width 210 height 18
type input "Cindy-2"
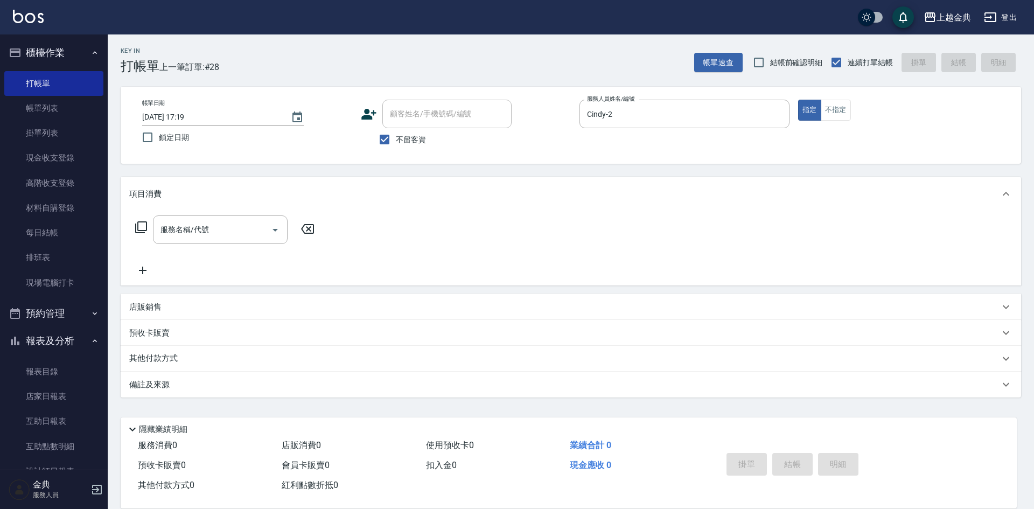
click at [144, 225] on icon at bounding box center [141, 227] width 13 height 13
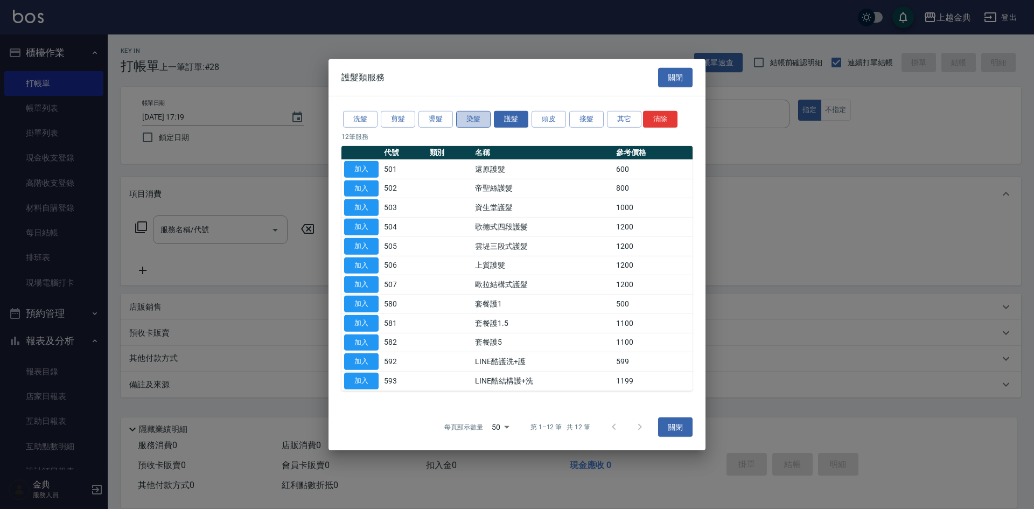
click at [470, 118] on button "染髮" at bounding box center [473, 119] width 34 height 17
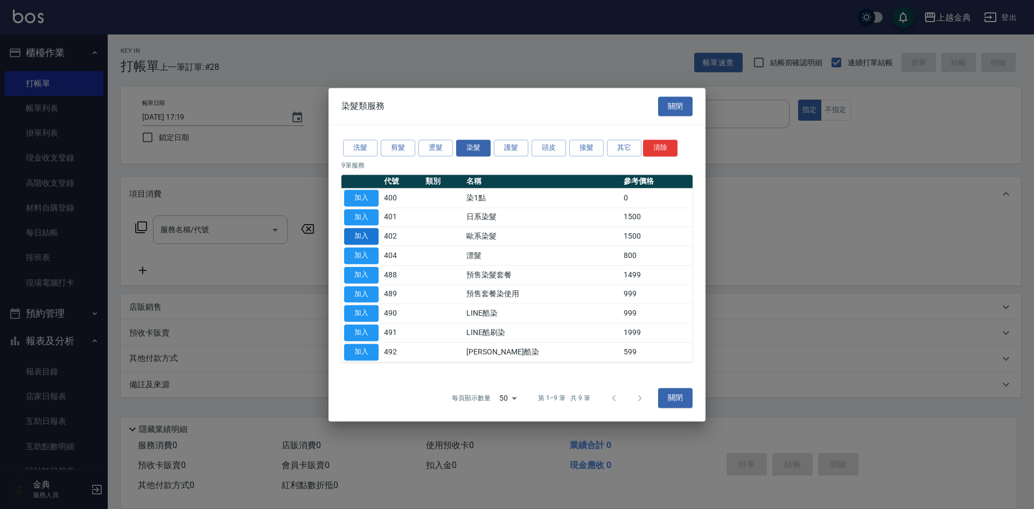
click at [357, 228] on button "加入" at bounding box center [361, 236] width 34 height 17
type input "歐系染髮(402)"
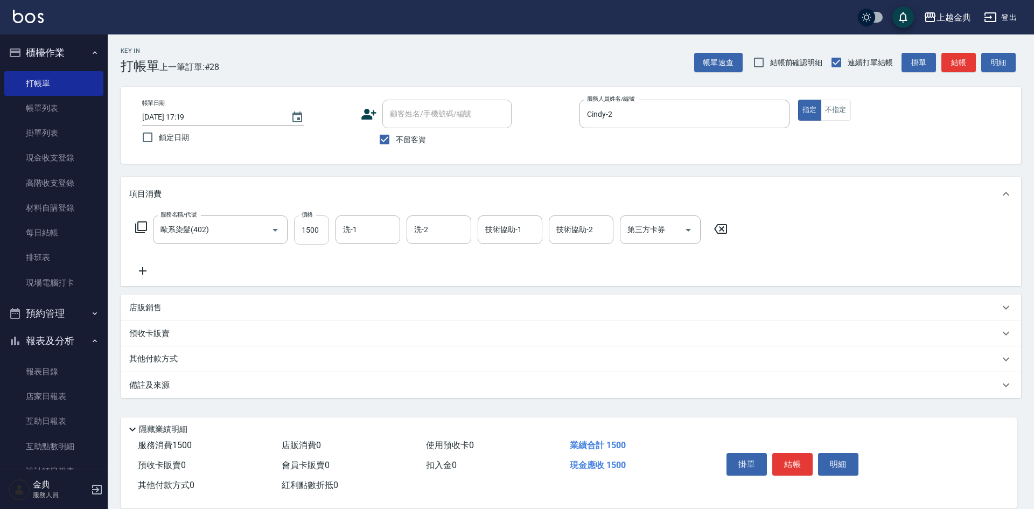
click at [323, 227] on input "1500" at bounding box center [311, 229] width 35 height 29
type input "2900"
click at [796, 464] on button "結帳" at bounding box center [792, 464] width 40 height 23
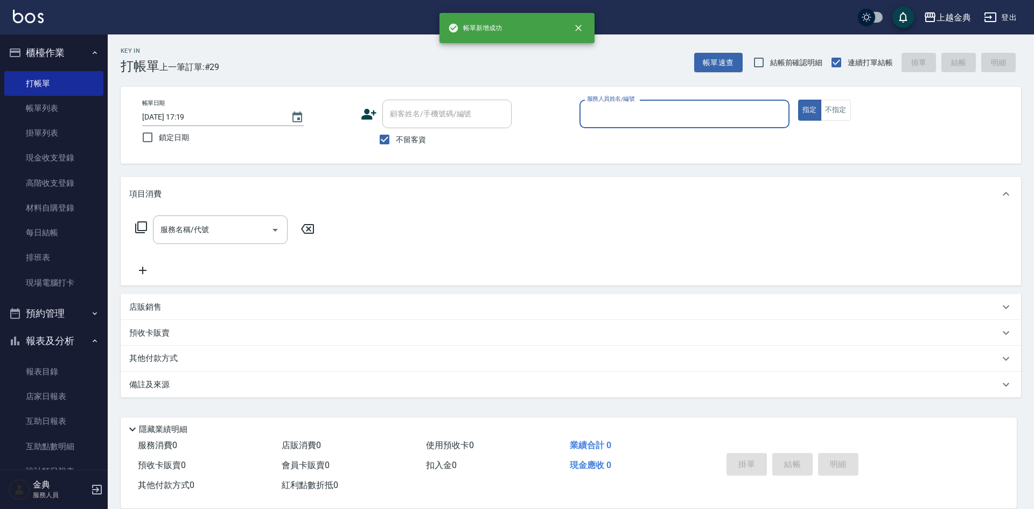
click at [676, 131] on p at bounding box center [685, 133] width 210 height 11
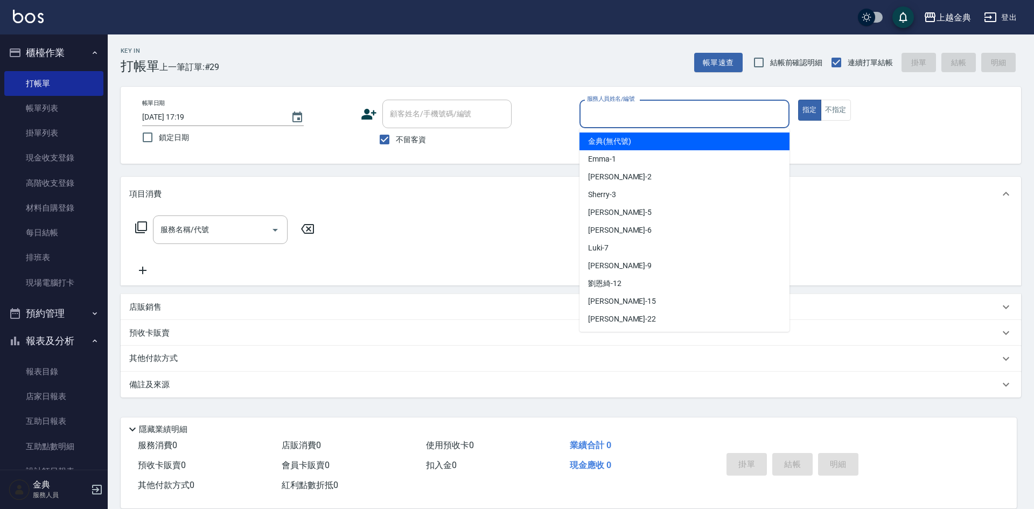
click at [676, 118] on input "服務人員姓名/編號" at bounding box center [684, 113] width 200 height 19
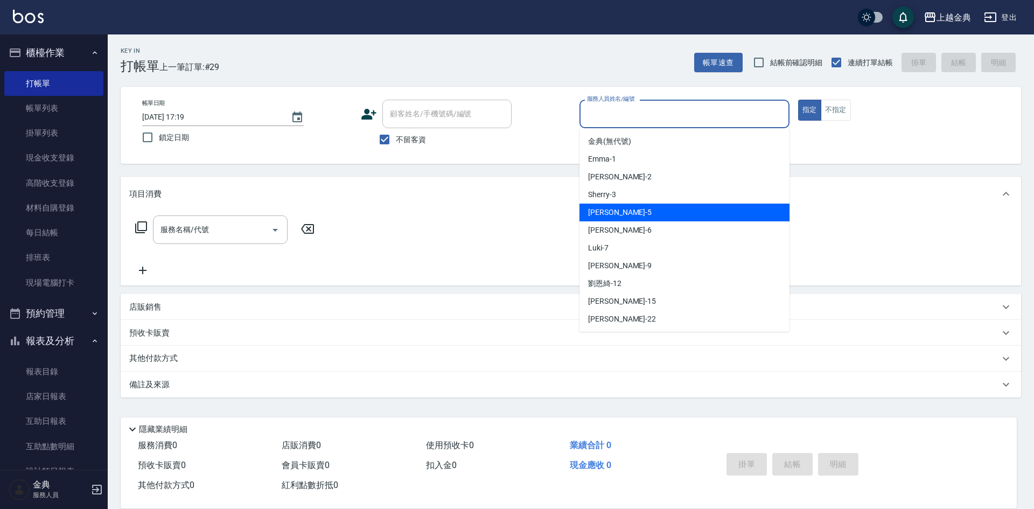
click at [646, 208] on div "[PERSON_NAME] -5" at bounding box center [685, 213] width 210 height 18
type input "[PERSON_NAME]-5"
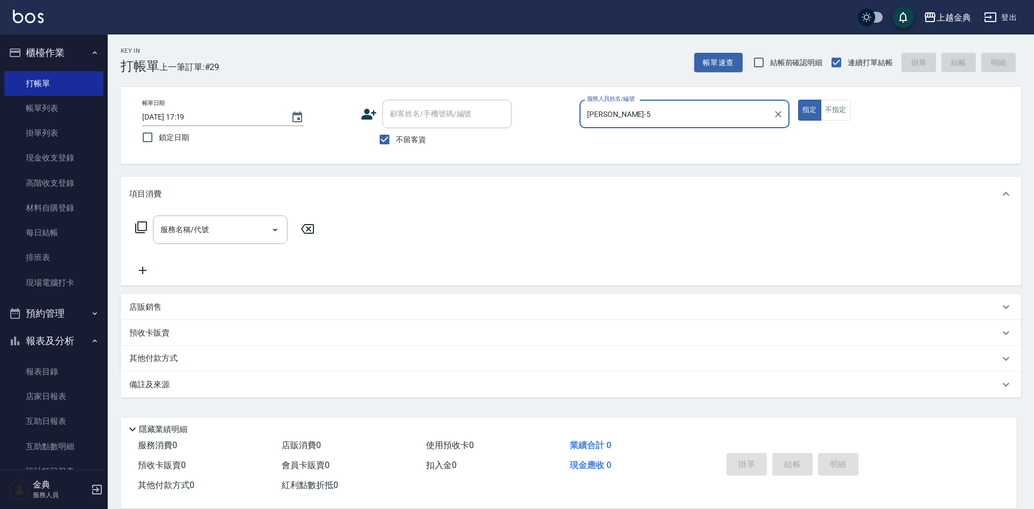
click at [398, 130] on label "不留客資" at bounding box center [399, 139] width 53 height 23
click at [396, 130] on input "不留客資" at bounding box center [384, 139] width 23 height 23
checkbox input "false"
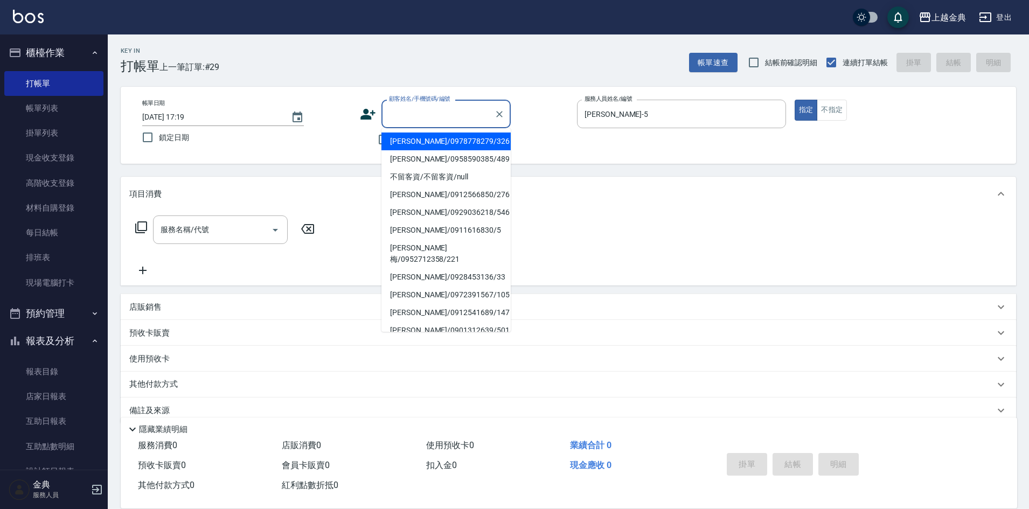
click at [408, 117] on input "顧客姓名/手機號碼/編號" at bounding box center [437, 113] width 103 height 19
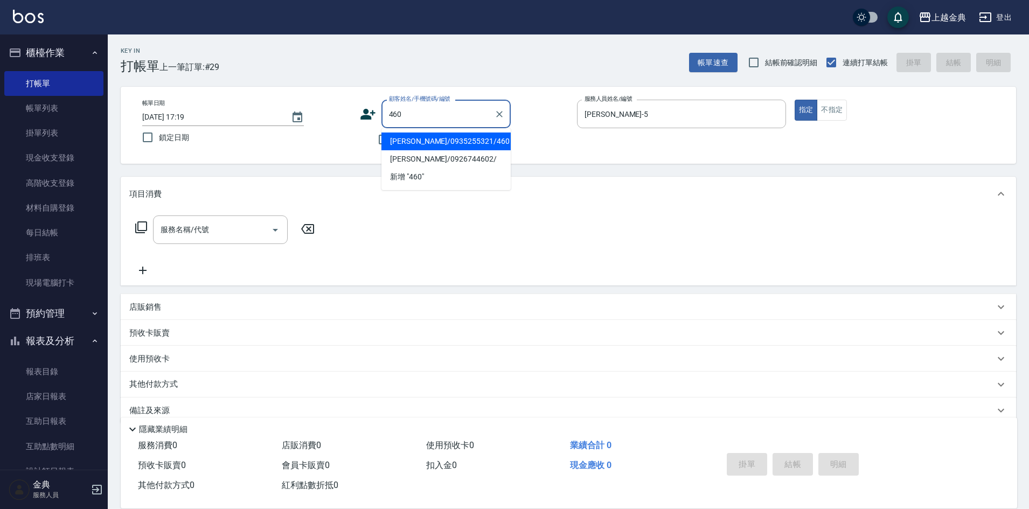
click at [458, 137] on li "[PERSON_NAME]/0935255321/460" at bounding box center [445, 142] width 129 height 18
type input "[PERSON_NAME]/0935255321/460"
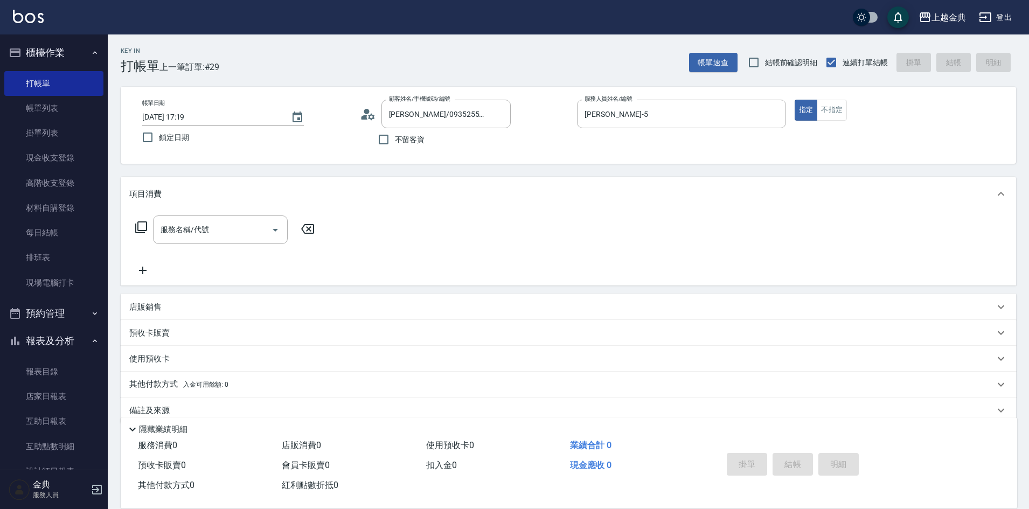
click at [144, 229] on icon at bounding box center [141, 227] width 13 height 13
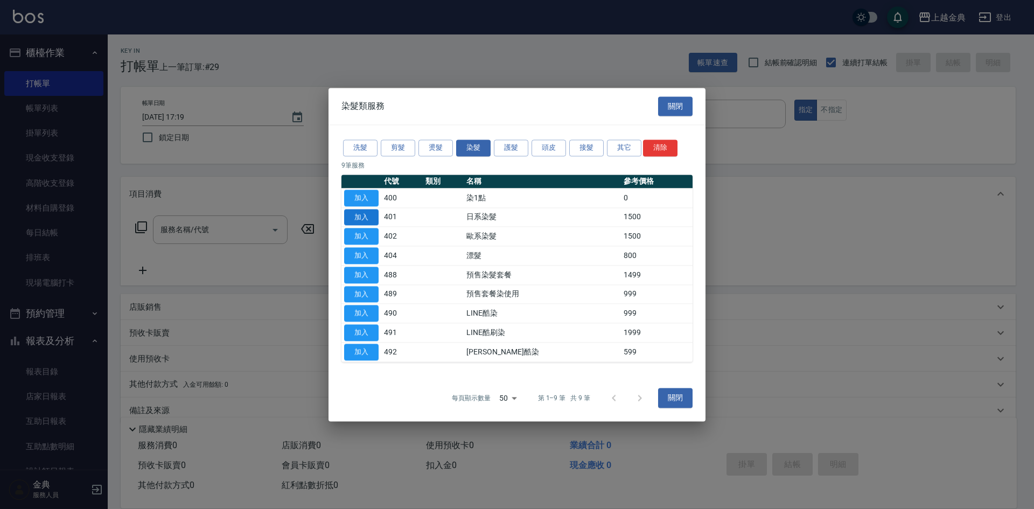
drag, startPoint x: 354, startPoint y: 219, endPoint x: 285, endPoint y: 228, distance: 69.5
click at [354, 220] on button "加入" at bounding box center [361, 217] width 34 height 17
type input "日系染髮(401)"
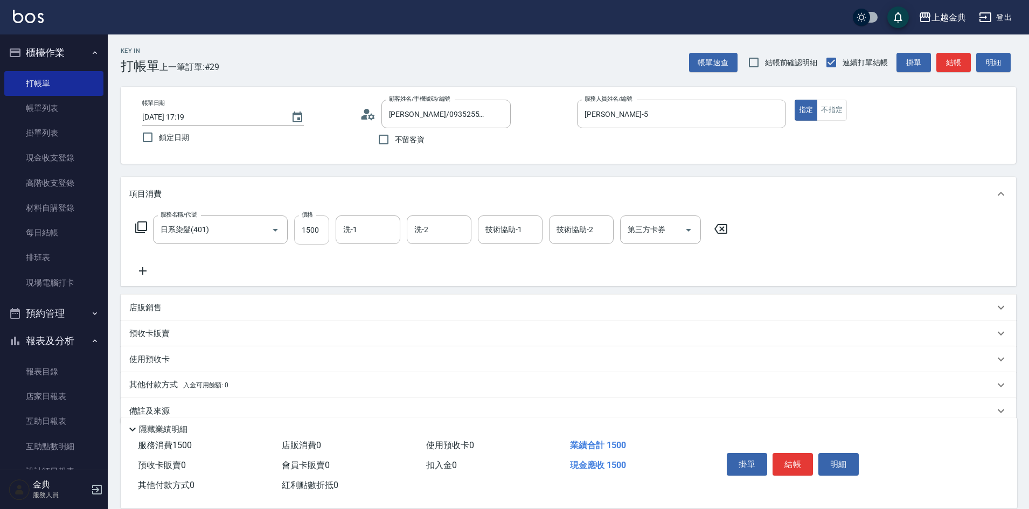
click at [318, 229] on input "1500" at bounding box center [311, 229] width 35 height 29
type input "1790"
click at [146, 326] on div "預收卡販賣" at bounding box center [568, 333] width 895 height 26
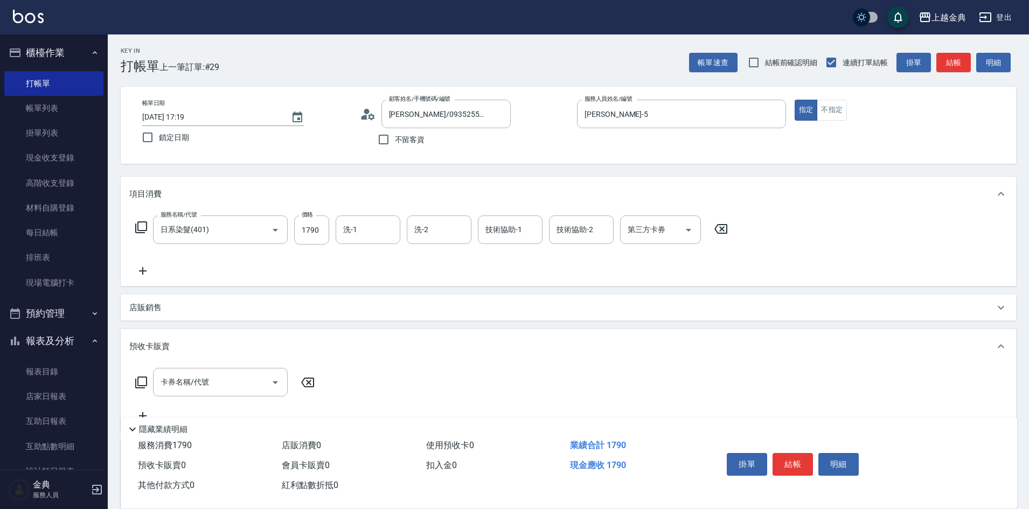
click at [141, 378] on icon at bounding box center [141, 382] width 13 height 13
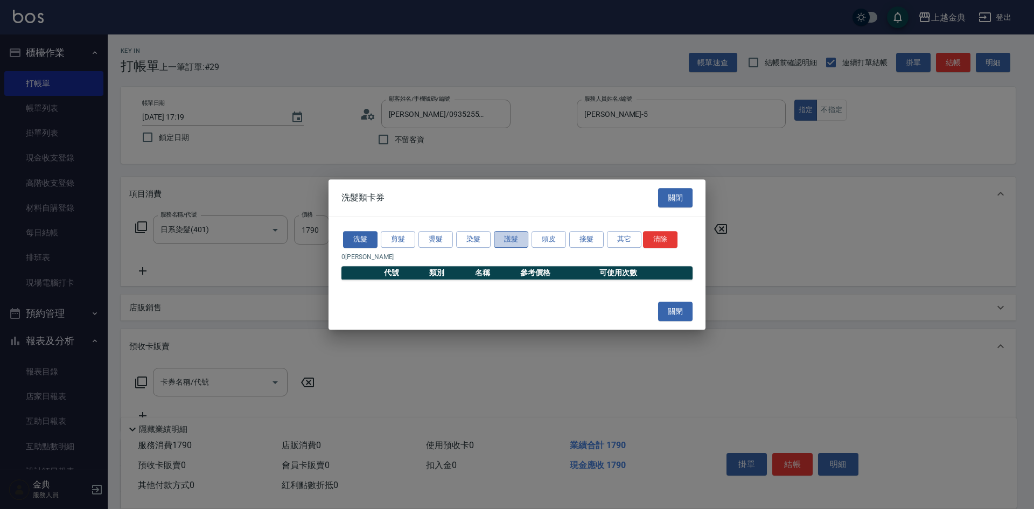
click at [513, 240] on button "護髮" at bounding box center [511, 239] width 34 height 17
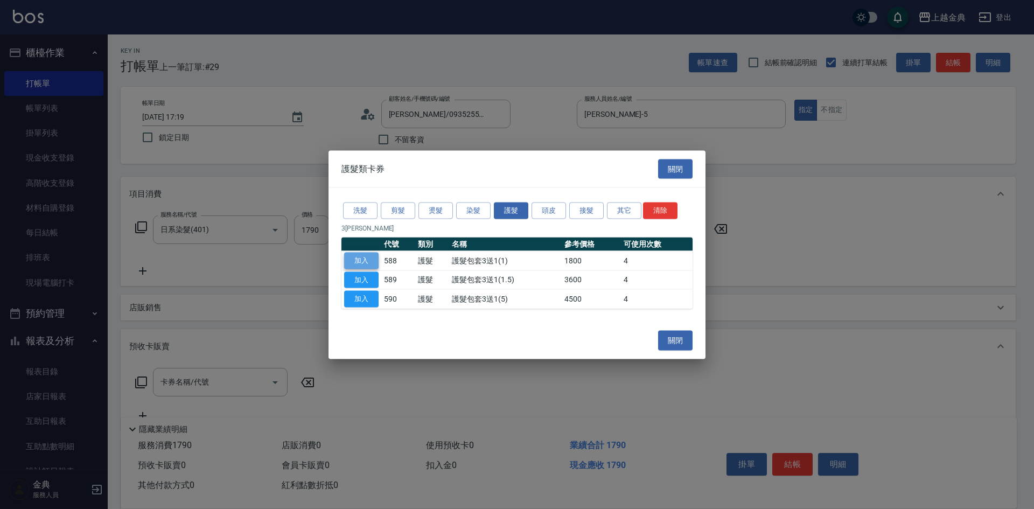
click at [361, 256] on button "加入" at bounding box center [361, 260] width 34 height 17
type input "護髮包套3送1(1)(588)"
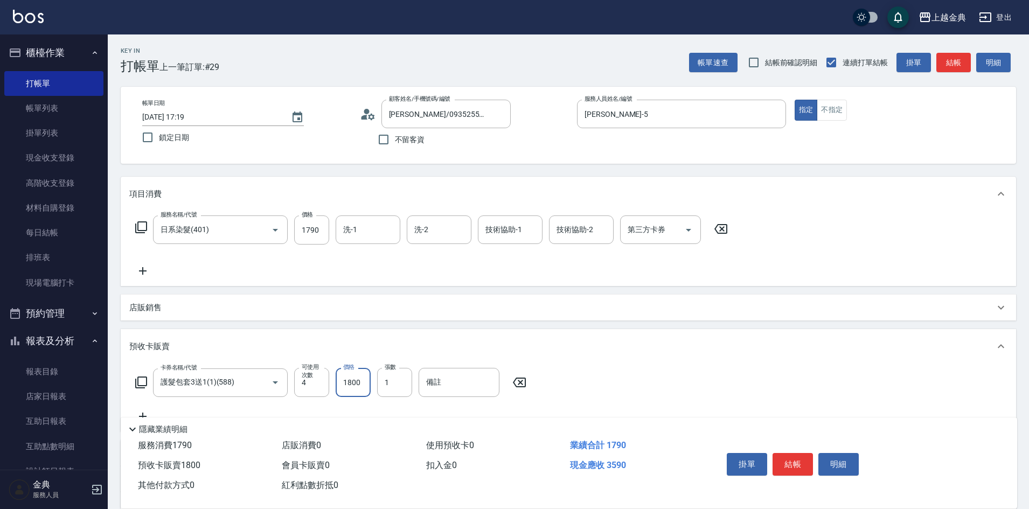
click at [354, 394] on input "1800" at bounding box center [353, 382] width 35 height 29
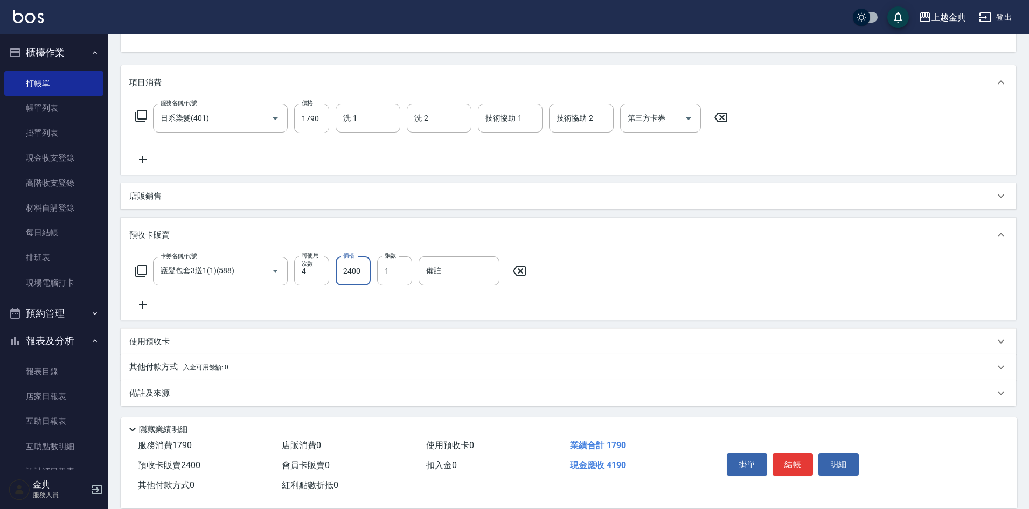
scroll to position [112, 0]
type input "2400"
click at [197, 361] on p "其他付款方式 入金可用餘額: 0" at bounding box center [178, 367] width 99 height 12
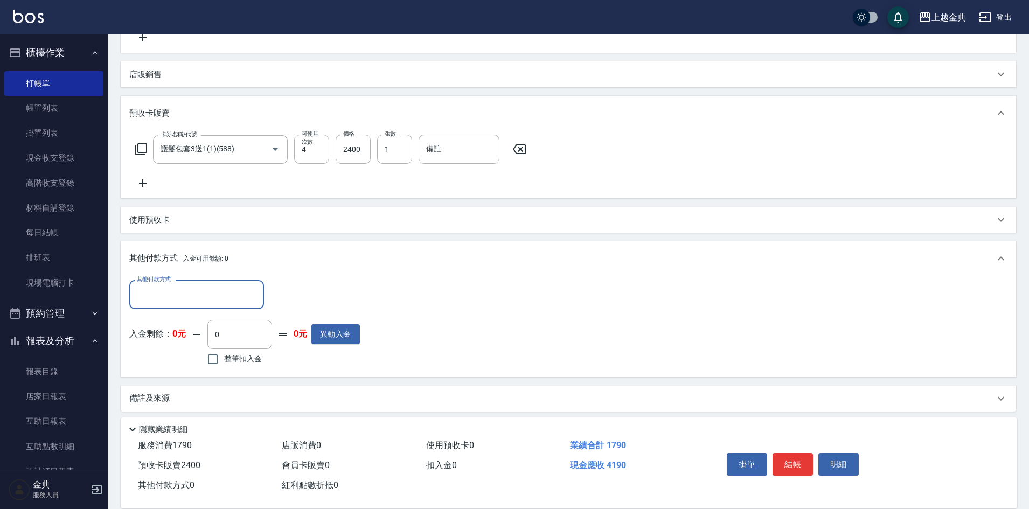
scroll to position [239, 0]
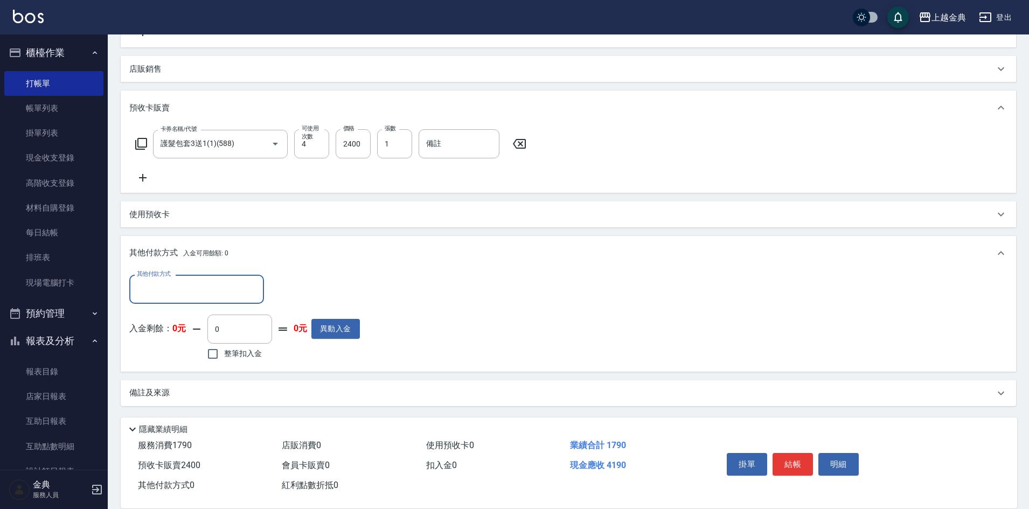
click at [170, 292] on input "其他付款方式" at bounding box center [196, 289] width 125 height 19
click at [181, 338] on span "信用卡" at bounding box center [196, 335] width 135 height 18
type input "信用卡"
type input "4190"
click at [796, 461] on button "結帳" at bounding box center [792, 464] width 40 height 23
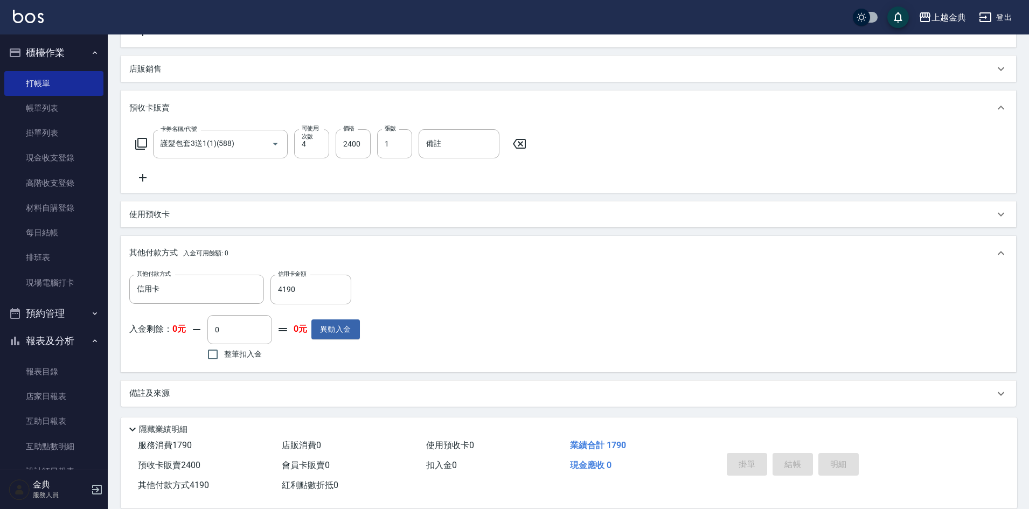
type input "[DATE] 17:20"
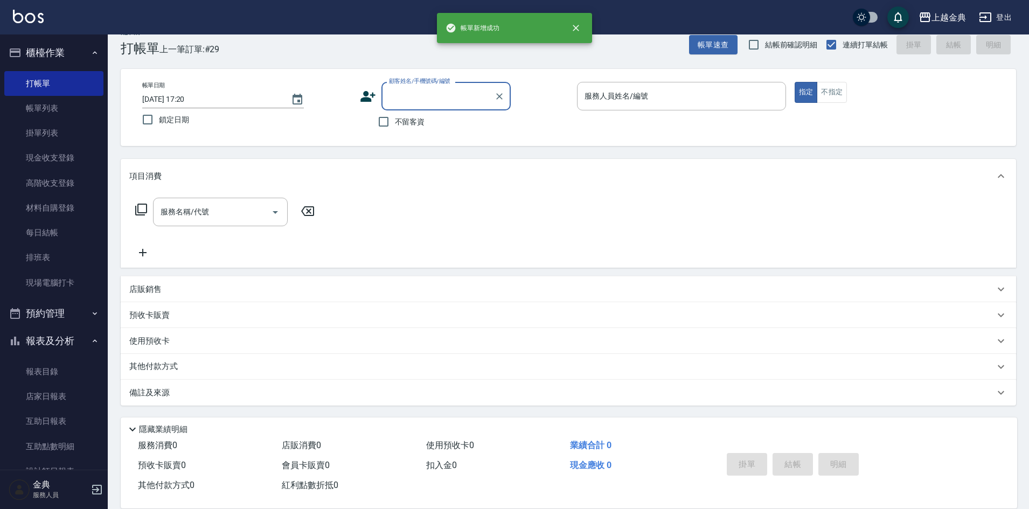
scroll to position [0, 0]
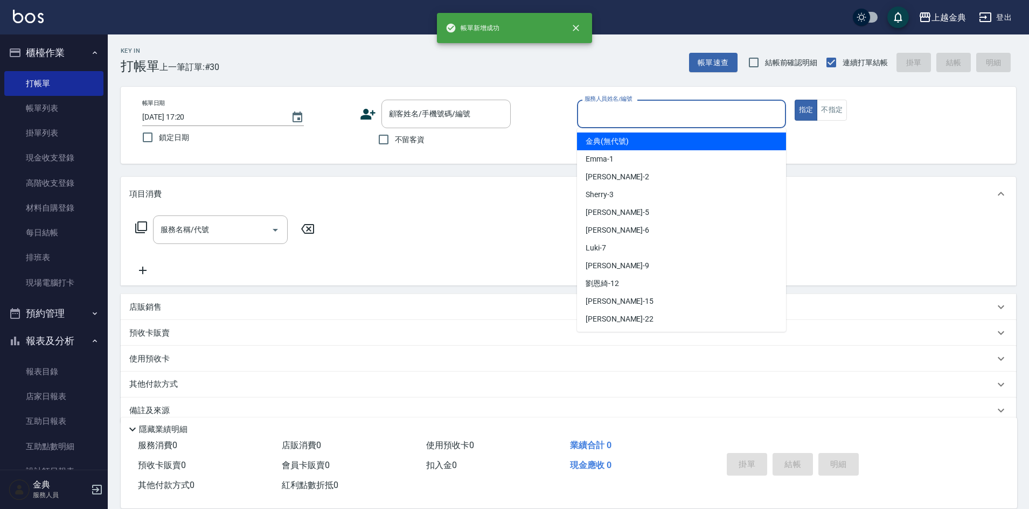
click at [726, 121] on input "服務人員姓名/編號" at bounding box center [681, 113] width 199 height 19
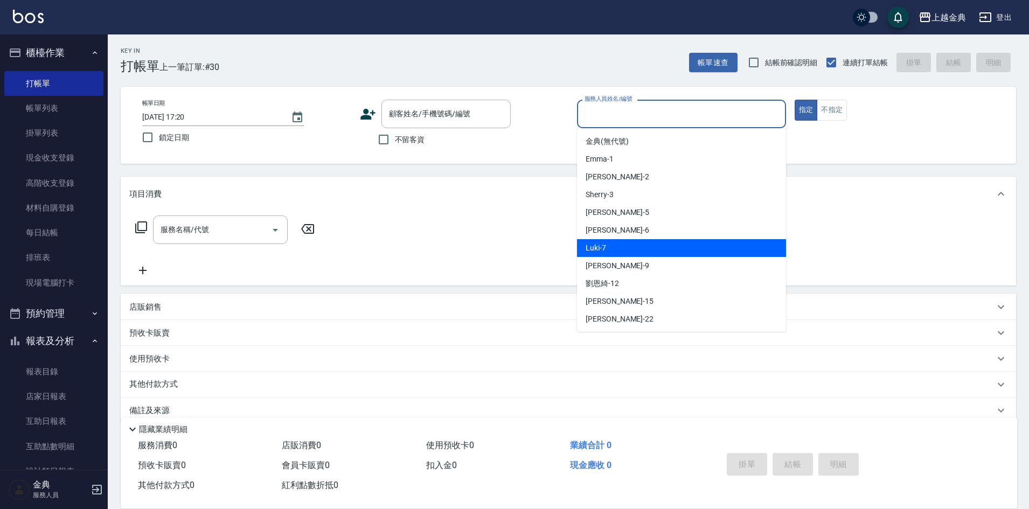
click at [667, 247] on div "Luki -7" at bounding box center [681, 248] width 209 height 18
type input "Luki-7"
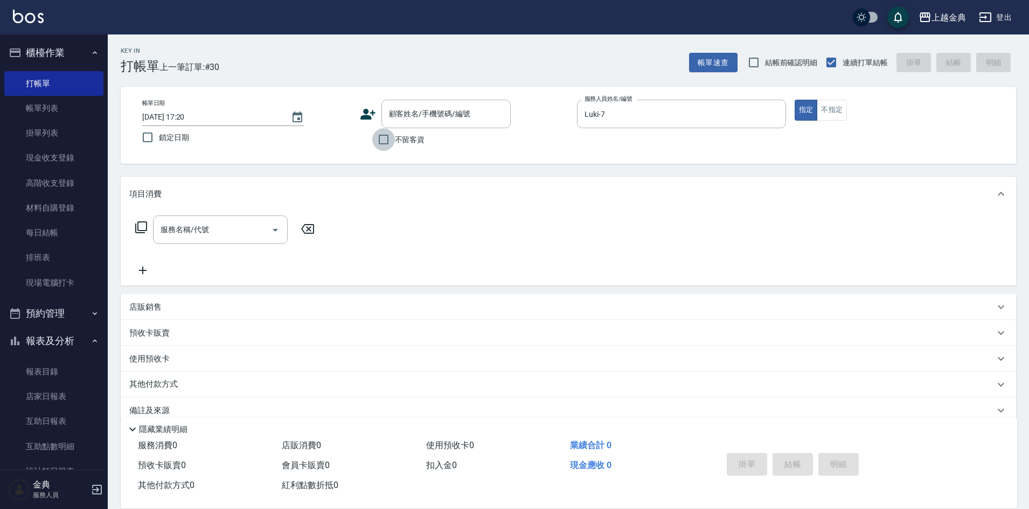
click at [393, 136] on input "不留客資" at bounding box center [383, 139] width 23 height 23
checkbox input "true"
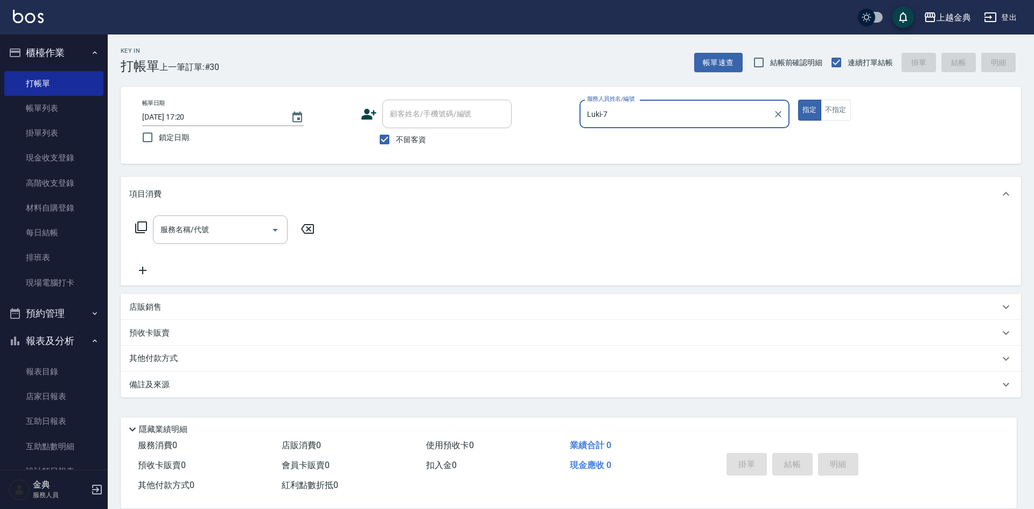
click at [142, 227] on icon at bounding box center [141, 227] width 13 height 13
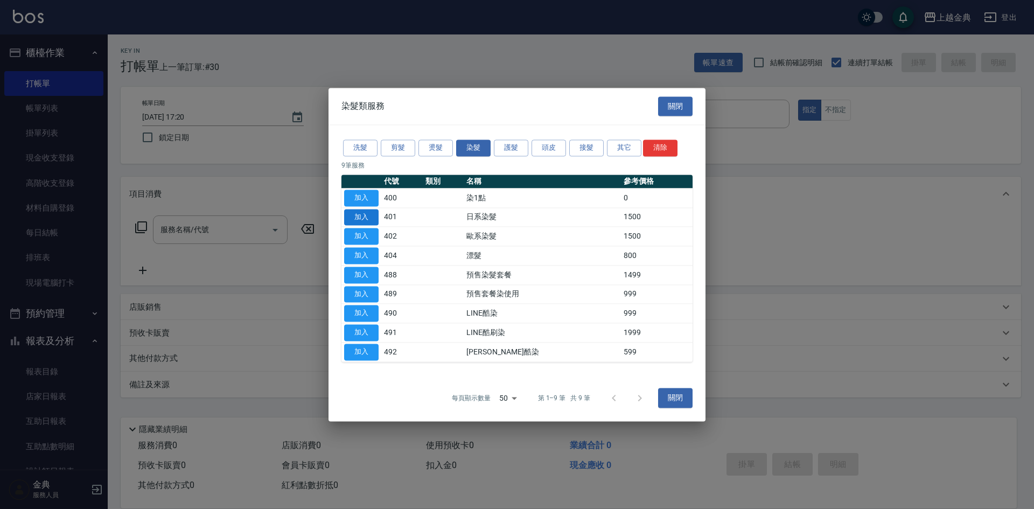
click at [360, 214] on button "加入" at bounding box center [361, 217] width 34 height 17
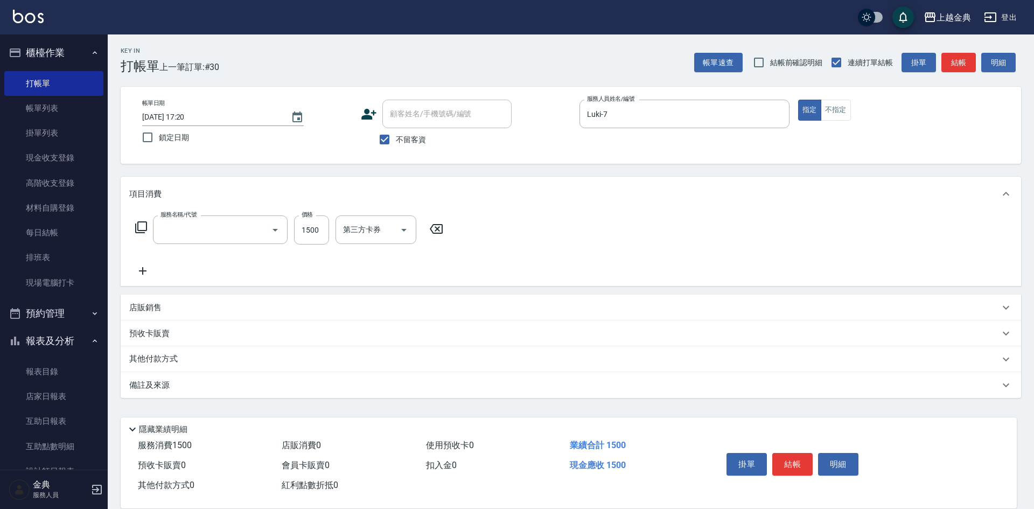
type input "日系染髮(401)"
click at [302, 235] on input "1500" at bounding box center [311, 229] width 35 height 29
type input "1490"
click at [789, 456] on button "結帳" at bounding box center [792, 464] width 40 height 23
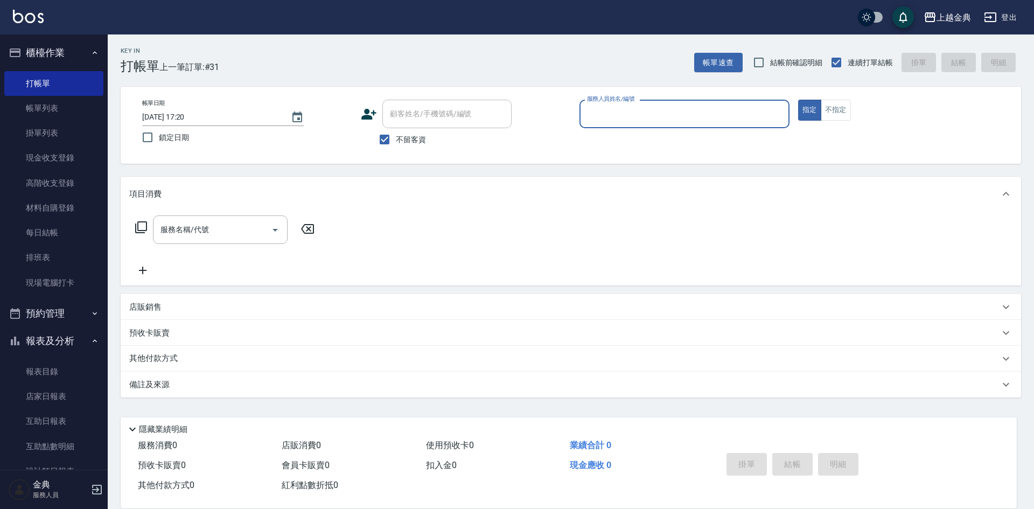
click at [639, 111] on input "服務人員姓名/編號" at bounding box center [684, 113] width 200 height 19
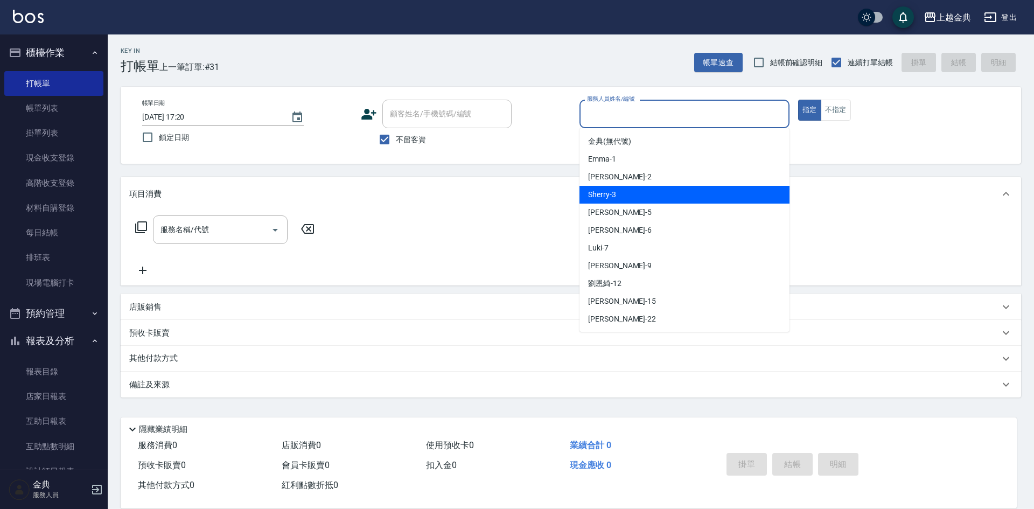
click at [639, 198] on div "Sherry -3" at bounding box center [685, 195] width 210 height 18
type input "Sherry-3"
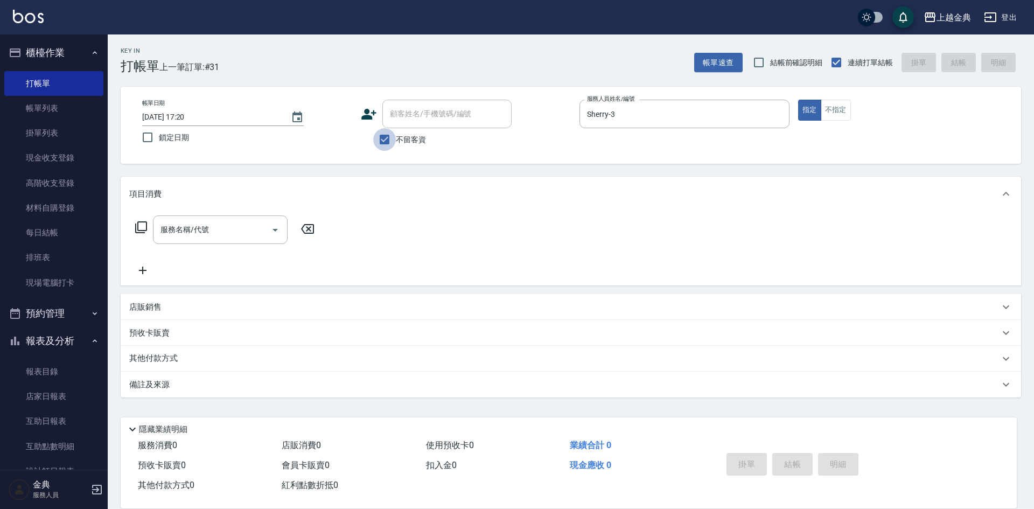
click at [396, 128] on div "顧客姓名/手機號碼/編號 顧客姓名/手機號碼/編號 不留客資" at bounding box center [466, 125] width 210 height 51
click at [398, 138] on span "不留客資" at bounding box center [411, 139] width 30 height 11
click at [396, 138] on input "不留客資" at bounding box center [384, 139] width 23 height 23
checkbox input "false"
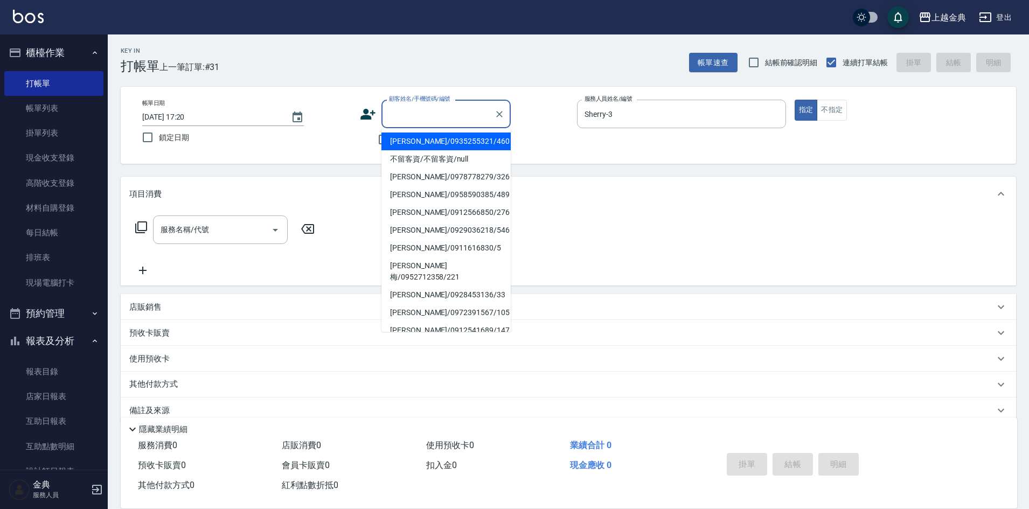
click at [408, 119] on input "顧客姓名/手機號碼/編號" at bounding box center [437, 113] width 103 height 19
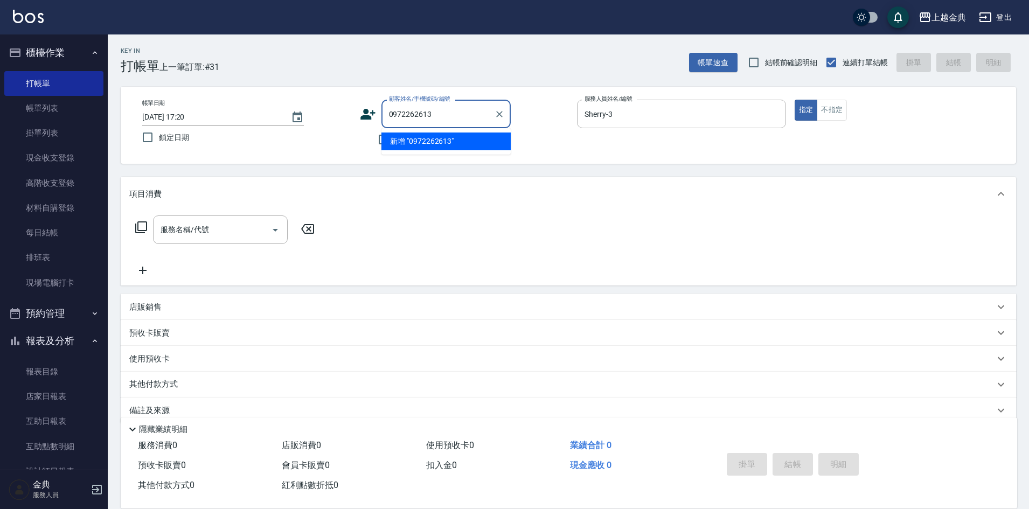
click at [427, 140] on li "新增 "0972262613"" at bounding box center [445, 142] width 129 height 18
type input "0972262613"
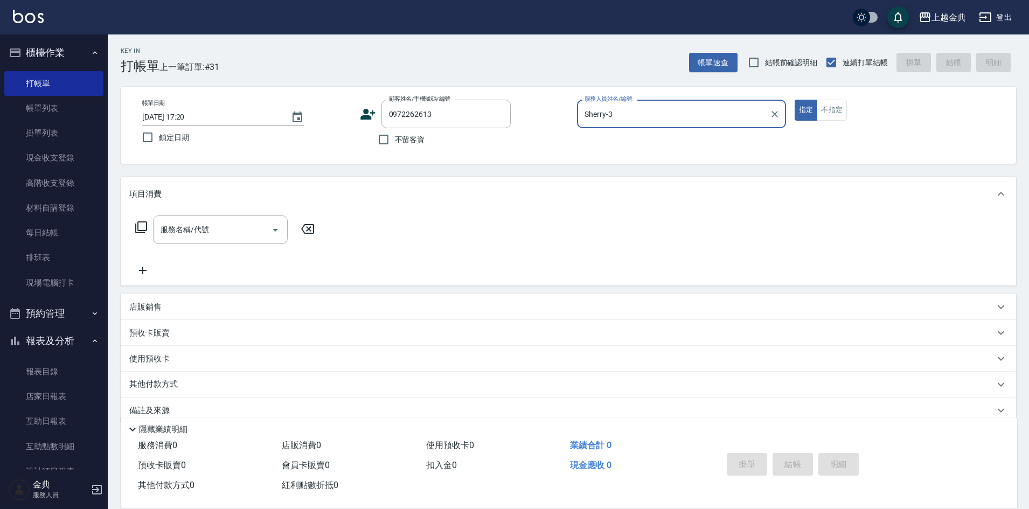
click at [375, 115] on icon at bounding box center [368, 114] width 16 height 16
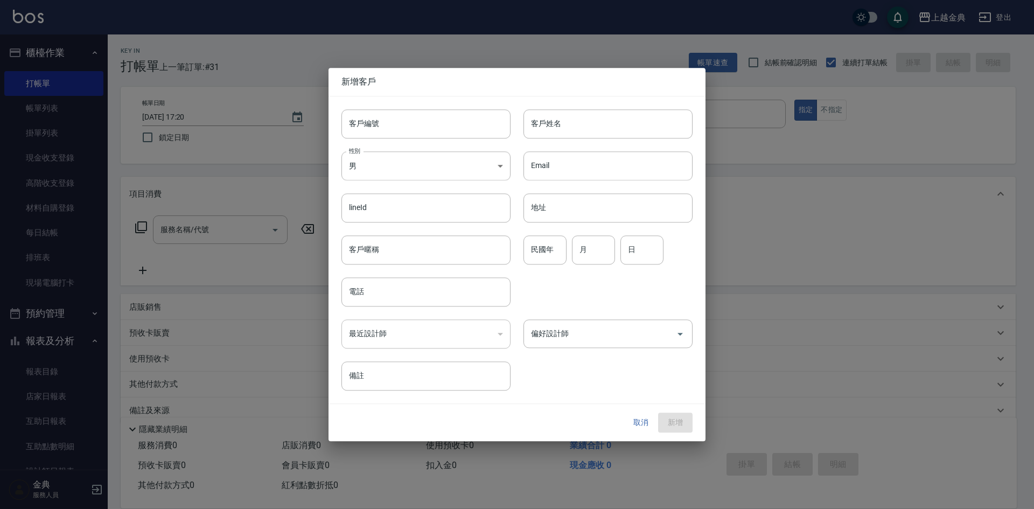
type input "0972262613"
click at [387, 121] on input "客戶編號" at bounding box center [426, 123] width 169 height 29
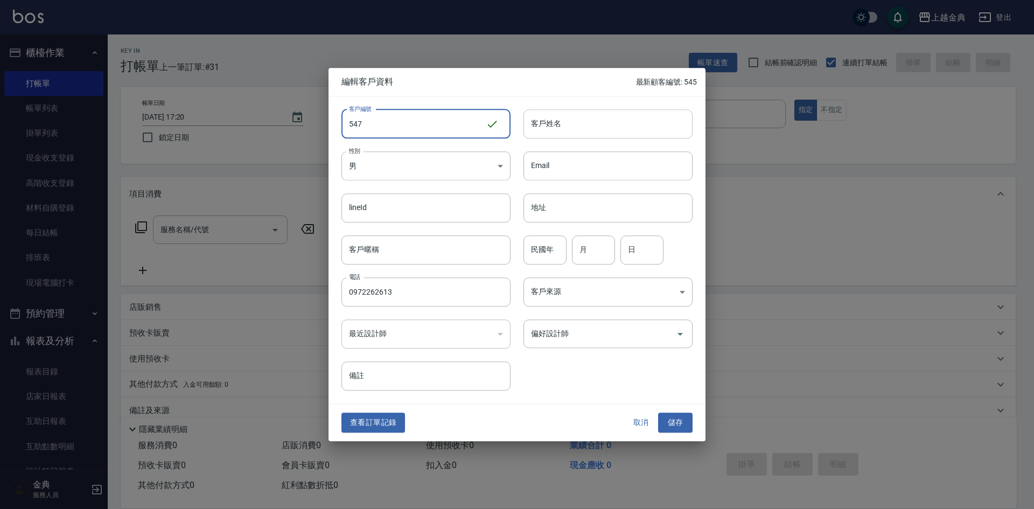
type input "547"
click at [561, 117] on input "客戶姓名" at bounding box center [608, 123] width 169 height 29
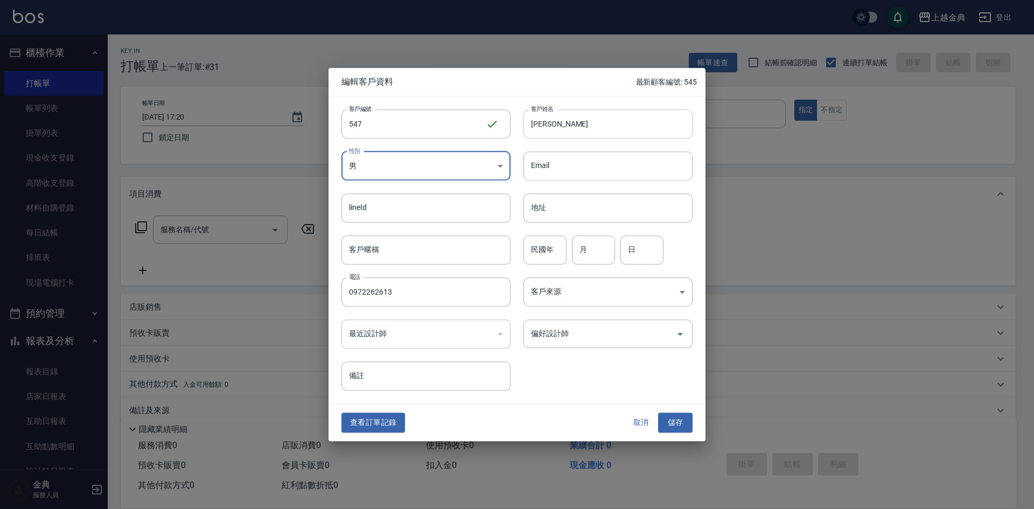
click at [568, 123] on input "[PERSON_NAME]" at bounding box center [608, 123] width 169 height 29
type input "[PERSON_NAME]"
drag, startPoint x: 555, startPoint y: 241, endPoint x: 551, endPoint y: 234, distance: 8.0
click at [555, 241] on input "民國年" at bounding box center [545, 249] width 43 height 29
type input "82"
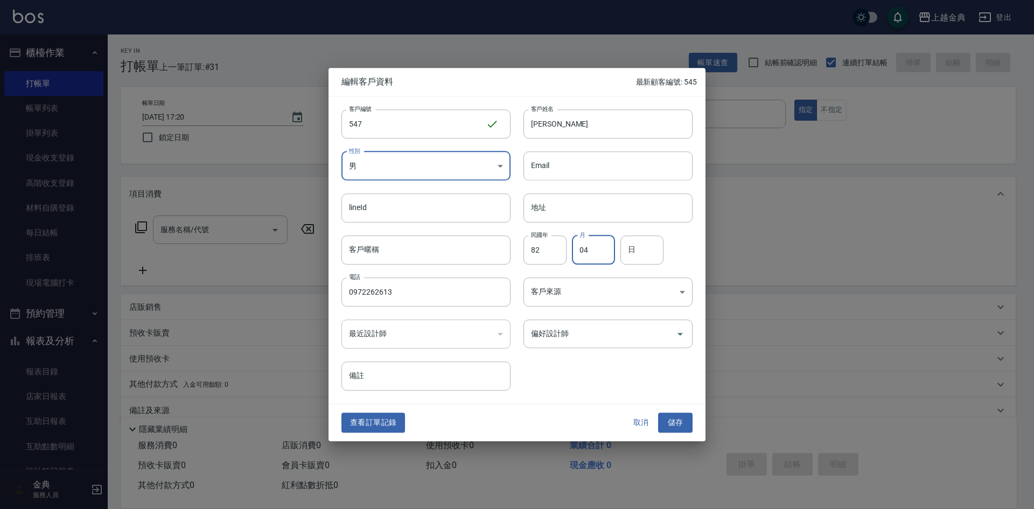
type input "04"
type input "27"
click at [672, 426] on button "儲存" at bounding box center [675, 423] width 34 height 20
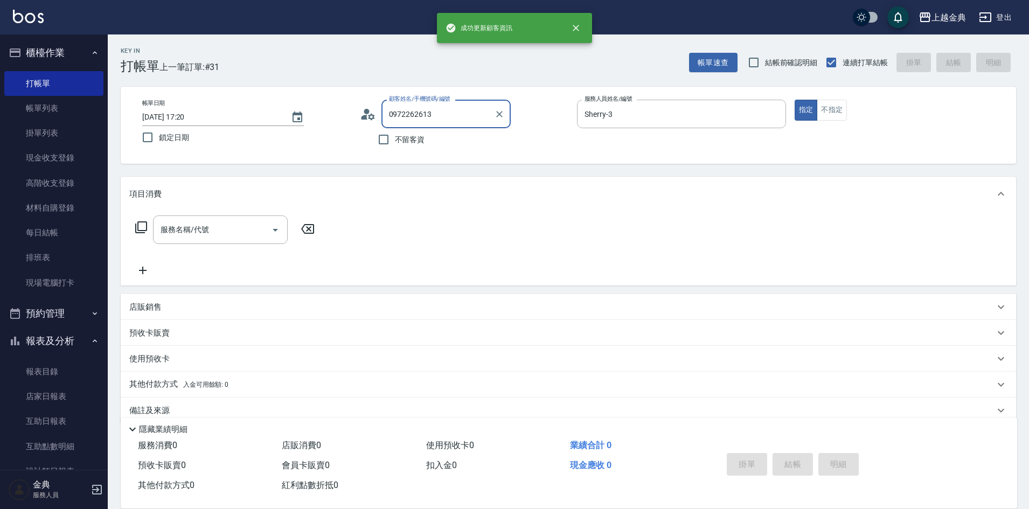
click at [468, 112] on input "0972262613" at bounding box center [437, 113] width 103 height 19
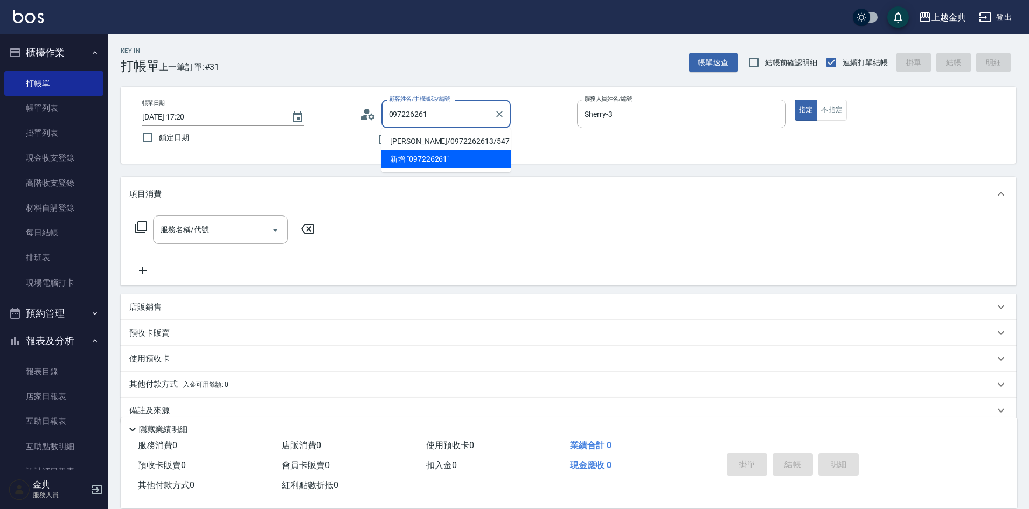
click at [434, 142] on li "[PERSON_NAME]/0972262613/547" at bounding box center [445, 142] width 129 height 18
type input "[PERSON_NAME]/0972262613/547"
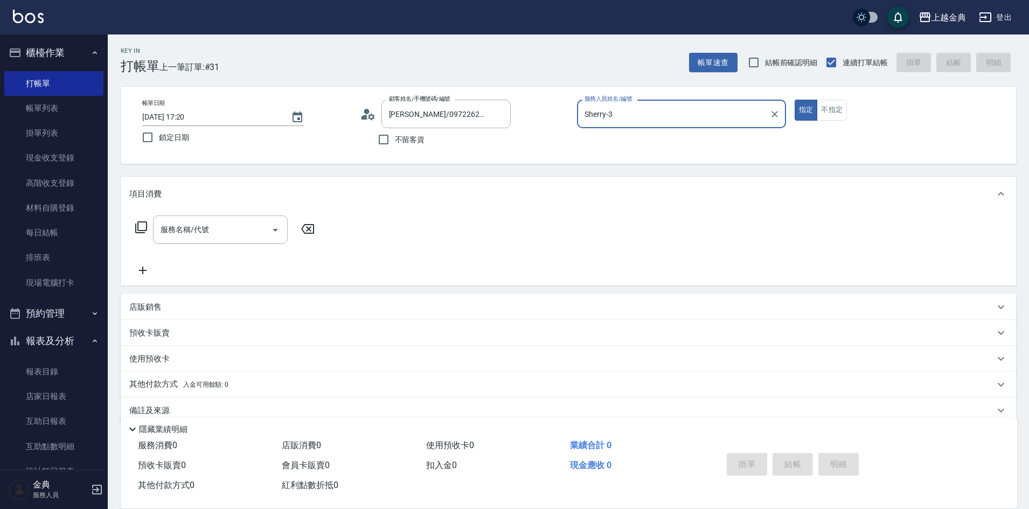
drag, startPoint x: 149, startPoint y: 226, endPoint x: 140, endPoint y: 224, distance: 8.9
click at [149, 226] on div "服務名稱/代號 服務名稱/代號" at bounding box center [225, 229] width 192 height 29
click at [135, 221] on icon at bounding box center [141, 227] width 13 height 13
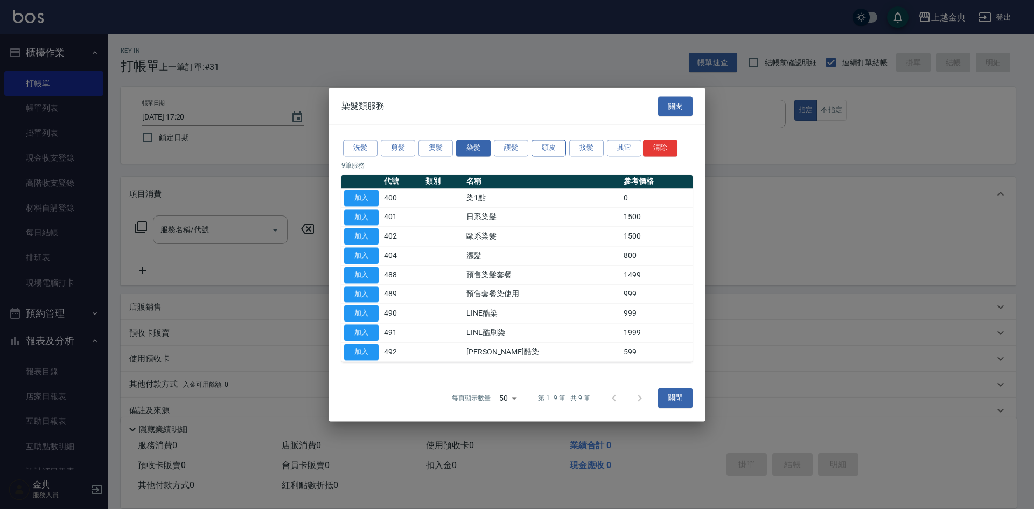
click at [560, 145] on button "頭皮" at bounding box center [549, 148] width 34 height 17
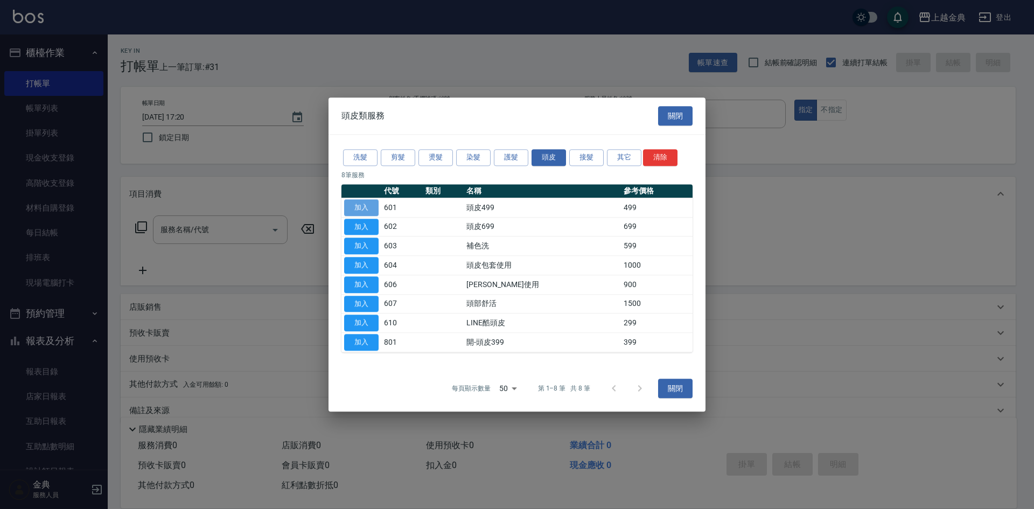
click at [360, 212] on button "加入" at bounding box center [361, 207] width 34 height 17
type input "頭皮499(601)"
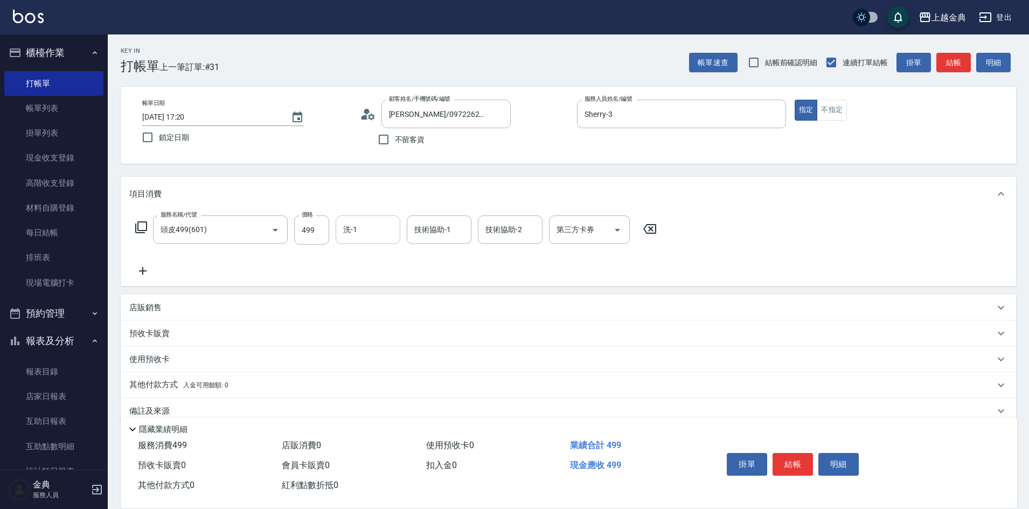
drag, startPoint x: 384, startPoint y: 218, endPoint x: 371, endPoint y: 226, distance: 15.2
click at [381, 220] on div "洗-1" at bounding box center [368, 229] width 65 height 29
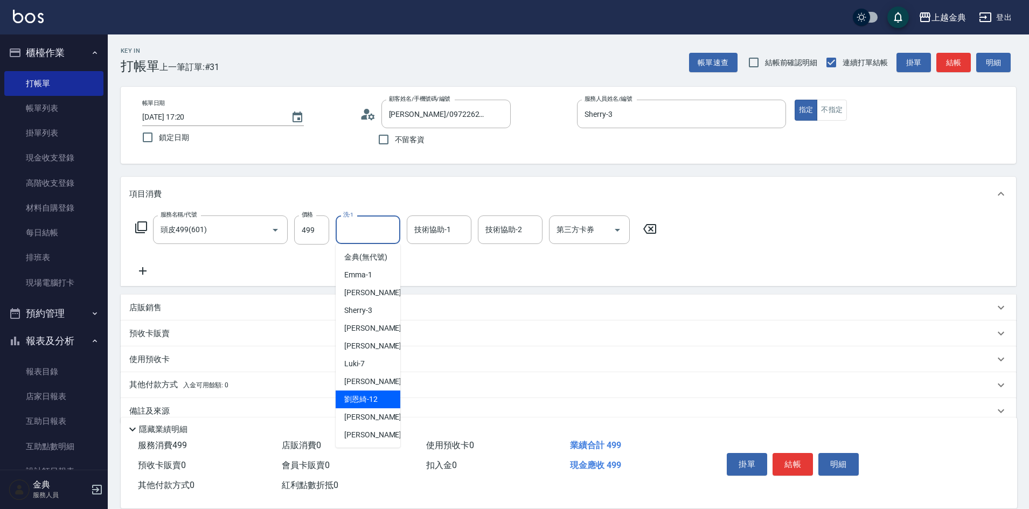
click at [343, 408] on div "[PERSON_NAME]-12" at bounding box center [368, 400] width 65 height 18
type input "[PERSON_NAME]-12"
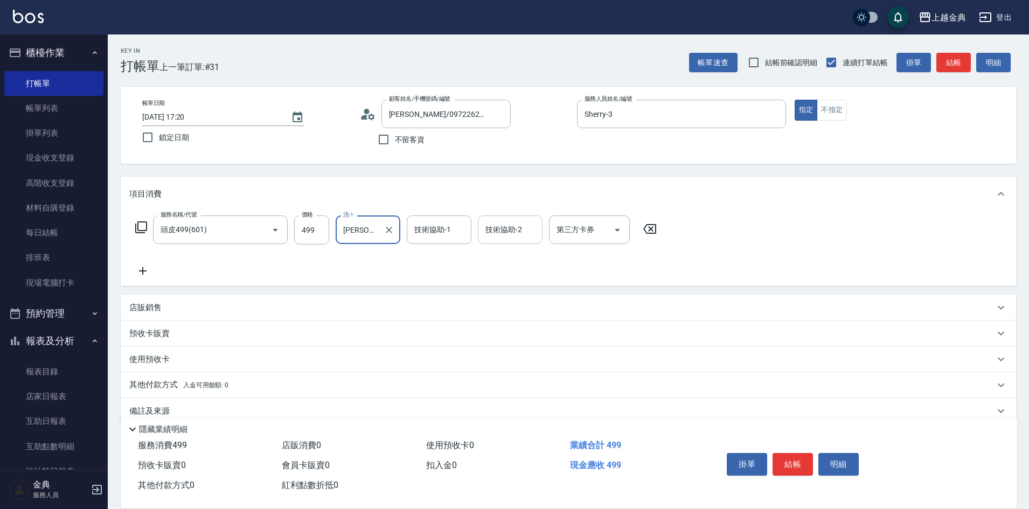
click at [520, 225] on input "技術協助-2" at bounding box center [510, 229] width 55 height 19
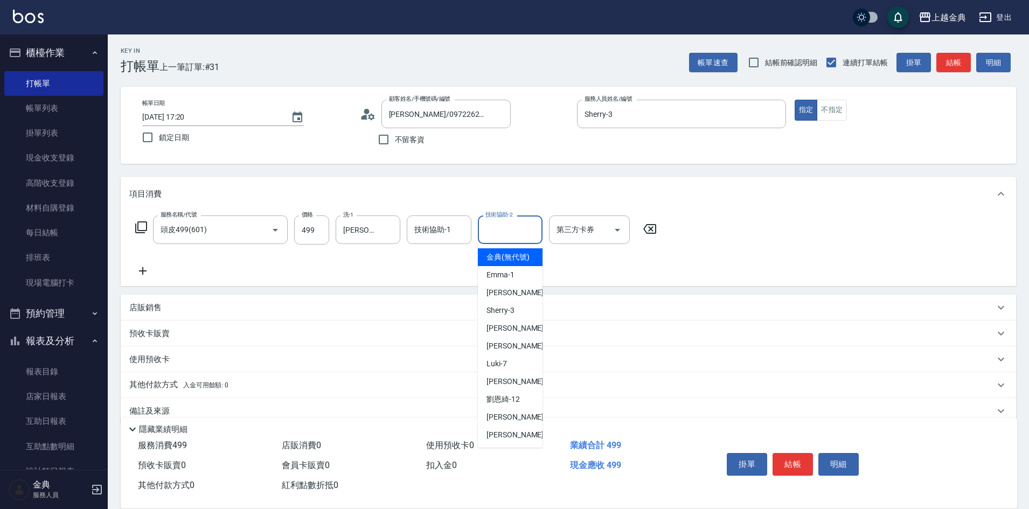
drag, startPoint x: 465, startPoint y: 383, endPoint x: 484, endPoint y: 403, distance: 27.8
click at [484, 403] on div "項目消費 服務名稱/代號 頭皮499(601) 服務名稱/代號 價格 499 價格 洗-1 [PERSON_NAME]-12 洗-1 技術協助-1 技術協助-…" at bounding box center [568, 300] width 895 height 247
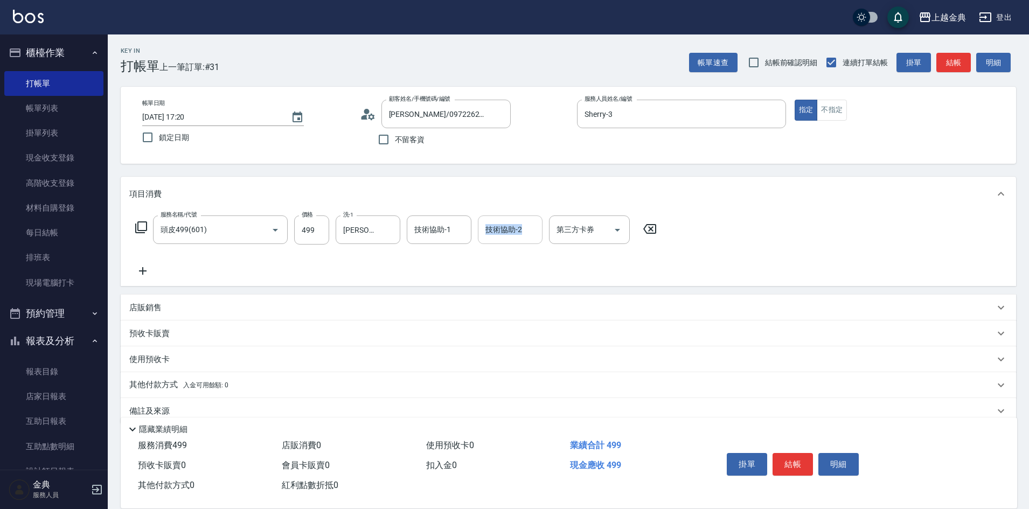
click at [496, 227] on div "服務名稱/代號 頭皮499(601) 服務名稱/代號 價格 499 價格 洗-1 [PERSON_NAME]-12 洗-1 技術協助-1 技術協助-1 技術協…" at bounding box center [396, 229] width 534 height 29
click at [498, 232] on input "技術協助-2" at bounding box center [510, 229] width 55 height 19
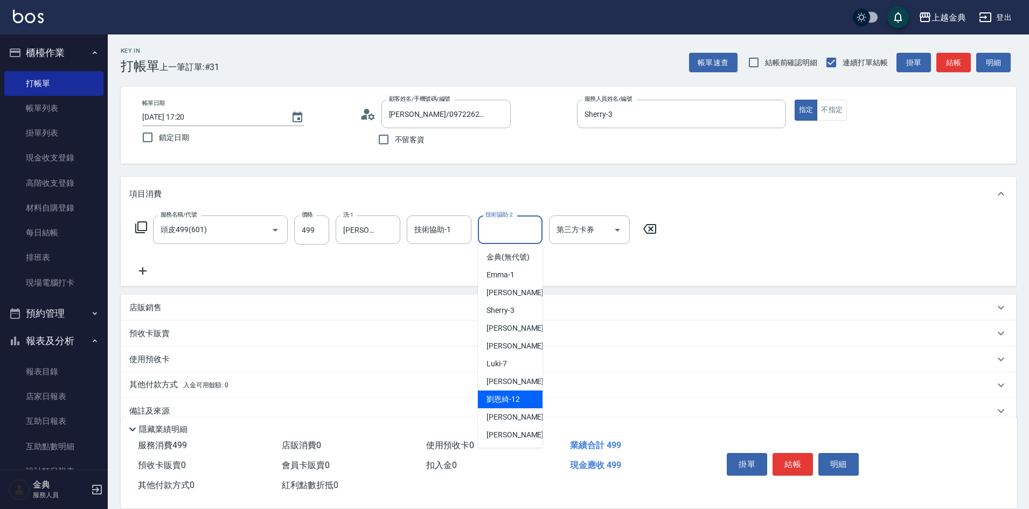
click at [507, 405] on span "[PERSON_NAME]-12" at bounding box center [502, 399] width 33 height 11
type input "[PERSON_NAME]-12"
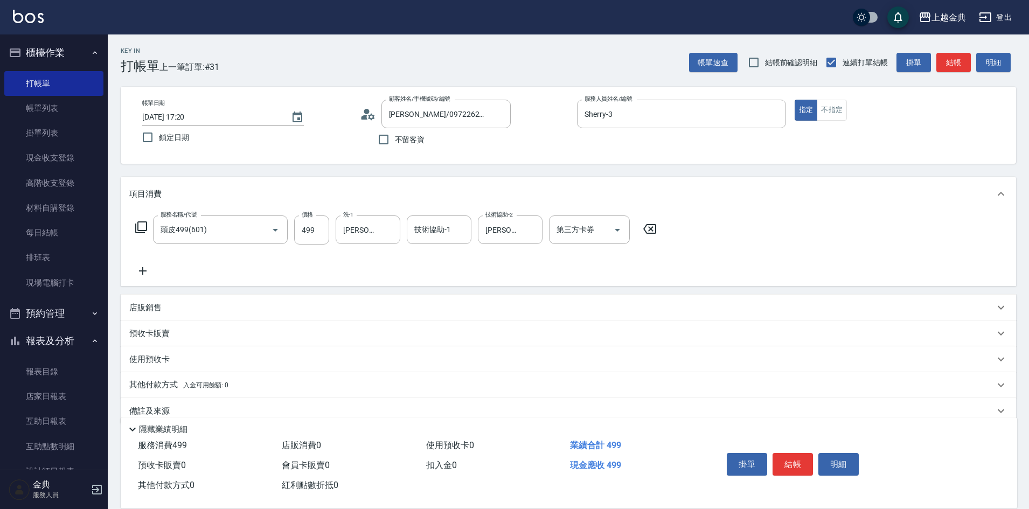
click at [208, 381] on span "入金可用餘額: 0" at bounding box center [206, 385] width 46 height 8
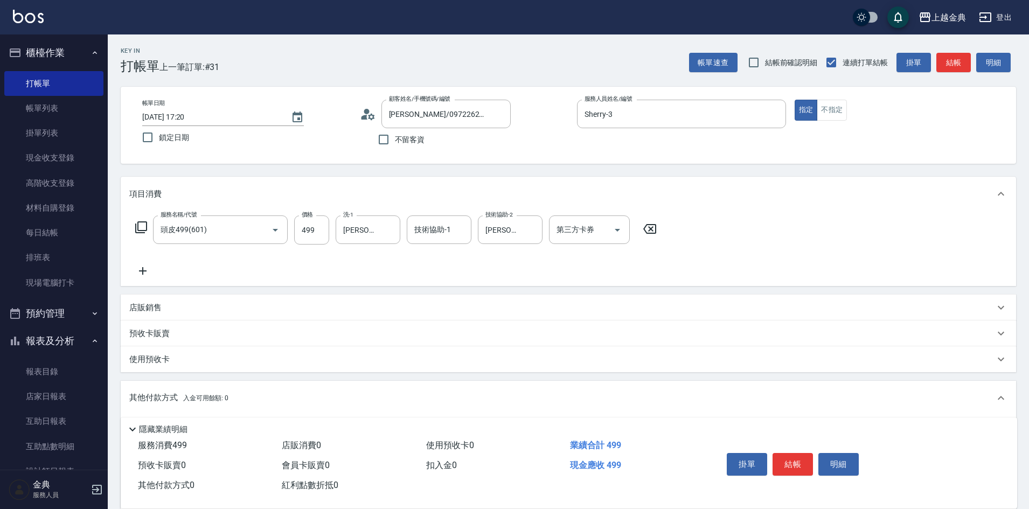
click at [175, 339] on div "預收卡販賣" at bounding box center [568, 333] width 895 height 26
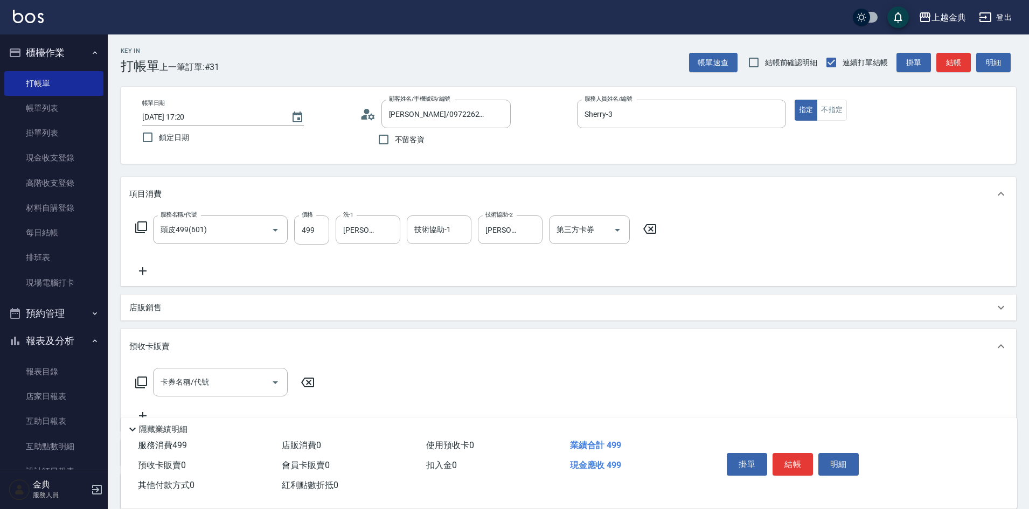
click at [148, 383] on div "卡券名稱/代號 卡券名稱/代號" at bounding box center [225, 382] width 192 height 29
click at [146, 381] on icon at bounding box center [141, 383] width 12 height 12
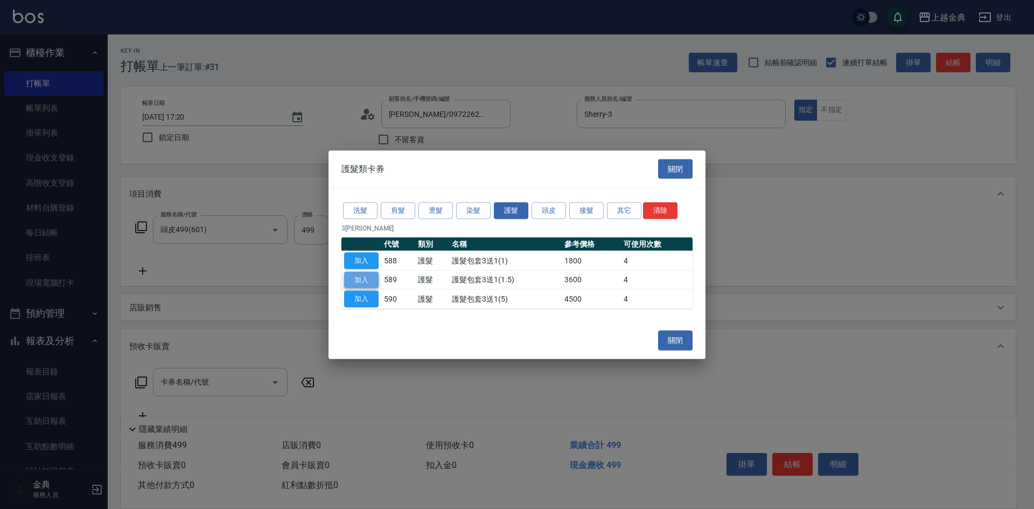
drag, startPoint x: 371, startPoint y: 280, endPoint x: 357, endPoint y: 283, distance: 14.3
click at [370, 280] on button "加入" at bounding box center [361, 279] width 34 height 17
type input "護髮包套3送1(1.5)(589)"
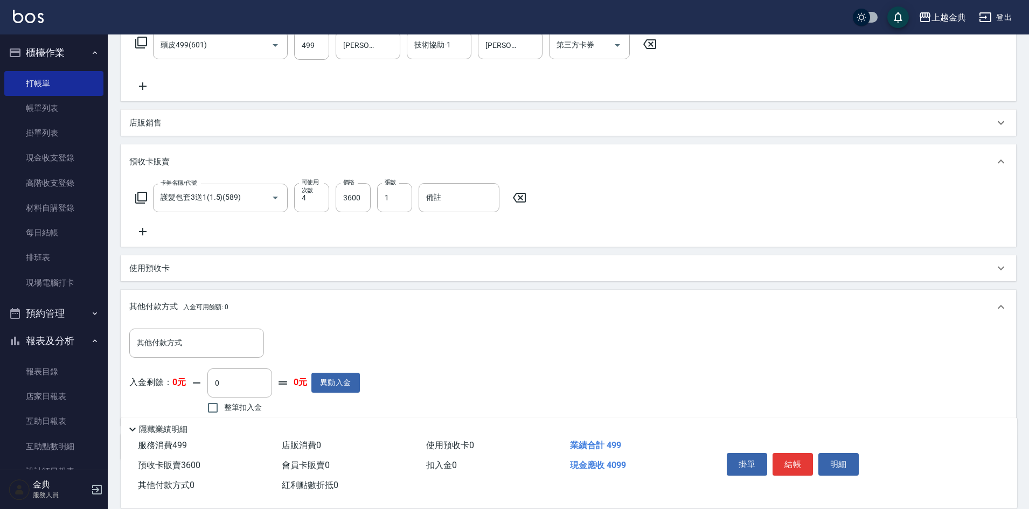
scroll to position [239, 0]
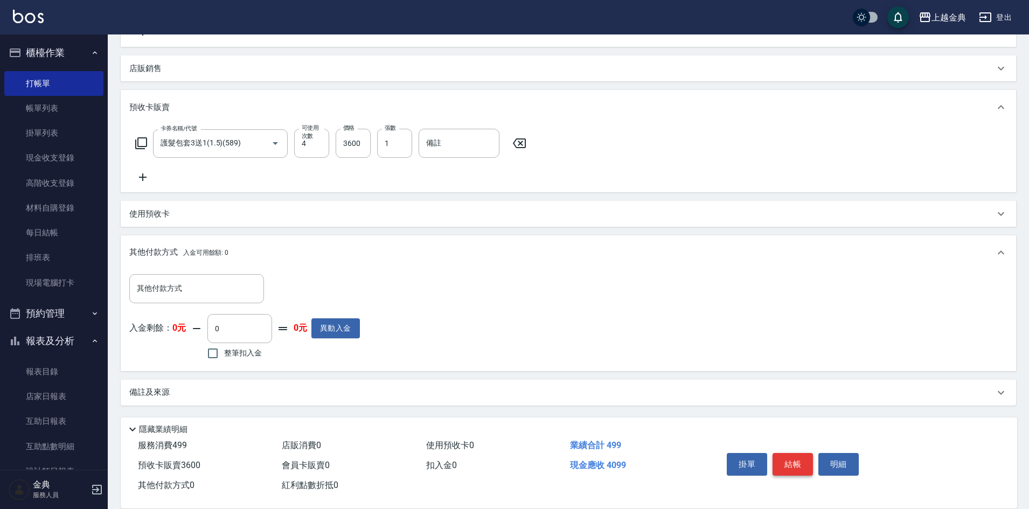
click at [796, 459] on button "結帳" at bounding box center [792, 464] width 40 height 23
type input "[DATE] 17:21"
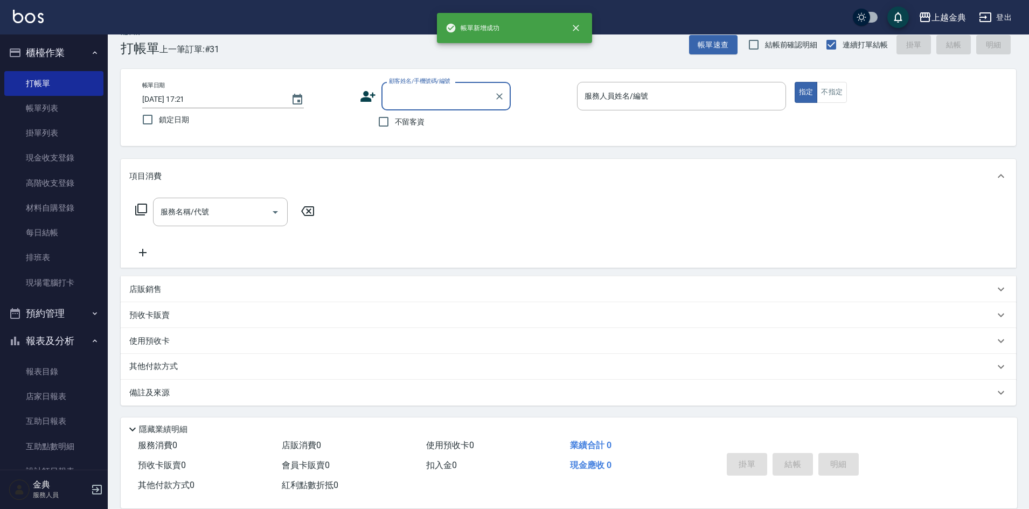
scroll to position [0, 0]
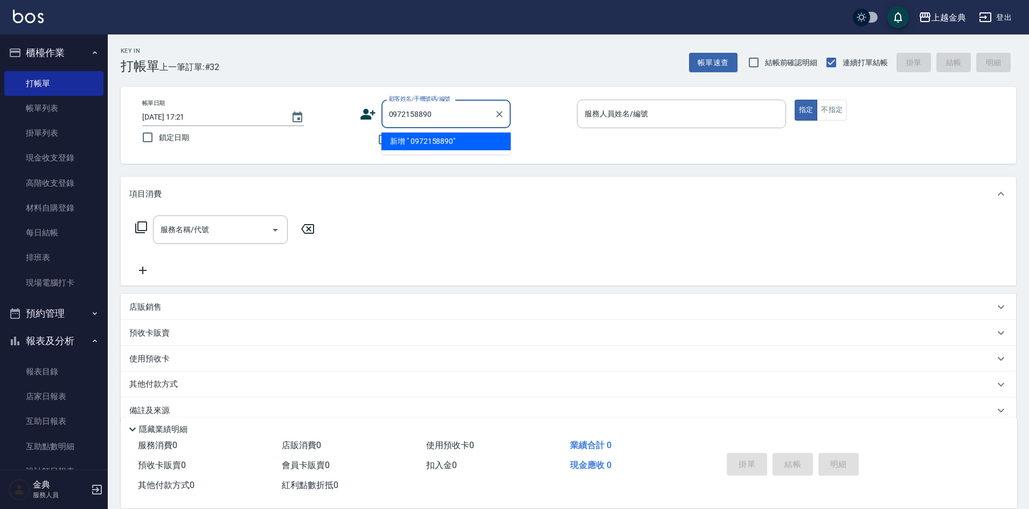
type input "0972158890"
click at [366, 114] on icon at bounding box center [368, 114] width 16 height 16
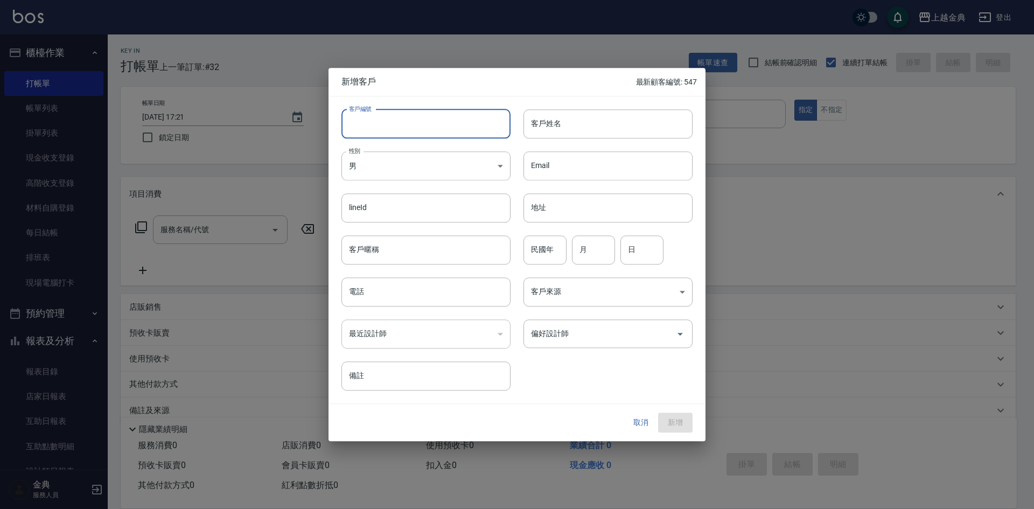
click at [403, 124] on input "客戶編號" at bounding box center [426, 123] width 169 height 29
type input "548"
click at [608, 130] on input "客戶姓名" at bounding box center [608, 123] width 169 height 29
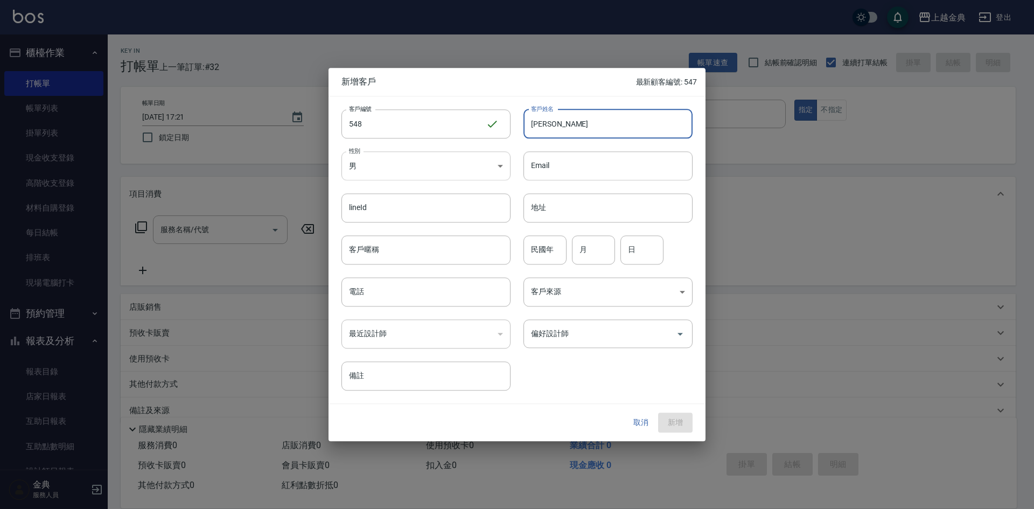
type input "[PERSON_NAME]"
click at [421, 162] on body "上越金典 登出 櫃檯作業 打帳單 帳單列表 掛單列表 現金收支登錄 高階收支登錄 材料自購登錄 每日結帳 排班表 現場電腦打卡 預約管理 預約管理 單日預約紀…" at bounding box center [517, 263] width 1034 height 527
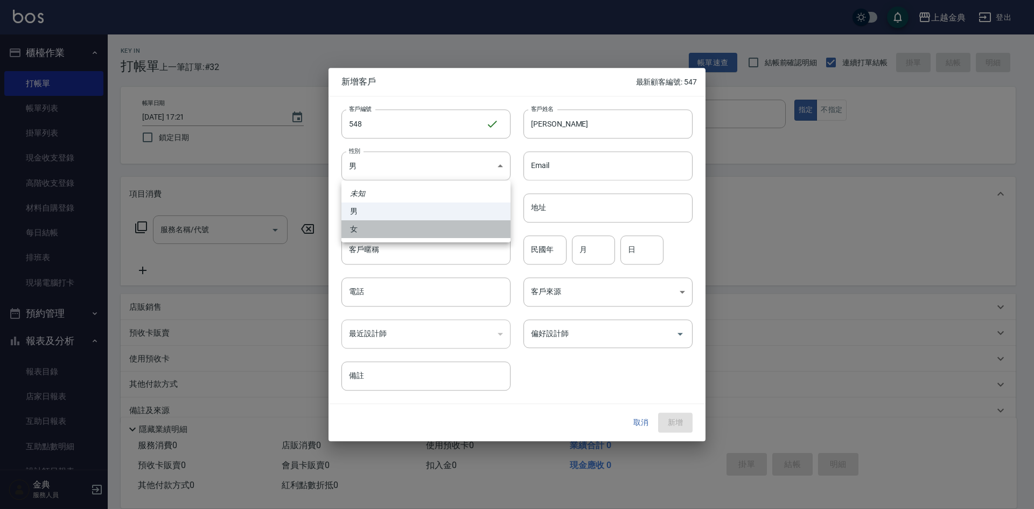
click at [389, 235] on li "女" at bounding box center [426, 229] width 169 height 18
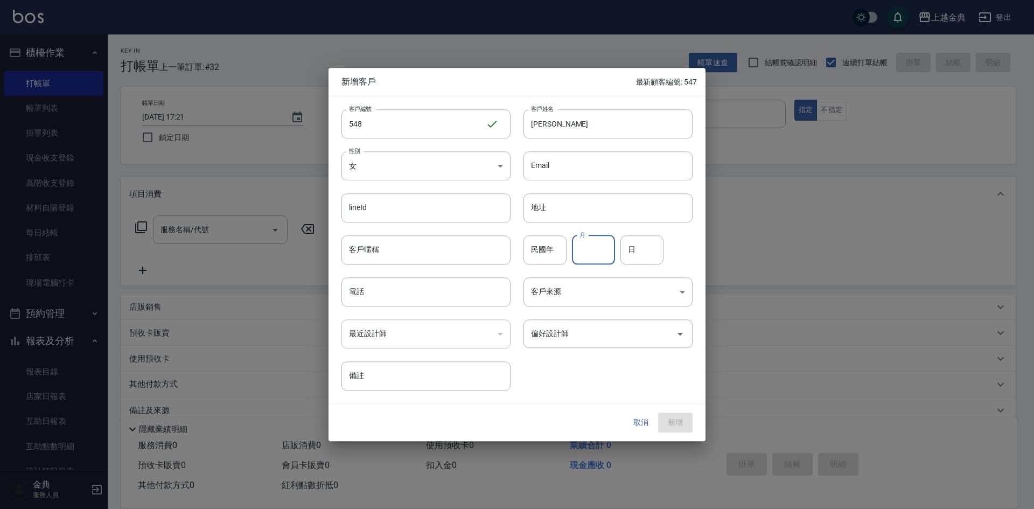
click at [587, 249] on input "月" at bounding box center [593, 249] width 43 height 29
click at [640, 252] on input "日" at bounding box center [642, 249] width 43 height 29
click at [388, 294] on input "電話" at bounding box center [426, 291] width 169 height 29
click at [672, 416] on button "新增" at bounding box center [675, 423] width 34 height 20
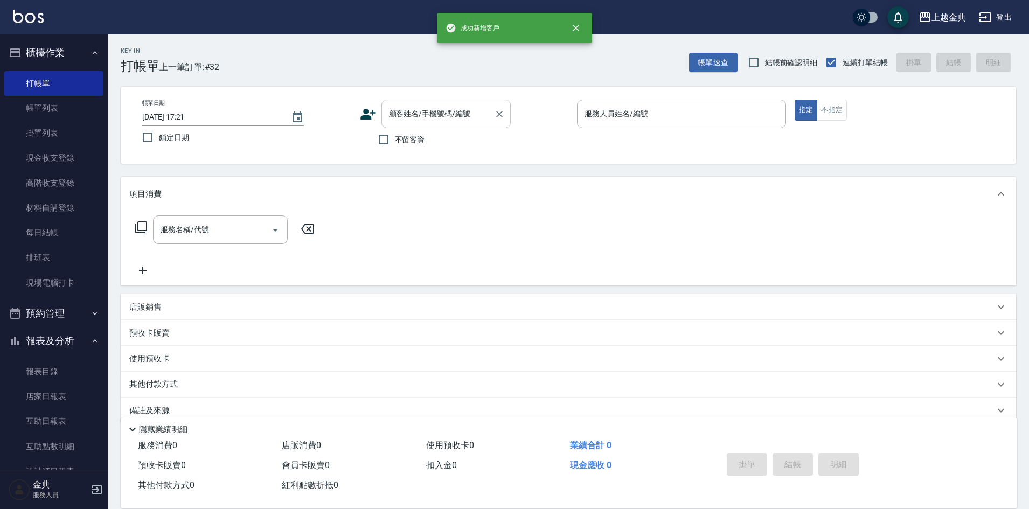
click at [433, 126] on div "顧客姓名/手機號碼/編號" at bounding box center [445, 114] width 129 height 29
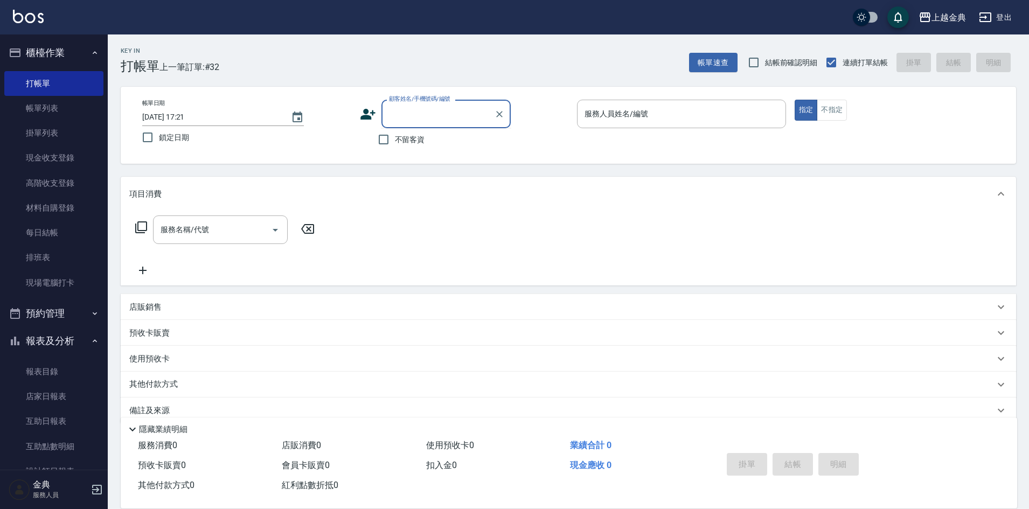
click at [435, 120] on input "顧客姓名/手機號碼/編號" at bounding box center [437, 113] width 103 height 19
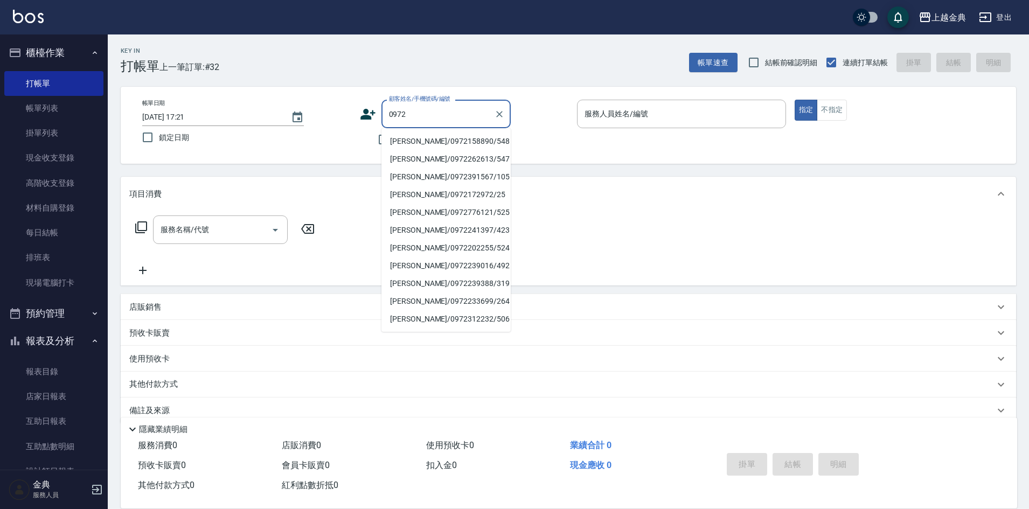
click at [448, 140] on li "[PERSON_NAME]/0972158890/548" at bounding box center [445, 142] width 129 height 18
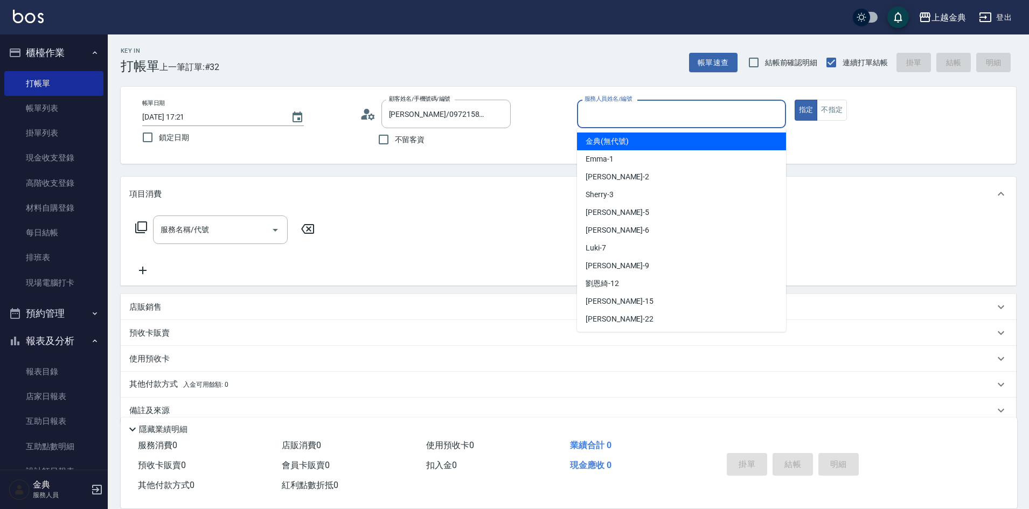
click at [617, 116] on input "服務人員姓名/編號" at bounding box center [681, 113] width 199 height 19
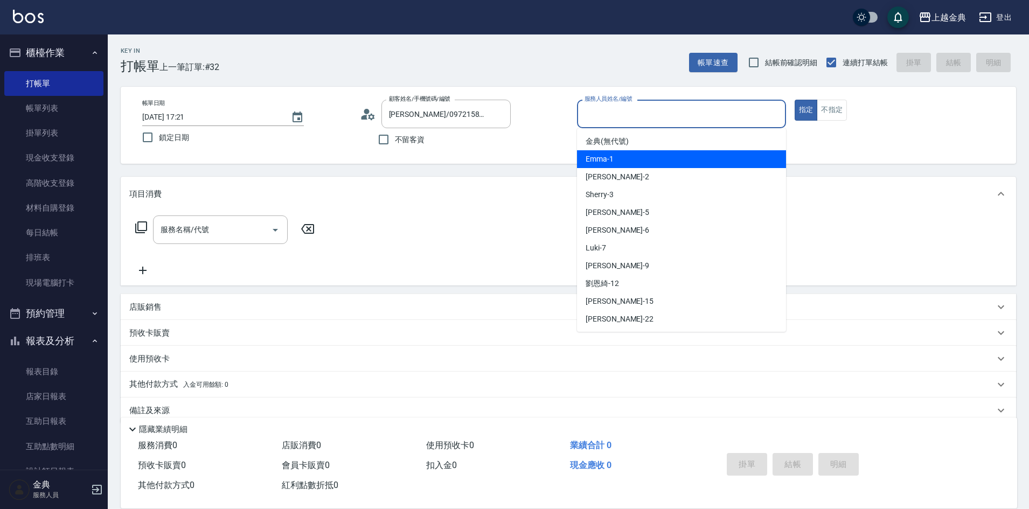
click at [618, 162] on div "Emma -1" at bounding box center [681, 159] width 209 height 18
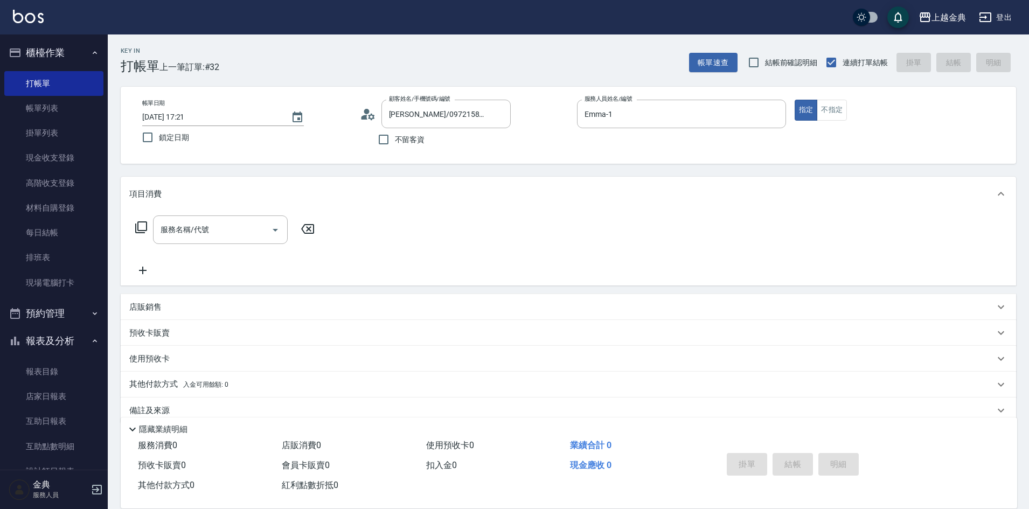
click at [141, 231] on icon at bounding box center [141, 227] width 12 height 12
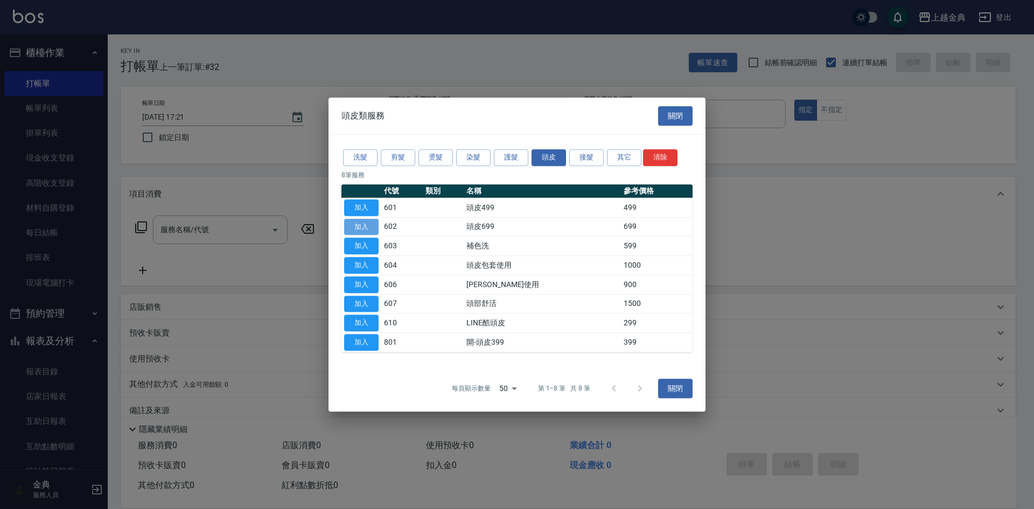
click at [360, 227] on button "加入" at bounding box center [361, 227] width 34 height 17
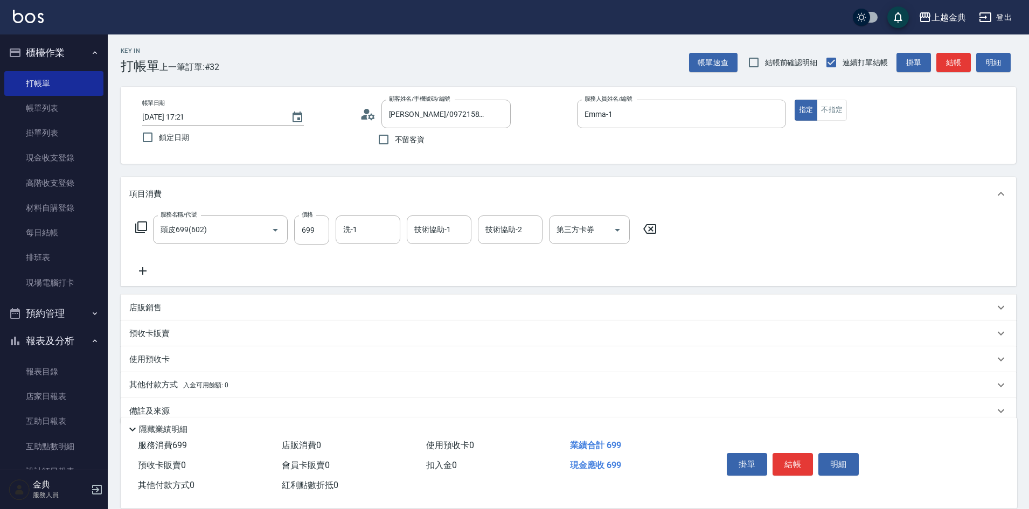
click at [141, 226] on icon at bounding box center [141, 227] width 13 height 13
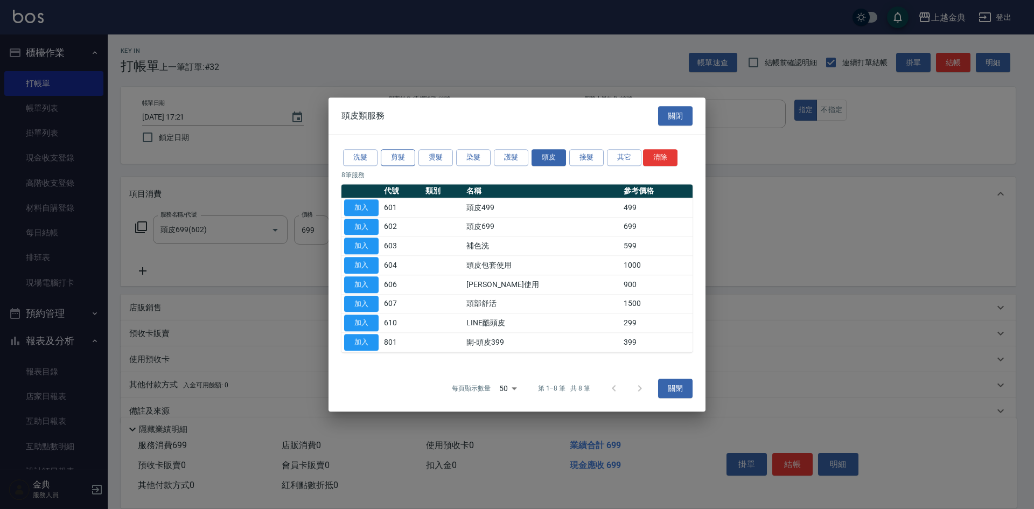
click at [395, 153] on button "剪髮" at bounding box center [398, 157] width 34 height 17
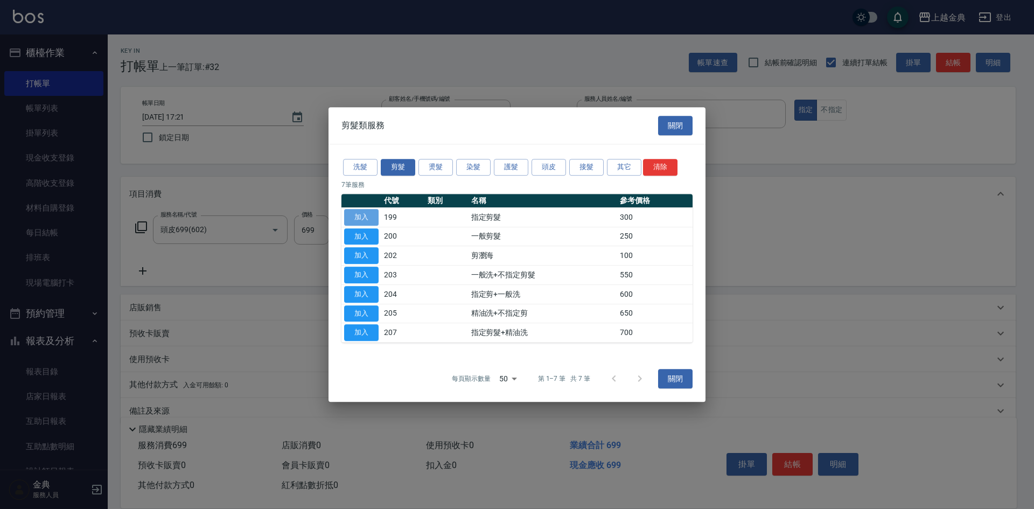
click at [360, 214] on button "加入" at bounding box center [361, 217] width 34 height 17
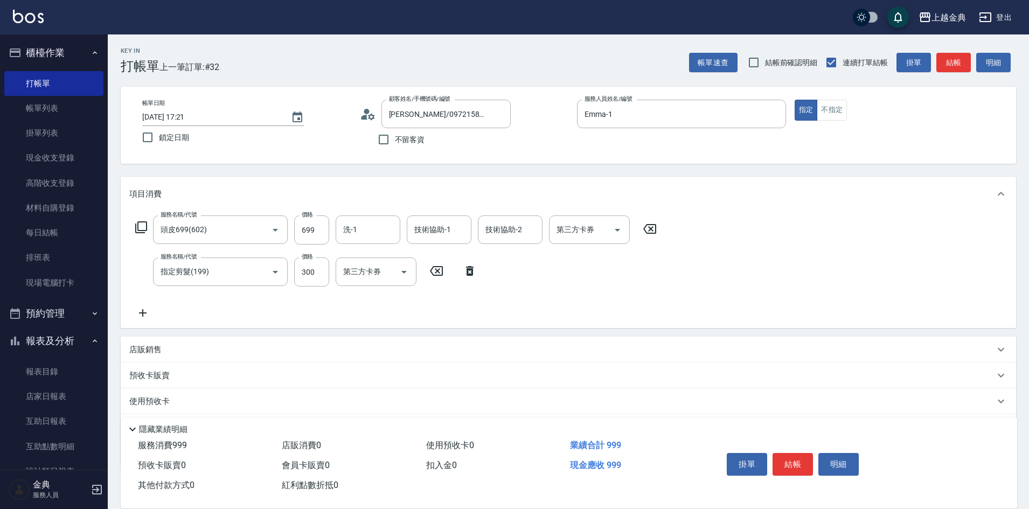
click at [158, 352] on p "店販銷售" at bounding box center [145, 349] width 32 height 11
click at [158, 352] on p "店販銷售" at bounding box center [145, 354] width 32 height 11
click at [149, 374] on p "預收卡販賣" at bounding box center [149, 375] width 40 height 11
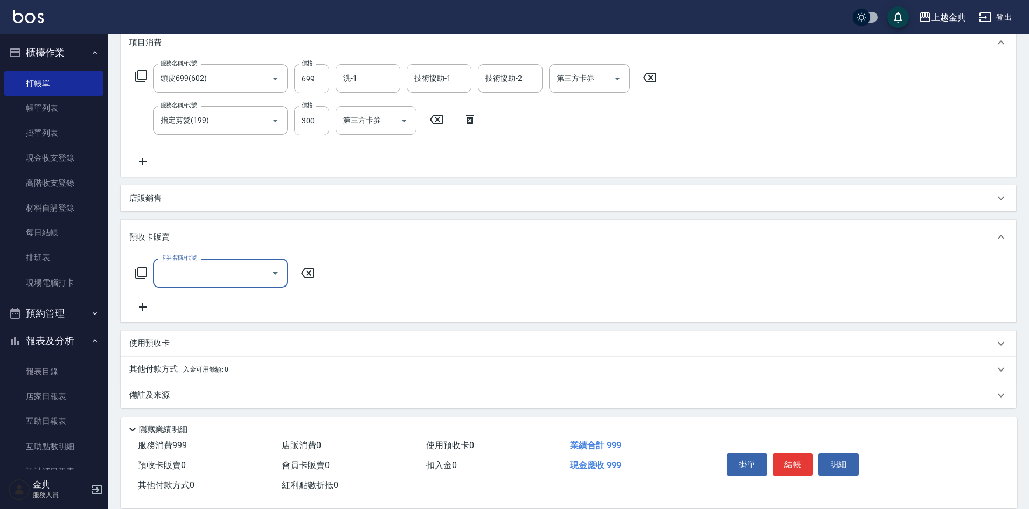
scroll to position [154, 0]
click at [148, 272] on div "卡券名稱/代號 卡券名稱/代號" at bounding box center [225, 270] width 192 height 29
click at [142, 271] on icon at bounding box center [141, 270] width 13 height 13
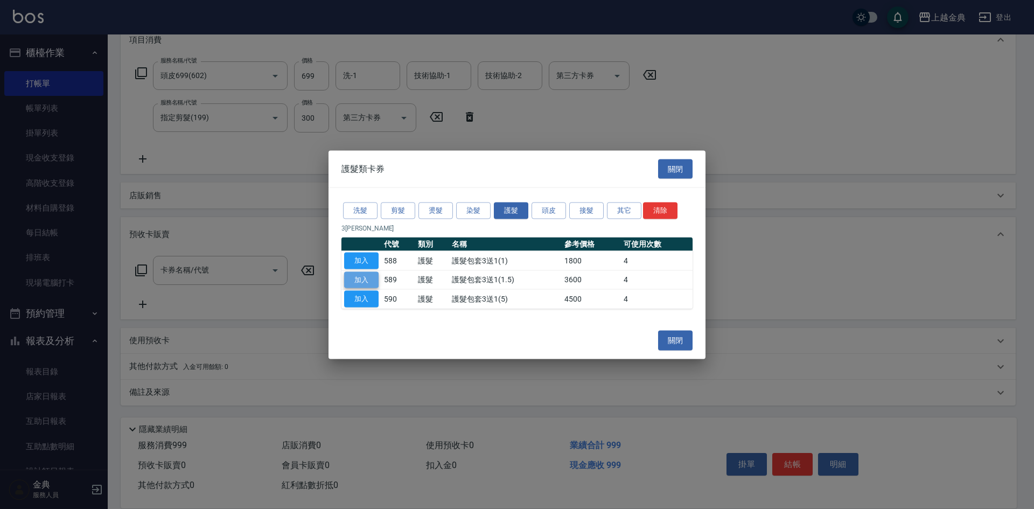
click at [371, 281] on button "加入" at bounding box center [361, 279] width 34 height 17
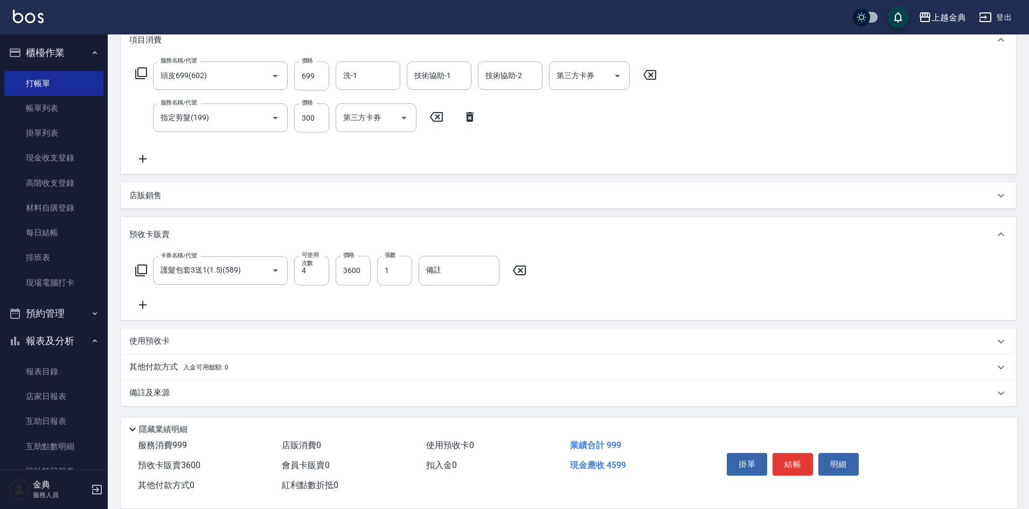
click at [174, 358] on div "其他付款方式 入金可用餘額: 0" at bounding box center [568, 367] width 895 height 26
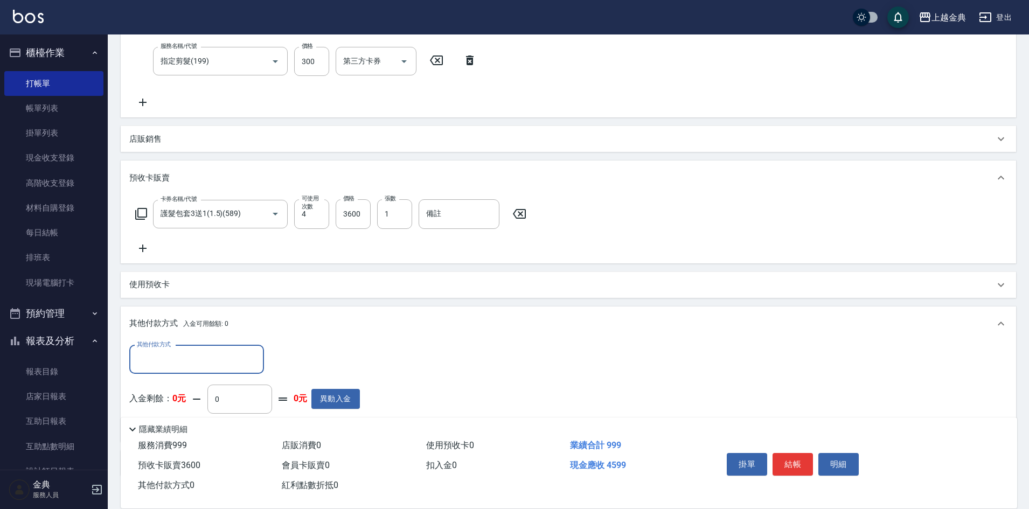
scroll to position [281, 0]
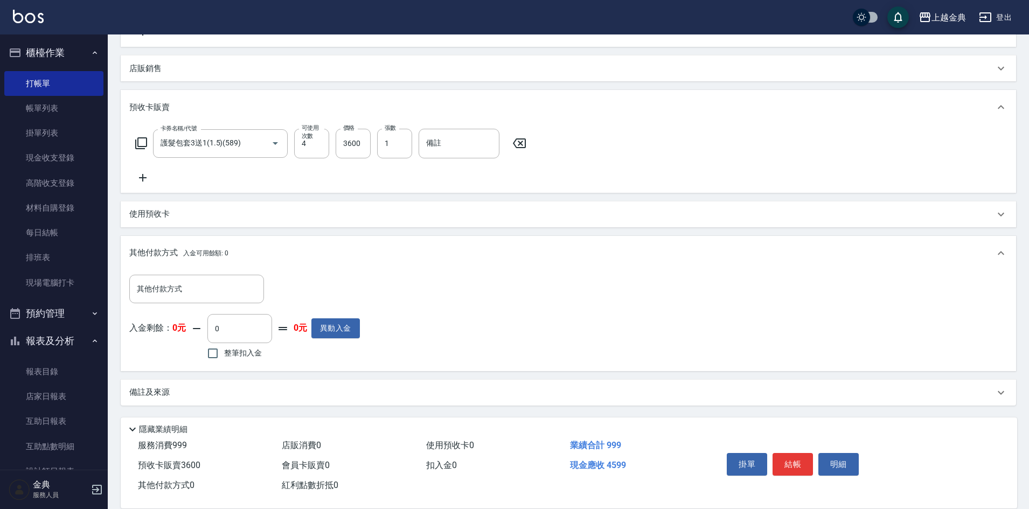
click at [177, 304] on div "其他付款方式 其他付款方式 入金剩餘： 0元 0 ​ 整筆扣入金 0元 異動入金" at bounding box center [244, 319] width 231 height 88
click at [179, 295] on input "其他付款方式" at bounding box center [196, 289] width 125 height 19
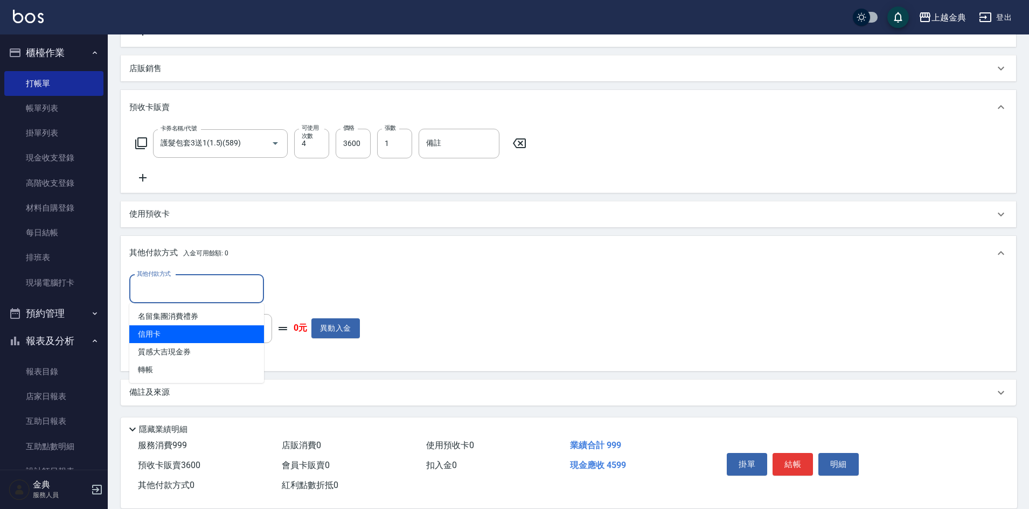
click at [173, 339] on span "信用卡" at bounding box center [196, 334] width 135 height 18
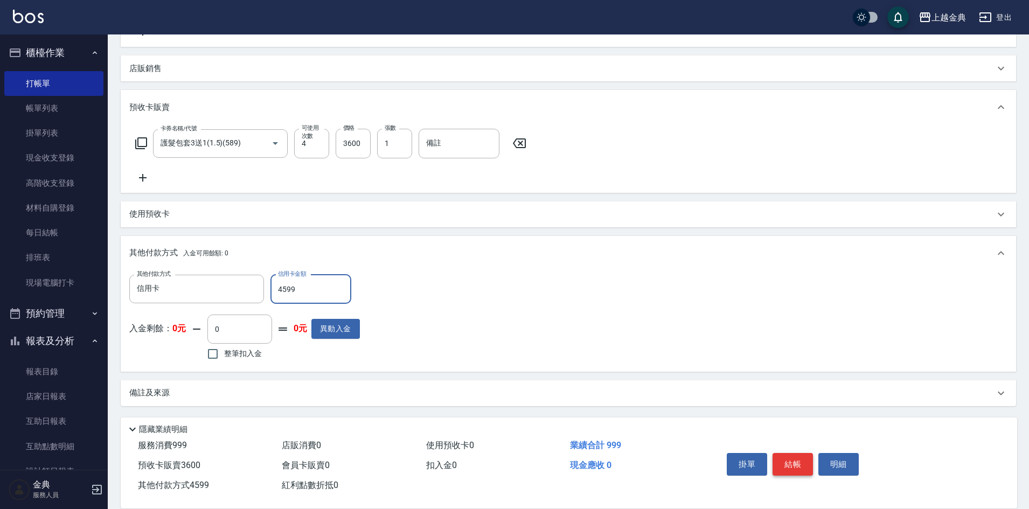
click at [798, 458] on button "結帳" at bounding box center [792, 464] width 40 height 23
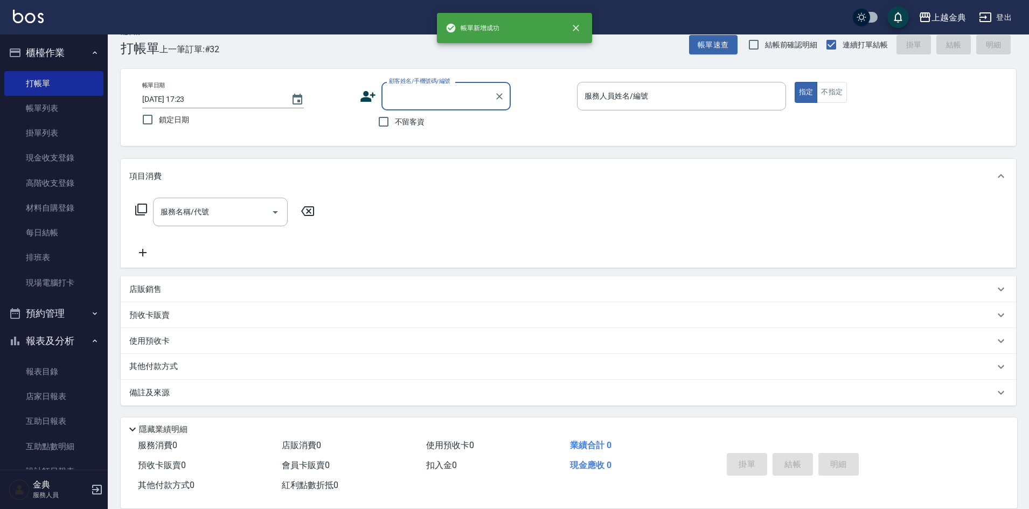
scroll to position [0, 0]
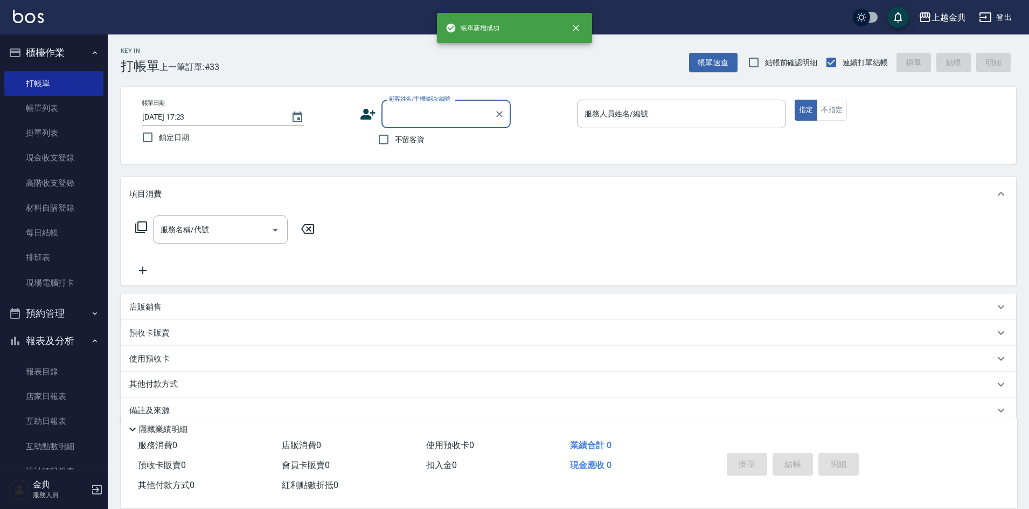
click at [686, 130] on p at bounding box center [681, 133] width 209 height 11
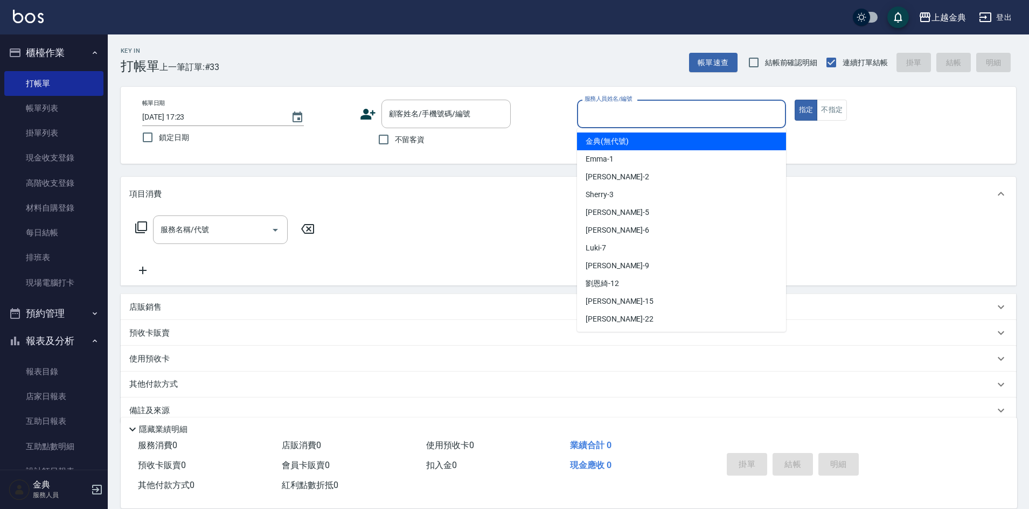
click at [671, 116] on input "服務人員姓名/編號" at bounding box center [681, 113] width 199 height 19
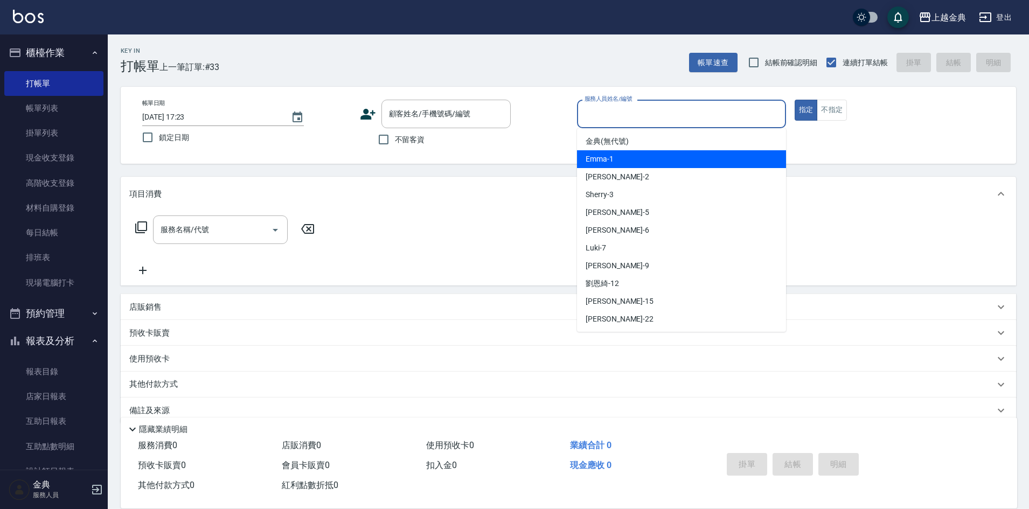
click at [661, 155] on div "Emma -1" at bounding box center [681, 159] width 209 height 18
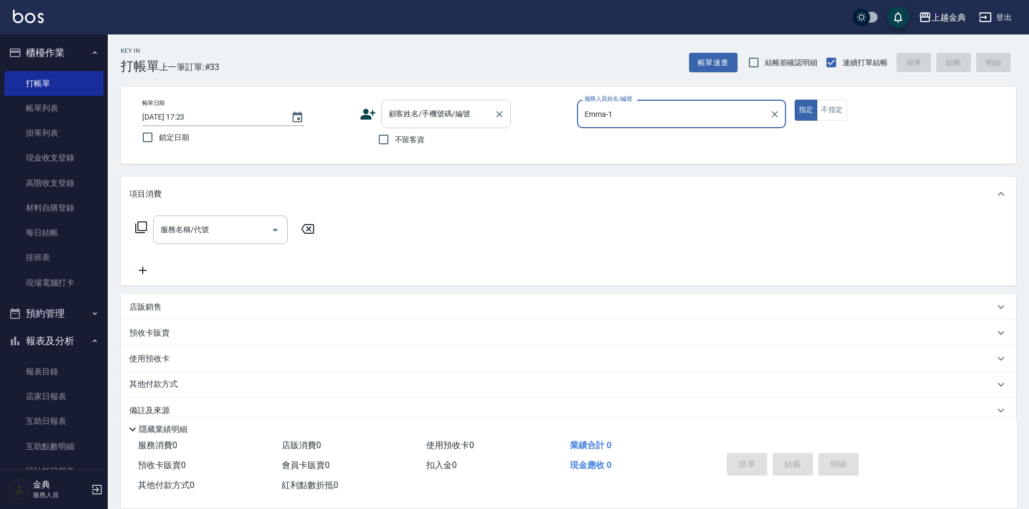
click at [441, 125] on div "顧客姓名/手機號碼/編號" at bounding box center [445, 114] width 129 height 29
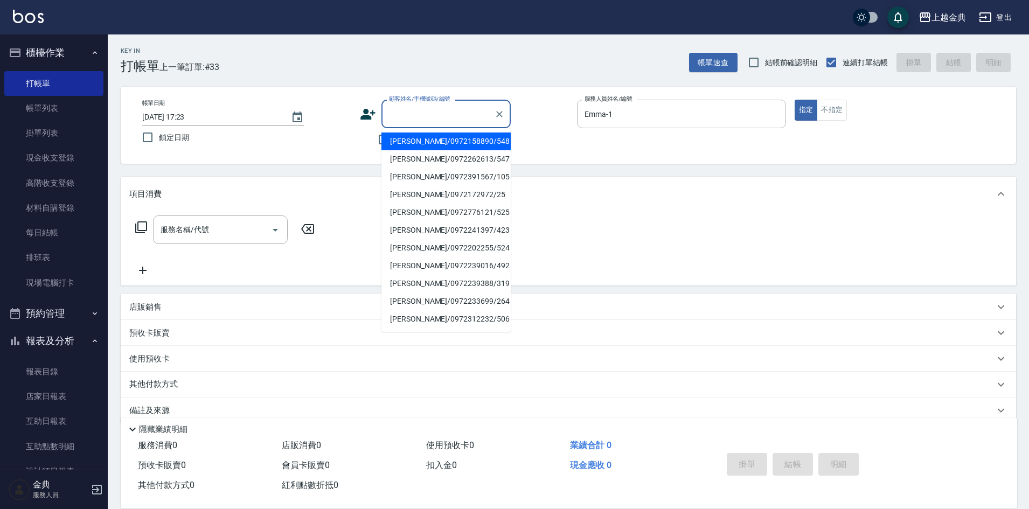
click at [430, 141] on li "[PERSON_NAME]/0972158890/548" at bounding box center [445, 142] width 129 height 18
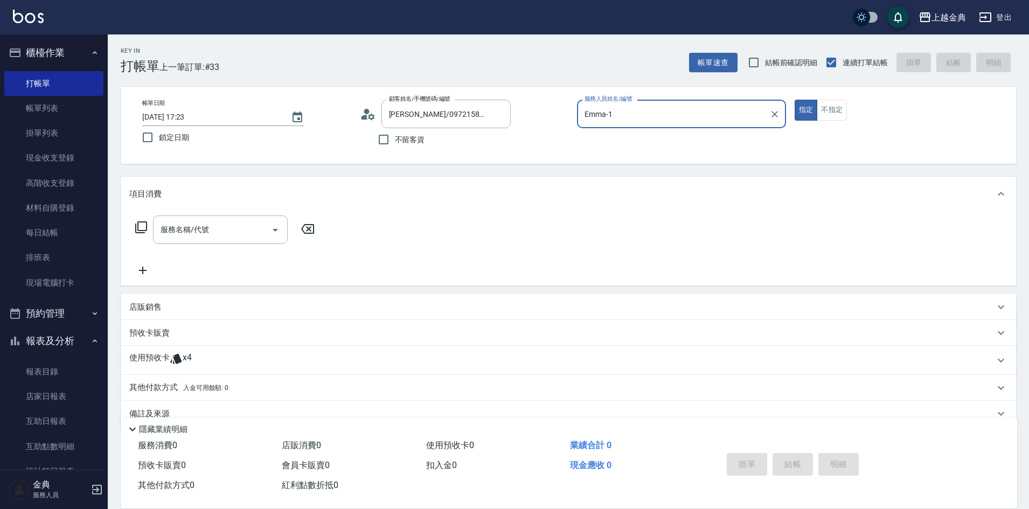
click at [152, 350] on div "使用預收卡 x4" at bounding box center [568, 360] width 895 height 29
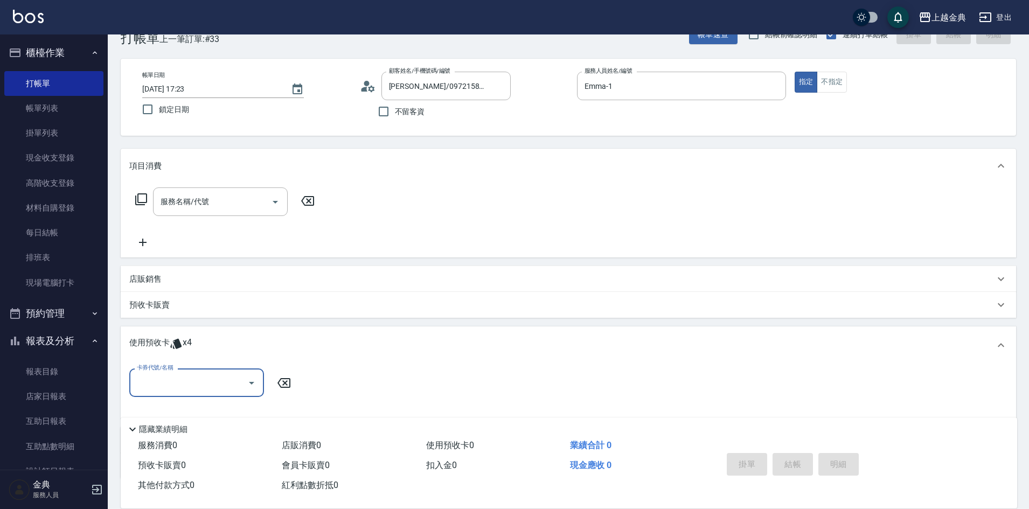
scroll to position [101, 0]
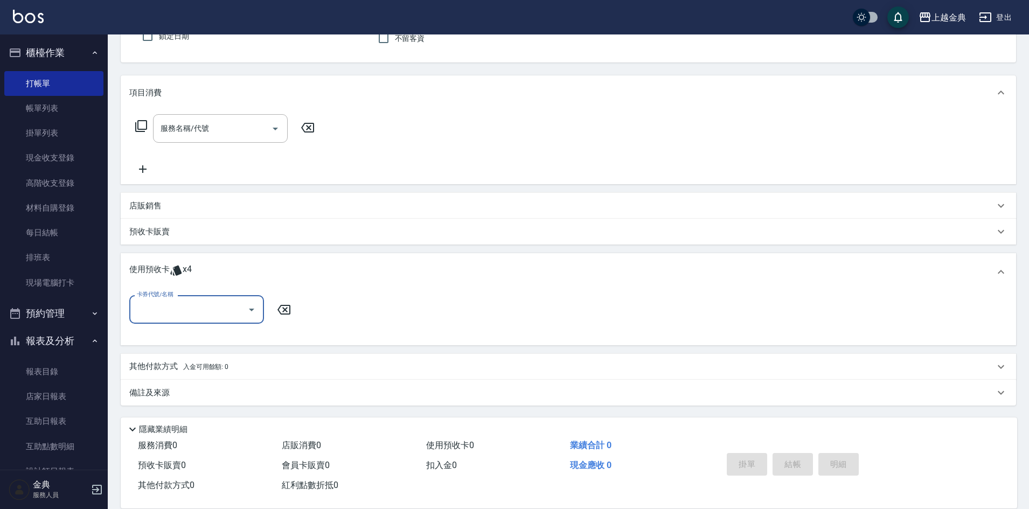
click at [161, 305] on input "卡券代號/名稱" at bounding box center [188, 309] width 109 height 19
click at [171, 337] on div "護髮包套3送1(1.5) 剩餘4張" at bounding box center [196, 337] width 135 height 18
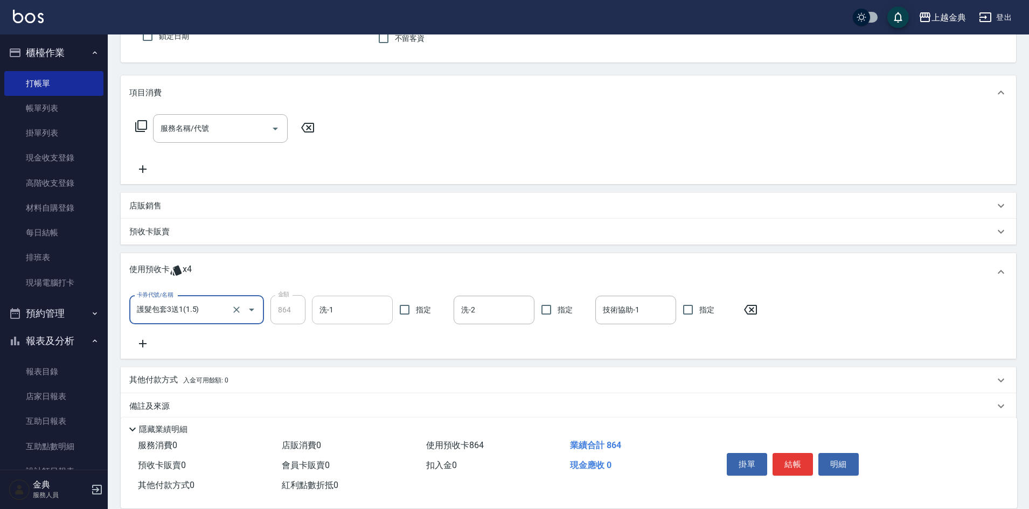
drag, startPoint x: 366, startPoint y: 294, endPoint x: 365, endPoint y: 304, distance: 9.8
click at [365, 303] on div "卡券代號/名稱 護髮包套3送1(1.5) 卡券代號/名稱 金額 864 金額 洗-1 洗-1 指定 洗-2 洗-2 指定 技術協助-1 技術協助-1 指定" at bounding box center [568, 325] width 895 height 68
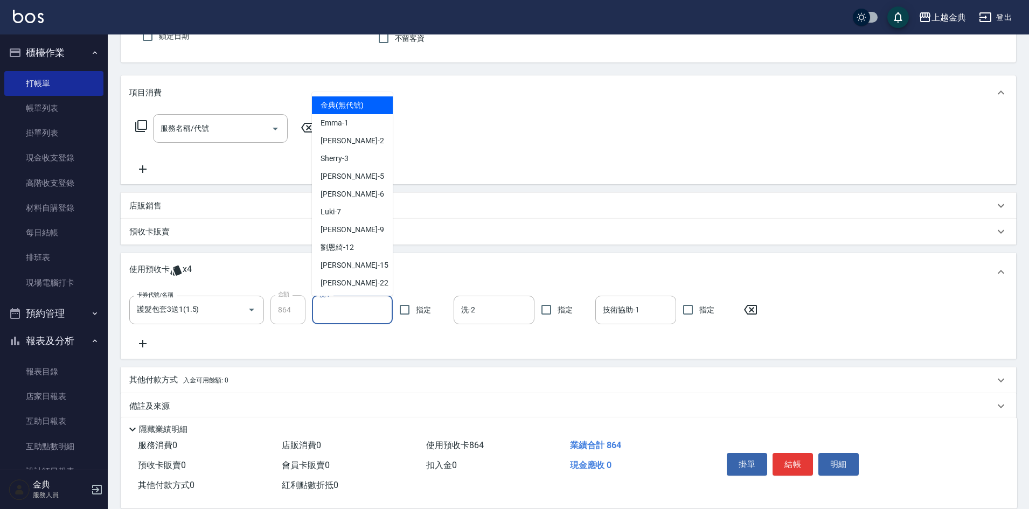
click at [366, 304] on input "洗-1" at bounding box center [352, 310] width 71 height 19
click at [377, 245] on div "[PERSON_NAME]-12" at bounding box center [352, 248] width 81 height 18
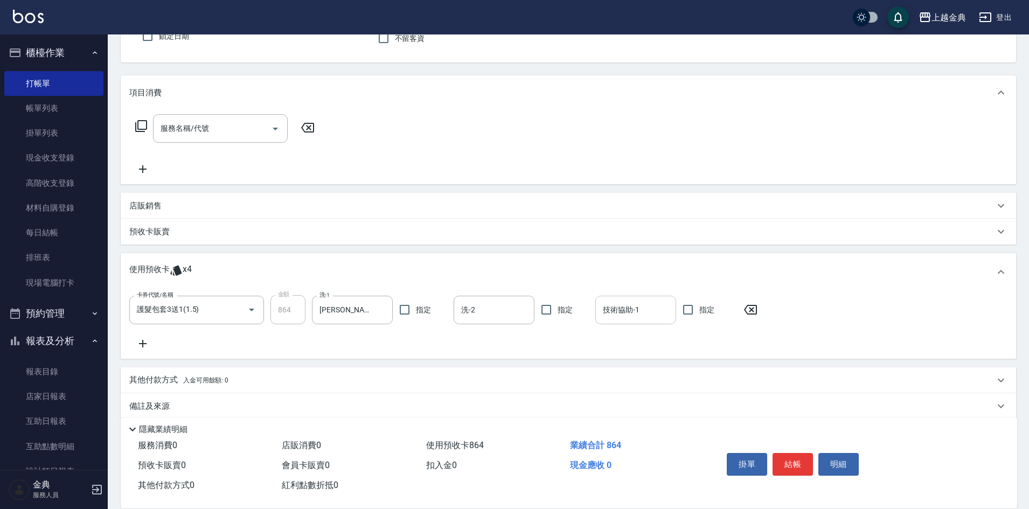
click at [635, 308] on input "技術協助-1" at bounding box center [635, 310] width 71 height 19
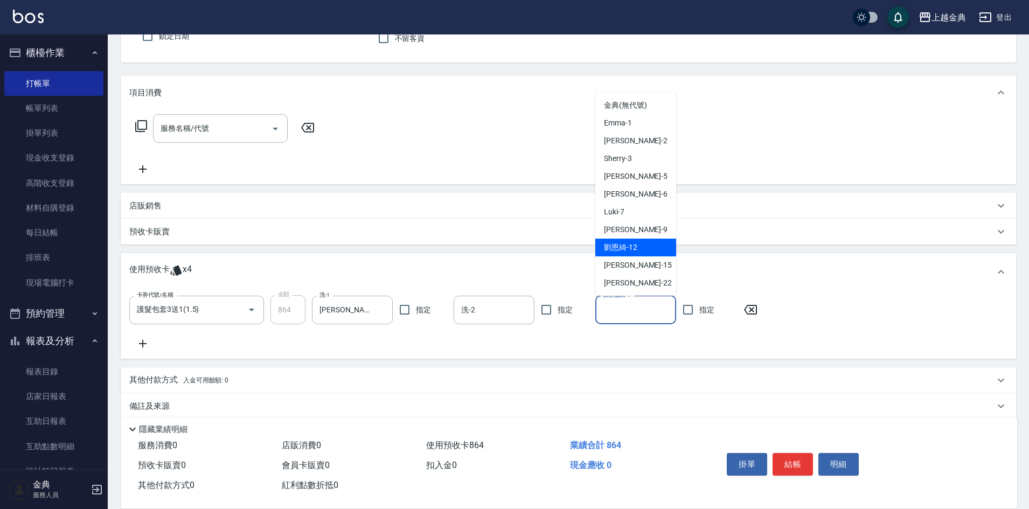
click at [626, 250] on span "[PERSON_NAME]-12" at bounding box center [620, 247] width 33 height 11
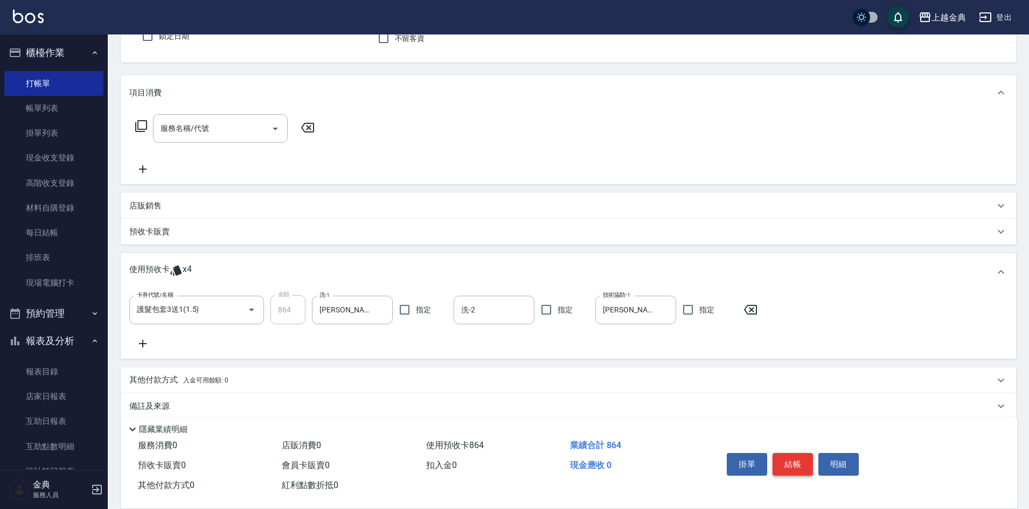
click at [795, 453] on button "結帳" at bounding box center [792, 464] width 40 height 23
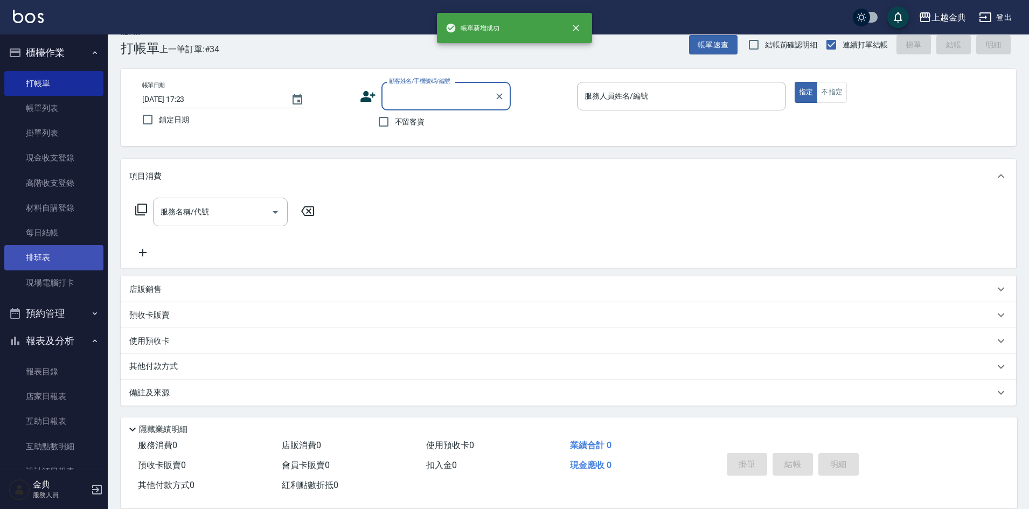
scroll to position [18, 0]
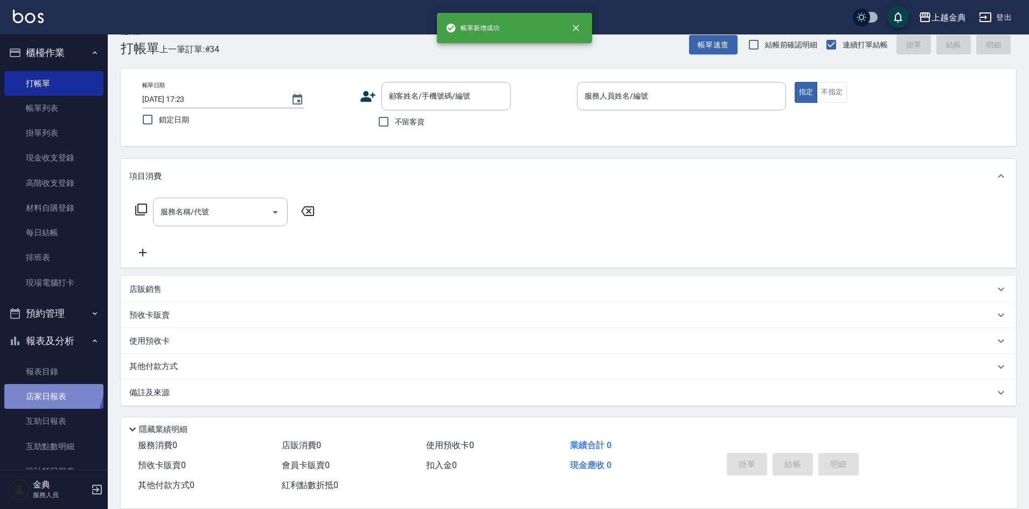
click at [50, 386] on link "店家日報表" at bounding box center [53, 396] width 99 height 25
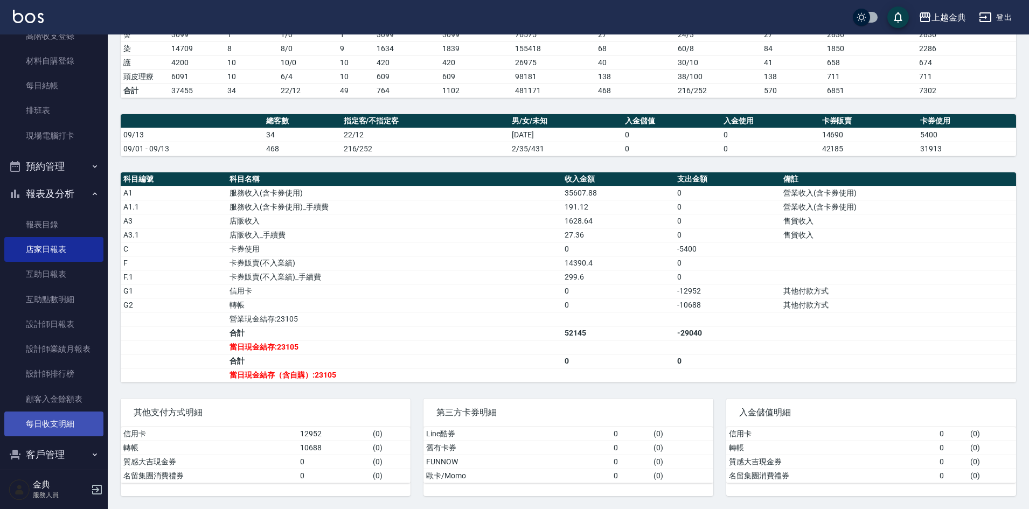
scroll to position [162, 0]
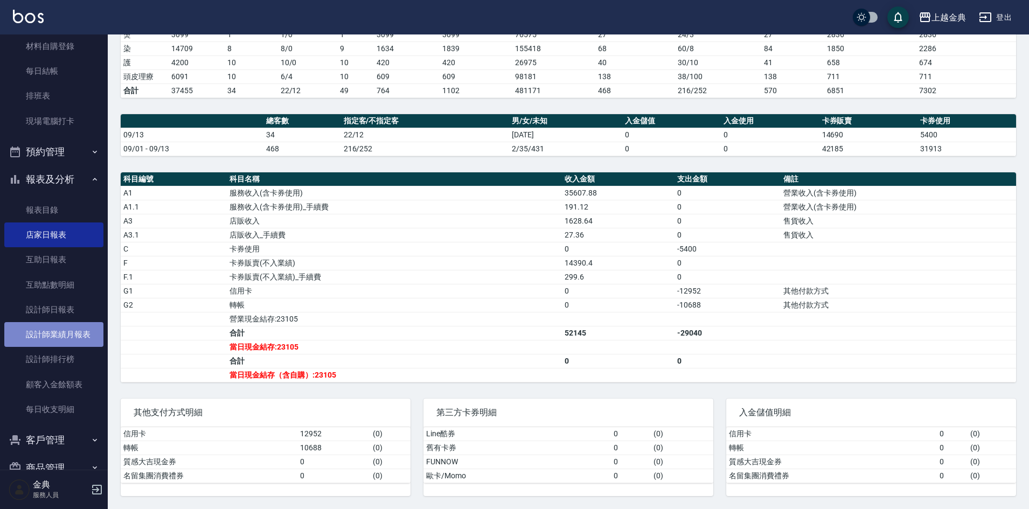
click at [73, 332] on link "設計師業績月報表" at bounding box center [53, 334] width 99 height 25
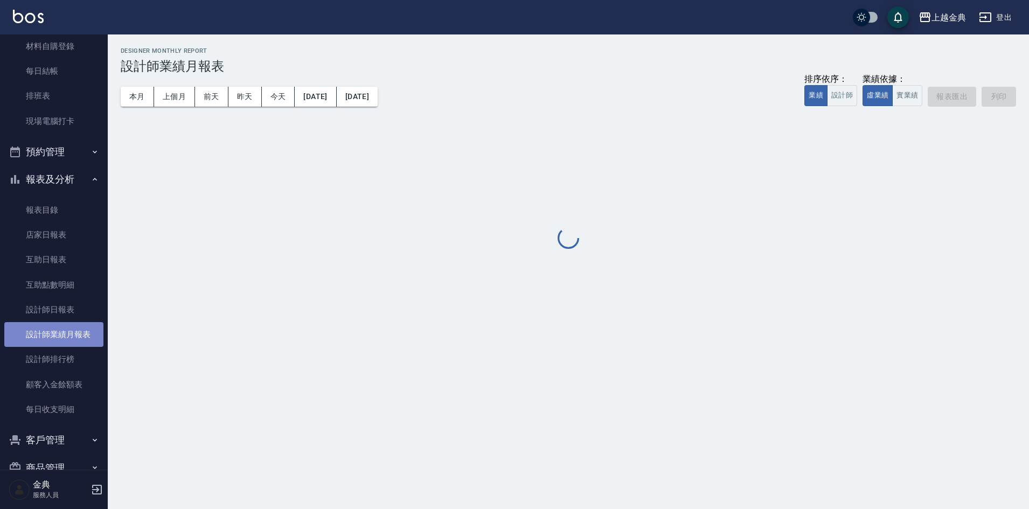
click at [73, 332] on link "設計師業績月報表" at bounding box center [53, 334] width 99 height 25
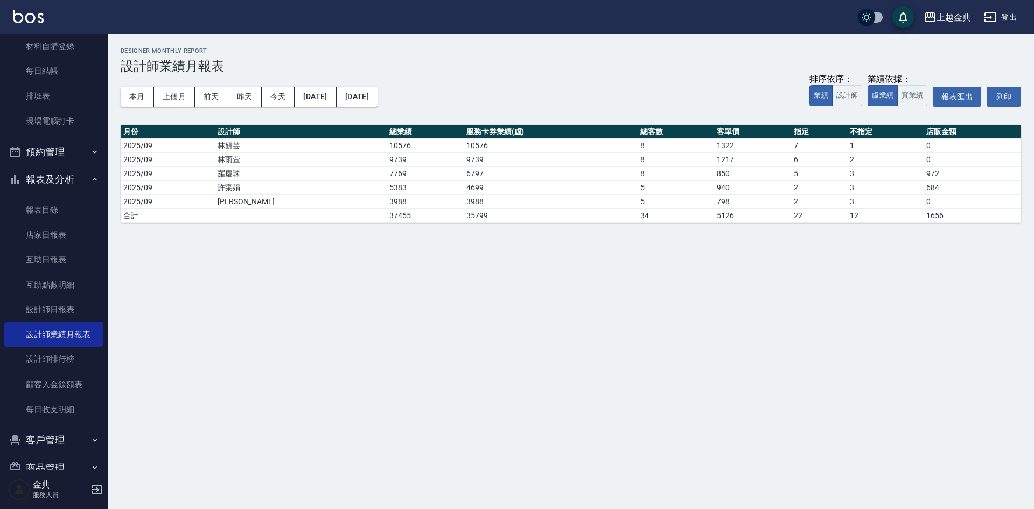
click at [118, 99] on div "上越金典 [DATE] - [DATE] 設計師業績月報表 列印時間： [DATE][PHONE_NUMBER]:23 Designer Monthly Re…" at bounding box center [571, 134] width 926 height 201
click at [142, 80] on div "本月 上個月 [DATE] [DATE] [DATE] [DATE] [DATE] 排序依序： 業績 設計師 業績依據： 虛業績 實業績 報表匯出 列印" at bounding box center [571, 97] width 901 height 46
click at [130, 104] on button "本月" at bounding box center [137, 97] width 33 height 20
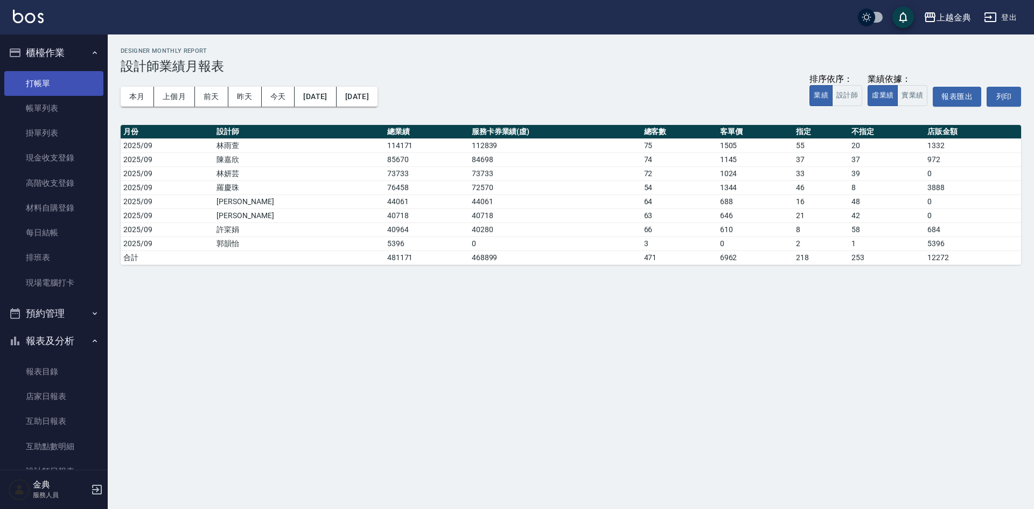
click at [51, 79] on link "打帳單" at bounding box center [53, 83] width 99 height 25
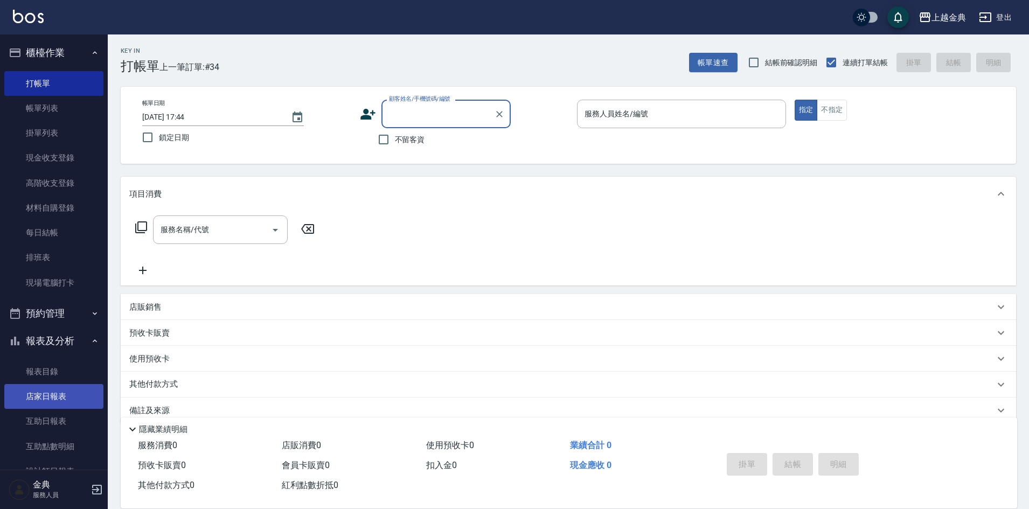
click at [61, 407] on link "店家日報表" at bounding box center [53, 396] width 99 height 25
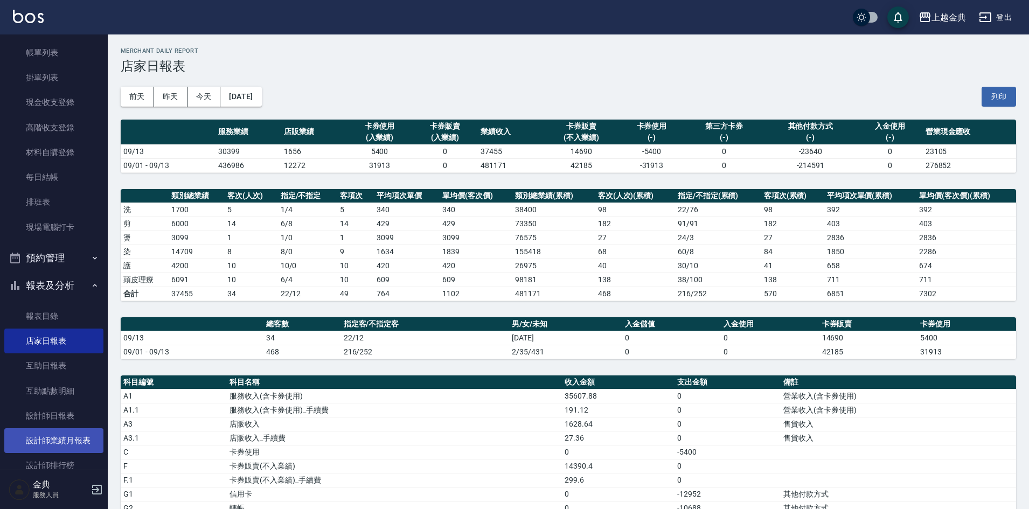
scroll to position [108, 0]
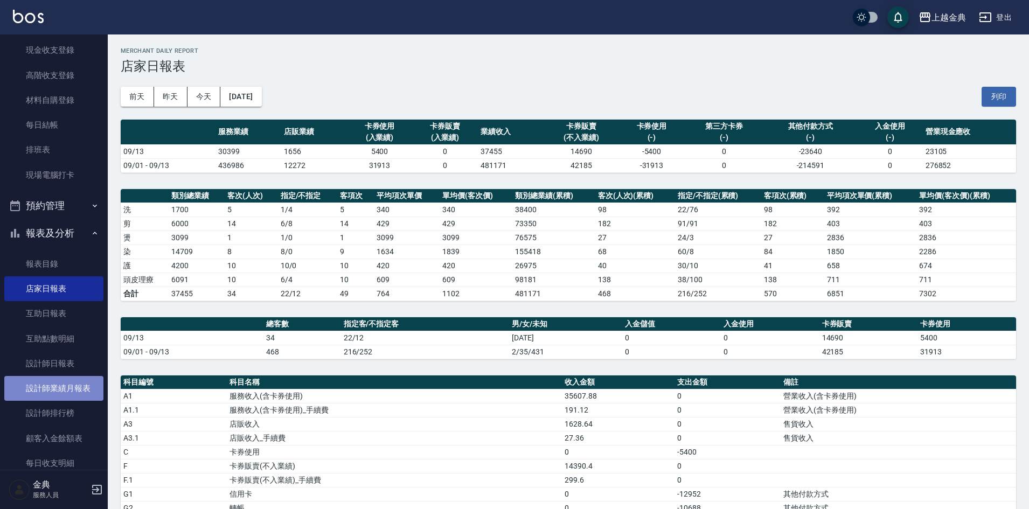
click at [95, 393] on link "設計師業績月報表" at bounding box center [53, 388] width 99 height 25
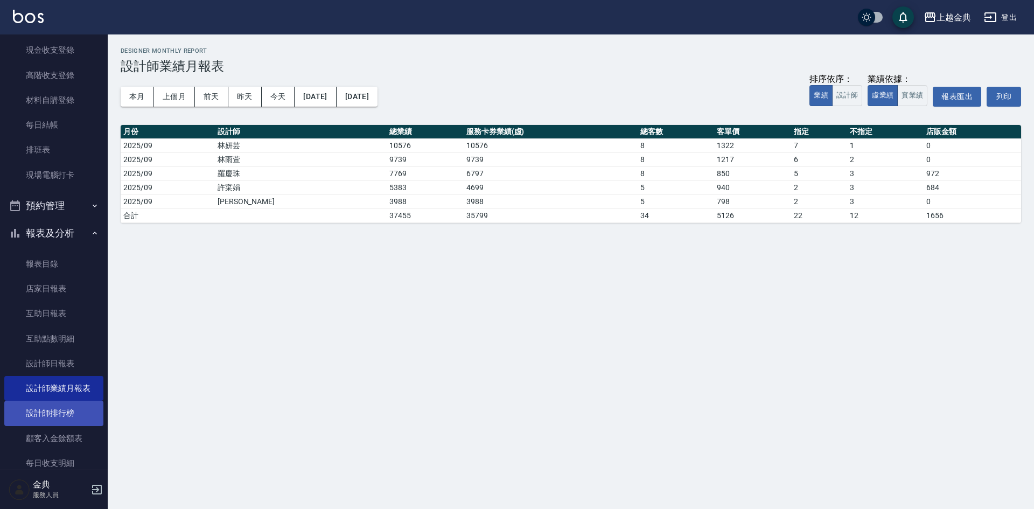
click at [73, 414] on link "設計師排行榜" at bounding box center [53, 413] width 99 height 25
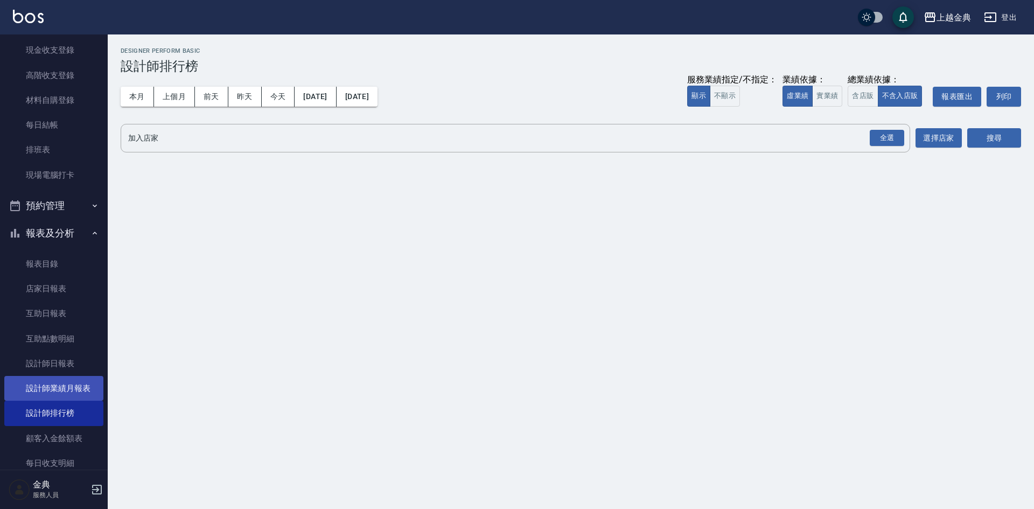
click at [61, 399] on link "設計師業績月報表" at bounding box center [53, 388] width 99 height 25
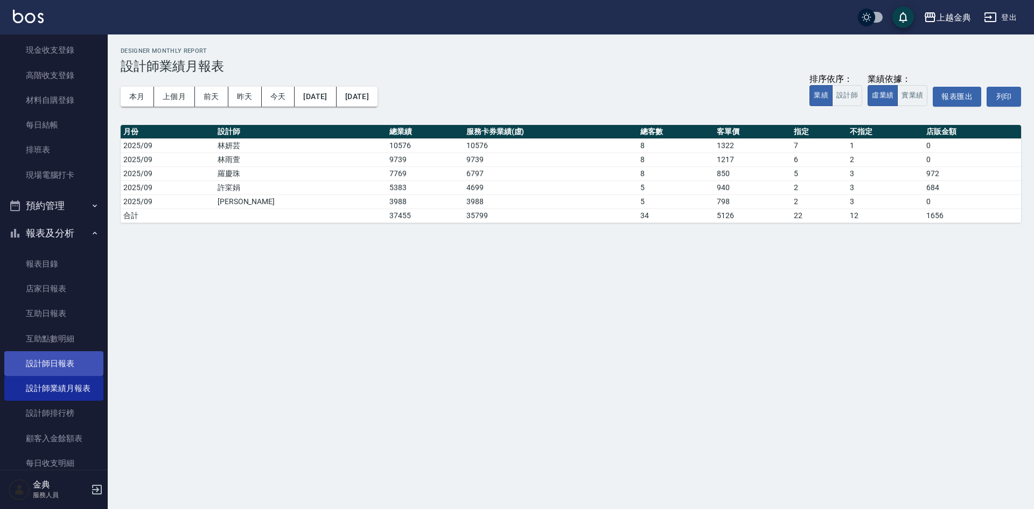
click at [40, 367] on link "設計師日報表" at bounding box center [53, 363] width 99 height 25
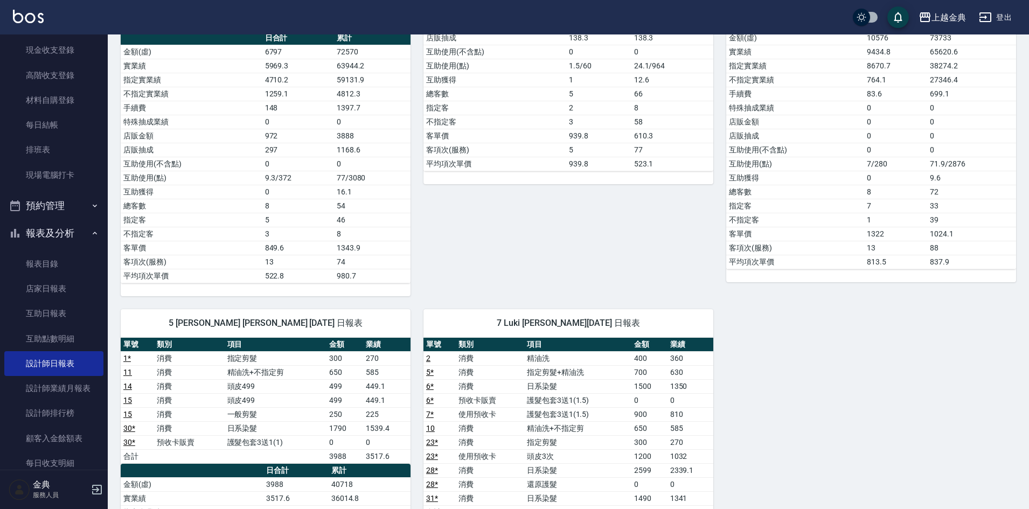
scroll to position [377, 0]
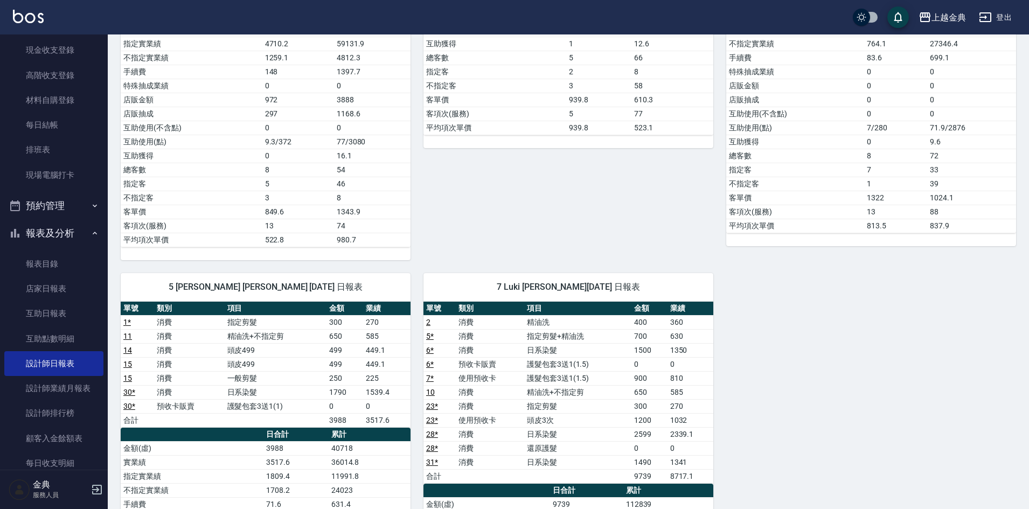
click at [511, 331] on td "消費" at bounding box center [490, 336] width 68 height 14
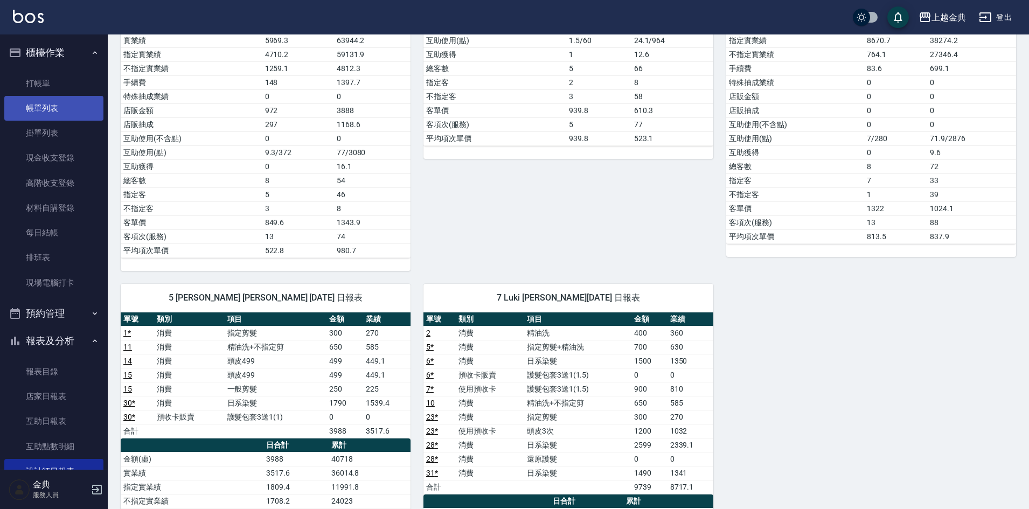
scroll to position [162, 0]
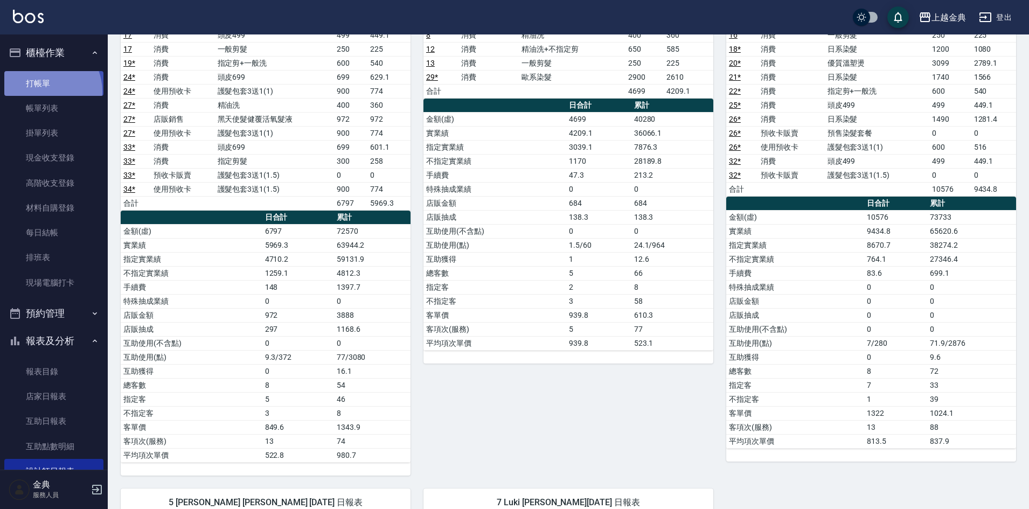
click at [45, 91] on link "打帳單" at bounding box center [53, 83] width 99 height 25
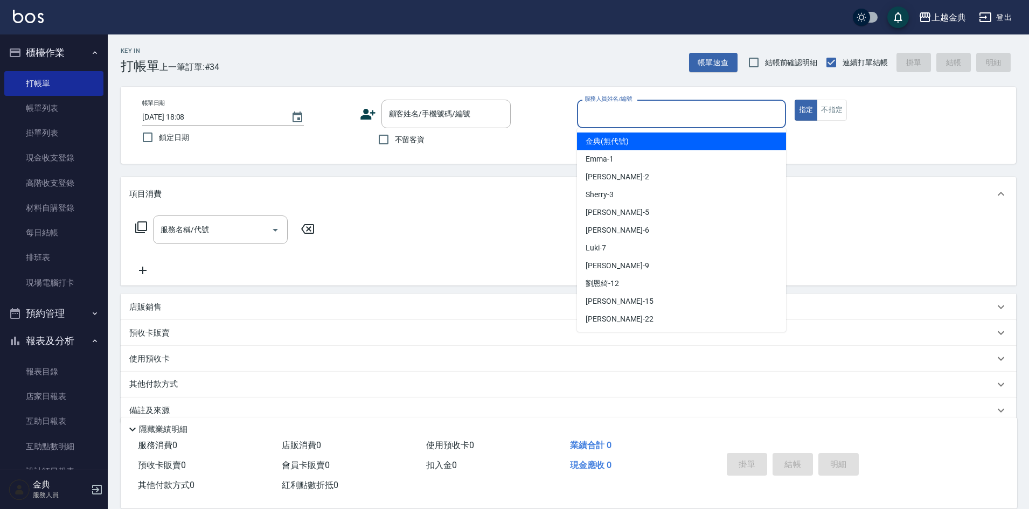
click at [621, 116] on input "服務人員姓名/編號" at bounding box center [681, 113] width 199 height 19
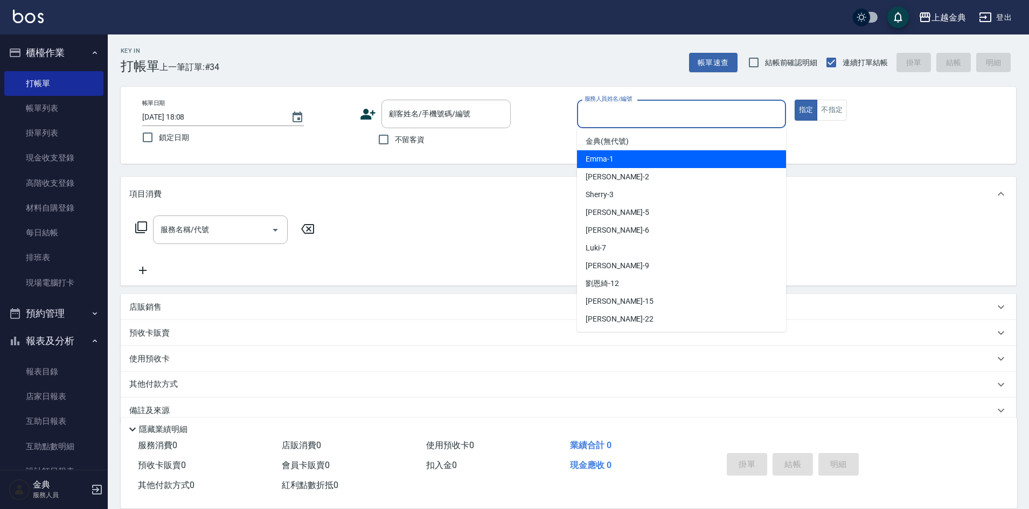
click at [612, 163] on span "Emma -1" at bounding box center [600, 159] width 28 height 11
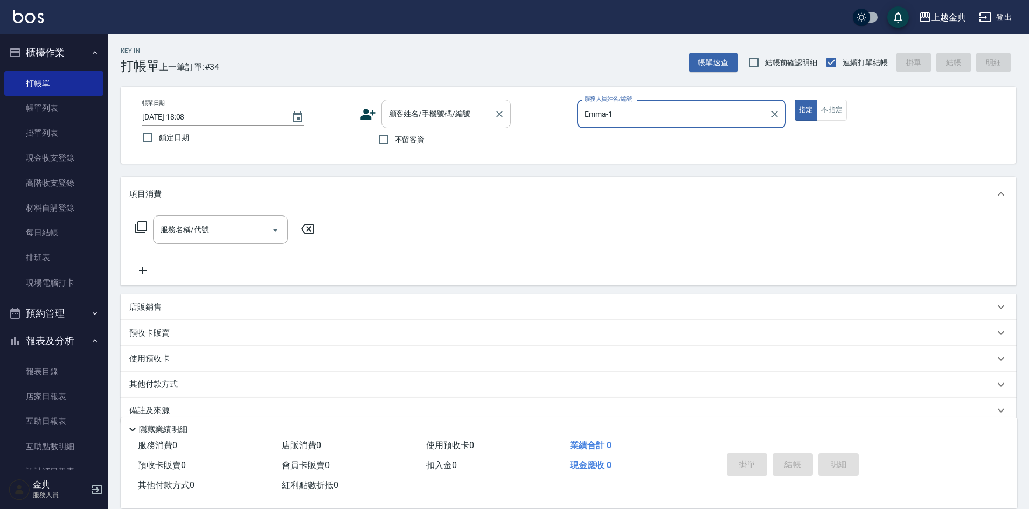
click at [436, 109] on input "顧客姓名/手機號碼/編號" at bounding box center [437, 113] width 103 height 19
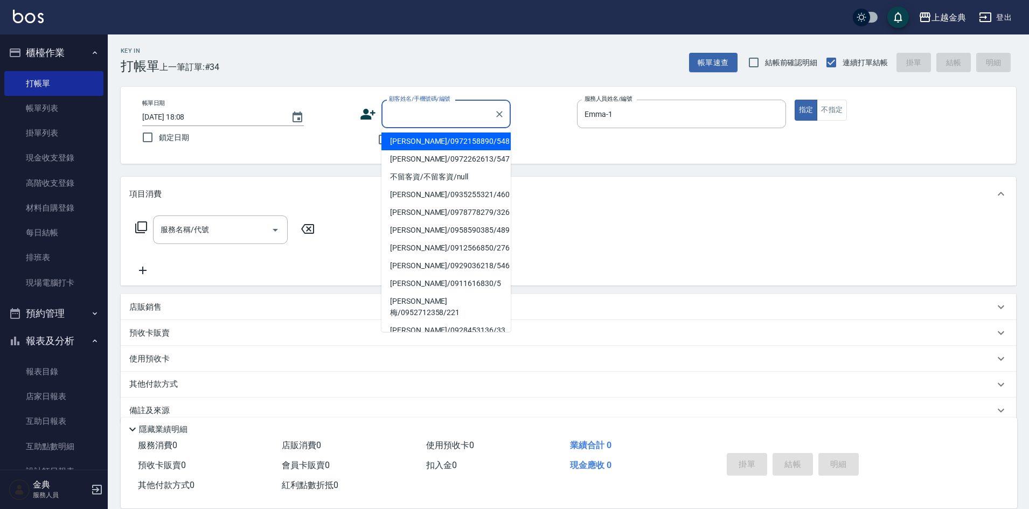
click at [320, 176] on div "Key In 打帳單 上一筆訂單:#34 帳單速查 結帳前確認明細 連續打單結帳 掛單 結帳 明細 帳單日期 [DATE] 18:08 鎖定日期 顧客姓名/手…" at bounding box center [568, 280] width 921 height 492
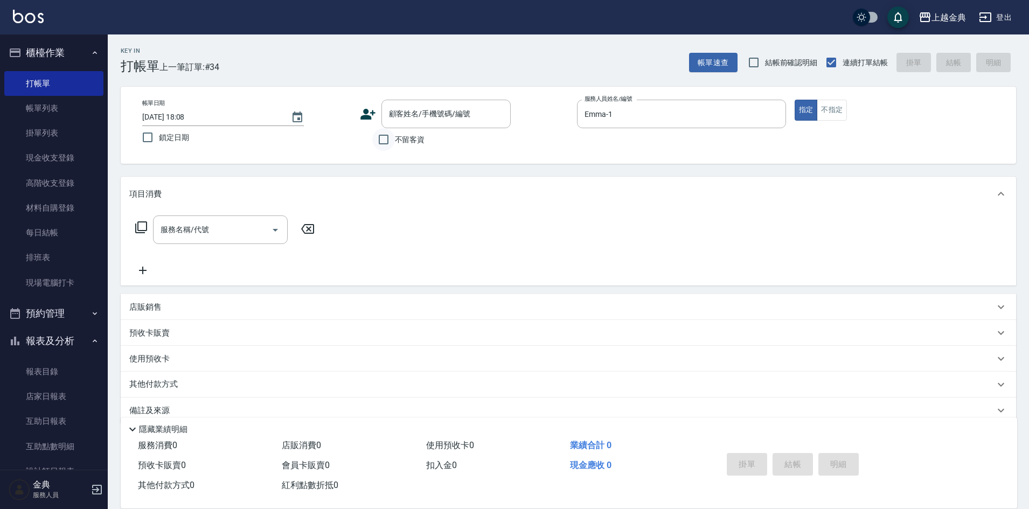
click at [391, 142] on input "不留客資" at bounding box center [383, 139] width 23 height 23
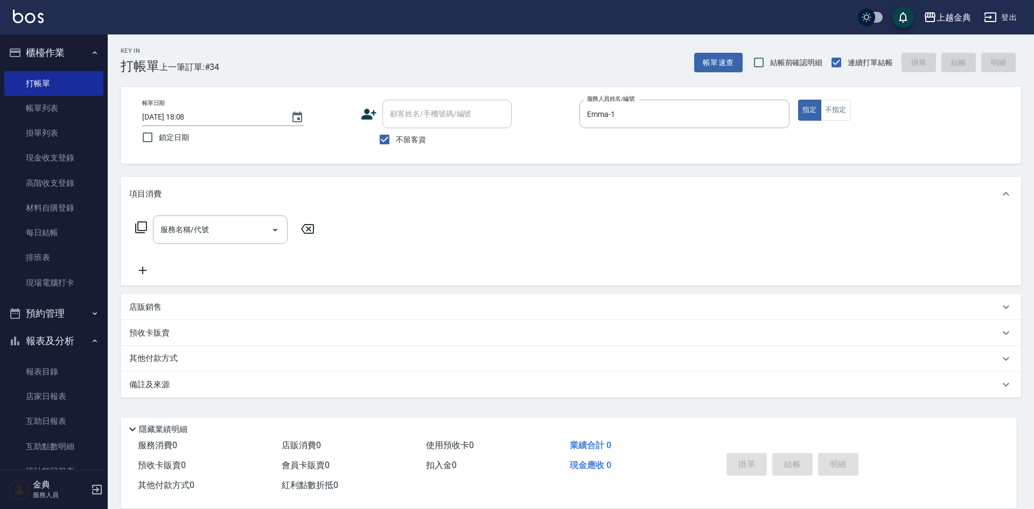
click at [140, 225] on icon at bounding box center [141, 227] width 13 height 13
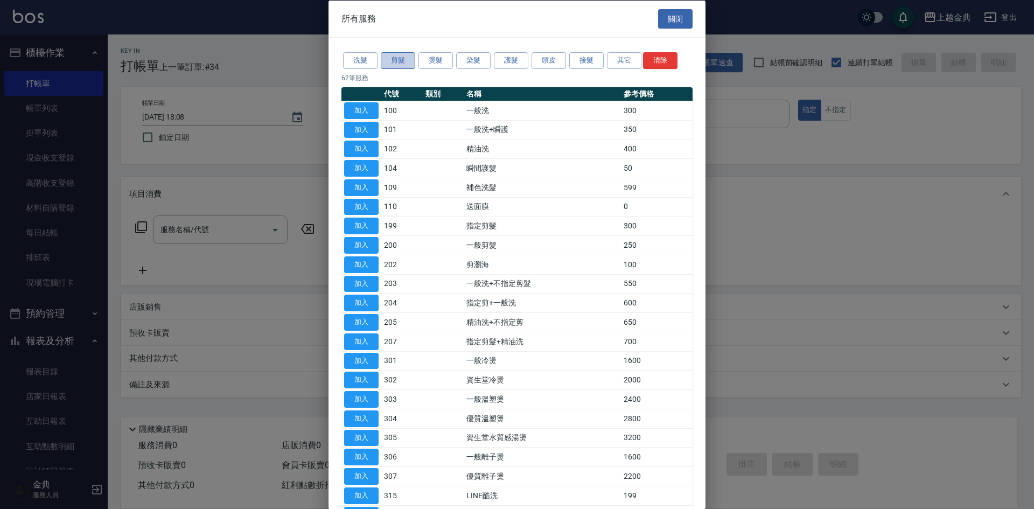
click at [396, 64] on button "剪髮" at bounding box center [398, 60] width 34 height 17
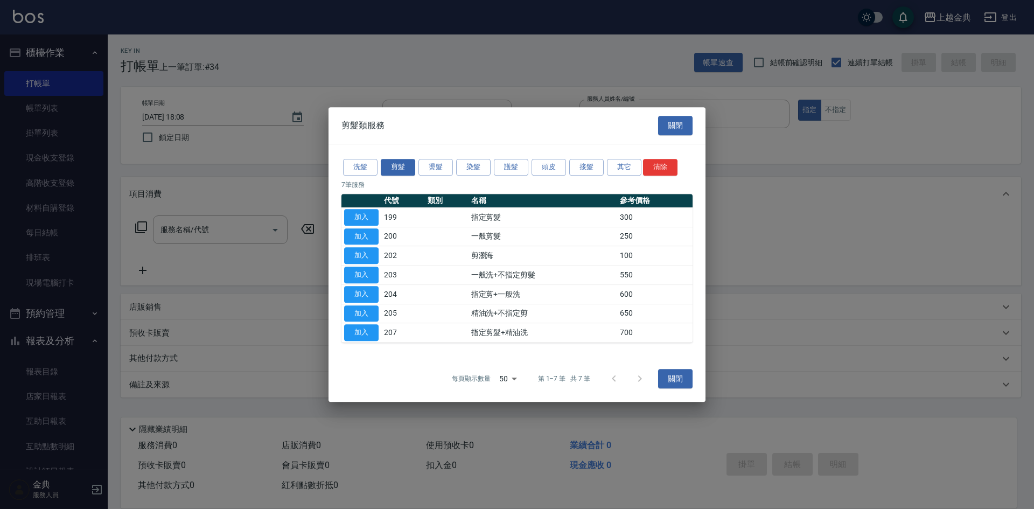
click at [361, 213] on button "加入" at bounding box center [361, 217] width 34 height 17
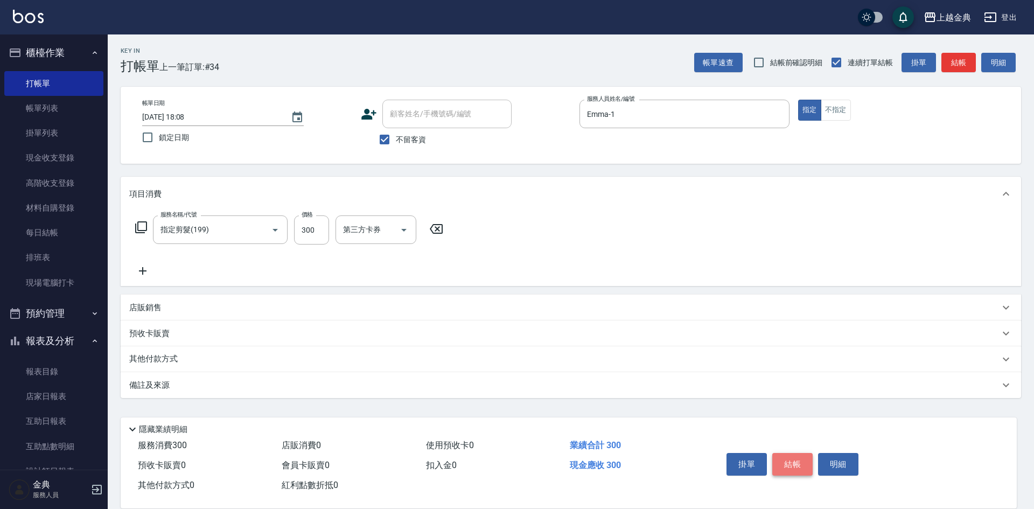
click at [796, 456] on button "結帳" at bounding box center [792, 464] width 40 height 23
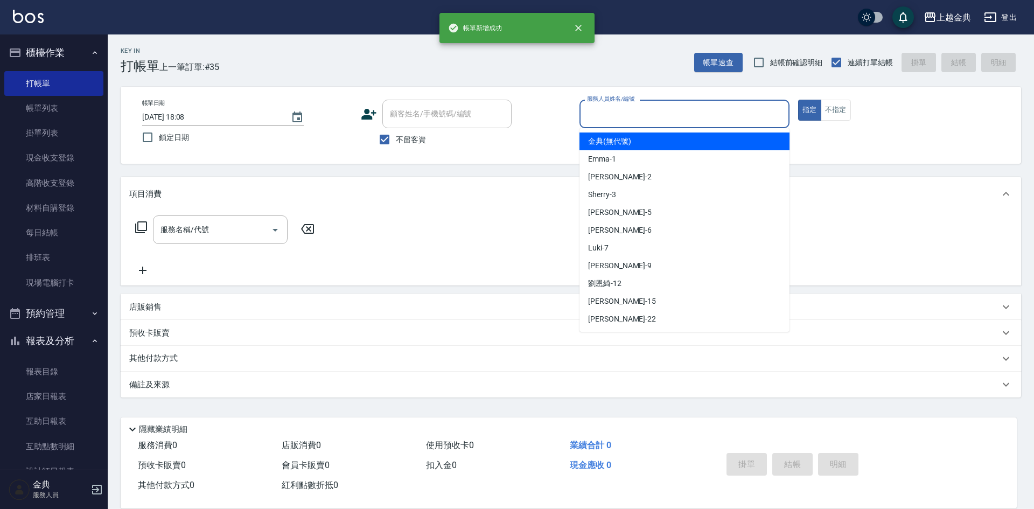
click at [656, 110] on input "服務人員姓名/編號" at bounding box center [684, 113] width 200 height 19
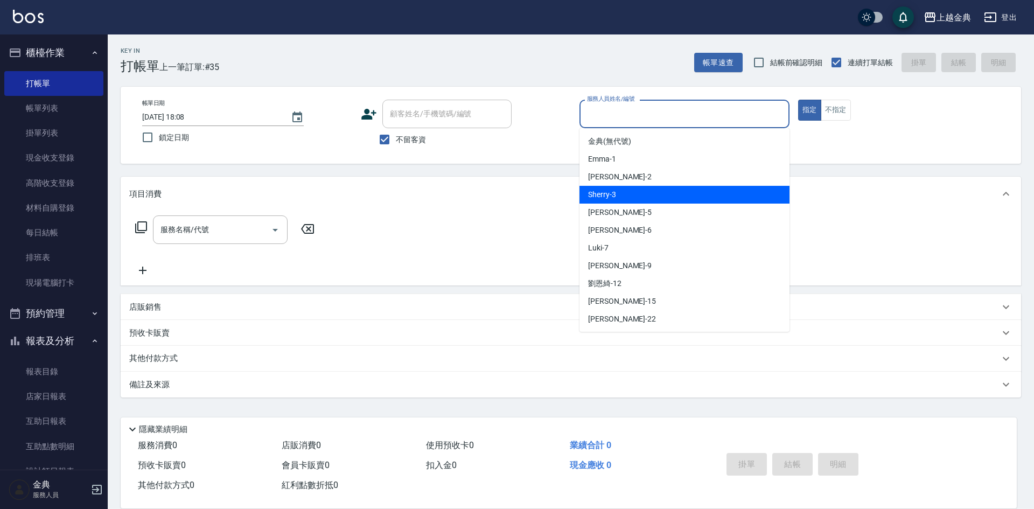
click at [659, 197] on div "Sherry -3" at bounding box center [685, 195] width 210 height 18
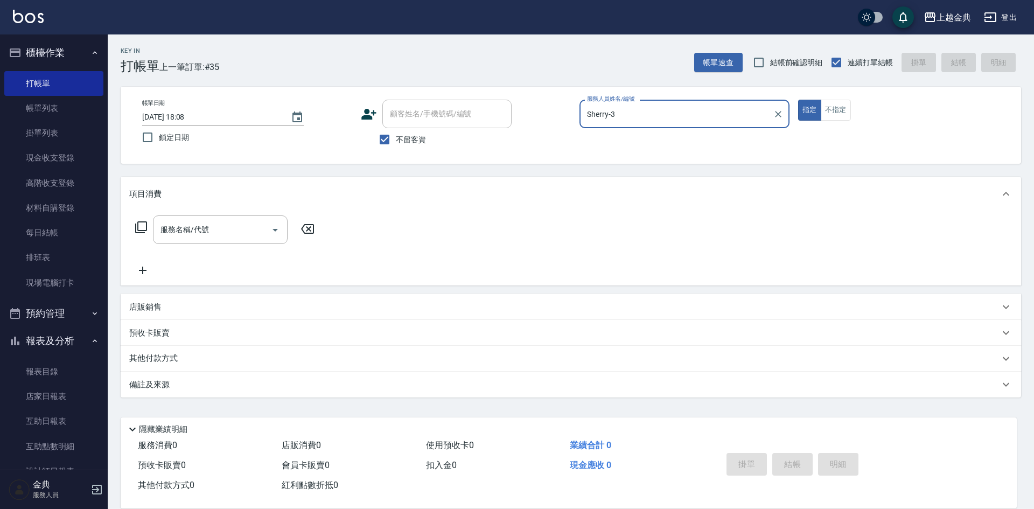
click at [133, 215] on div "服務名稱/代號 服務名稱/代號" at bounding box center [225, 229] width 192 height 29
click at [139, 229] on icon at bounding box center [141, 227] width 13 height 13
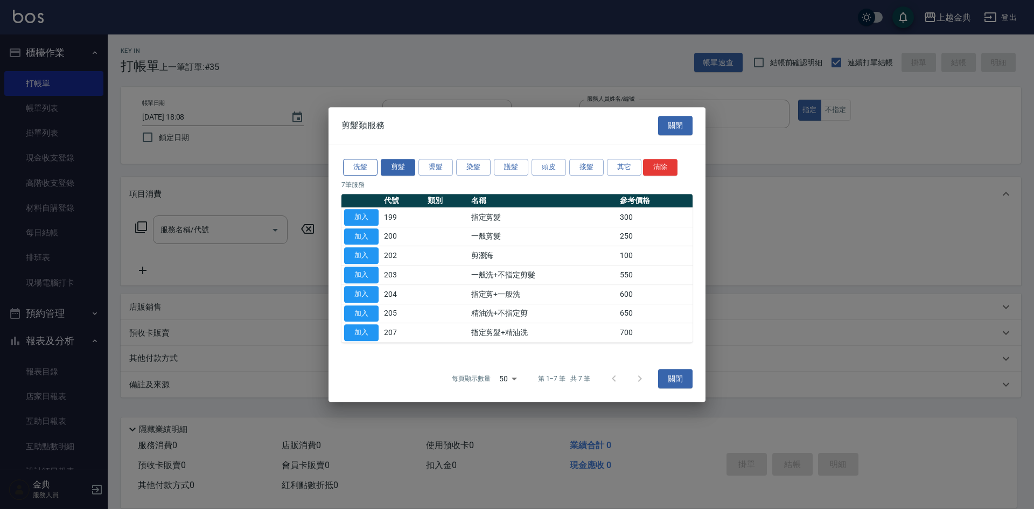
click at [367, 170] on button "洗髮" at bounding box center [360, 167] width 34 height 17
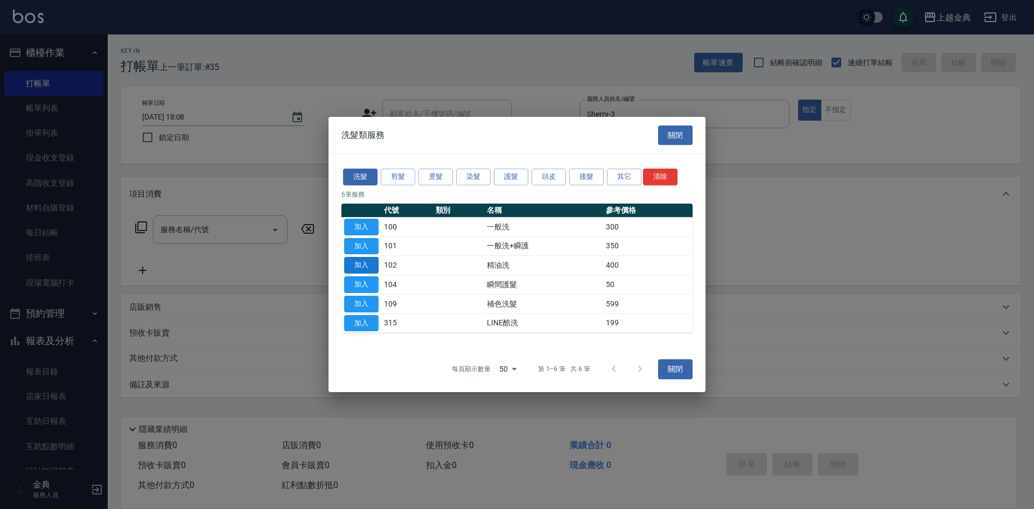
click at [359, 262] on button "加入" at bounding box center [361, 265] width 34 height 17
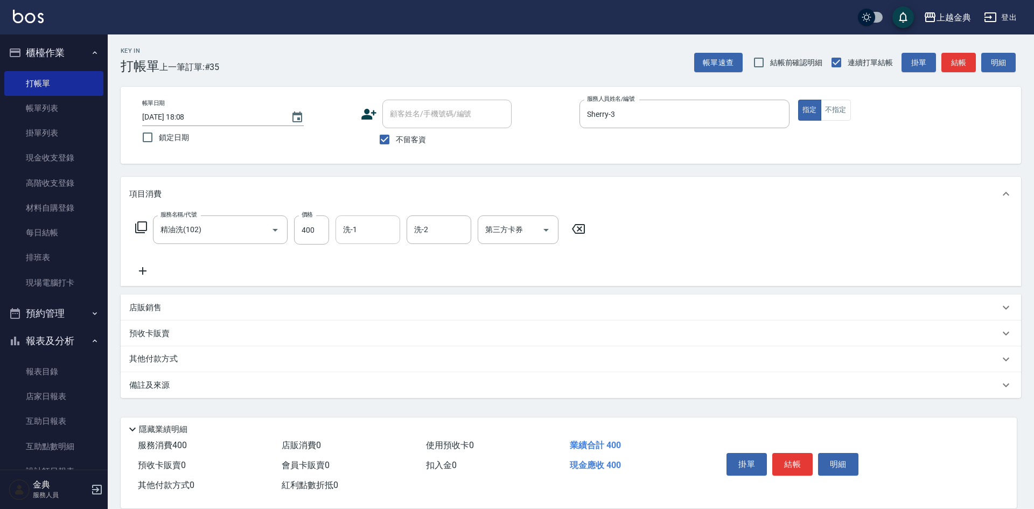
click at [347, 216] on div "洗-1" at bounding box center [368, 229] width 65 height 29
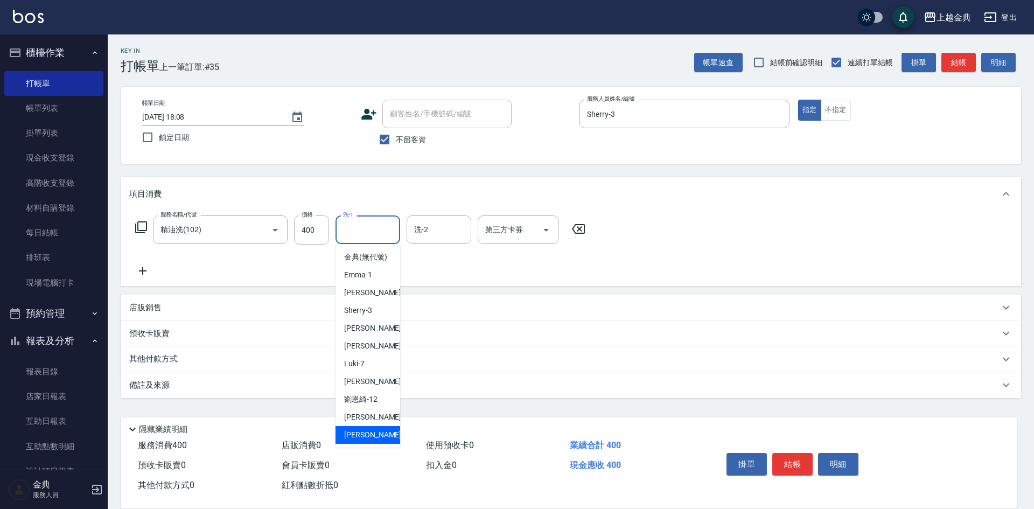
click at [350, 438] on div "[PERSON_NAME] -22" at bounding box center [368, 435] width 65 height 18
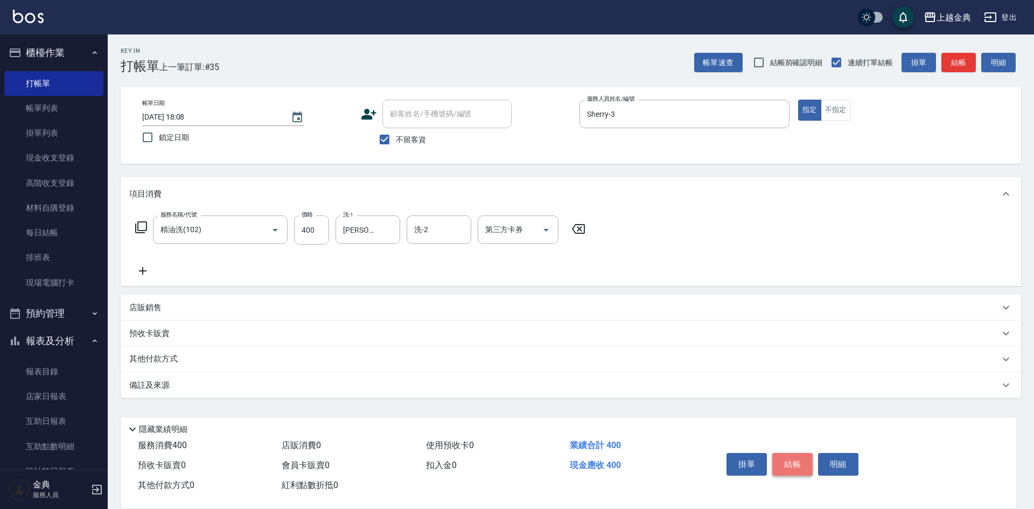
click at [784, 462] on button "結帳" at bounding box center [792, 464] width 40 height 23
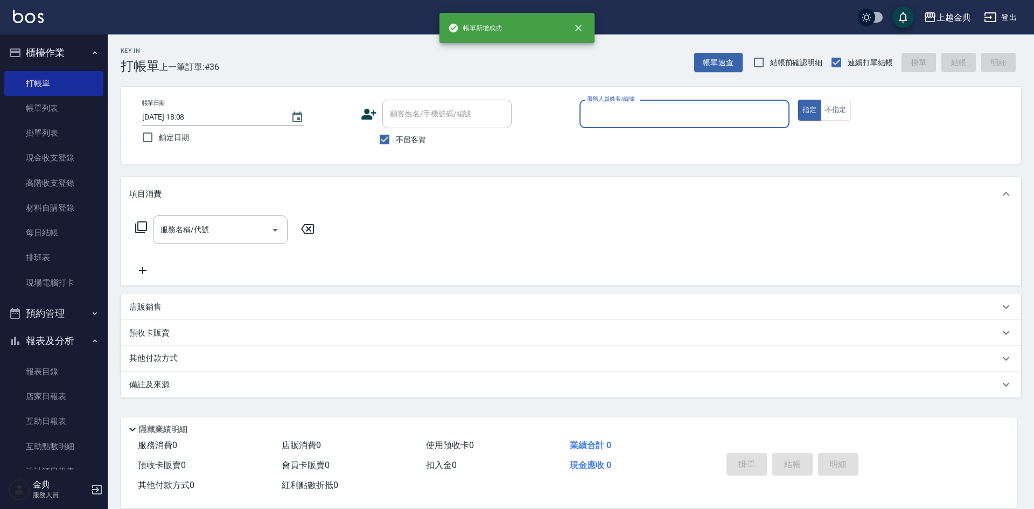
click at [691, 103] on div "服務人員姓名/編號" at bounding box center [685, 114] width 210 height 29
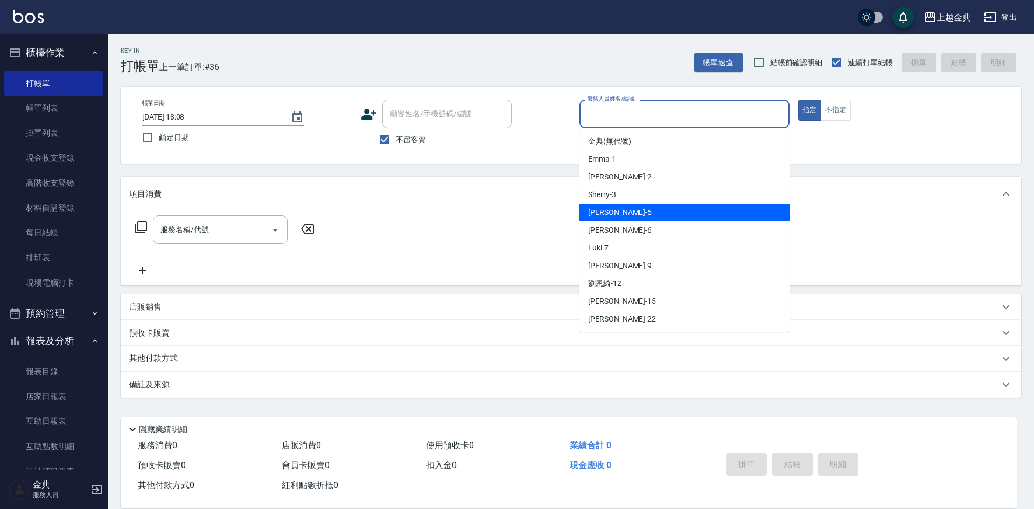
click at [673, 213] on div "[PERSON_NAME] -5" at bounding box center [685, 213] width 210 height 18
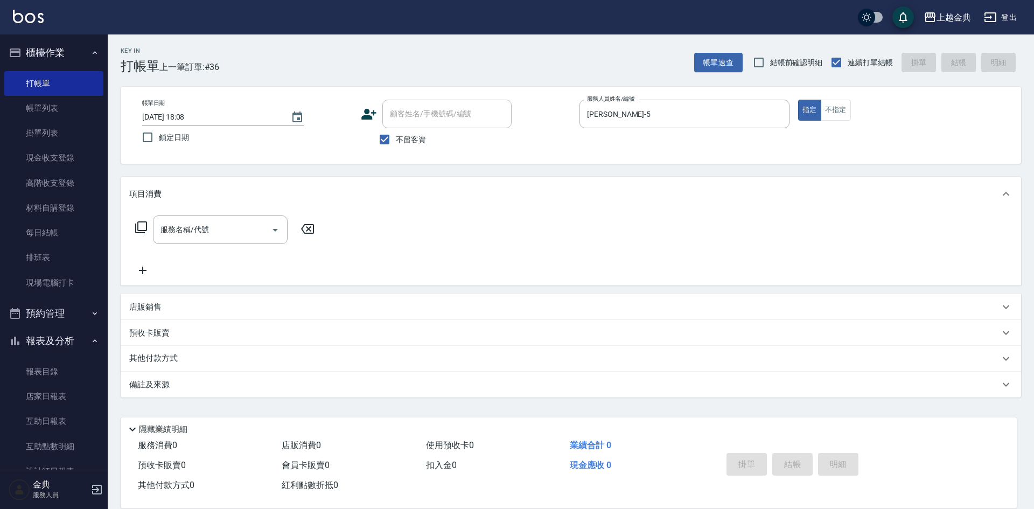
click at [138, 226] on icon at bounding box center [141, 227] width 12 height 12
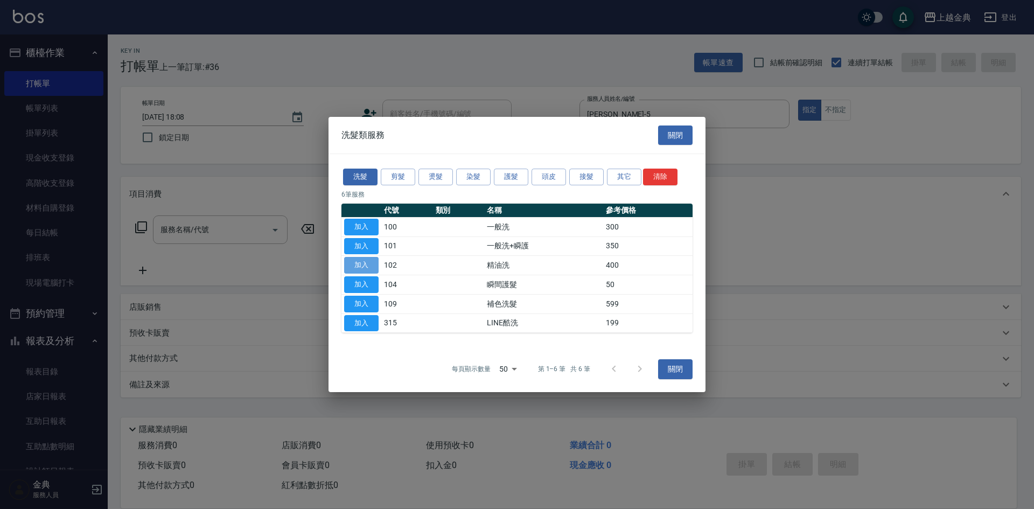
click at [352, 267] on button "加入" at bounding box center [361, 265] width 34 height 17
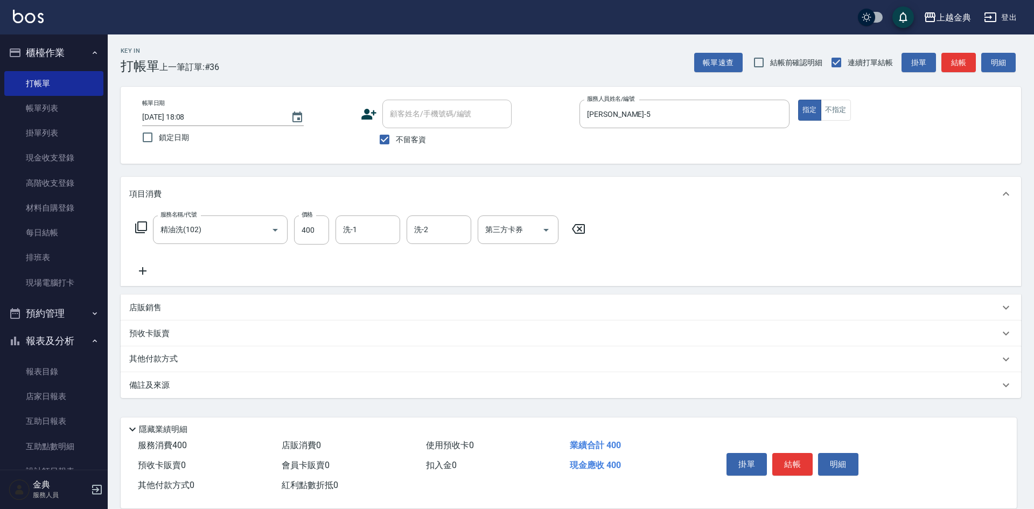
drag, startPoint x: 391, startPoint y: 262, endPoint x: 391, endPoint y: 252, distance: 9.7
click at [391, 260] on div "服務名稱/代號 精油洗(102) 服務名稱/代號 價格 400 價格 洗-1 洗-1 洗-2 洗-2 第三方卡券 第三方卡券" at bounding box center [360, 246] width 463 height 62
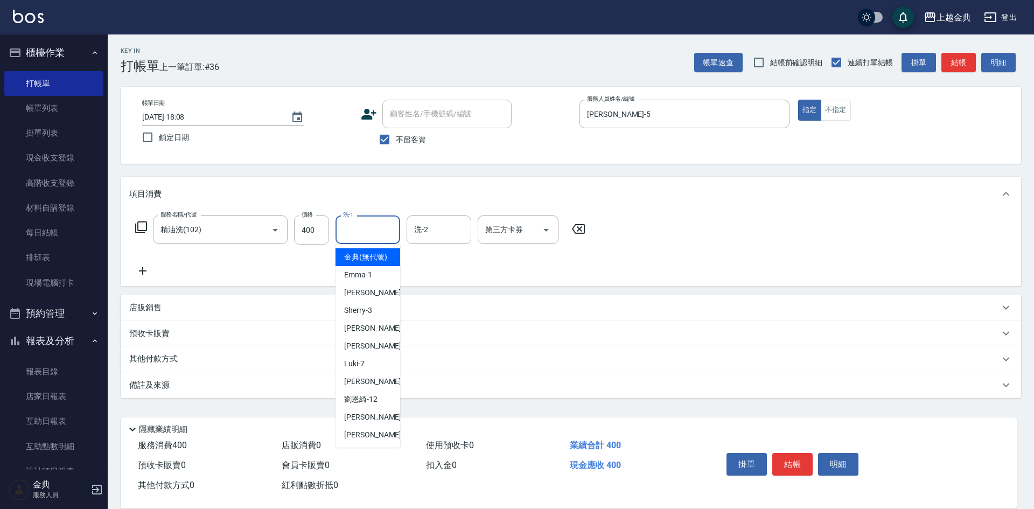
click at [369, 222] on input "洗-1" at bounding box center [367, 229] width 55 height 19
click at [379, 403] on div "[PERSON_NAME]-12" at bounding box center [368, 400] width 65 height 18
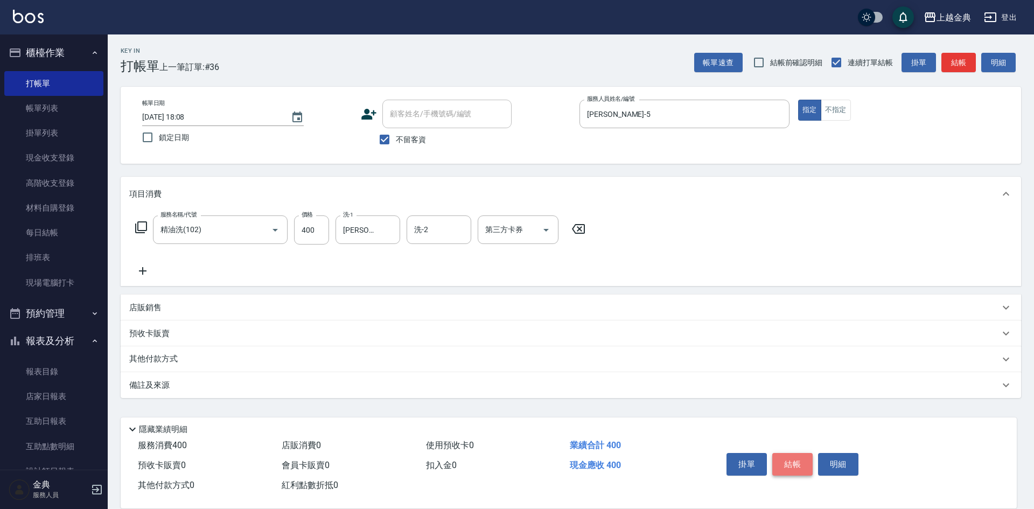
click at [795, 459] on button "結帳" at bounding box center [792, 464] width 40 height 23
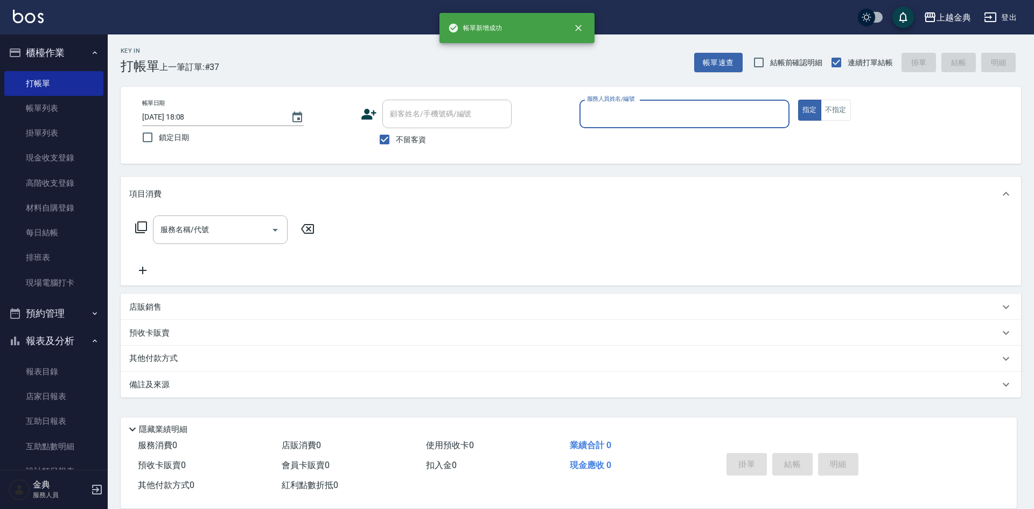
drag, startPoint x: 688, startPoint y: 123, endPoint x: 690, endPoint y: 136, distance: 13.1
click at [688, 124] on div "服務人員姓名/編號" at bounding box center [685, 114] width 210 height 29
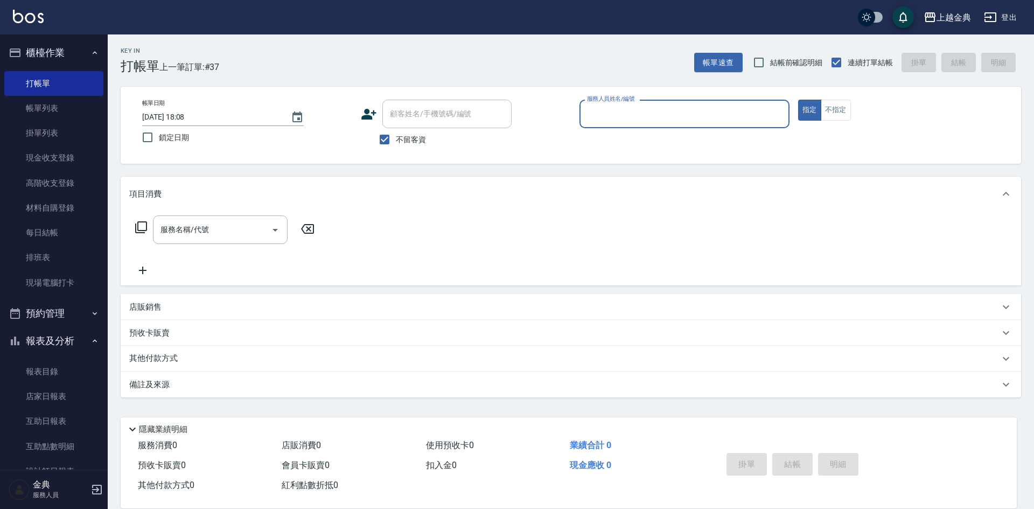
click at [645, 108] on input "服務人員姓名/編號" at bounding box center [684, 113] width 200 height 19
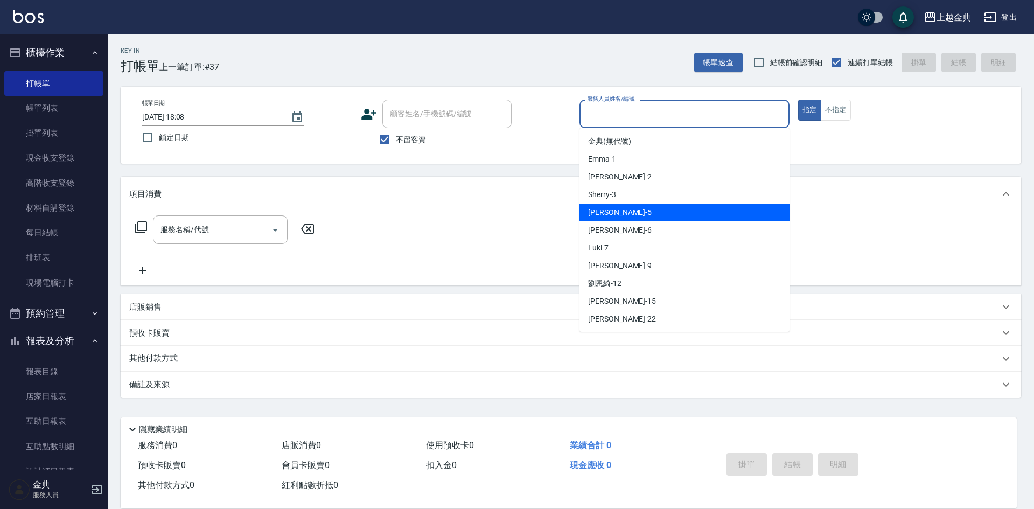
click at [633, 216] on div "[PERSON_NAME] -5" at bounding box center [685, 213] width 210 height 18
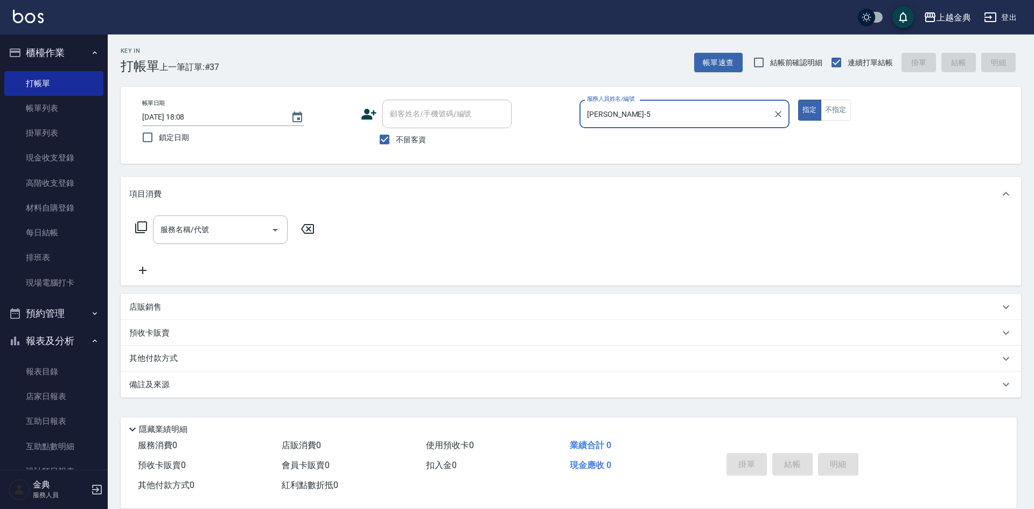
click at [138, 227] on icon at bounding box center [141, 227] width 12 height 12
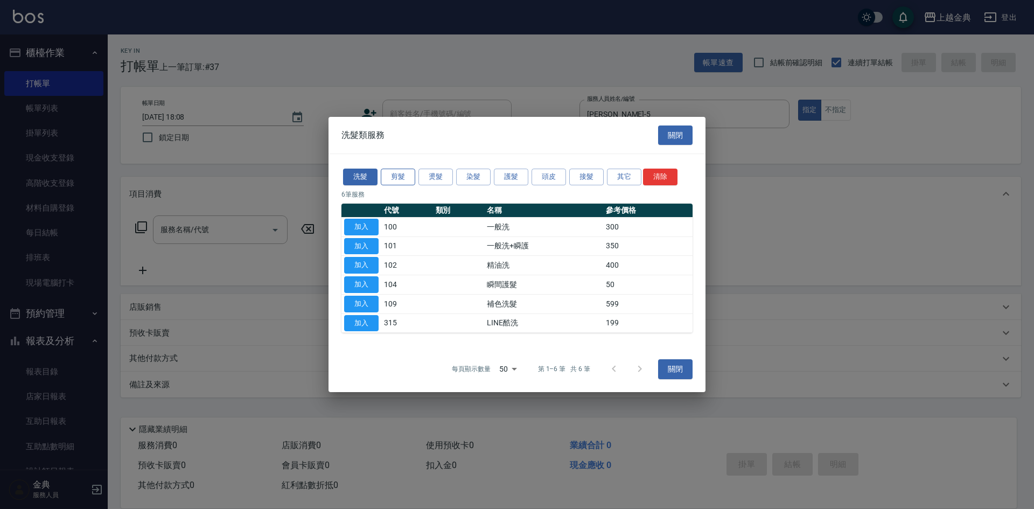
click at [398, 176] on button "剪髮" at bounding box center [398, 177] width 34 height 17
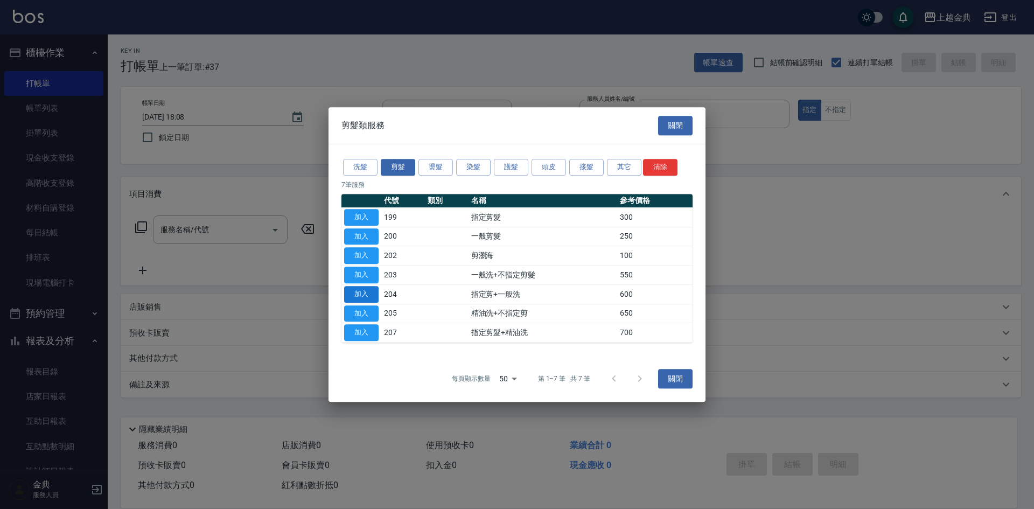
click at [360, 292] on button "加入" at bounding box center [361, 294] width 34 height 17
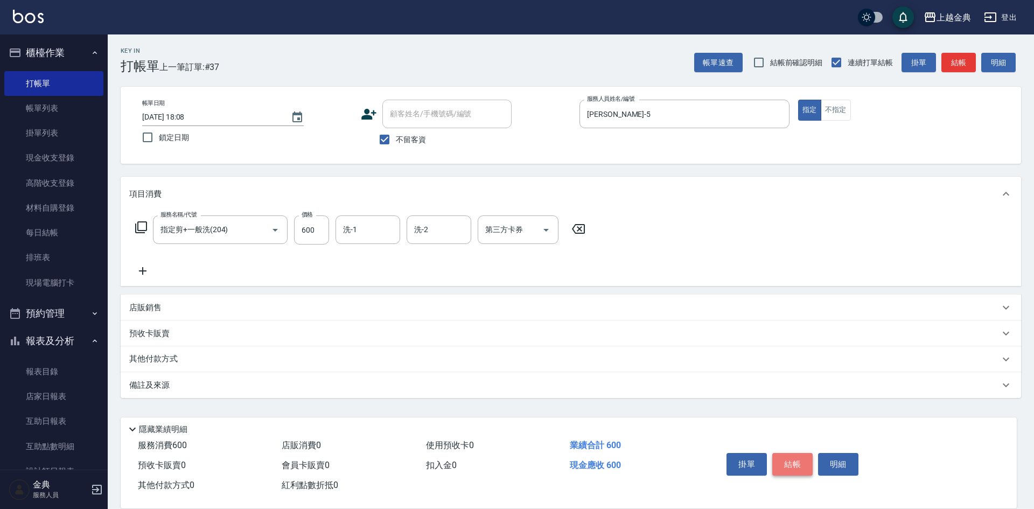
click at [796, 455] on button "結帳" at bounding box center [792, 464] width 40 height 23
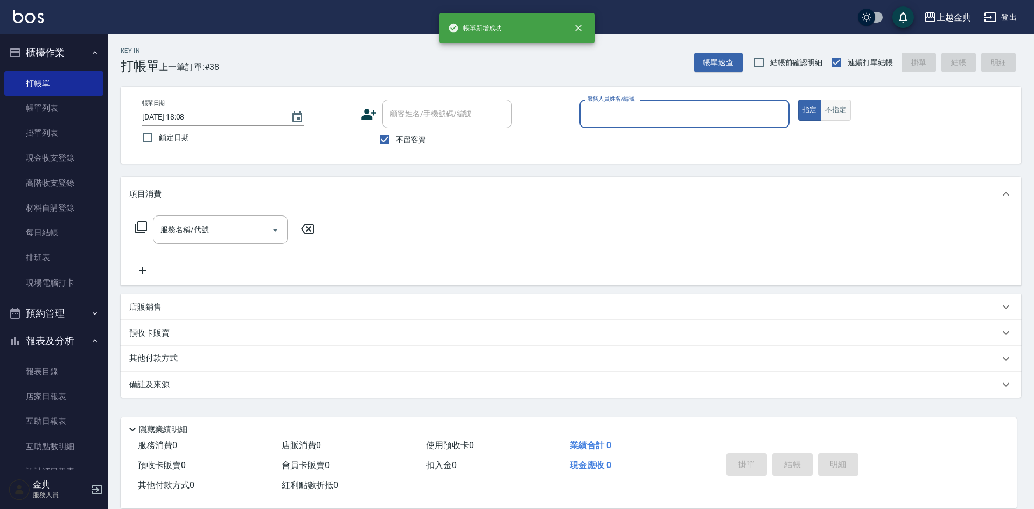
click at [832, 110] on button "不指定" at bounding box center [836, 110] width 30 height 21
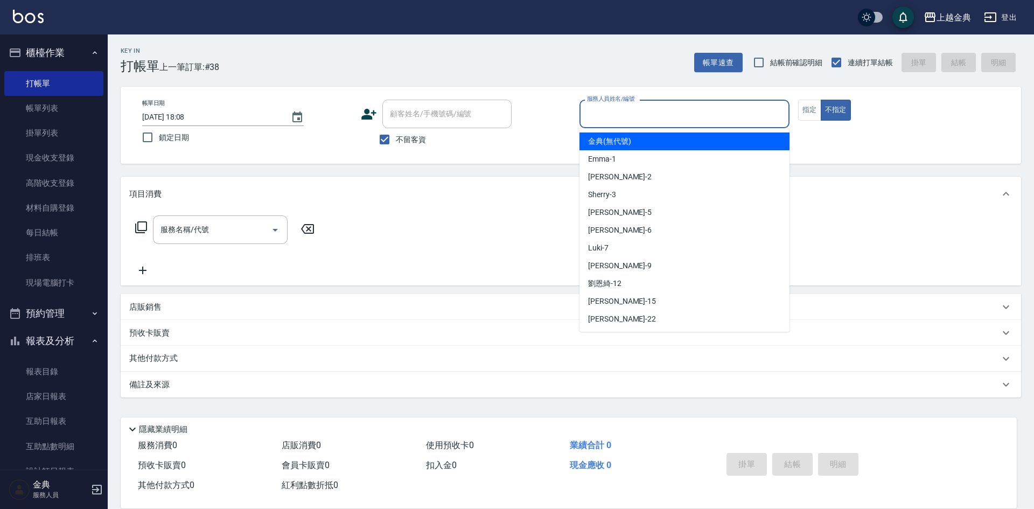
click at [742, 109] on input "服務人員姓名/編號" at bounding box center [684, 113] width 200 height 19
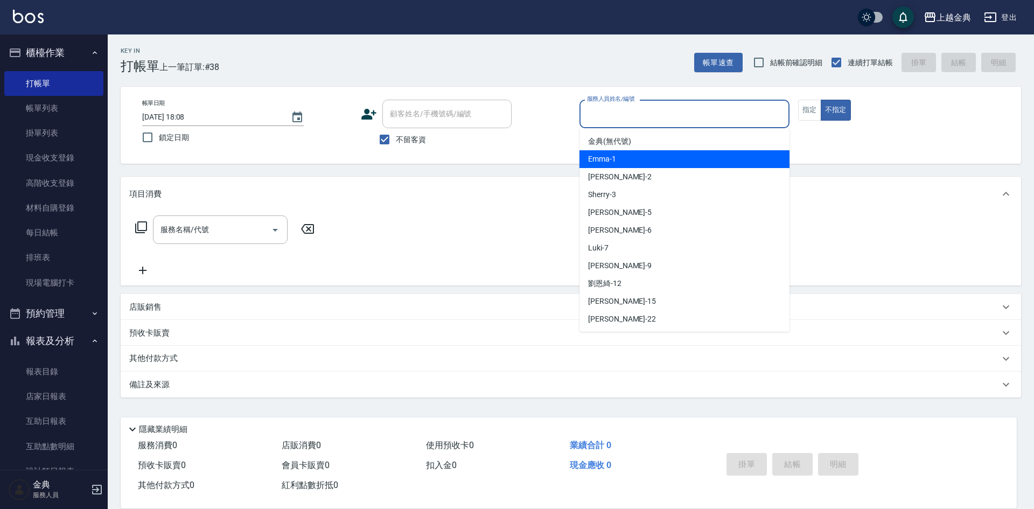
click at [693, 160] on div "Emma -1" at bounding box center [685, 159] width 210 height 18
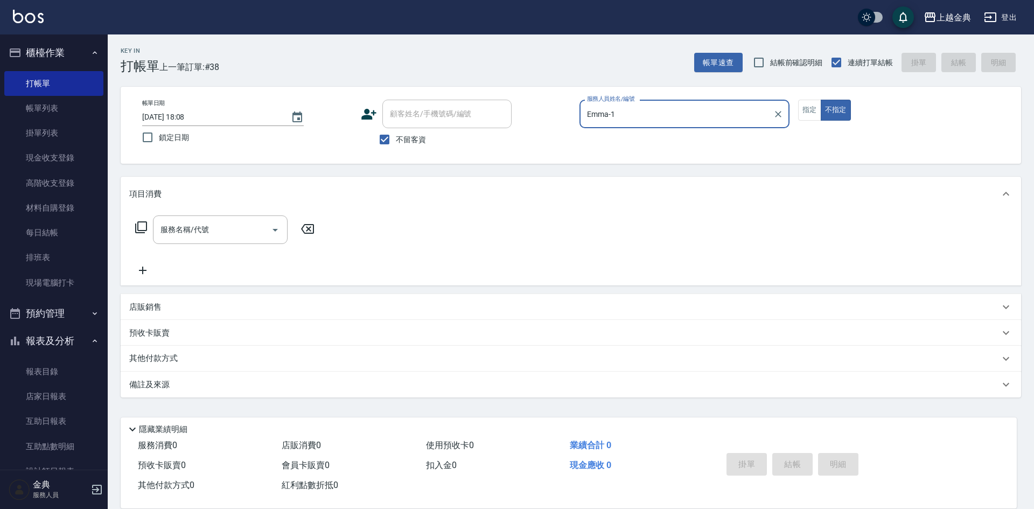
click at [135, 227] on icon at bounding box center [141, 227] width 13 height 13
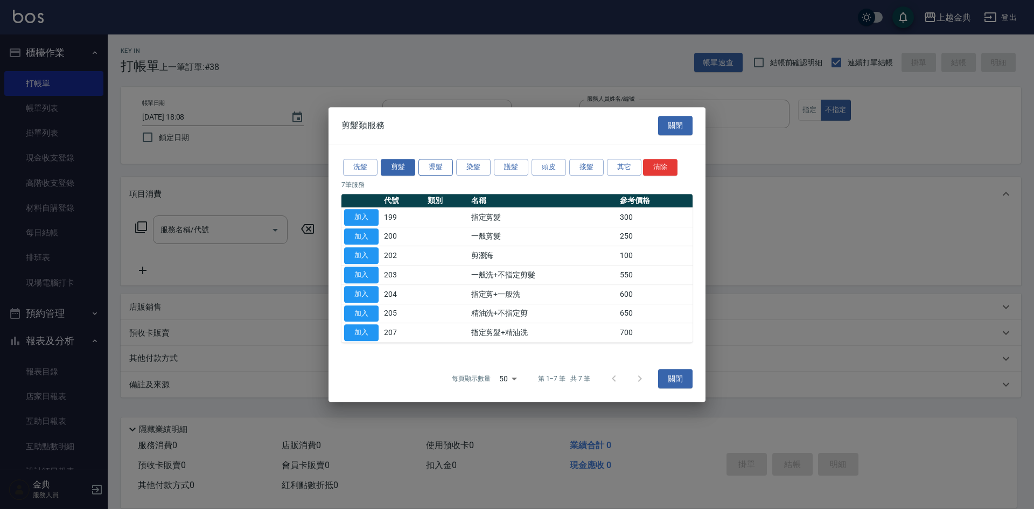
click at [433, 168] on button "燙髮" at bounding box center [436, 167] width 34 height 17
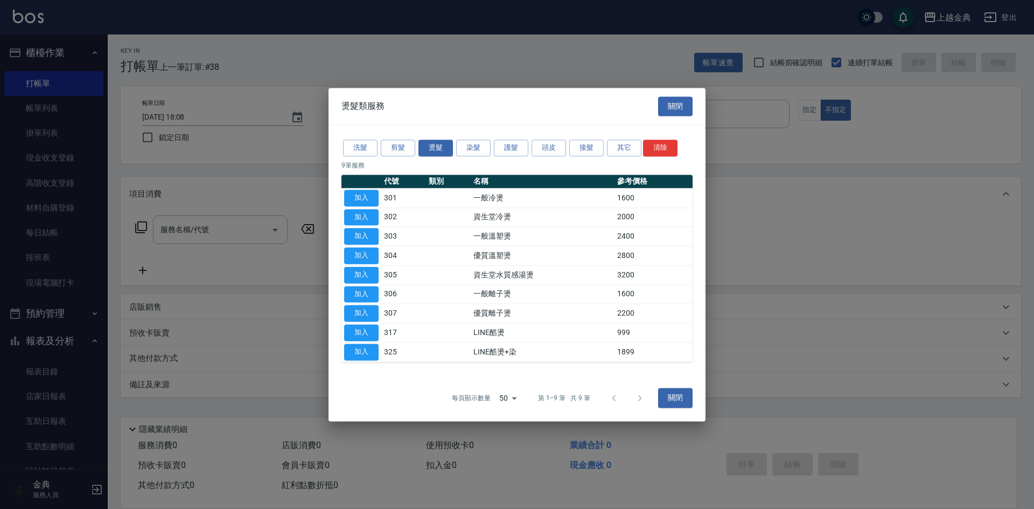
drag, startPoint x: 354, startPoint y: 255, endPoint x: 392, endPoint y: 192, distance: 73.0
click at [400, 190] on tbody "加入 301 一般冷燙 1600 加入 302 資生堂冷燙 2000 加入 303 一般溫塑燙 2400 加入 304 優質溫塑燙 2800 加入 305 資…" at bounding box center [517, 275] width 351 height 173
click at [347, 257] on button "加入" at bounding box center [361, 255] width 34 height 17
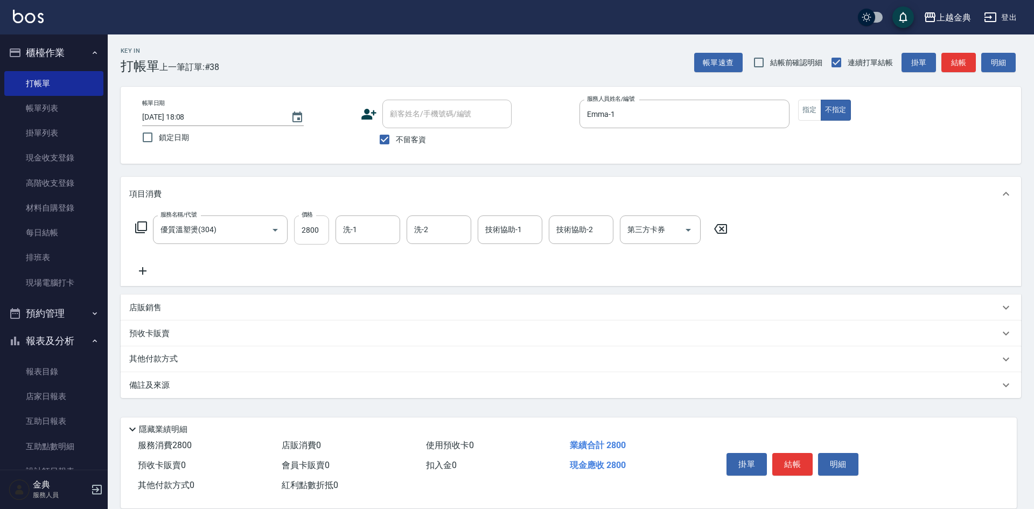
click at [315, 234] on input "2800" at bounding box center [311, 229] width 35 height 29
click at [134, 225] on div "服務名稱/代號 優質溫塑燙(304) 服務名稱/代號 價格 3599 價格 洗-1 洗-1 洗-2 洗-2 技術協助-1 技術協助-1 技術協助-2 技術協助…" at bounding box center [431, 229] width 605 height 29
click at [154, 229] on div "優質溫塑燙(304) 服務名稱/代號" at bounding box center [220, 229] width 135 height 29
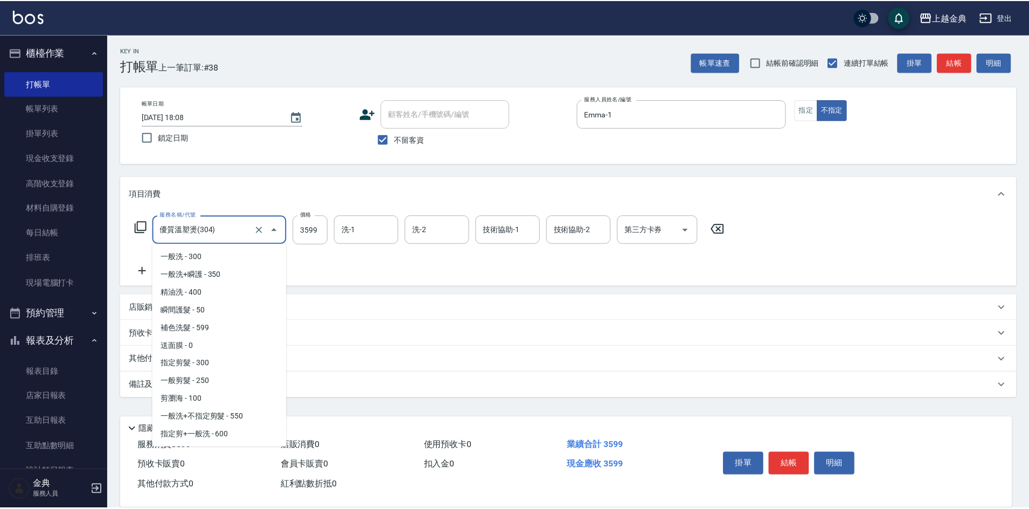
scroll to position [103, 0]
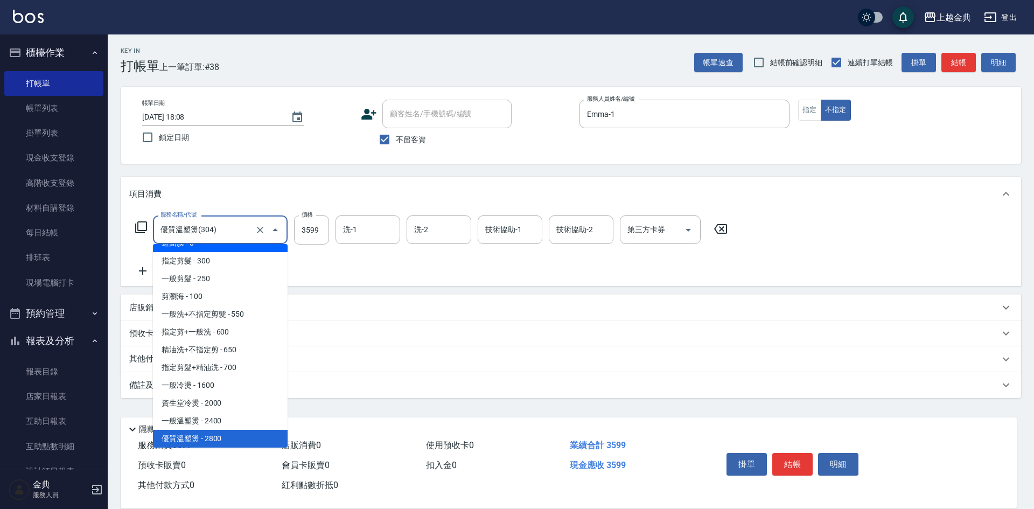
click at [137, 222] on icon at bounding box center [141, 227] width 13 height 13
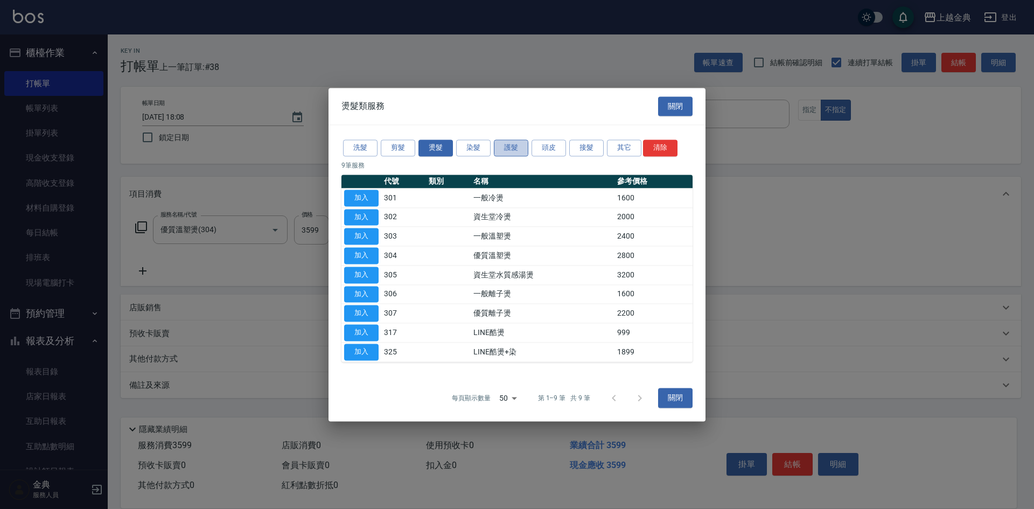
click at [512, 140] on button "護髮" at bounding box center [511, 148] width 34 height 17
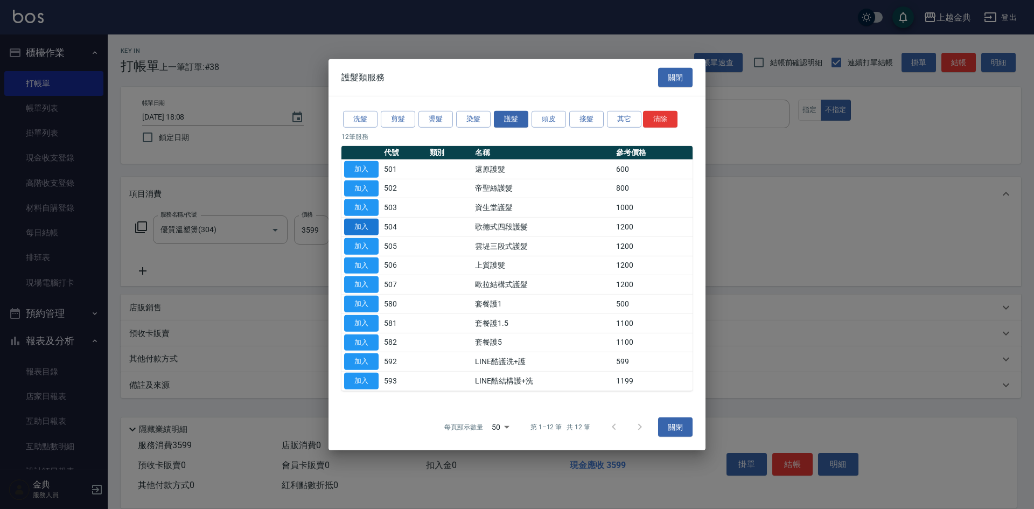
click at [363, 222] on button "加入" at bounding box center [361, 227] width 34 height 17
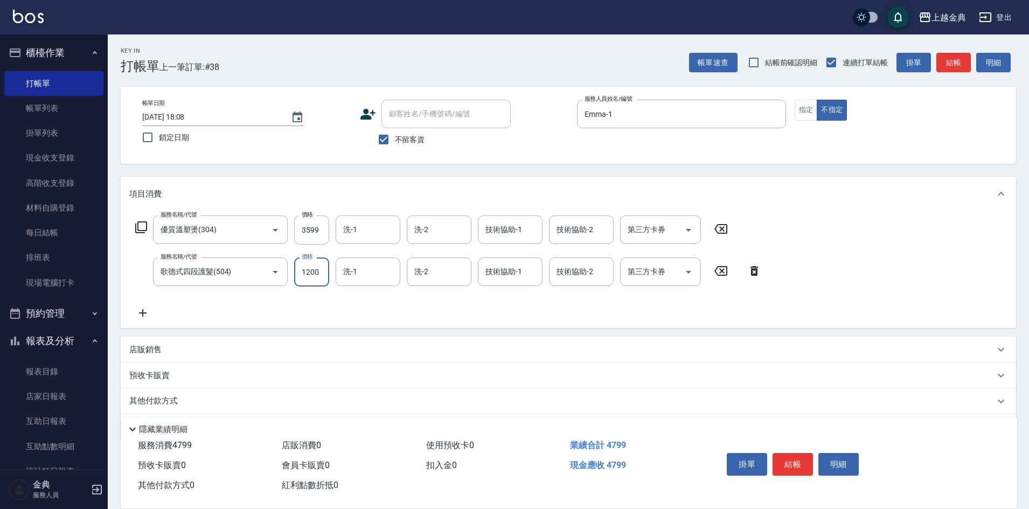
click at [308, 280] on input "1200" at bounding box center [311, 271] width 35 height 29
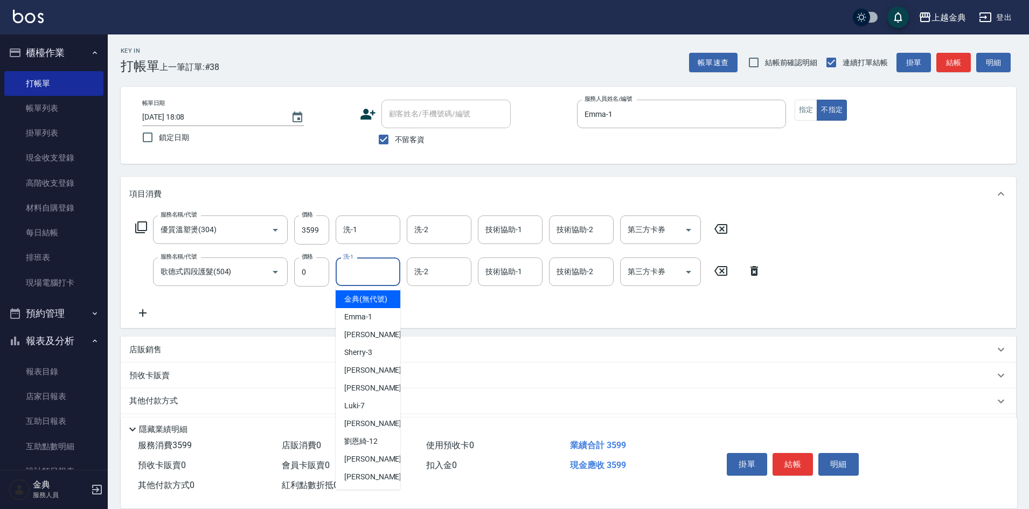
click at [370, 273] on input "洗-1" at bounding box center [367, 271] width 55 height 19
drag, startPoint x: 359, startPoint y: 482, endPoint x: 432, endPoint y: 360, distance: 141.3
click at [362, 478] on ul "金典 (無代號) [PERSON_NAME] -1 Cindy -2 Sherry -3 [PERSON_NAME] -5 [PERSON_NAME] -6 …" at bounding box center [368, 388] width 65 height 204
click at [355, 483] on span "[PERSON_NAME] -22" at bounding box center [378, 476] width 68 height 11
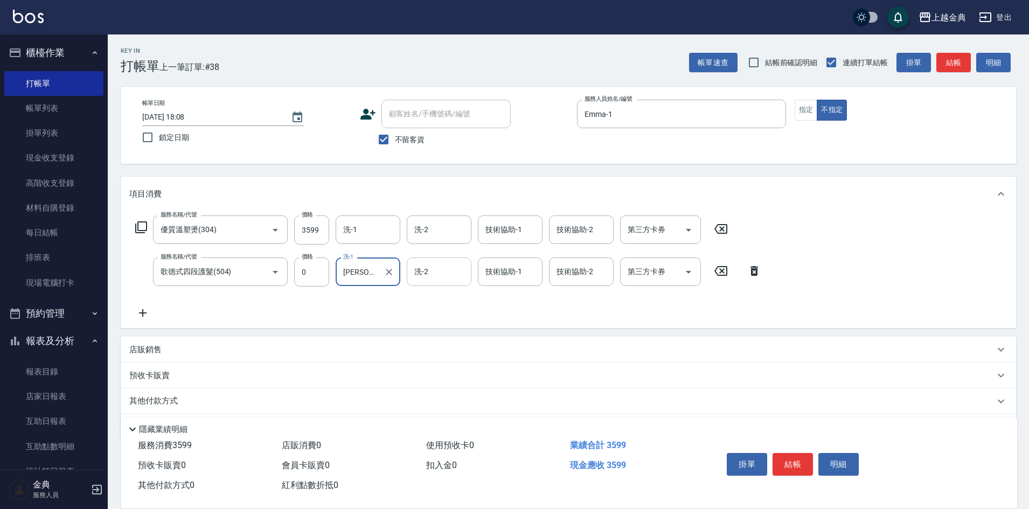
click at [429, 278] on input "洗-2" at bounding box center [439, 271] width 55 height 19
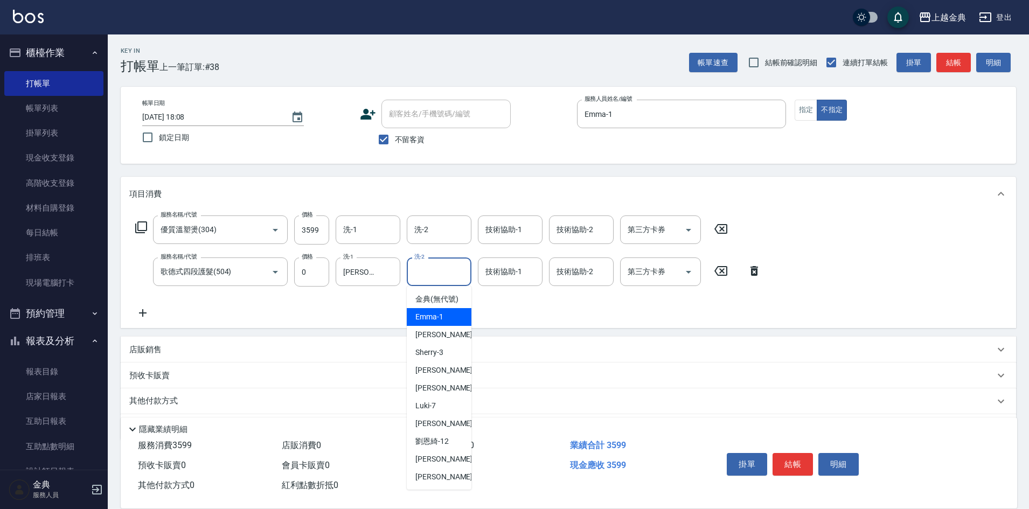
click at [436, 323] on span "Emma -1" at bounding box center [429, 316] width 28 height 11
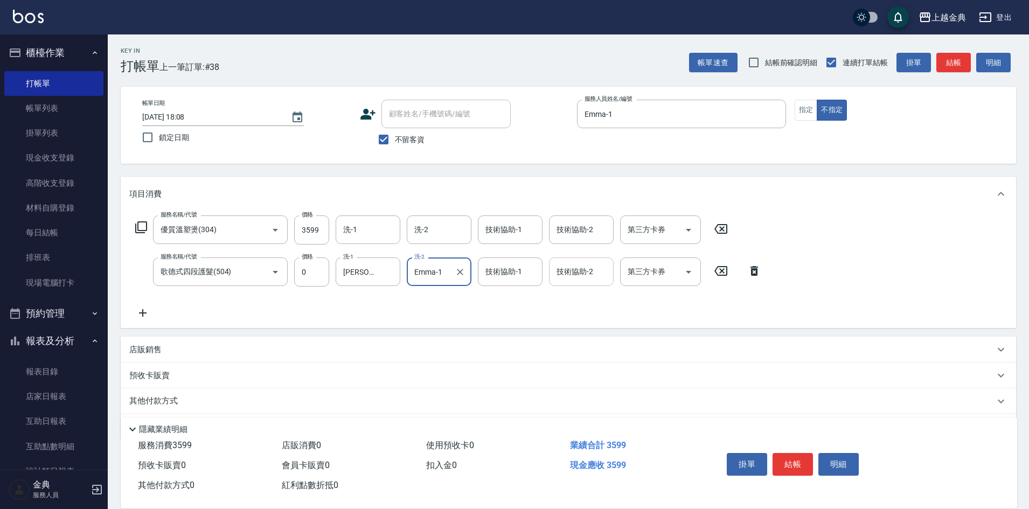
click at [578, 276] on input "技術協助-2" at bounding box center [581, 271] width 55 height 19
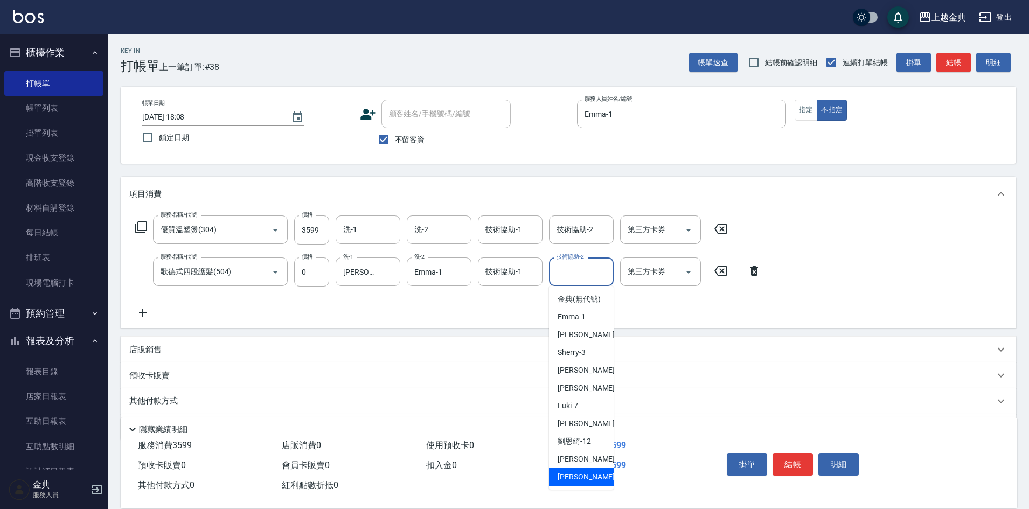
click at [587, 486] on div "[PERSON_NAME] -22" at bounding box center [581, 477] width 65 height 18
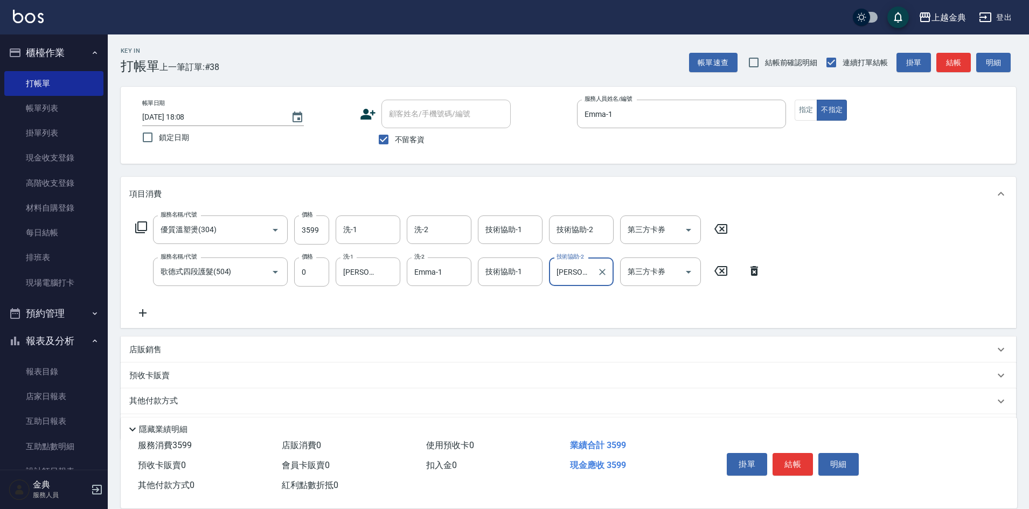
click at [157, 402] on p "其他付款方式" at bounding box center [156, 401] width 54 height 12
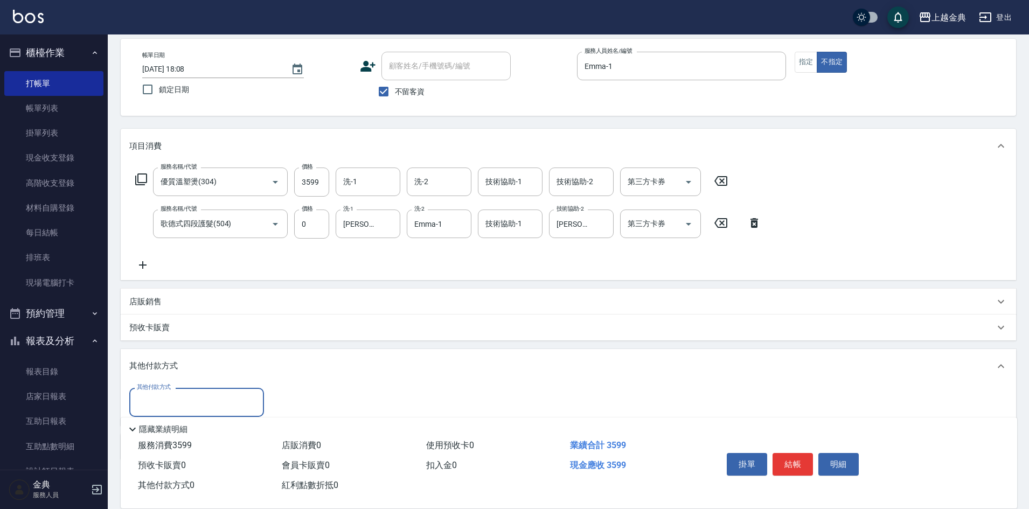
scroll to position [102, 0]
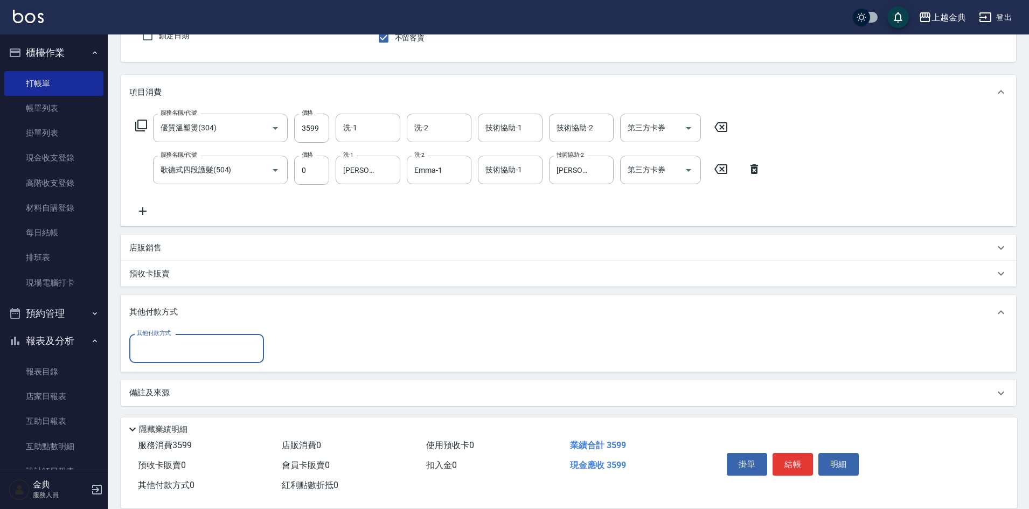
click at [162, 338] on div "其他付款方式 其他付款方式" at bounding box center [196, 348] width 135 height 29
click at [163, 340] on input "其他付款方式" at bounding box center [196, 348] width 125 height 19
click at [161, 425] on span "轉帳" at bounding box center [196, 430] width 135 height 18
click at [160, 408] on div "Key In 打帳單 上一筆訂單:#38 帳單速查 結帳前確認明細 連續打單結帳 掛單 結帳 明細 帳單日期 [DATE] 18:08 鎖定日期 顧客姓名/手…" at bounding box center [568, 221] width 921 height 577
click at [157, 351] on input "轉帳" at bounding box center [188, 348] width 109 height 19
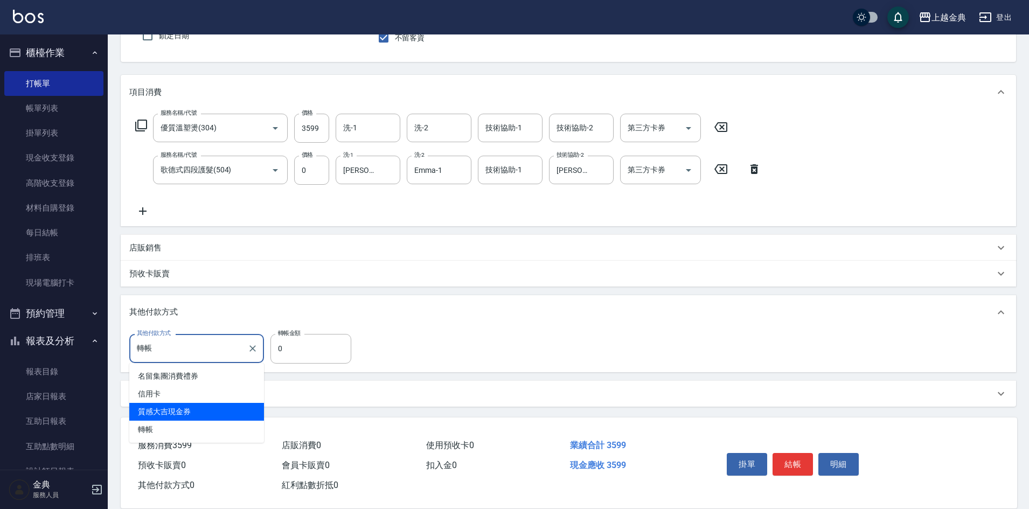
click at [163, 403] on span "質感大吉現金券" at bounding box center [196, 412] width 135 height 18
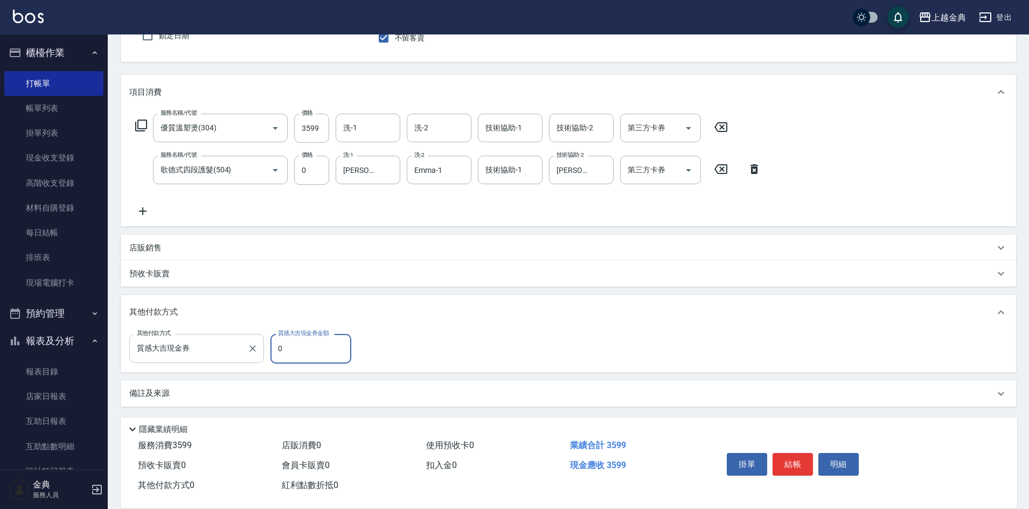
drag, startPoint x: 166, startPoint y: 345, endPoint x: 168, endPoint y: 363, distance: 17.8
click at [168, 344] on input "質感大吉現金券" at bounding box center [188, 348] width 109 height 19
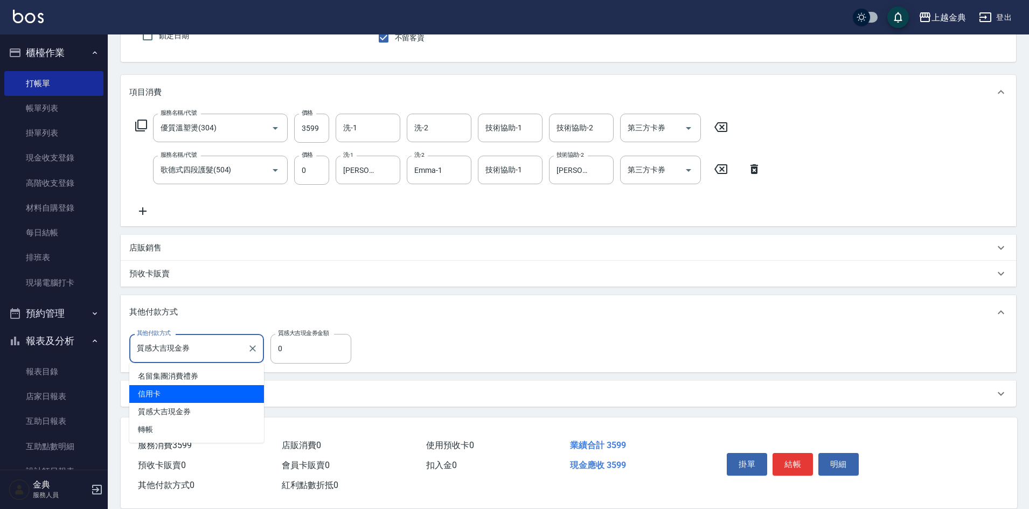
click at [166, 391] on span "信用卡" at bounding box center [196, 394] width 135 height 18
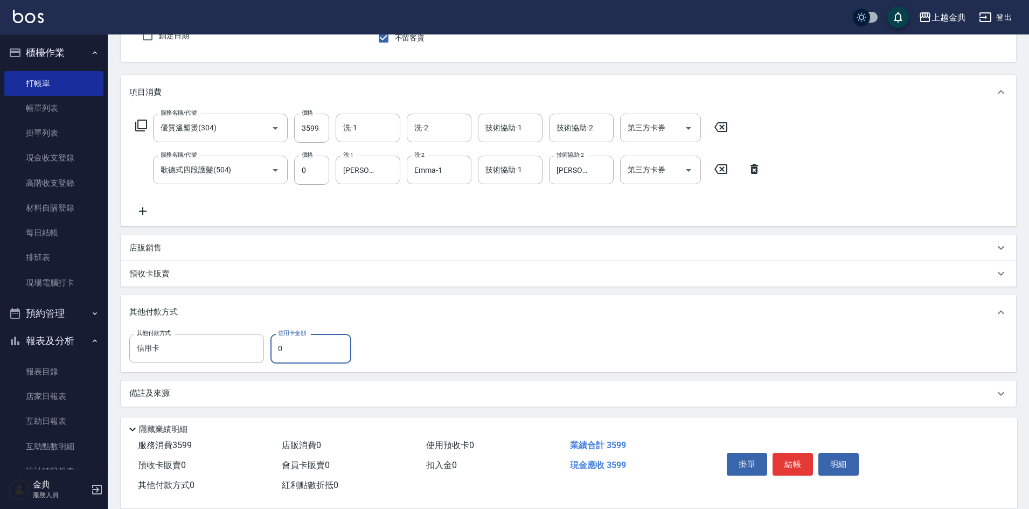
click at [298, 345] on input "0" at bounding box center [310, 348] width 81 height 29
click at [796, 458] on button "結帳" at bounding box center [792, 464] width 40 height 23
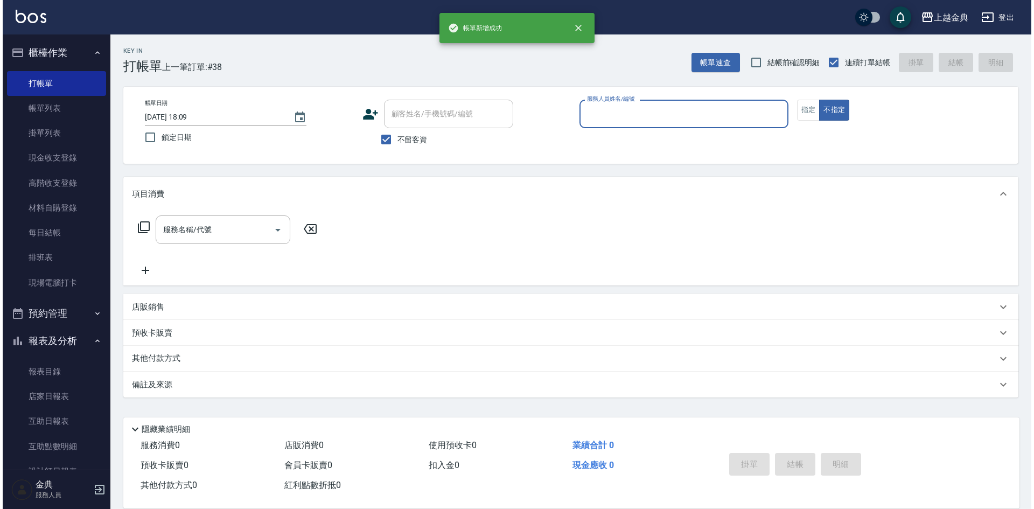
scroll to position [0, 0]
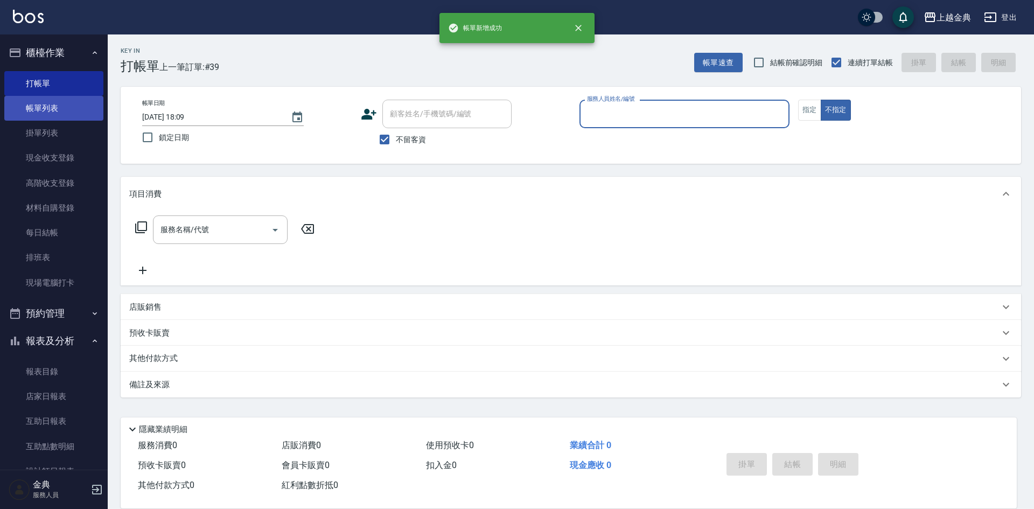
click at [76, 116] on link "帳單列表" at bounding box center [53, 108] width 99 height 25
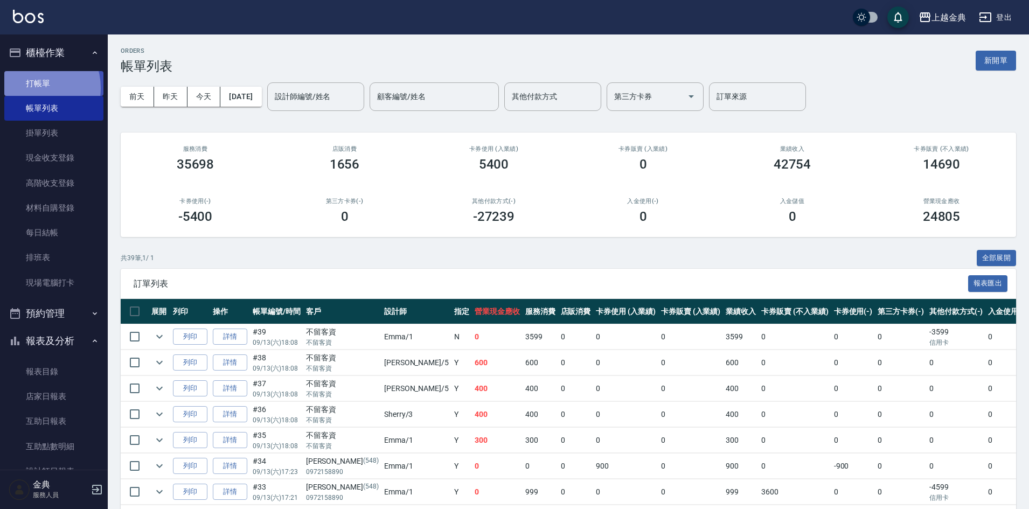
click at [33, 88] on link "打帳單" at bounding box center [53, 83] width 99 height 25
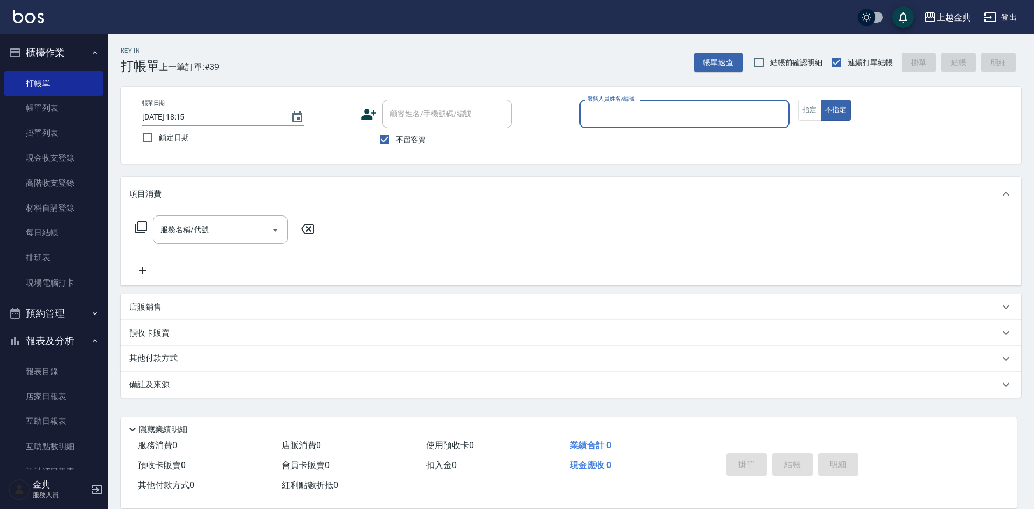
drag, startPoint x: 581, startPoint y: 120, endPoint x: 601, endPoint y: 111, distance: 22.2
click at [582, 117] on div "服務人員姓名/編號" at bounding box center [685, 114] width 210 height 29
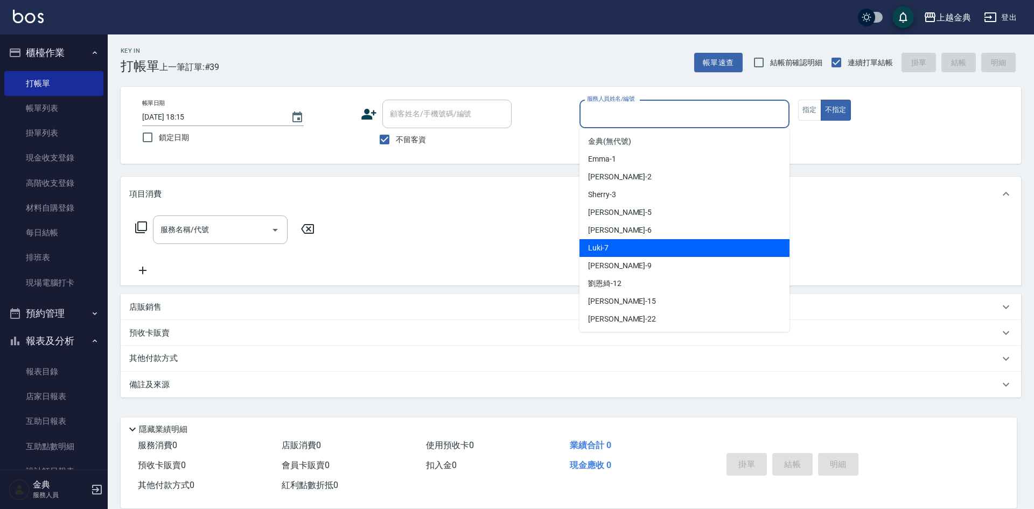
click at [624, 252] on div "Luki -7" at bounding box center [685, 248] width 210 height 18
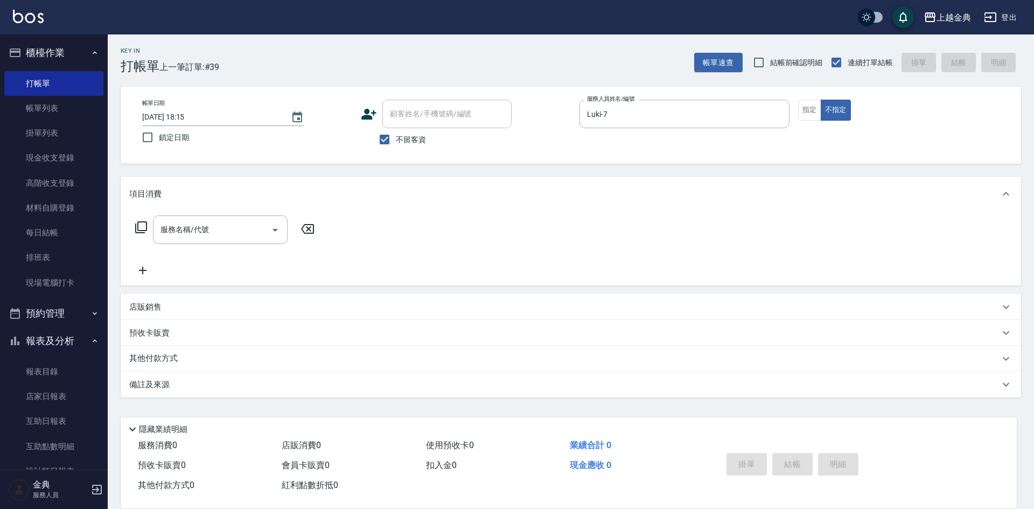
click at [147, 219] on div "服務名稱/代號 服務名稱/代號" at bounding box center [225, 229] width 192 height 29
click at [141, 224] on icon at bounding box center [141, 227] width 13 height 13
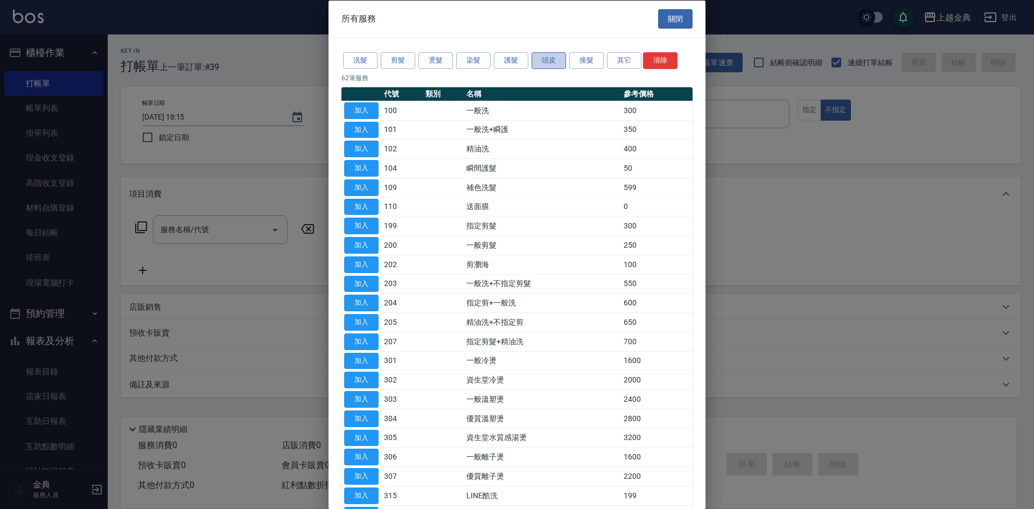
click at [539, 59] on button "頭皮" at bounding box center [549, 60] width 34 height 17
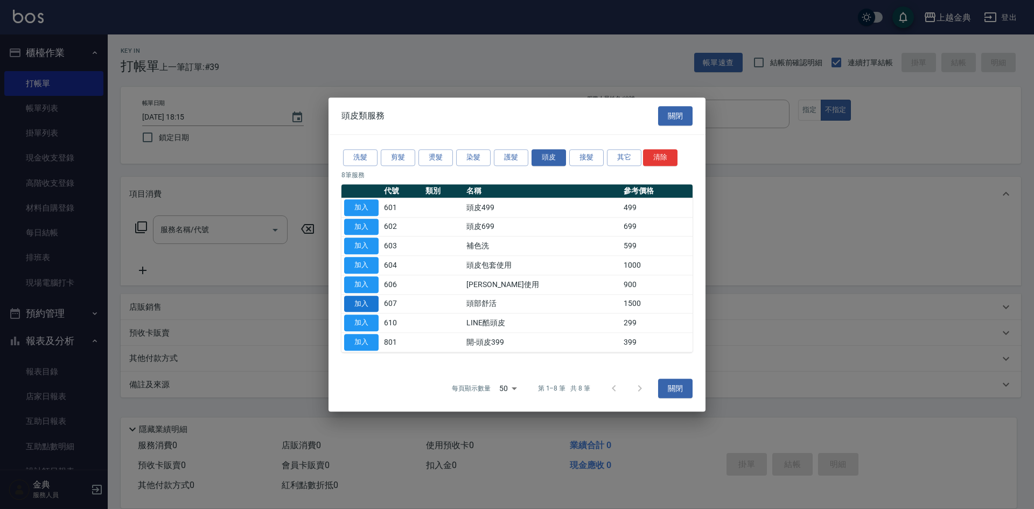
click at [352, 303] on button "加入" at bounding box center [361, 304] width 34 height 17
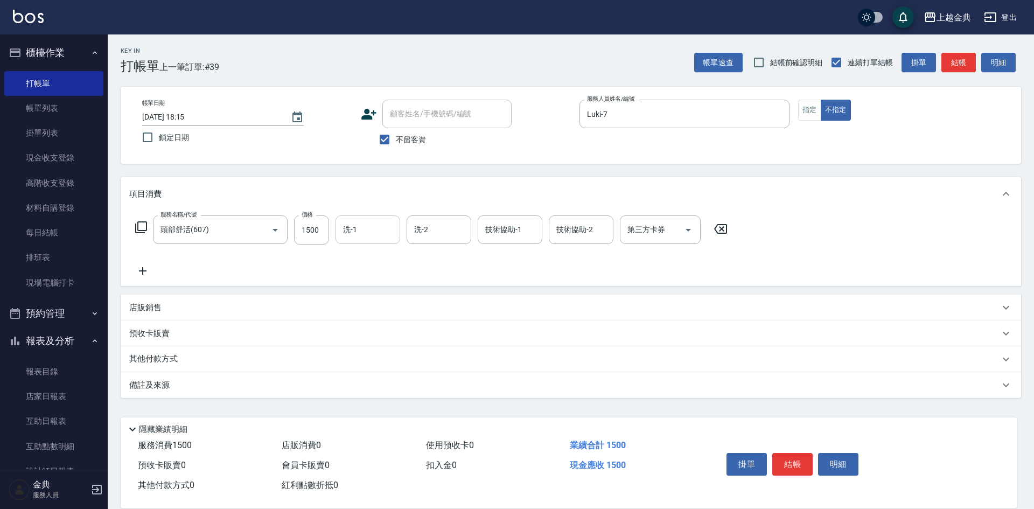
click at [386, 224] on input "洗-1" at bounding box center [367, 229] width 55 height 19
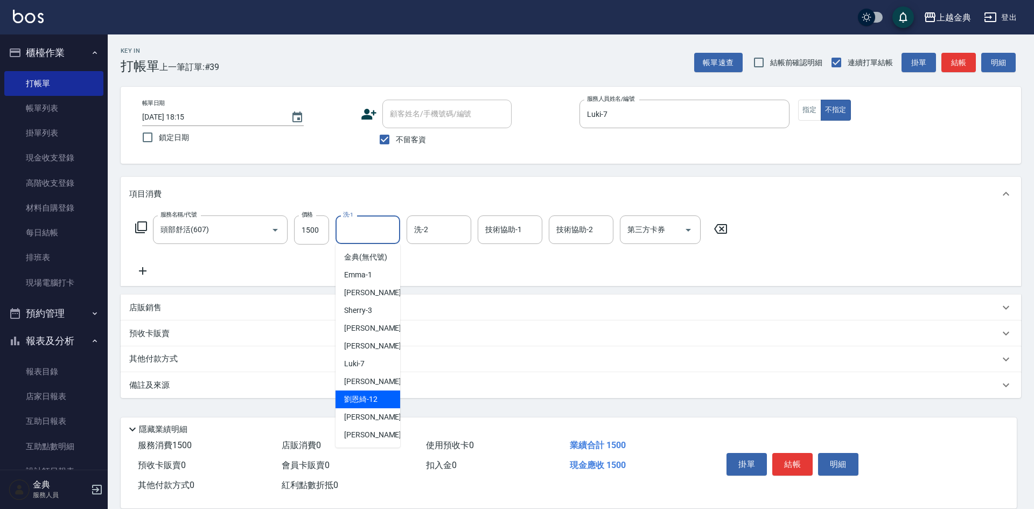
drag, startPoint x: 358, startPoint y: 412, endPoint x: 448, endPoint y: 338, distance: 116.3
click at [358, 405] on span "[PERSON_NAME]-12" at bounding box center [360, 399] width 33 height 11
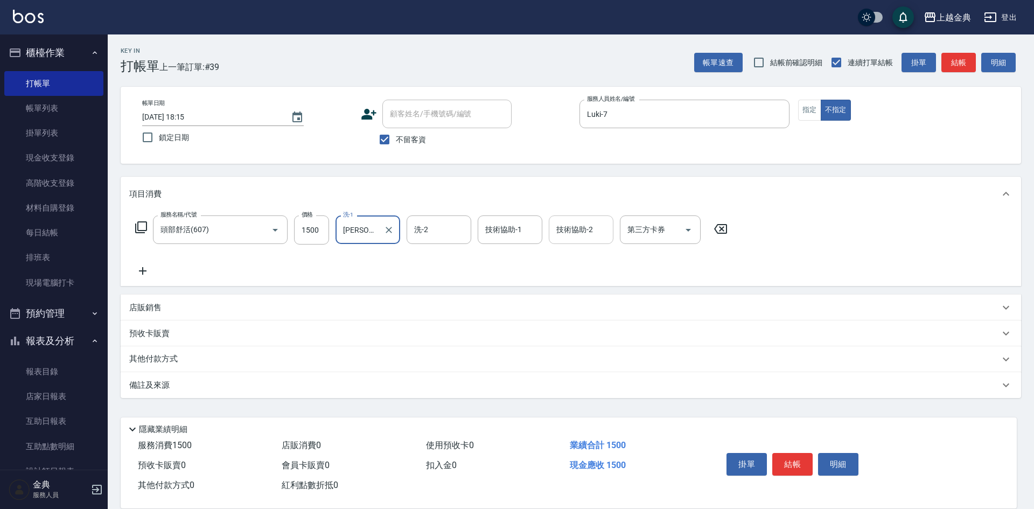
click at [575, 234] on input "技術協助-2" at bounding box center [581, 229] width 55 height 19
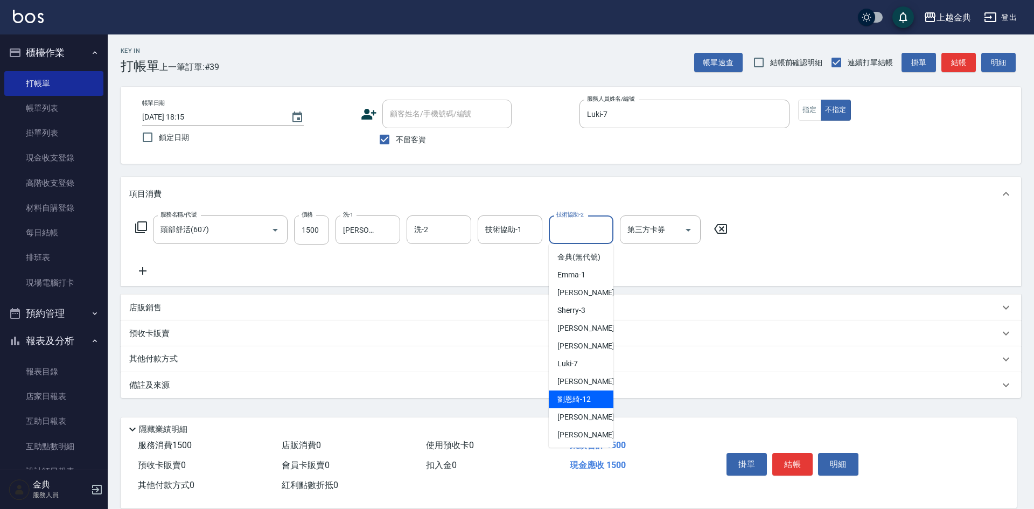
click at [575, 405] on span "[PERSON_NAME]-12" at bounding box center [574, 399] width 33 height 11
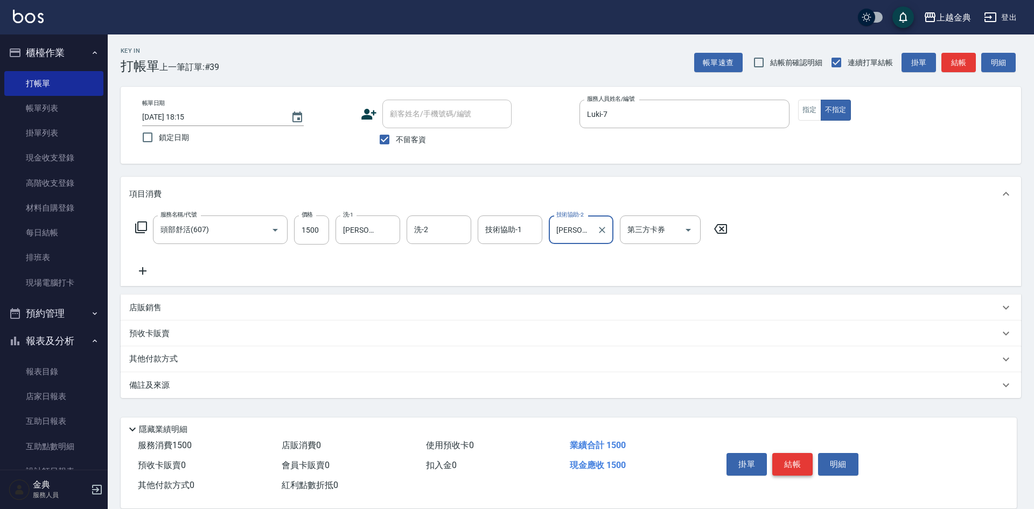
click at [785, 455] on button "結帳" at bounding box center [792, 464] width 40 height 23
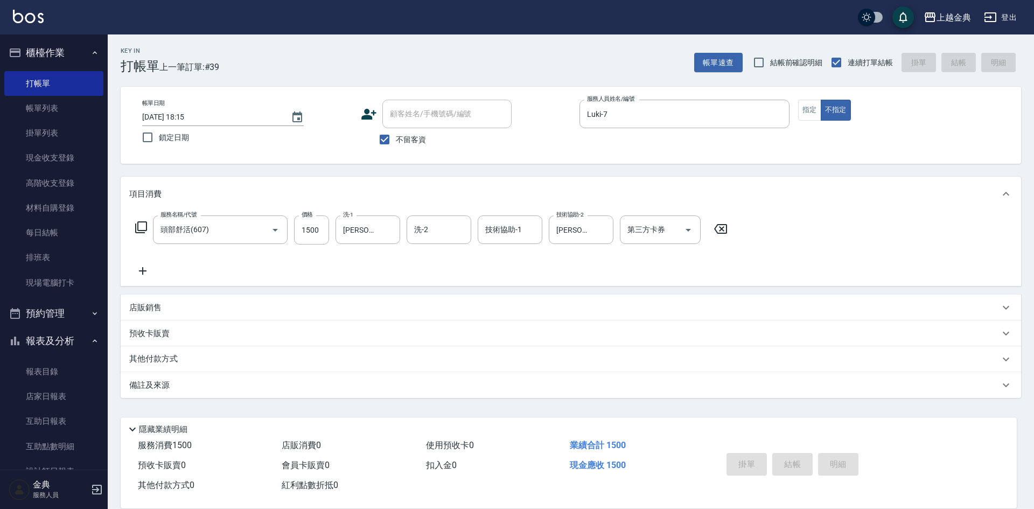
click at [788, 459] on div "掛單 結帳 明細" at bounding box center [792, 466] width 141 height 34
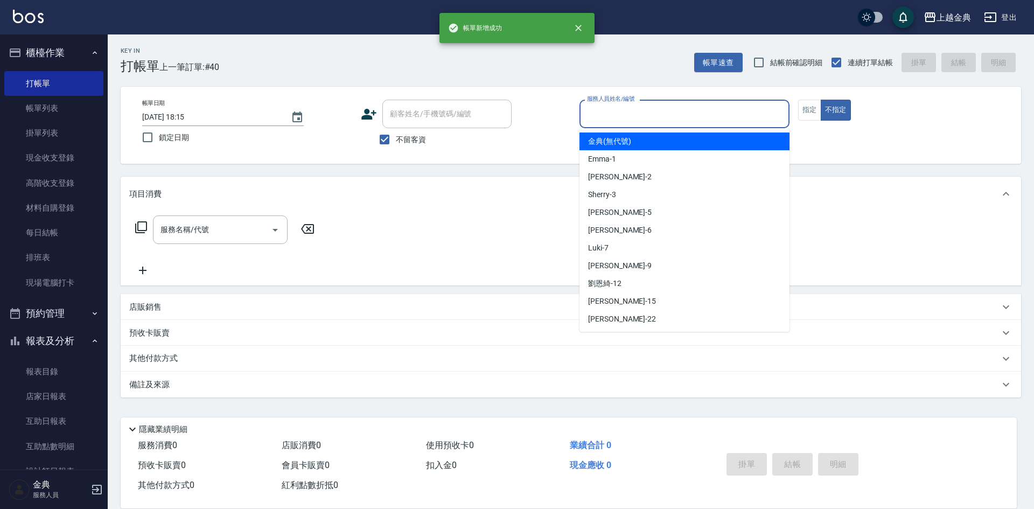
click at [630, 117] on input "服務人員姓名/編號" at bounding box center [684, 113] width 200 height 19
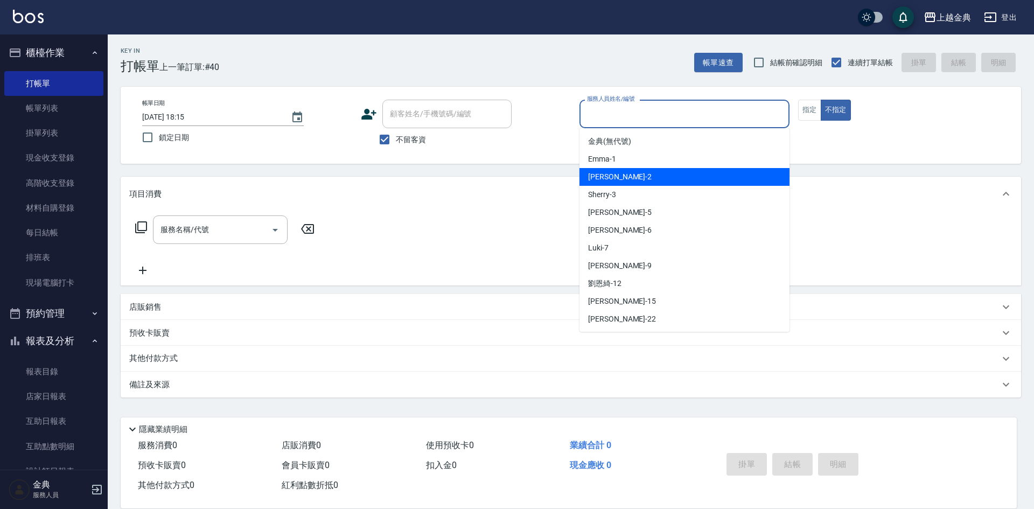
click at [703, 175] on div "Cindy -2" at bounding box center [685, 177] width 210 height 18
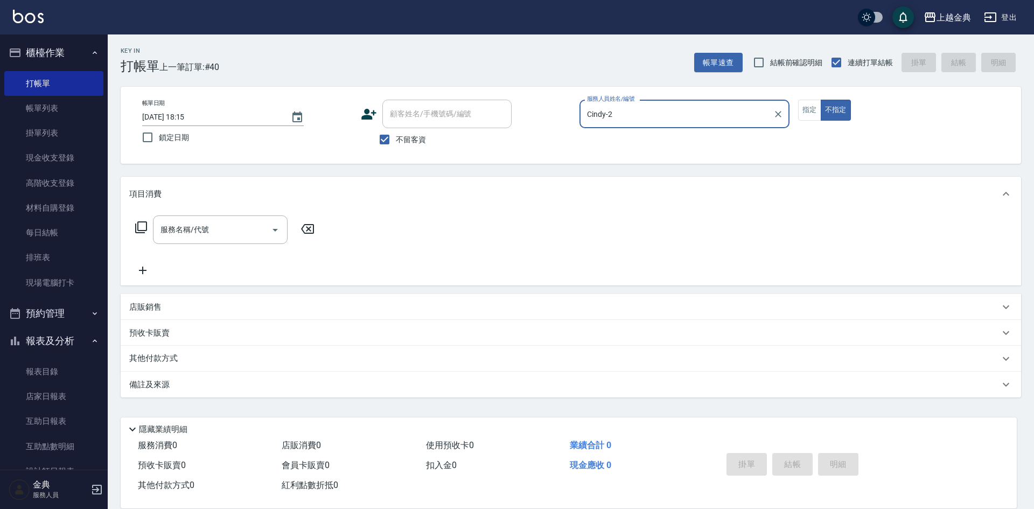
click at [143, 225] on icon at bounding box center [141, 227] width 13 height 13
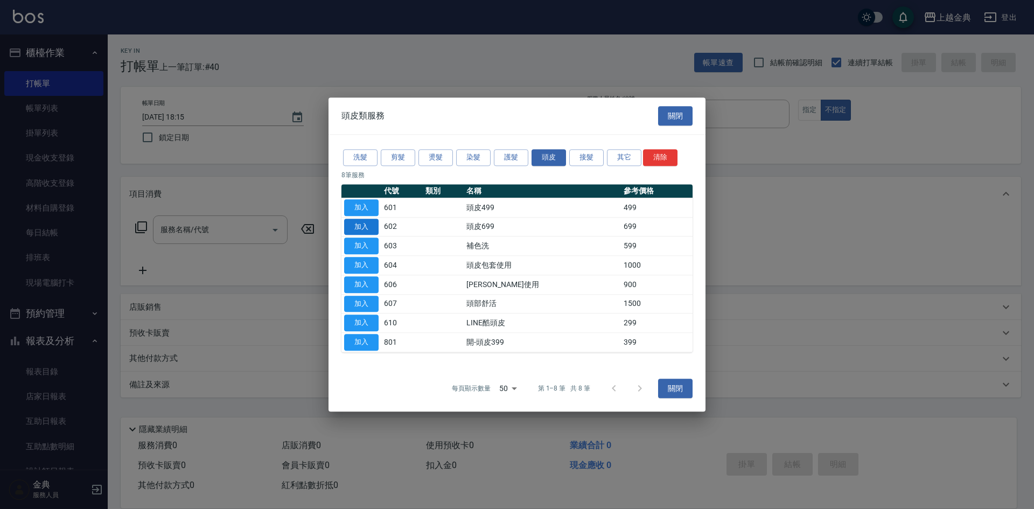
click at [350, 222] on button "加入" at bounding box center [361, 227] width 34 height 17
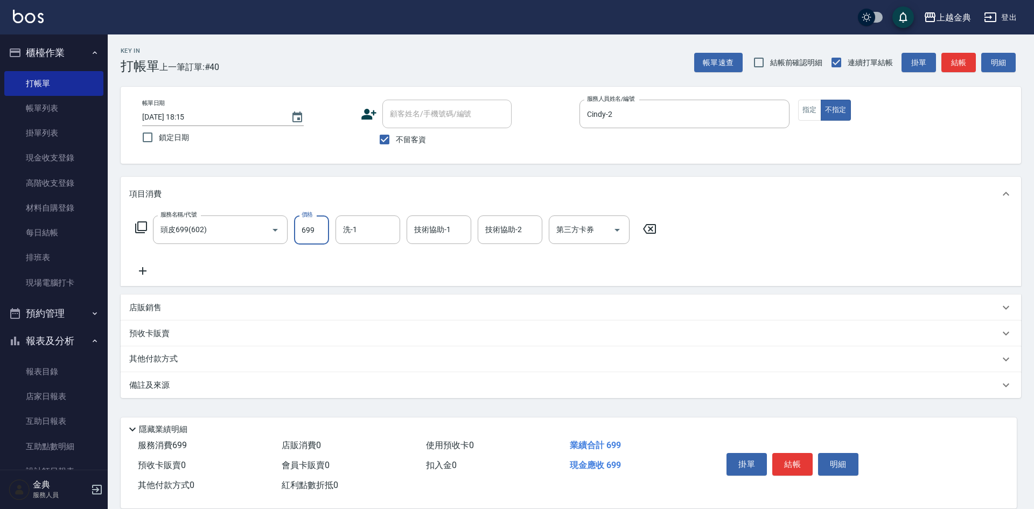
click at [319, 231] on input "699" at bounding box center [311, 229] width 35 height 29
click at [793, 453] on button "結帳" at bounding box center [792, 464] width 40 height 23
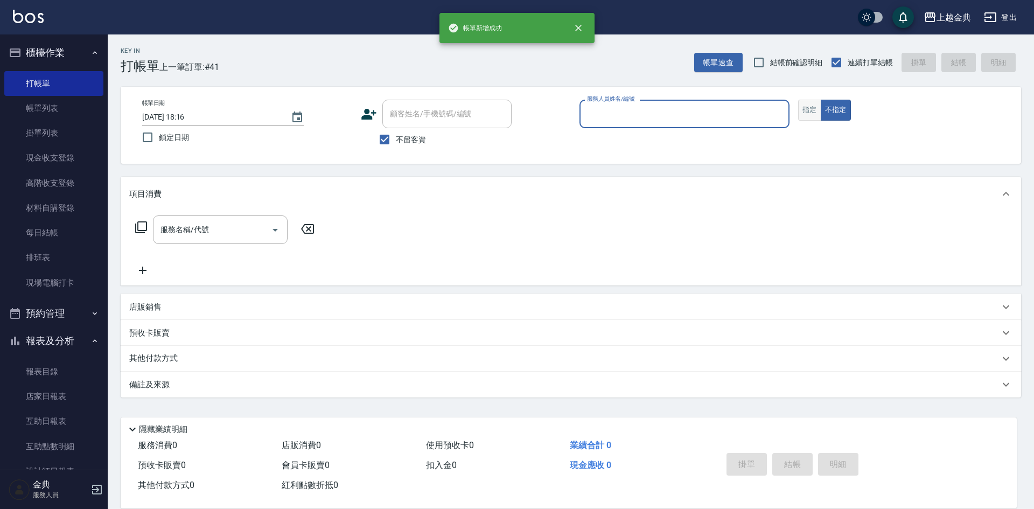
click at [815, 108] on button "指定" at bounding box center [809, 110] width 23 height 21
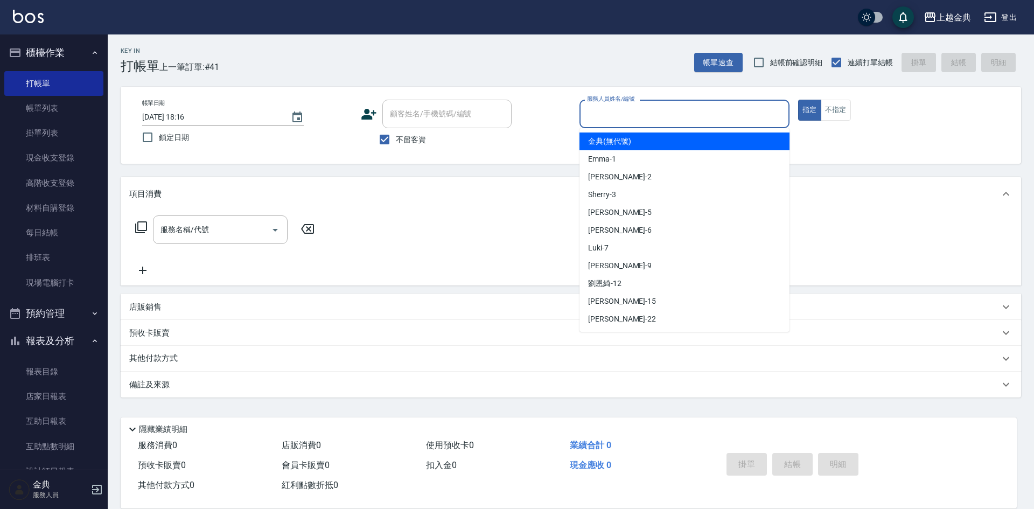
click at [758, 112] on input "服務人員姓名/編號" at bounding box center [684, 113] width 200 height 19
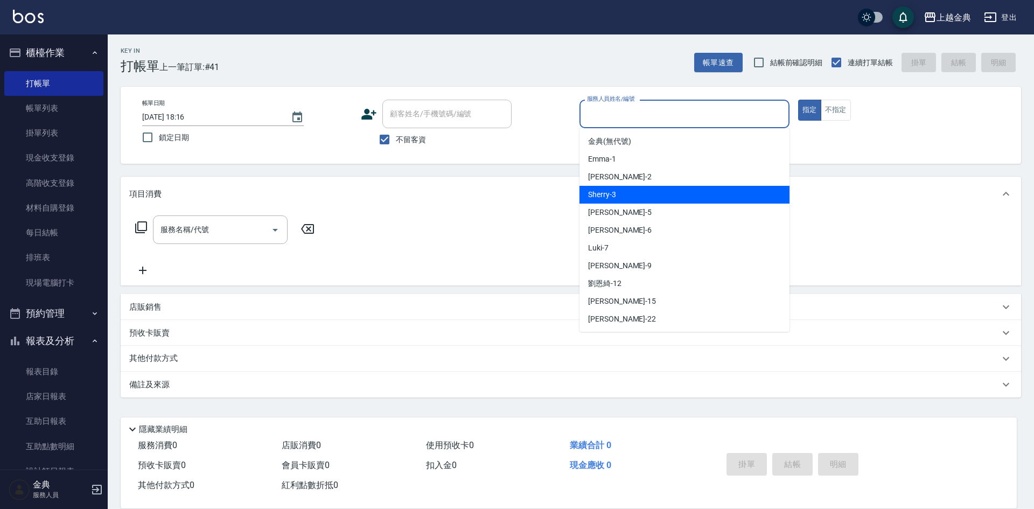
click at [705, 201] on div "Sherry -3" at bounding box center [685, 195] width 210 height 18
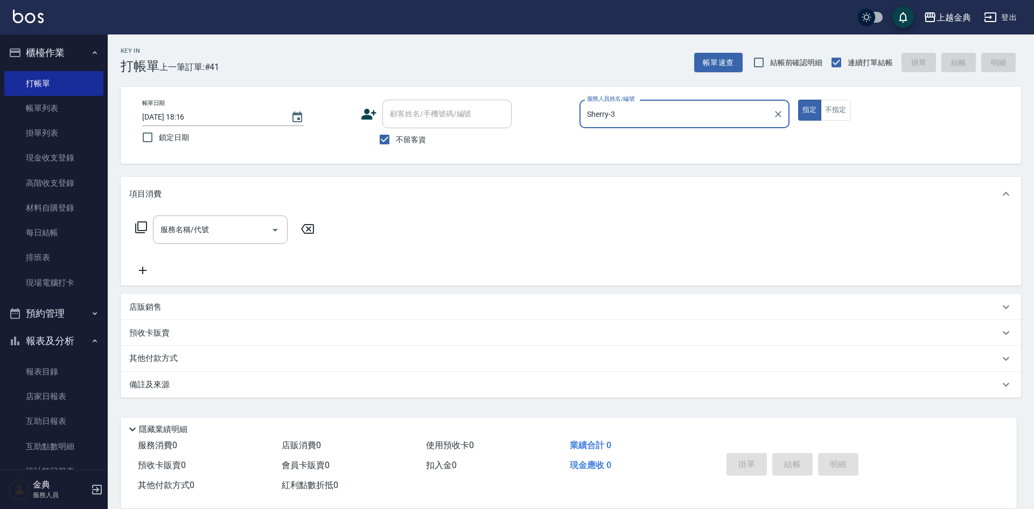
click at [128, 230] on div "服務名稱/代號 服務名稱/代號" at bounding box center [571, 248] width 901 height 74
click at [136, 228] on icon at bounding box center [141, 227] width 12 height 12
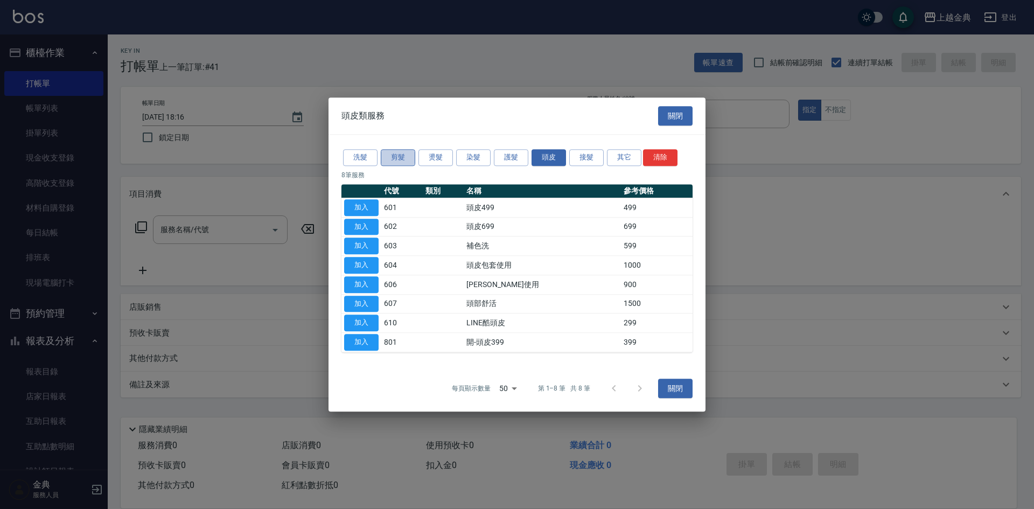
click at [403, 158] on button "剪髮" at bounding box center [398, 157] width 34 height 17
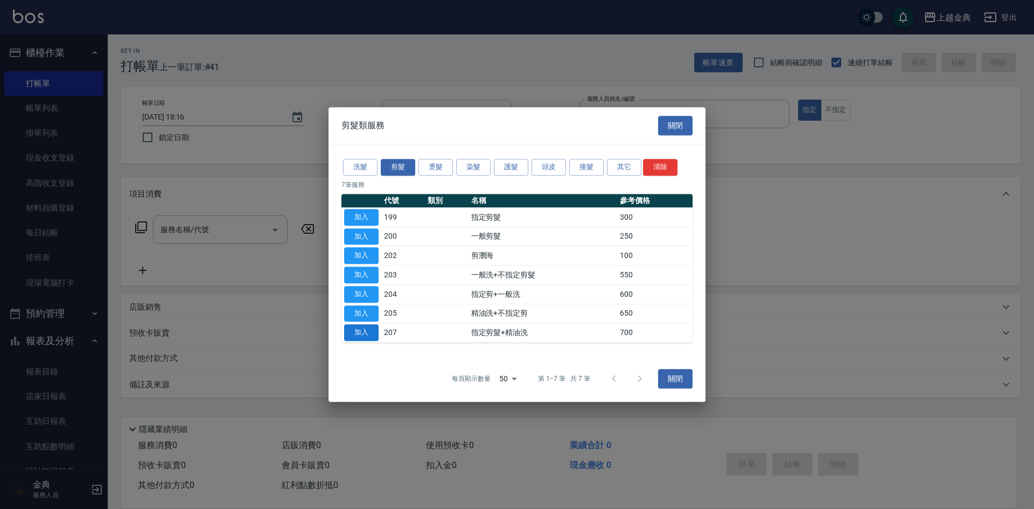
click at [371, 332] on button "加入" at bounding box center [361, 332] width 34 height 17
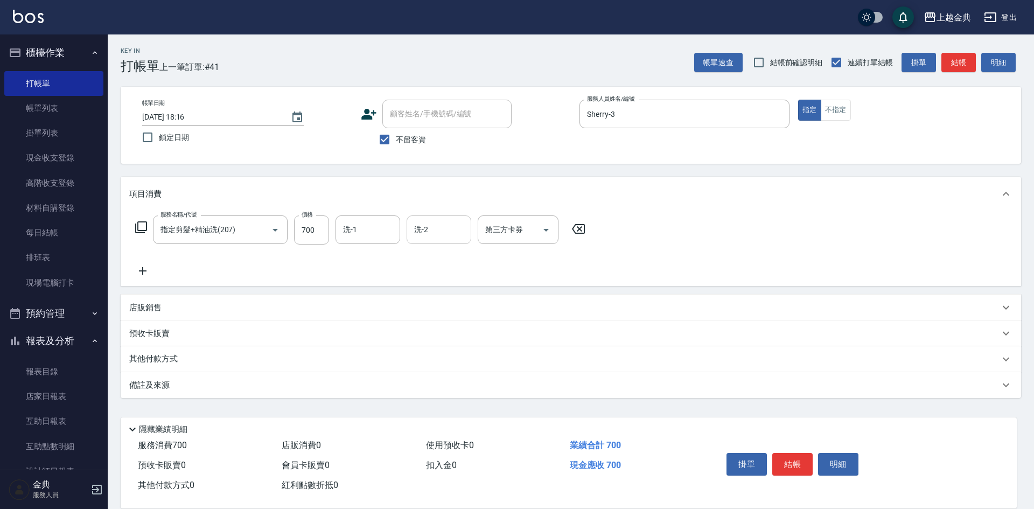
click at [421, 233] on input "洗-2" at bounding box center [439, 229] width 55 height 19
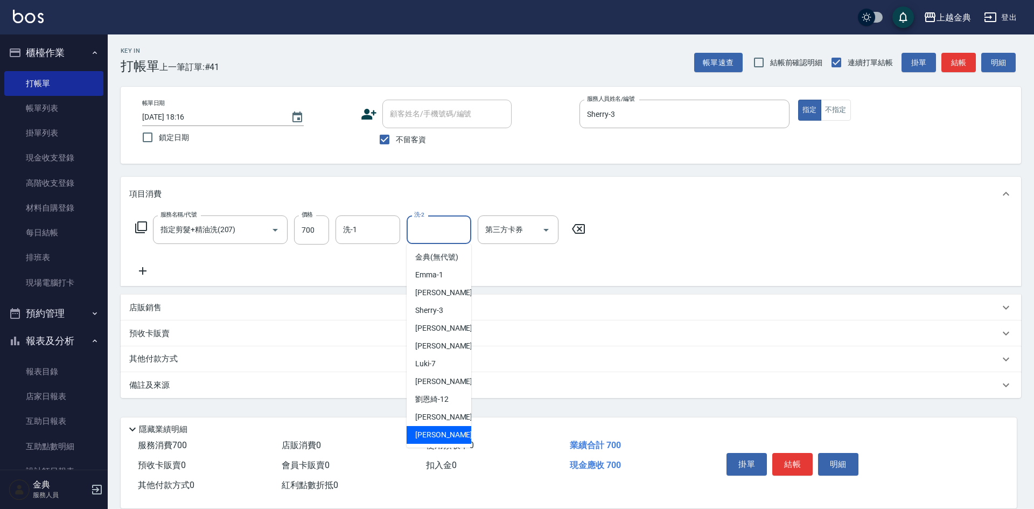
click at [449, 437] on div "[PERSON_NAME] -22" at bounding box center [439, 435] width 65 height 18
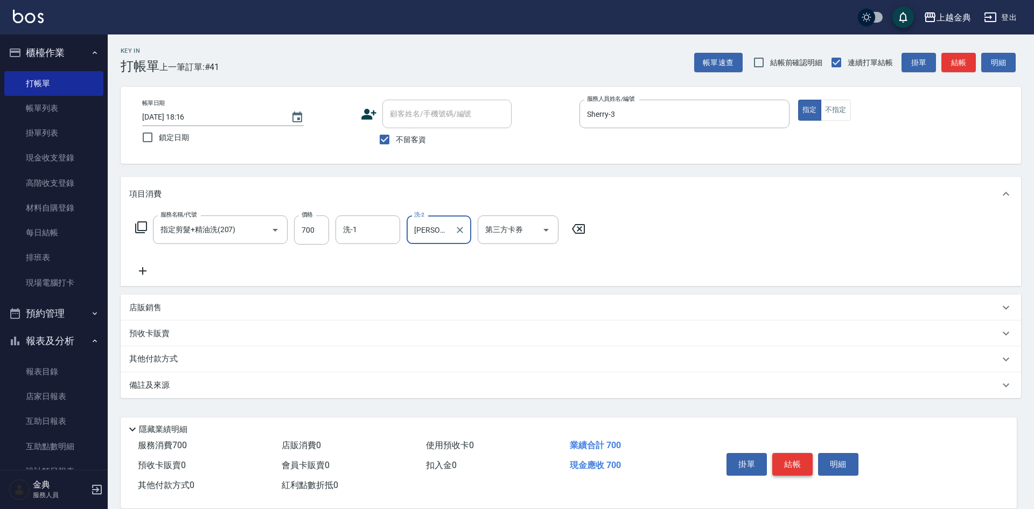
click at [792, 464] on button "結帳" at bounding box center [792, 464] width 40 height 23
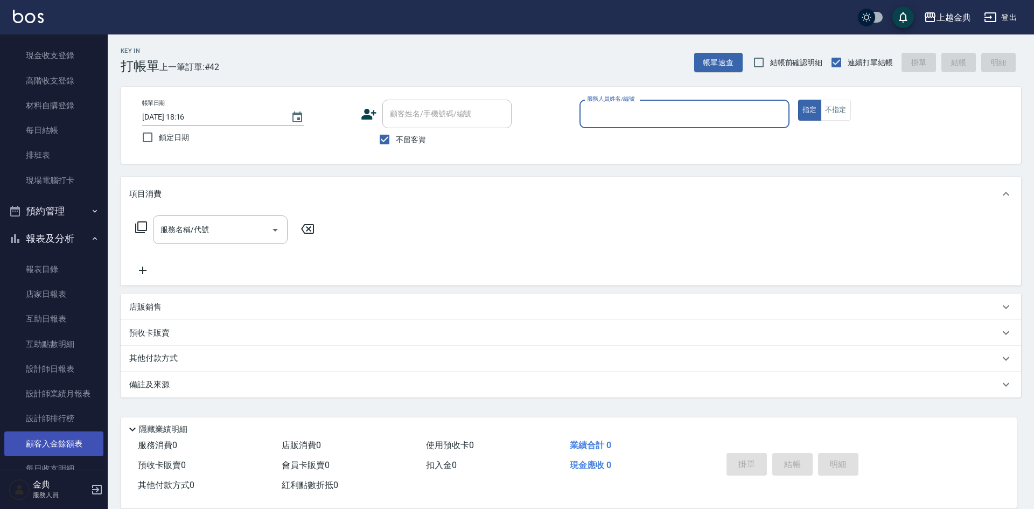
scroll to position [162, 0]
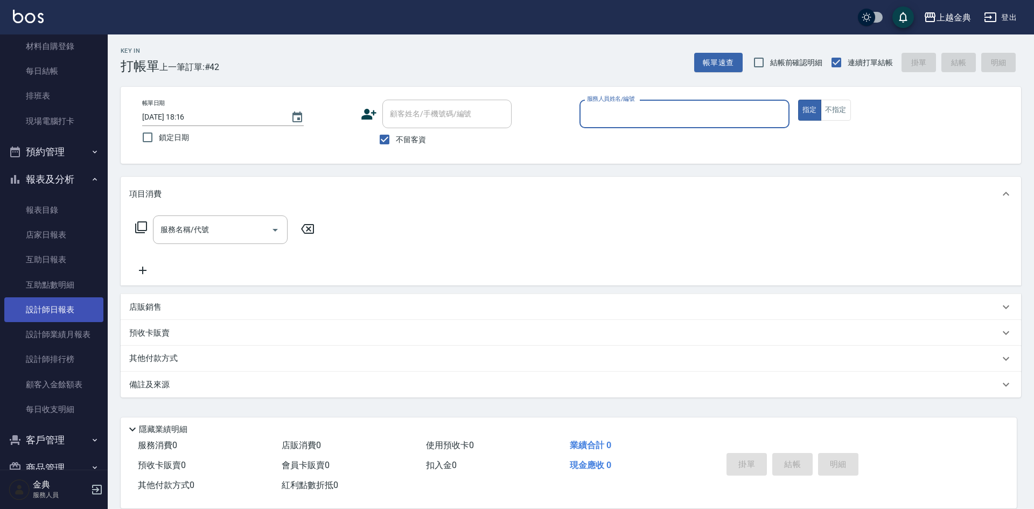
click at [40, 320] on link "設計師日報表" at bounding box center [53, 309] width 99 height 25
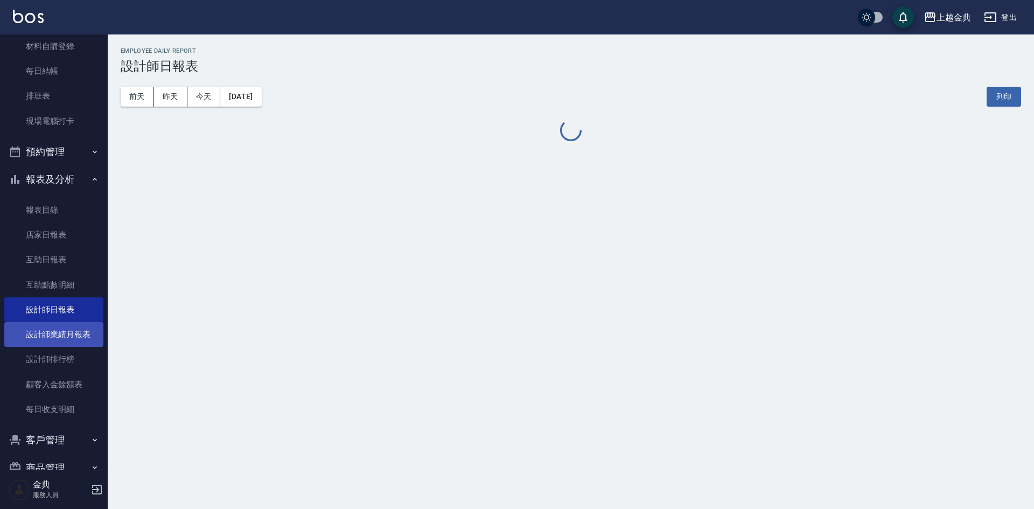
click at [46, 346] on link "設計師業績月報表" at bounding box center [53, 334] width 99 height 25
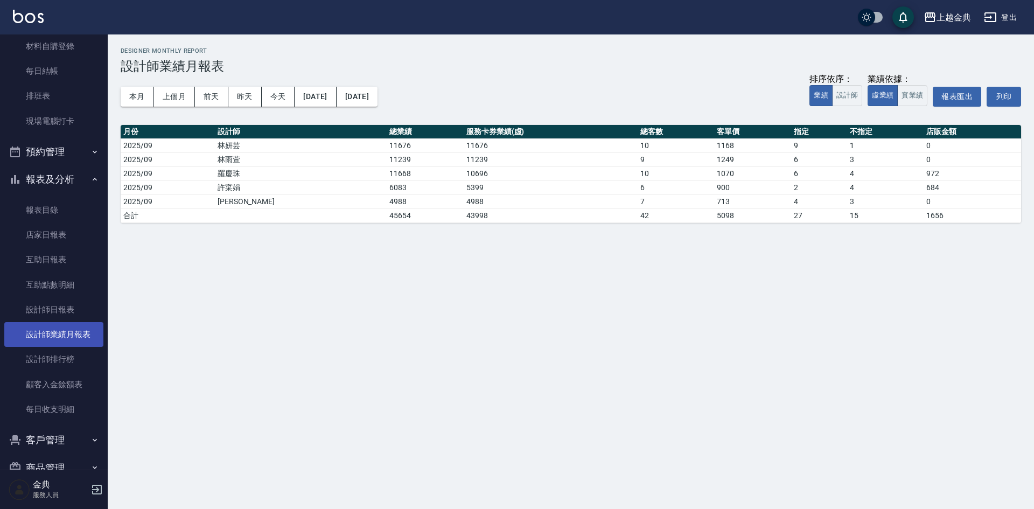
click at [46, 346] on link "設計師業績月報表" at bounding box center [53, 334] width 99 height 25
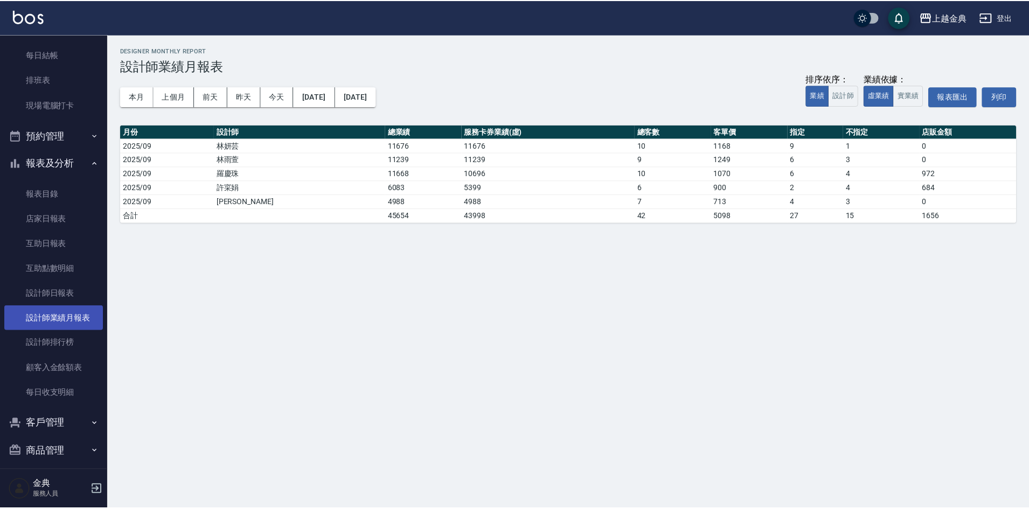
scroll to position [186, 0]
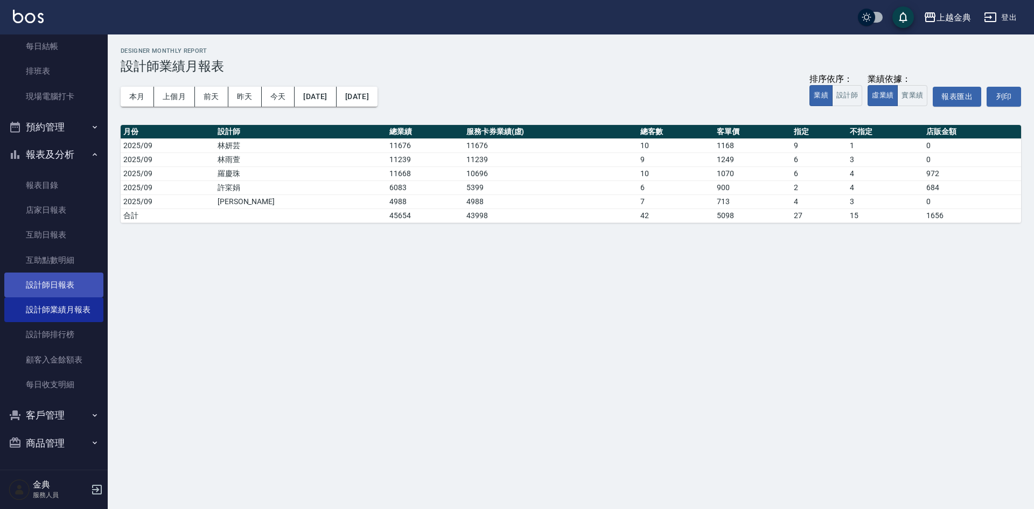
click at [54, 274] on link "設計師日報表" at bounding box center [53, 285] width 99 height 25
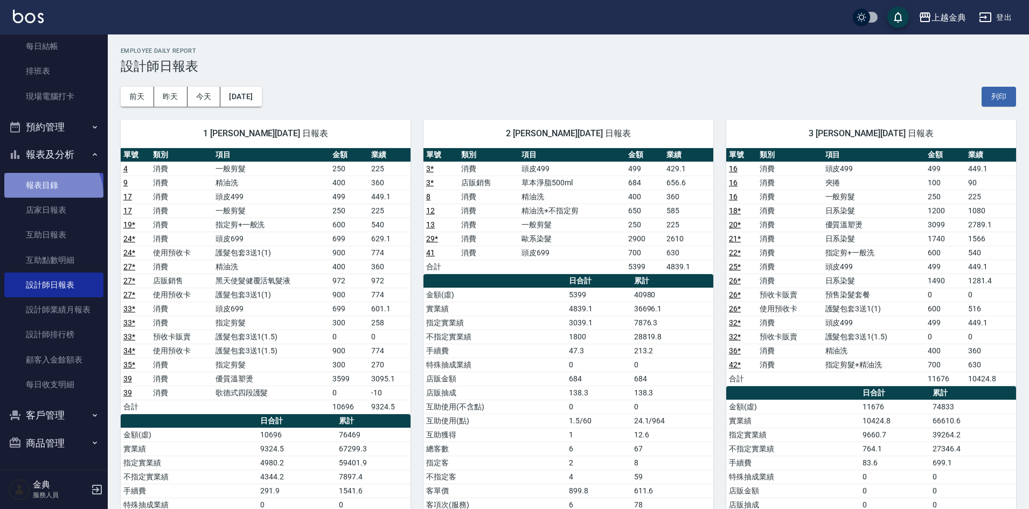
click at [44, 196] on link "報表目錄" at bounding box center [53, 185] width 99 height 25
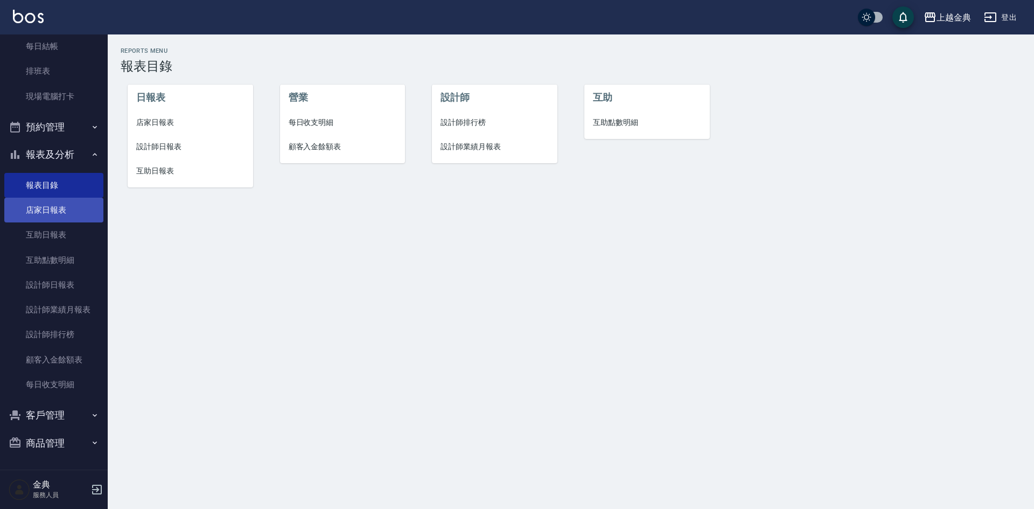
click at [52, 213] on link "店家日報表" at bounding box center [53, 210] width 99 height 25
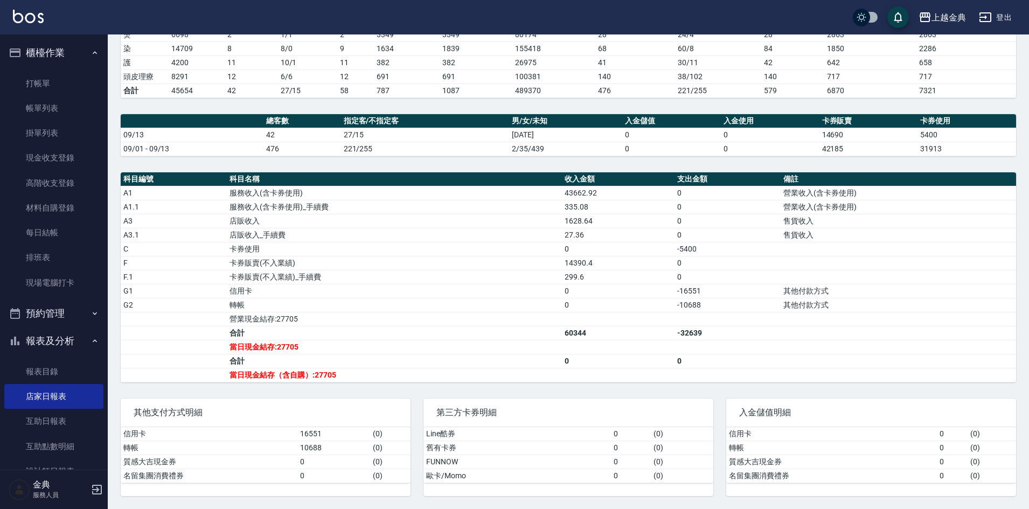
drag, startPoint x: 44, startPoint y: 99, endPoint x: 147, endPoint y: 16, distance: 132.2
click at [44, 99] on link "帳單列表" at bounding box center [53, 108] width 99 height 25
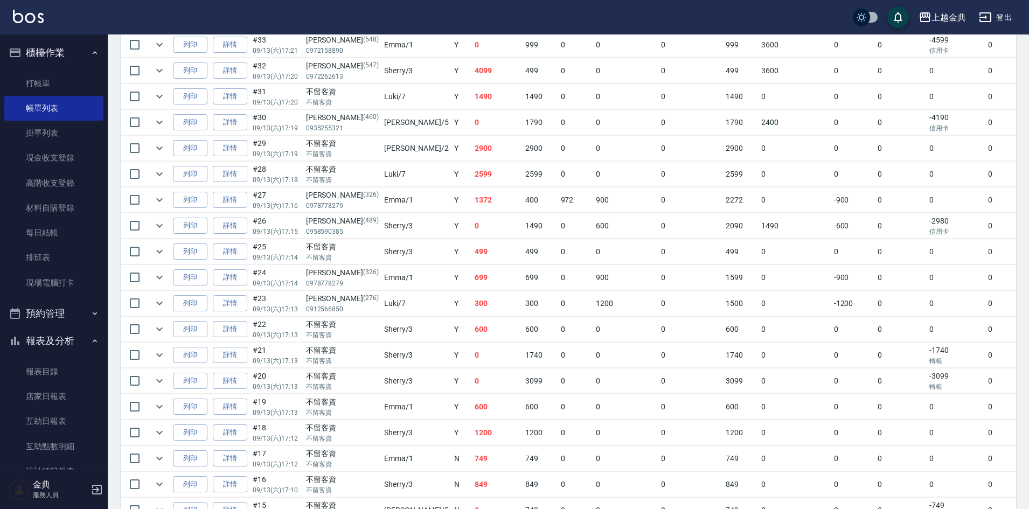
scroll to position [539, 0]
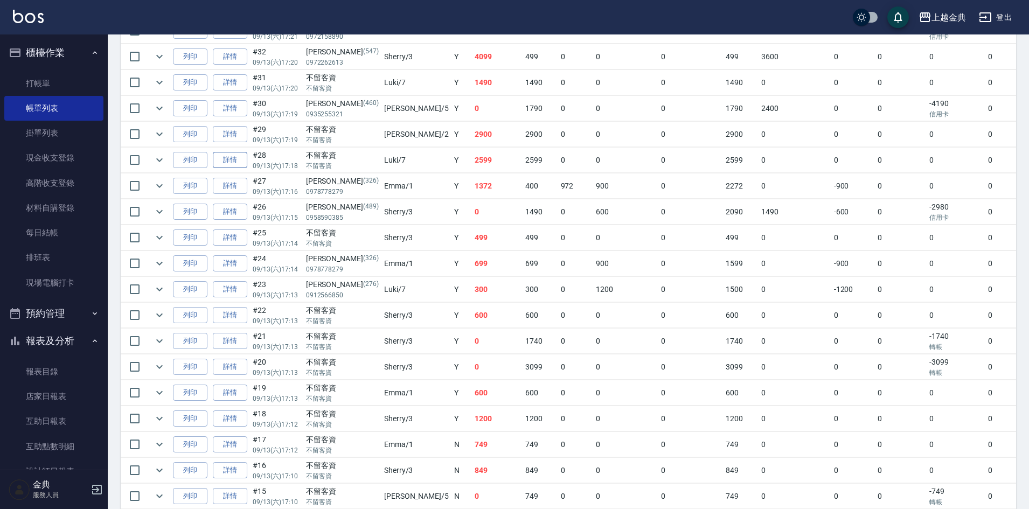
click at [234, 165] on link "詳情" at bounding box center [230, 160] width 34 height 17
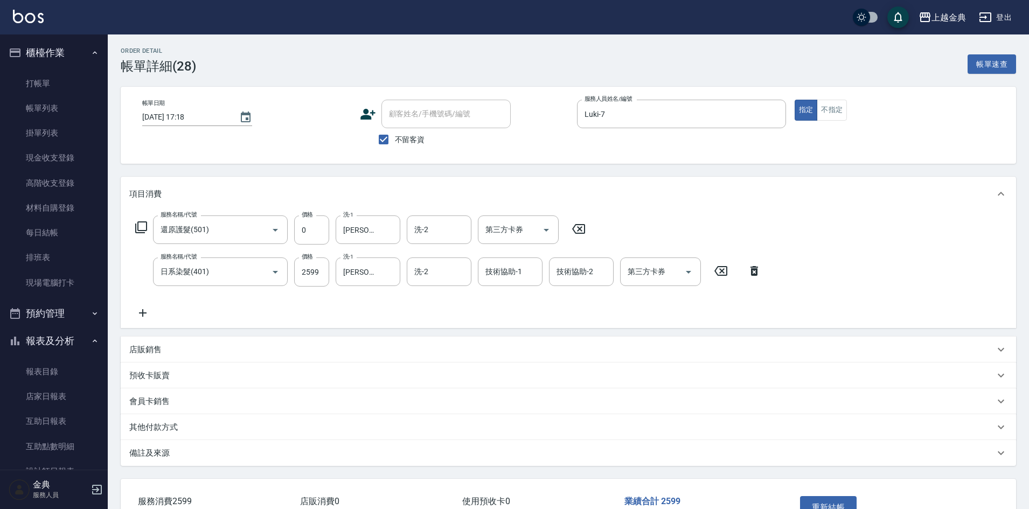
click at [147, 431] on p "其他付款方式" at bounding box center [153, 427] width 48 height 11
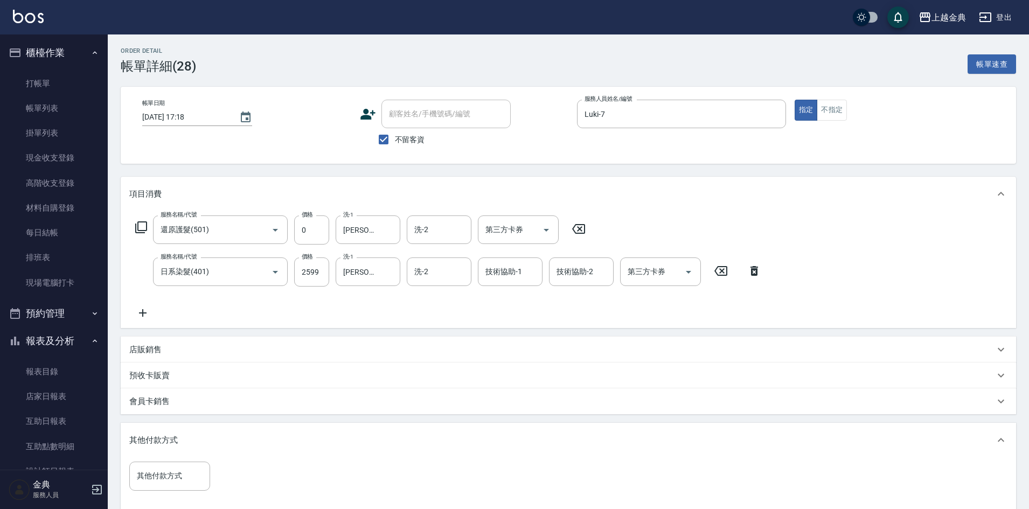
scroll to position [154, 0]
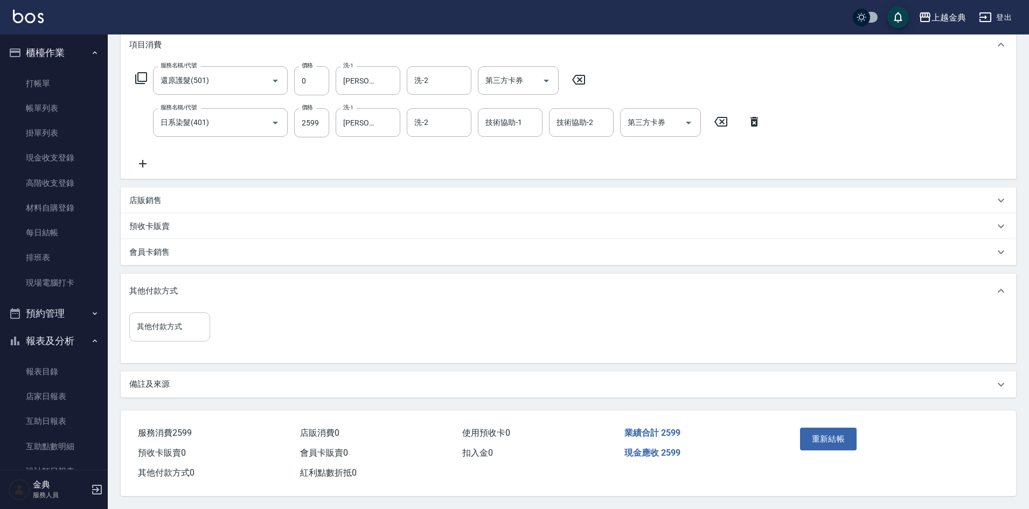
click at [162, 326] on input "其他付款方式" at bounding box center [169, 326] width 71 height 19
click at [159, 405] on span "轉帳" at bounding box center [169, 408] width 81 height 18
click at [223, 335] on input "0" at bounding box center [257, 326] width 81 height 29
click at [833, 433] on button "重新結帳" at bounding box center [828, 439] width 57 height 23
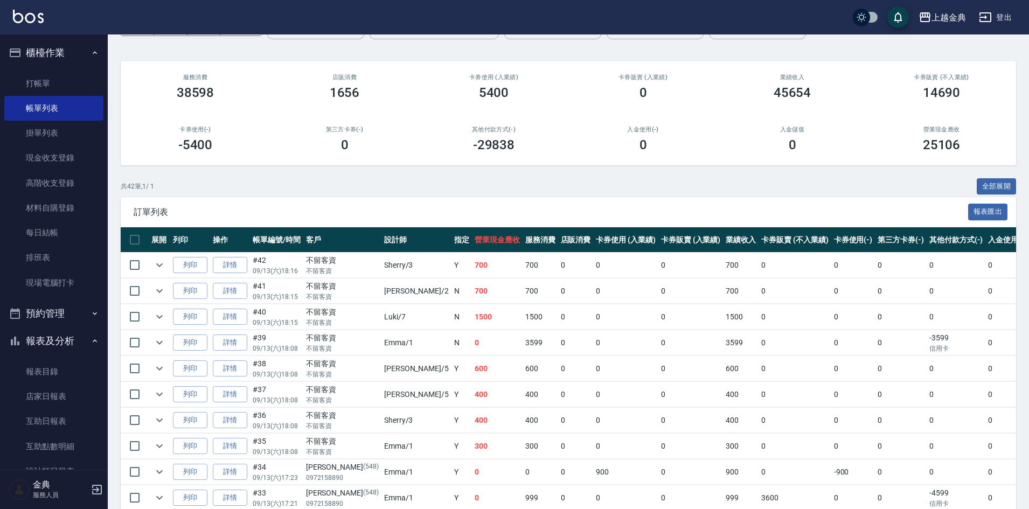
scroll to position [269, 0]
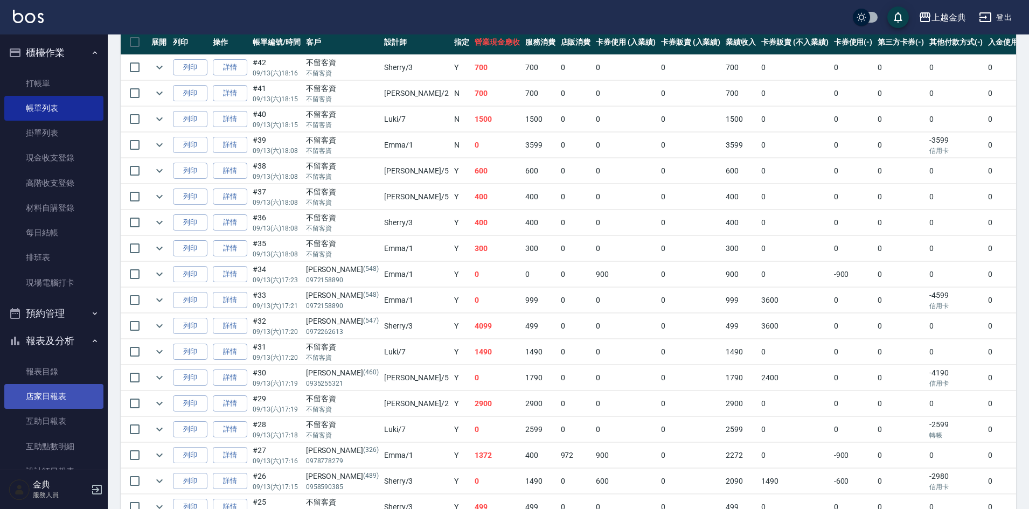
click at [48, 396] on link "店家日報表" at bounding box center [53, 396] width 99 height 25
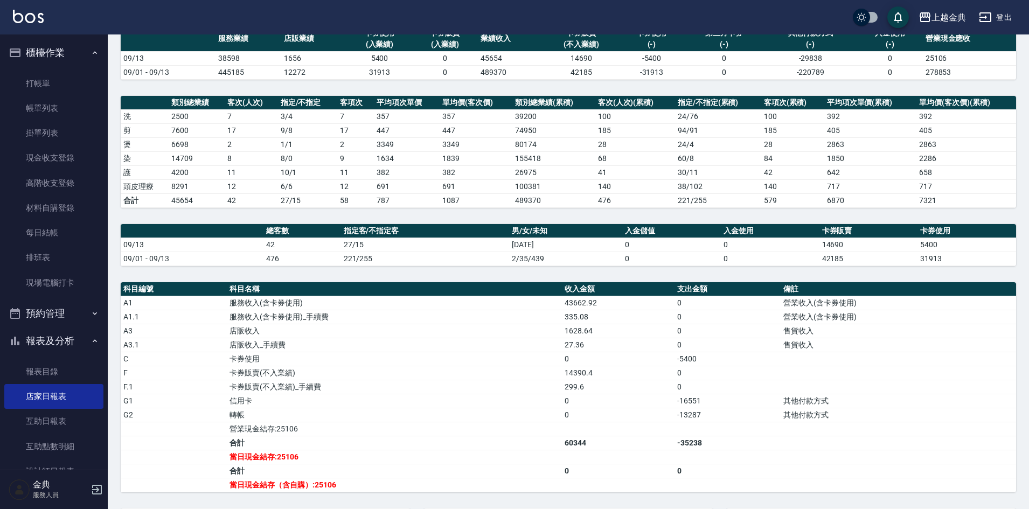
scroll to position [108, 0]
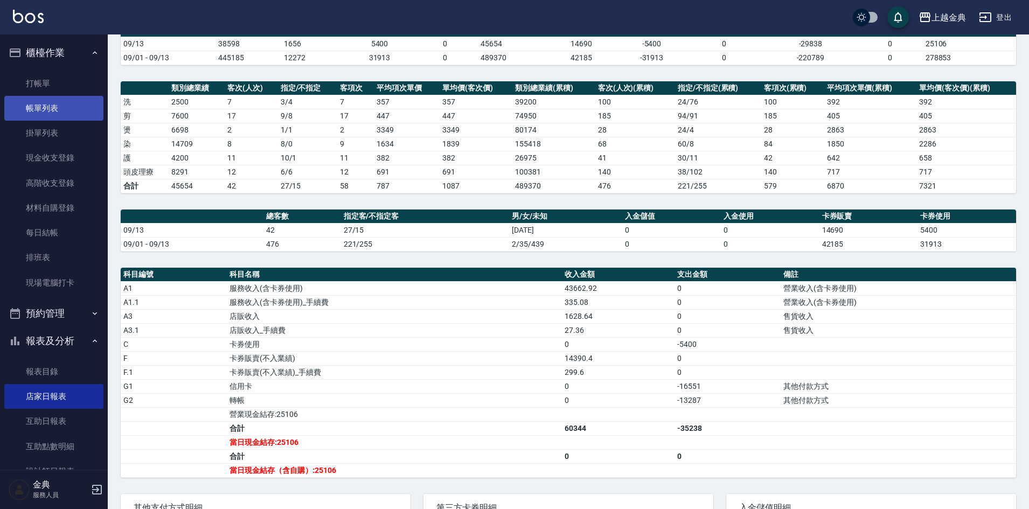
click at [32, 96] on link "帳單列表" at bounding box center [53, 108] width 99 height 25
click at [44, 105] on link "帳單列表" at bounding box center [53, 108] width 99 height 25
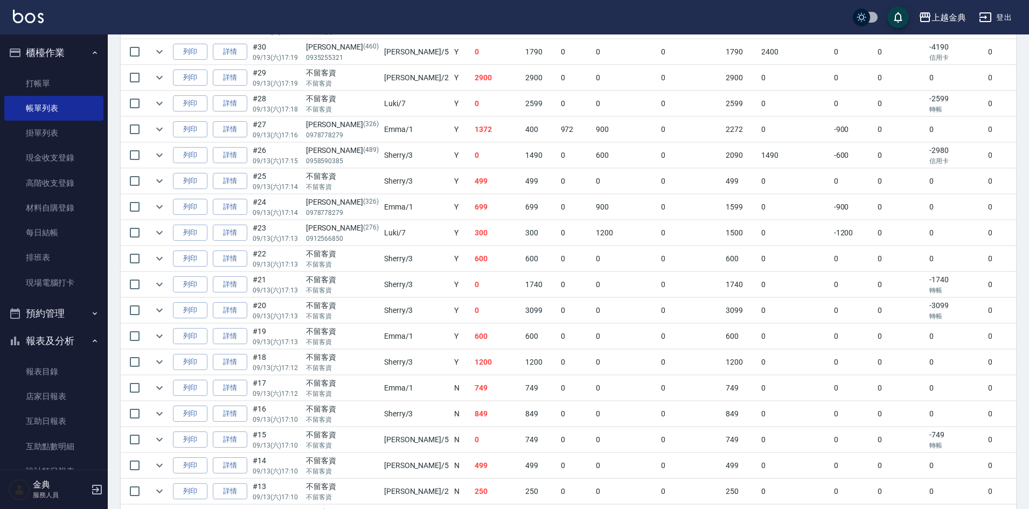
scroll to position [646, 0]
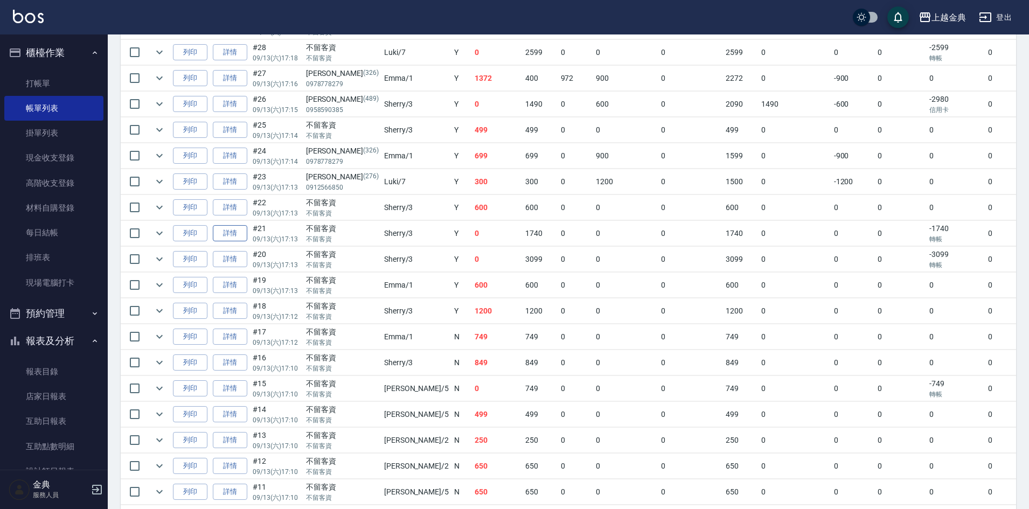
click at [228, 232] on link "詳情" at bounding box center [230, 233] width 34 height 17
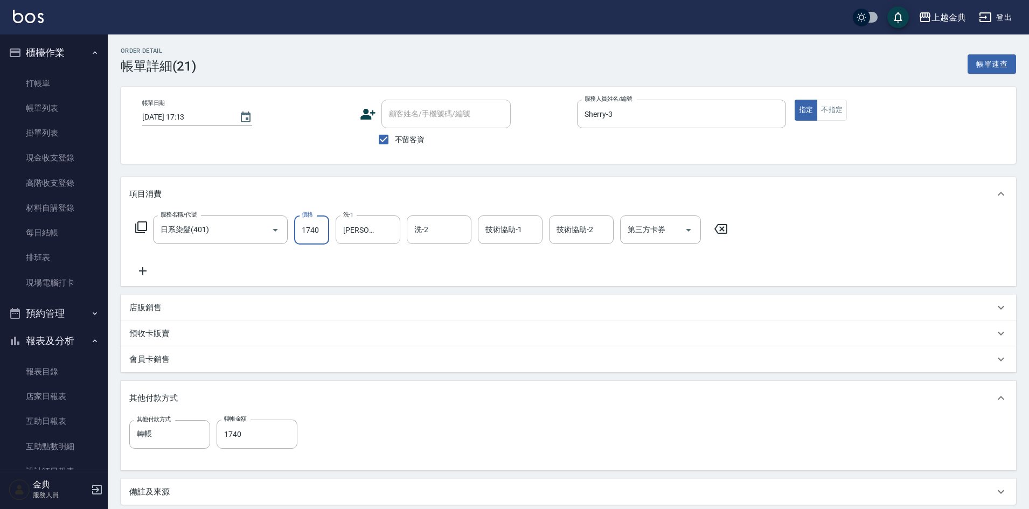
click at [319, 232] on input "1740" at bounding box center [311, 229] width 35 height 29
click at [245, 436] on input "0" at bounding box center [257, 434] width 81 height 29
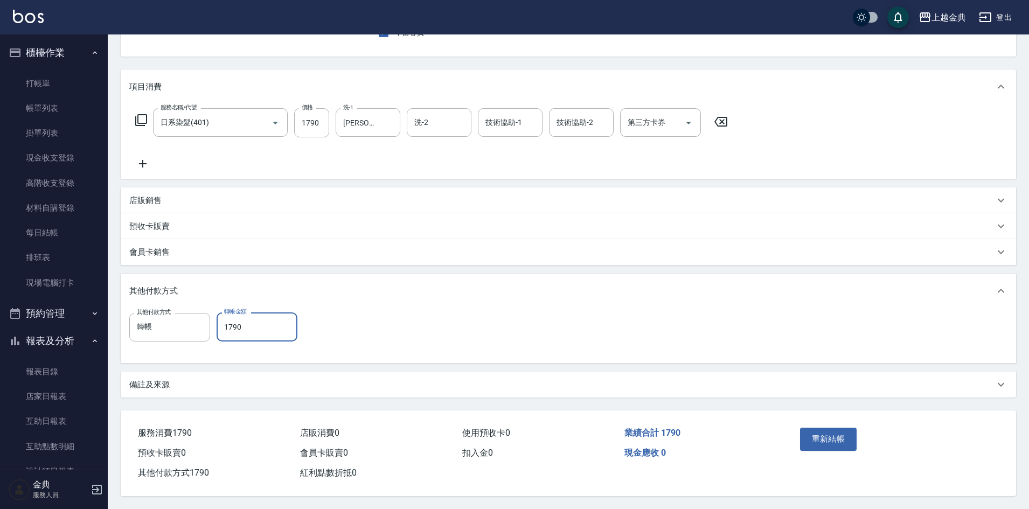
scroll to position [112, 0]
click at [830, 428] on button "重新結帳" at bounding box center [828, 439] width 57 height 23
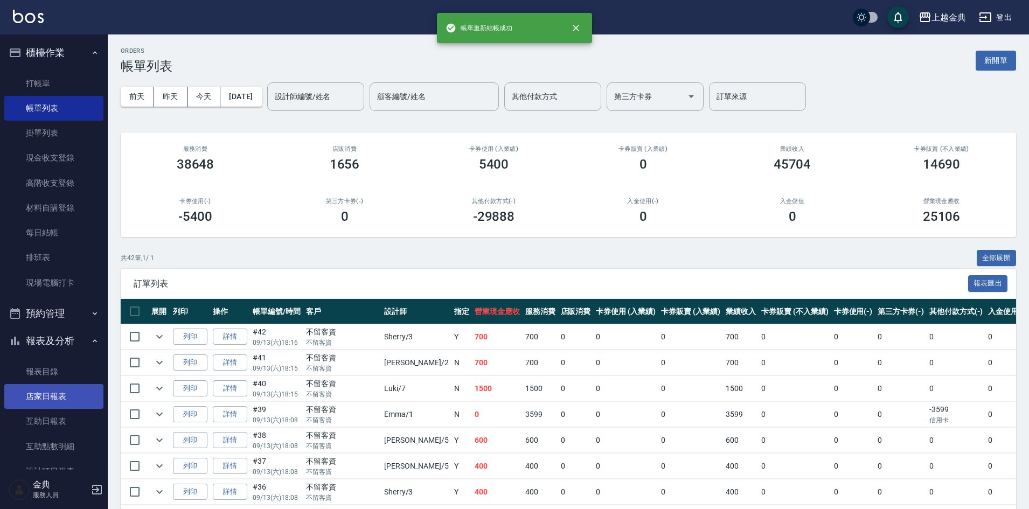
click at [59, 394] on link "店家日報表" at bounding box center [53, 396] width 99 height 25
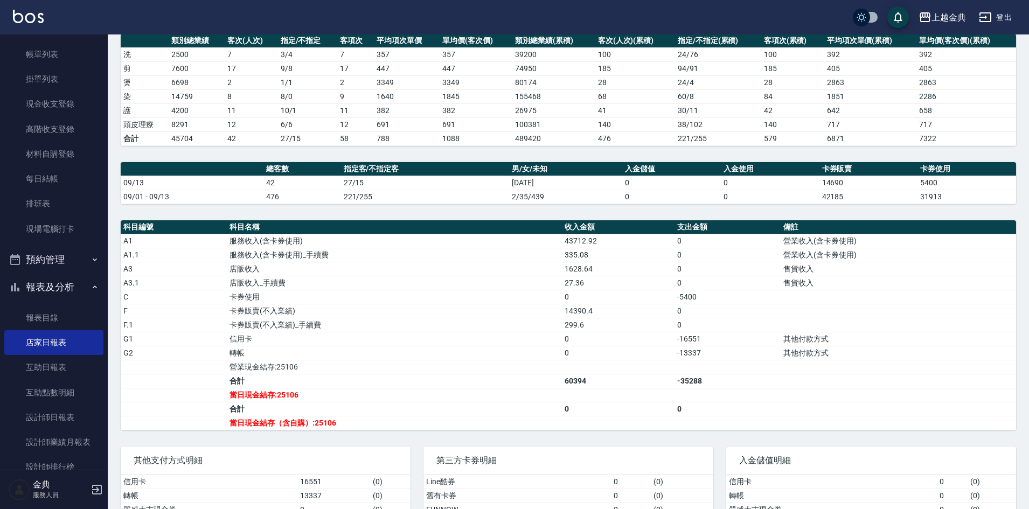
scroll to position [203, 0]
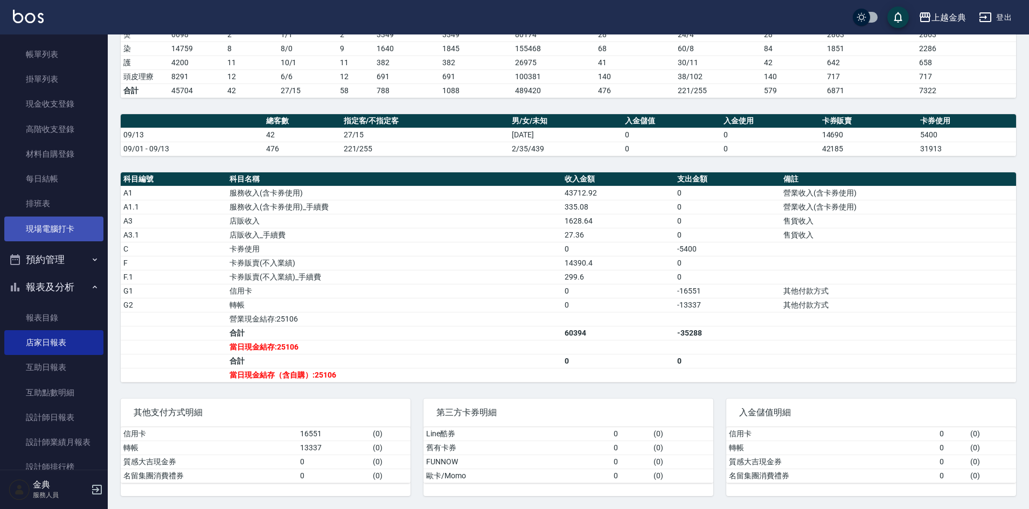
click at [66, 225] on link "現場電腦打卡" at bounding box center [53, 229] width 99 height 25
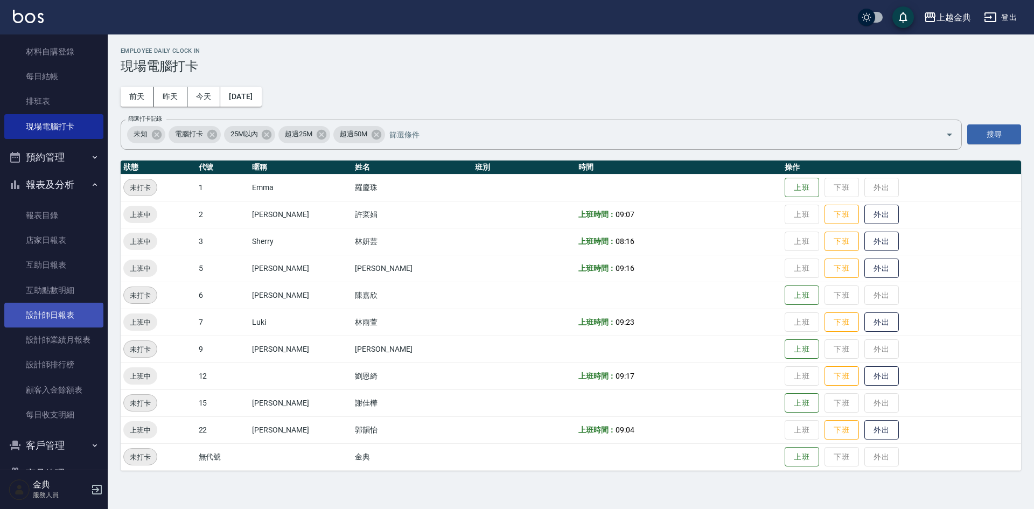
scroll to position [186, 0]
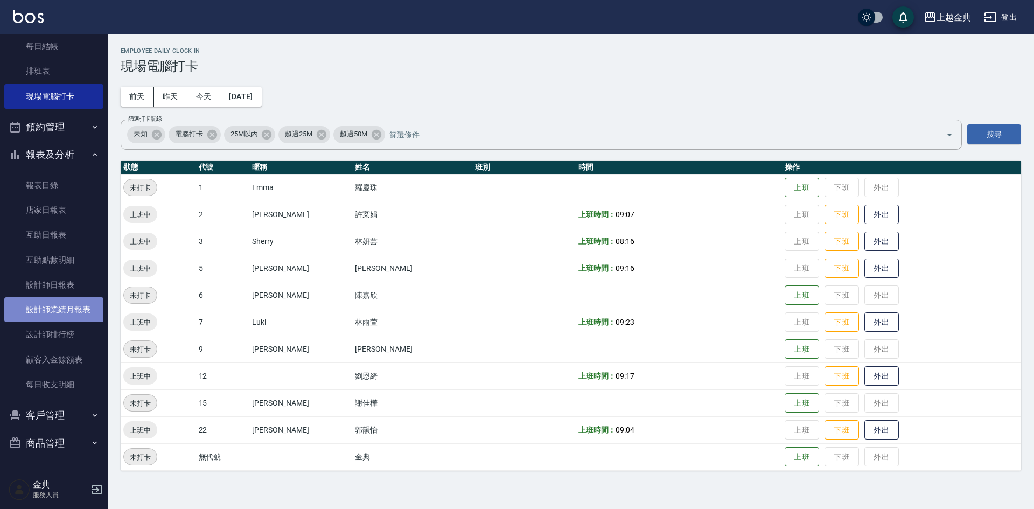
click at [64, 316] on link "設計師業績月報表" at bounding box center [53, 309] width 99 height 25
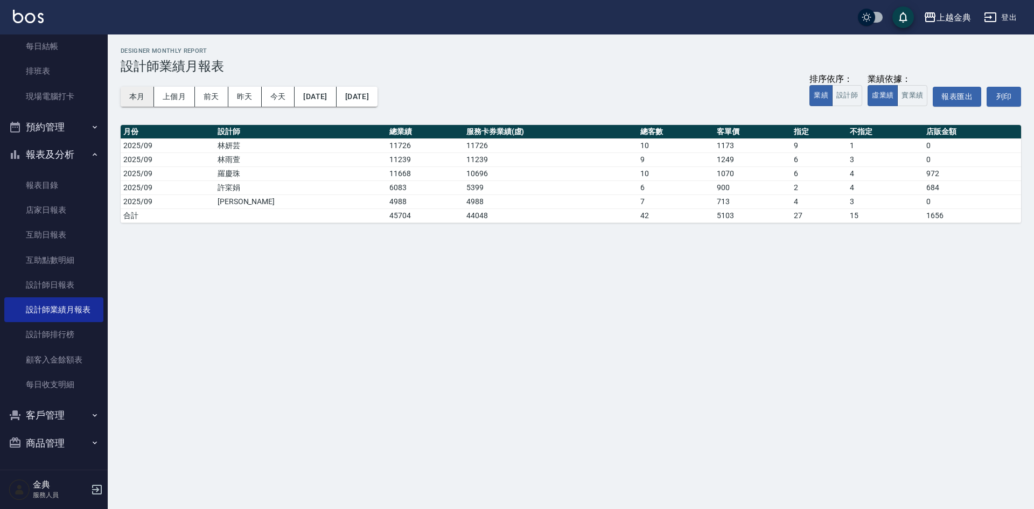
click at [136, 93] on button "本月" at bounding box center [137, 97] width 33 height 20
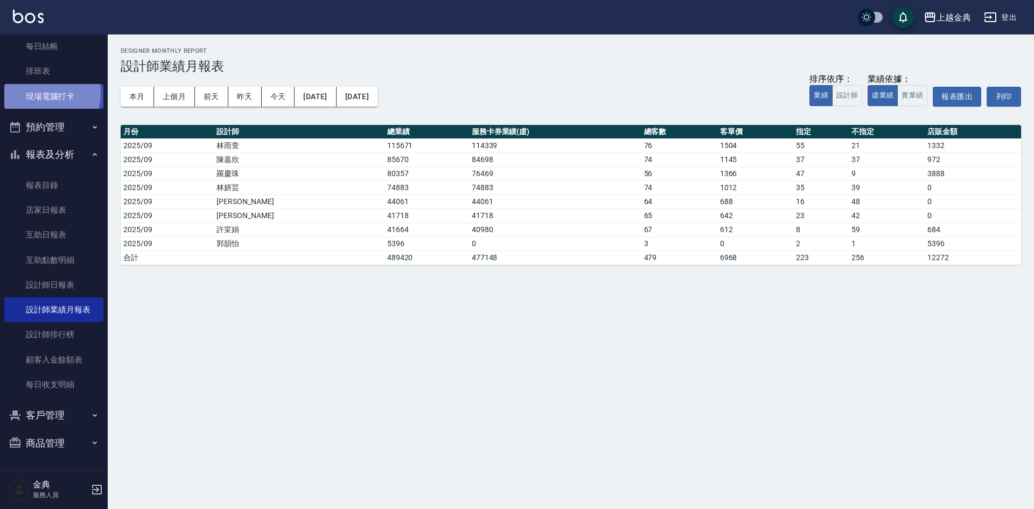
click at [29, 92] on link "現場電腦打卡" at bounding box center [53, 96] width 99 height 25
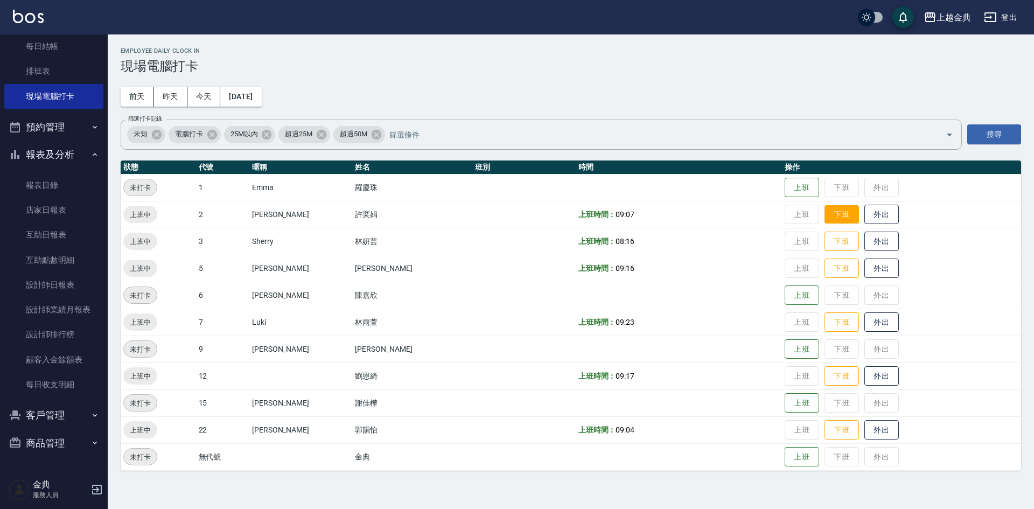
click at [825, 208] on button "下班" at bounding box center [842, 214] width 34 height 19
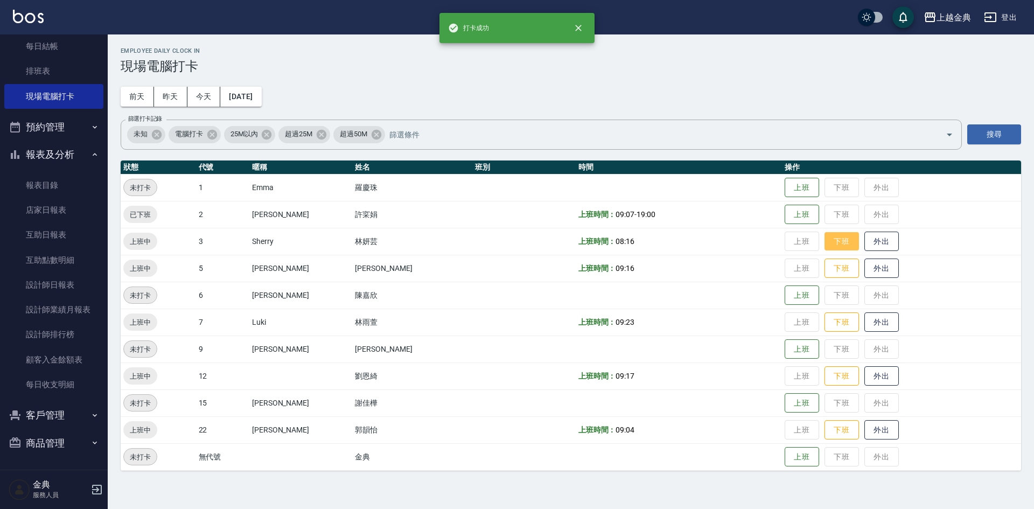
click at [827, 243] on button "下班" at bounding box center [842, 241] width 34 height 19
click at [825, 264] on button "下班" at bounding box center [842, 268] width 34 height 19
click at [826, 317] on button "下班" at bounding box center [842, 322] width 34 height 19
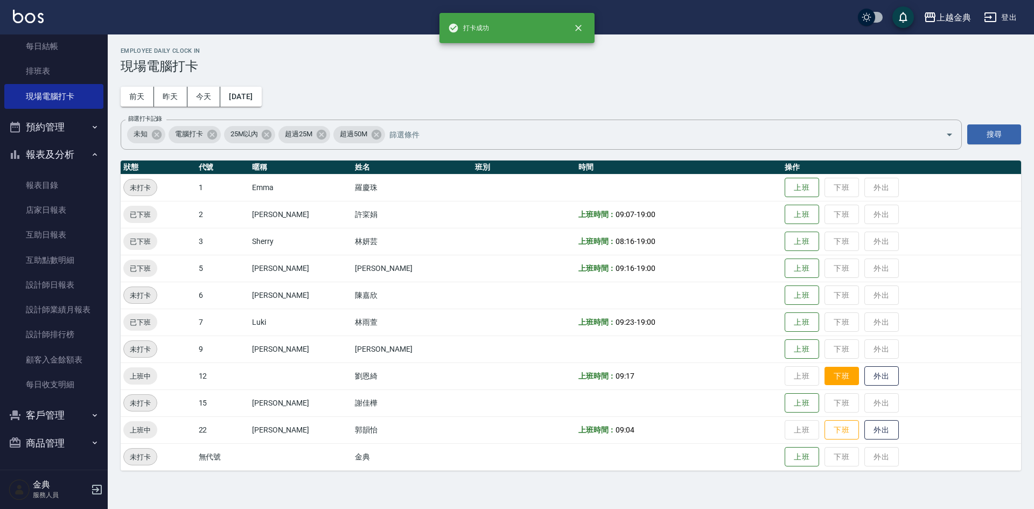
click at [825, 378] on button "下班" at bounding box center [842, 376] width 34 height 19
click at [825, 429] on button "下班" at bounding box center [842, 430] width 34 height 19
